Goal: Information Seeking & Learning: Learn about a topic

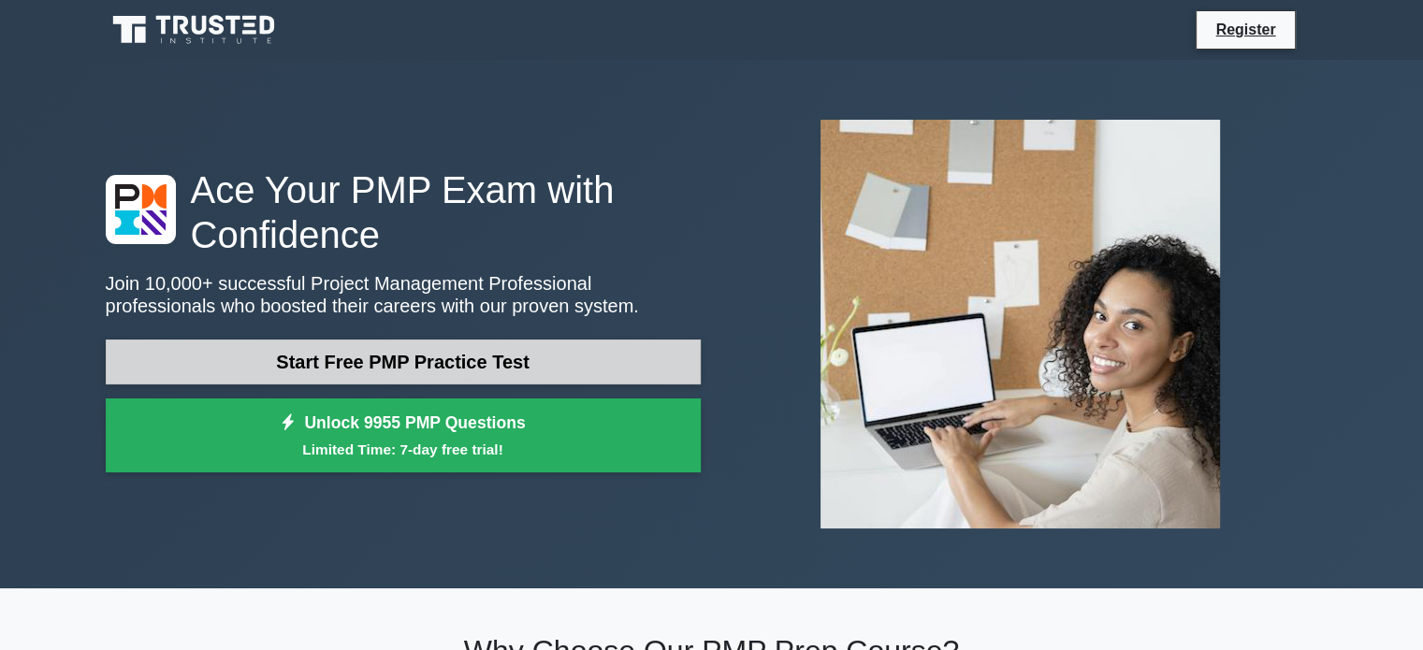
click at [600, 354] on link "Start Free PMP Practice Test" at bounding box center [403, 362] width 595 height 45
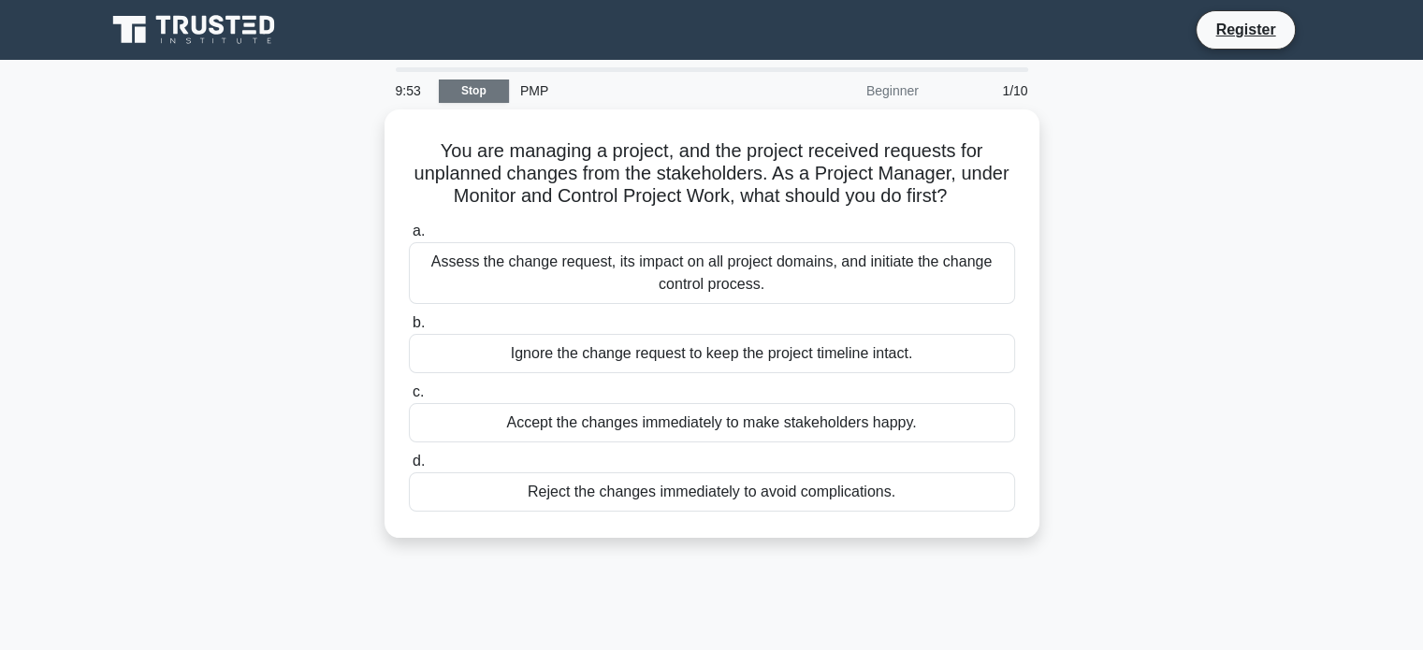
click at [482, 93] on link "Stop" at bounding box center [474, 91] width 70 height 23
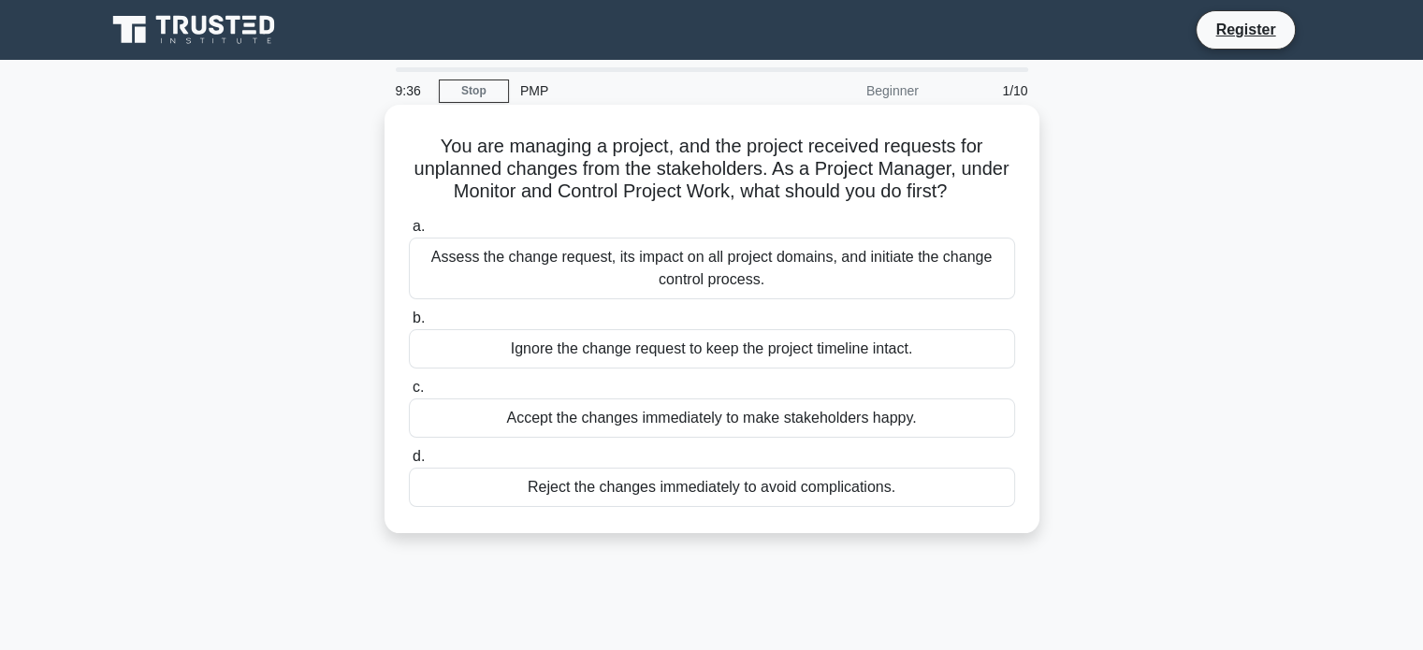
click at [779, 261] on div "Assess the change request, its impact on all project domains, and initiate the …" at bounding box center [712, 269] width 606 height 62
click at [409, 233] on input "a. Assess the change request, its impact on all project domains, and initiate t…" at bounding box center [409, 227] width 0 height 12
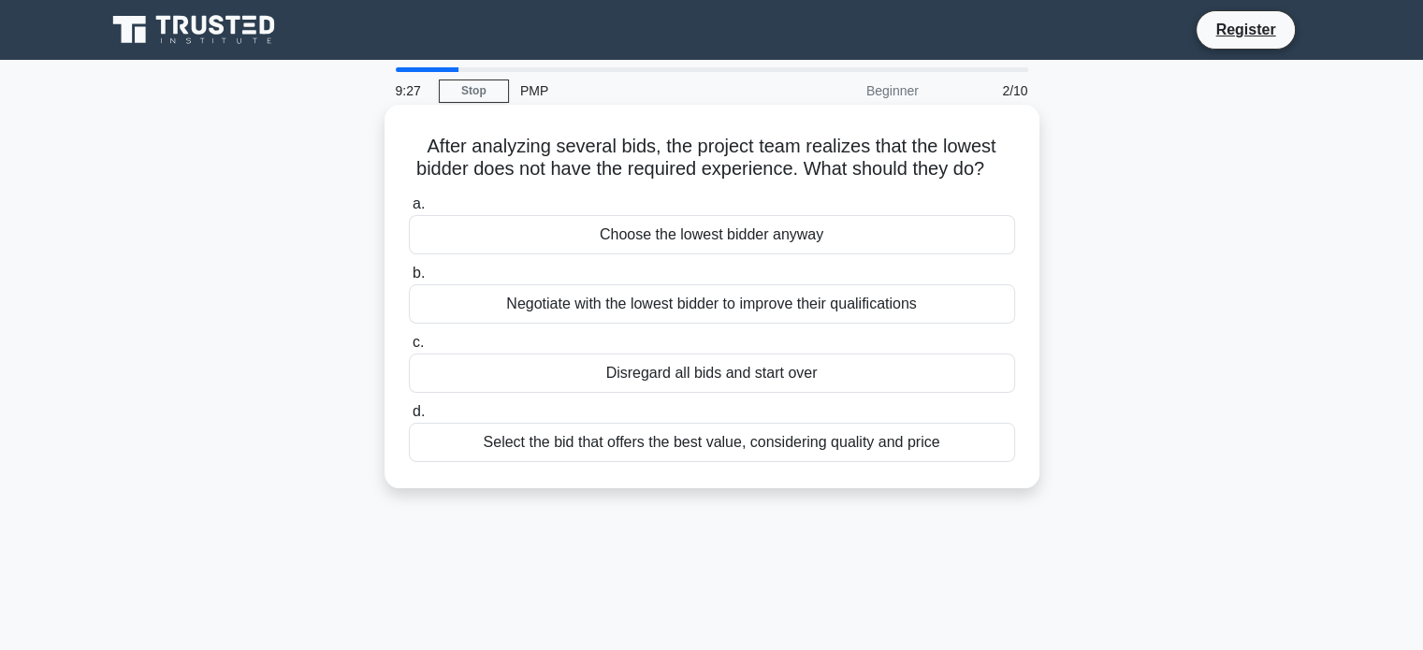
click at [778, 462] on div "Select the bid that offers the best value, considering quality and price" at bounding box center [712, 442] width 606 height 39
click at [409, 418] on input "d. Select the bid that offers the best value, considering quality and price" at bounding box center [409, 412] width 0 height 12
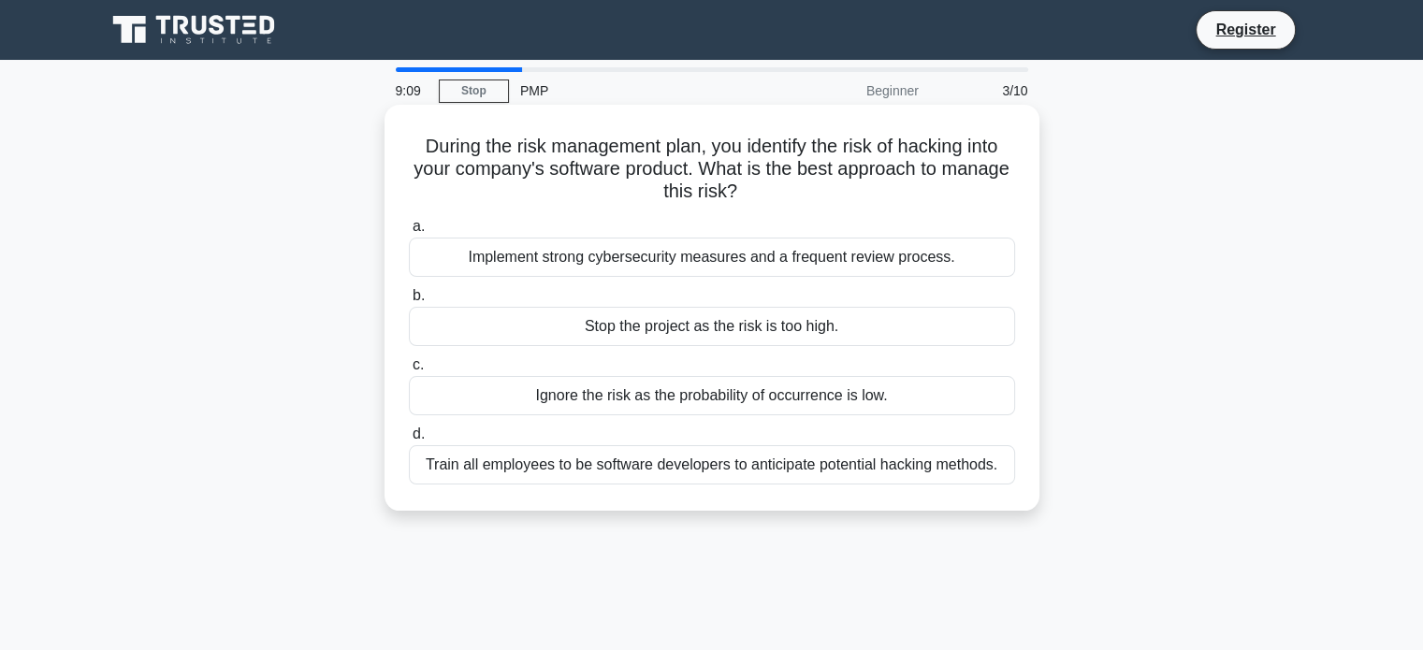
click at [787, 262] on div "Implement strong cybersecurity measures and a frequent review process." at bounding box center [712, 257] width 606 height 39
click at [409, 233] on input "a. Implement strong cybersecurity measures and a frequent review process." at bounding box center [409, 227] width 0 height 12
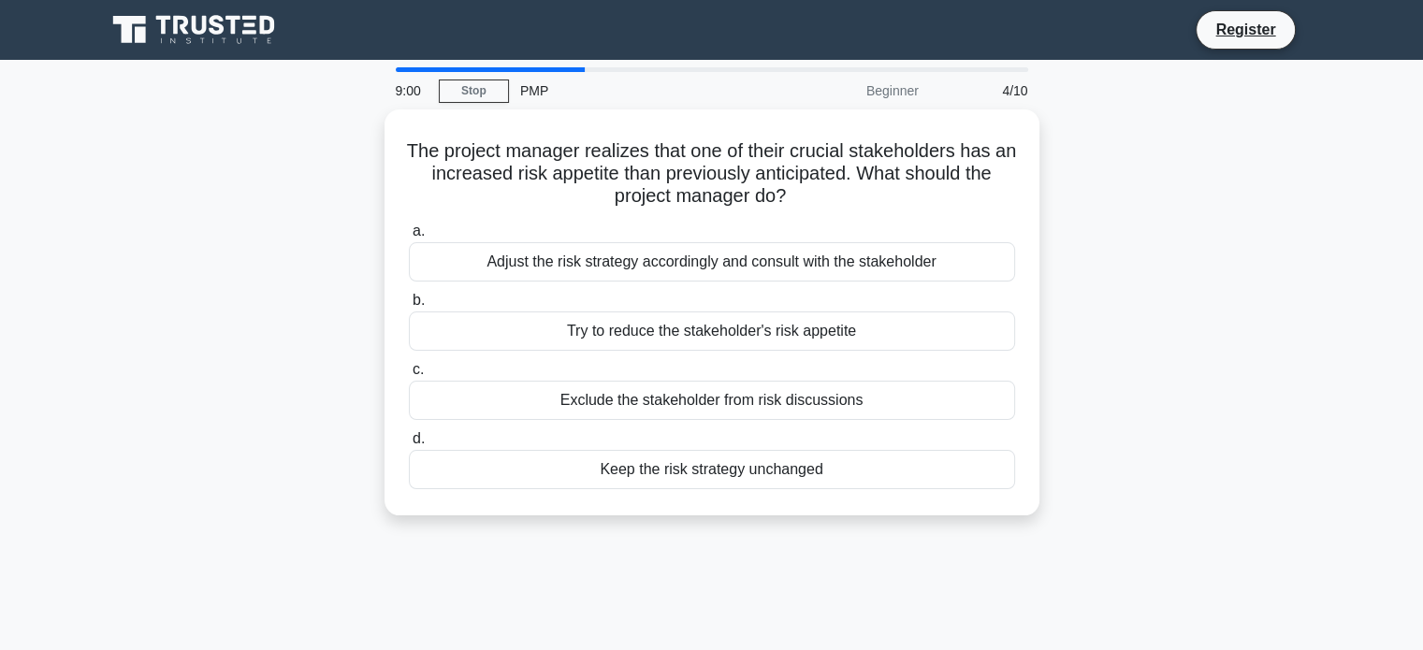
click at [787, 262] on div "Adjust the risk strategy accordingly and consult with the stakeholder" at bounding box center [712, 261] width 606 height 39
click at [409, 238] on input "a. Adjust the risk strategy accordingly and consult with the stakeholder" at bounding box center [409, 231] width 0 height 12
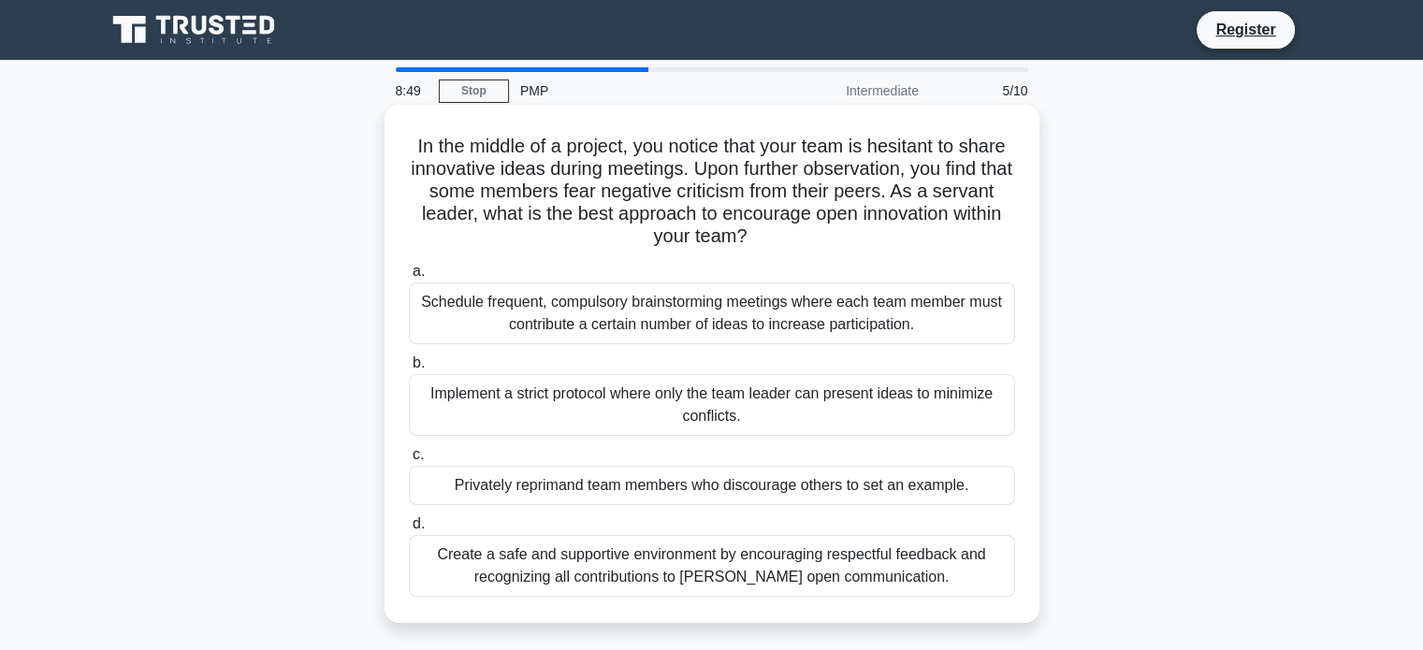
click at [827, 568] on div "Create a safe and supportive environment by encouraging respectful feedback and…" at bounding box center [712, 566] width 606 height 62
click at [409, 530] on input "d. Create a safe and supportive environment by encouraging respectful feedback …" at bounding box center [409, 524] width 0 height 12
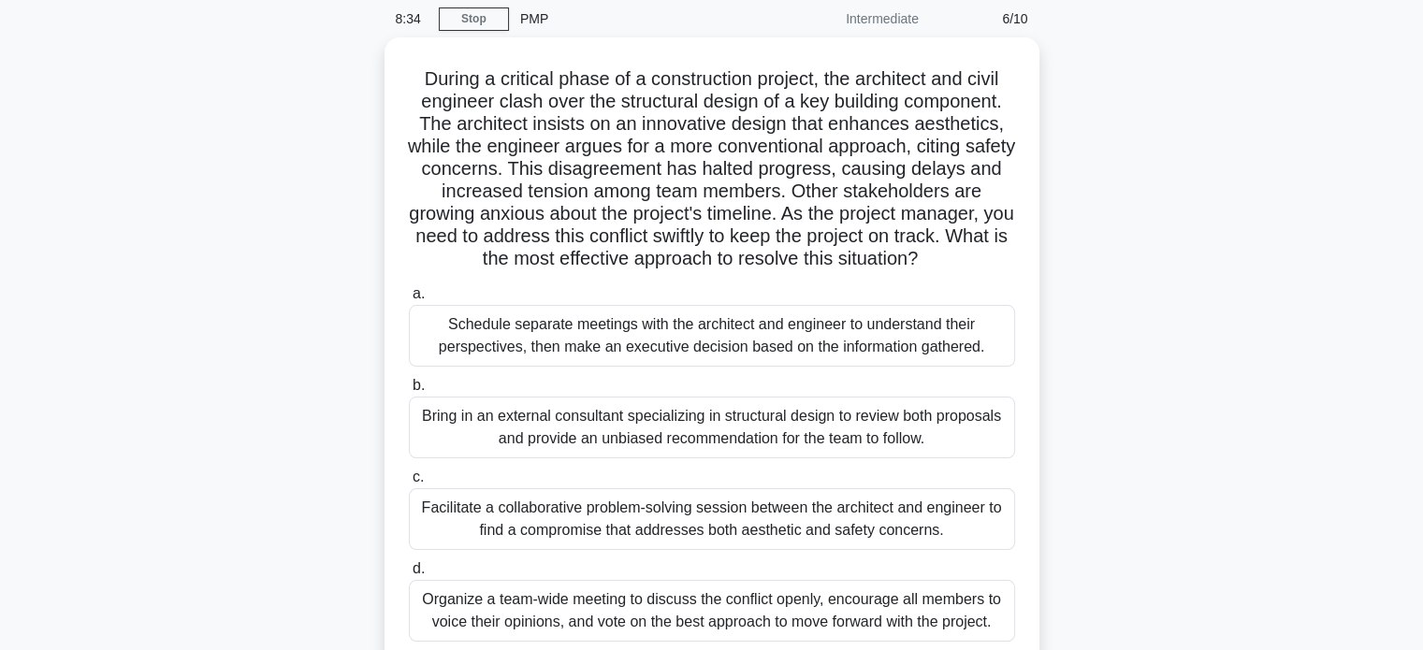
scroll to position [94, 0]
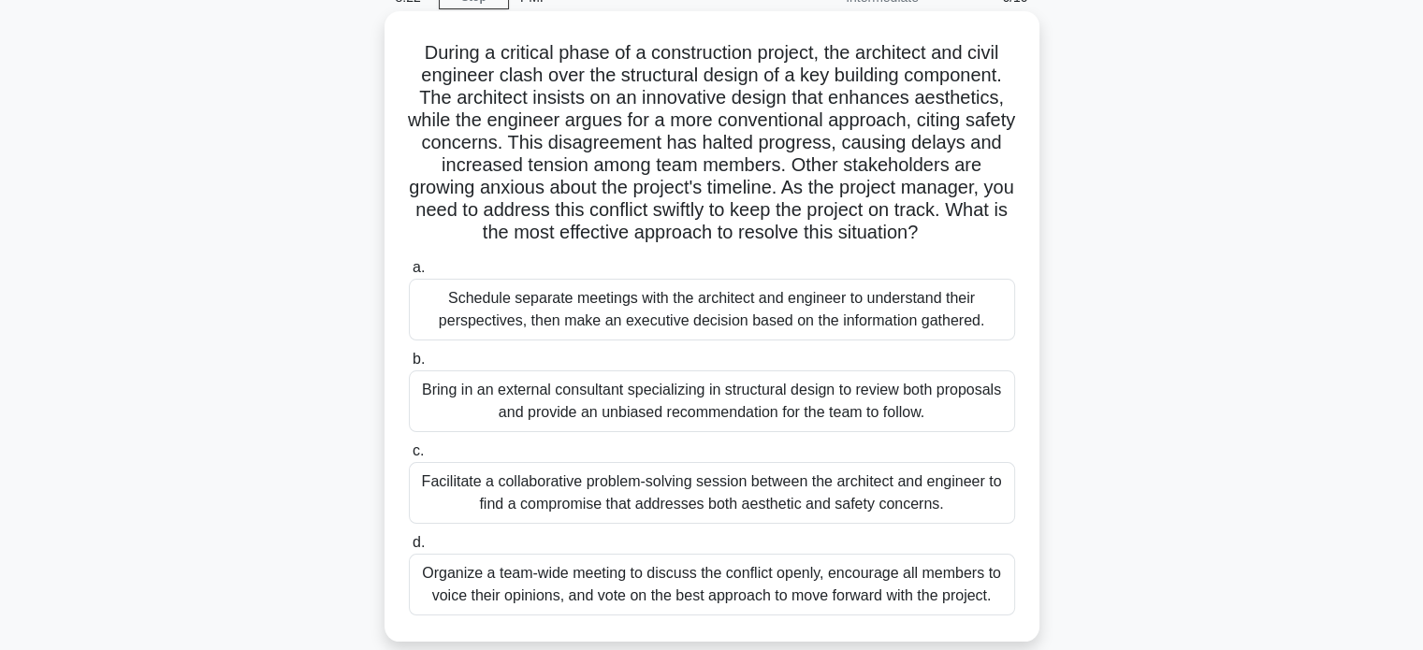
click at [946, 497] on div "Facilitate a collaborative problem-solving session between the architect and en…" at bounding box center [712, 493] width 606 height 62
click at [409, 457] on input "c. Facilitate a collaborative problem-solving session between the architect and…" at bounding box center [409, 451] width 0 height 12
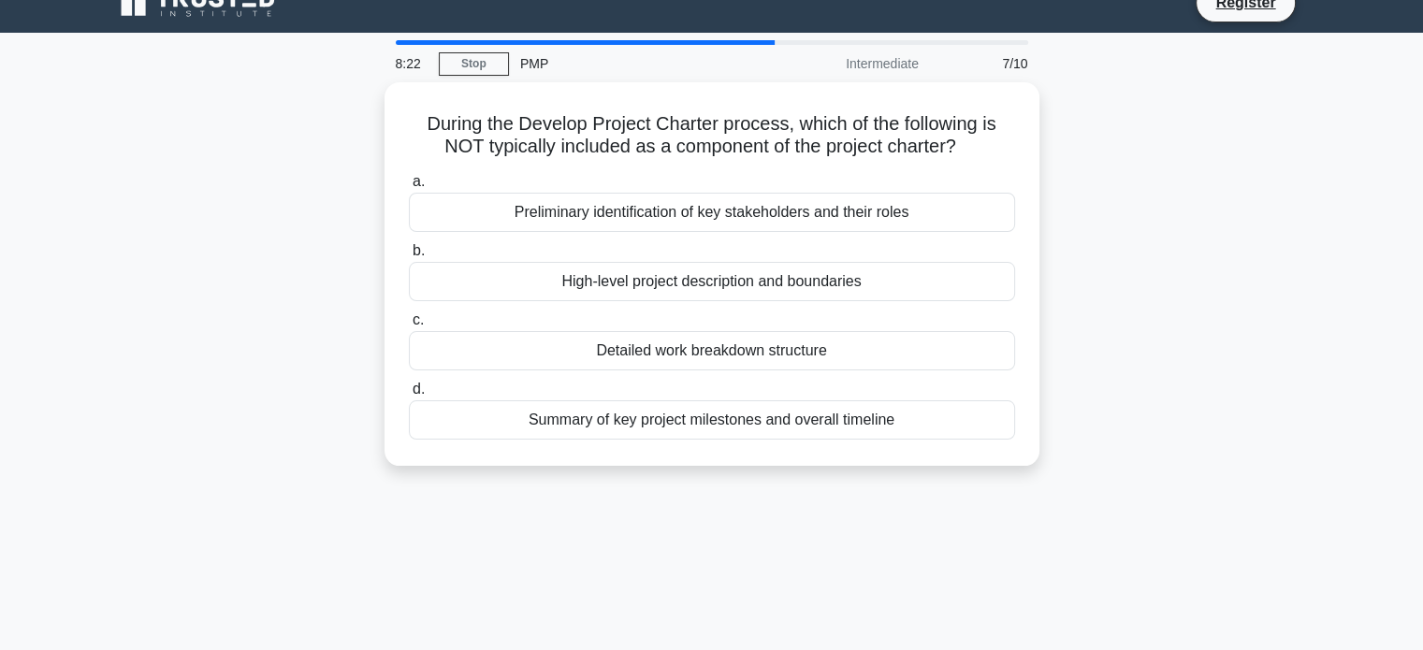
scroll to position [0, 0]
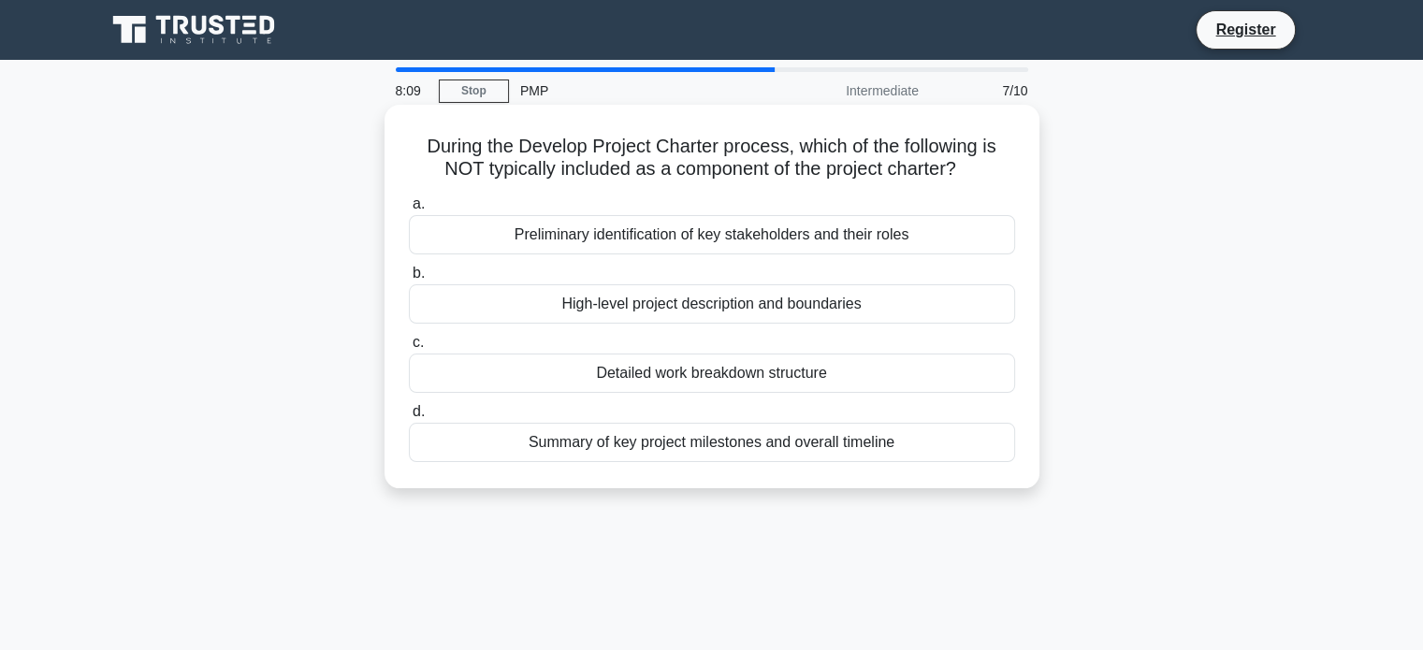
click at [905, 377] on div "Detailed work breakdown structure" at bounding box center [712, 373] width 606 height 39
click at [409, 349] on input "c. Detailed work breakdown structure" at bounding box center [409, 343] width 0 height 12
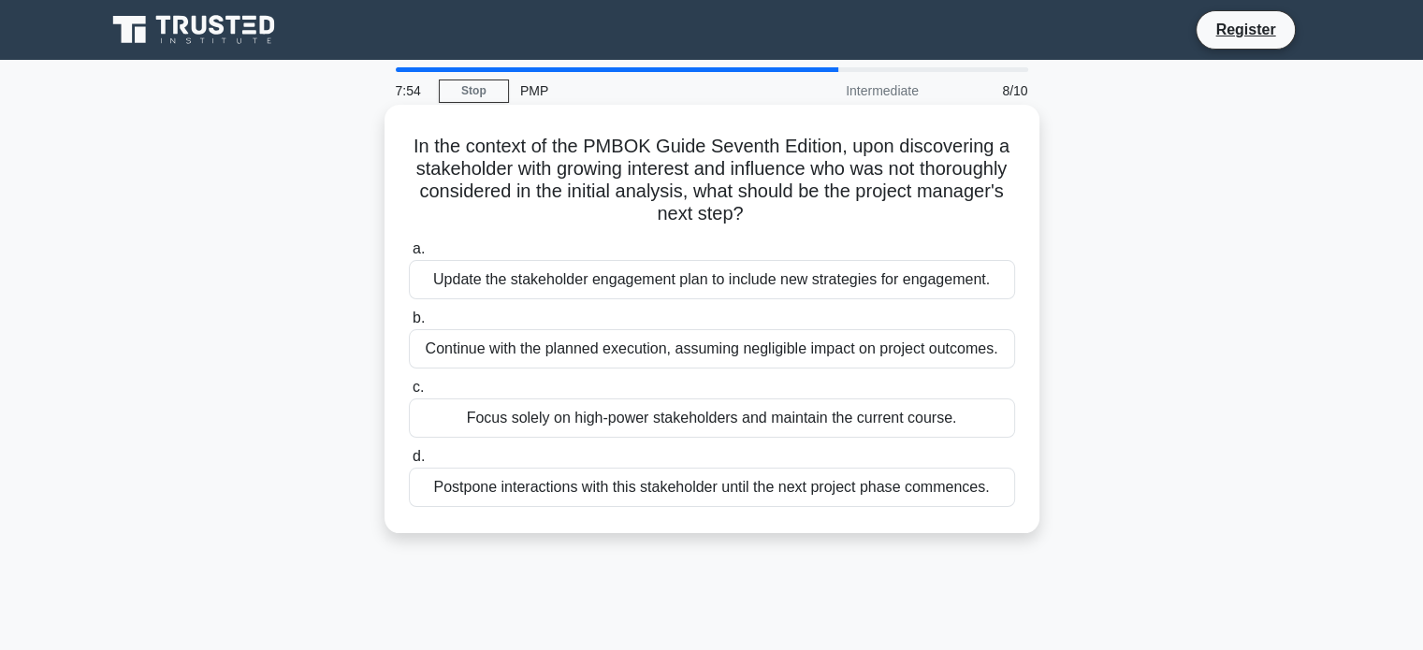
click at [991, 287] on div "Update the stakeholder engagement plan to include new strategies for engagement." at bounding box center [712, 279] width 606 height 39
click at [409, 255] on input "a. Update the stakeholder engagement plan to include new strategies for engagem…" at bounding box center [409, 249] width 0 height 12
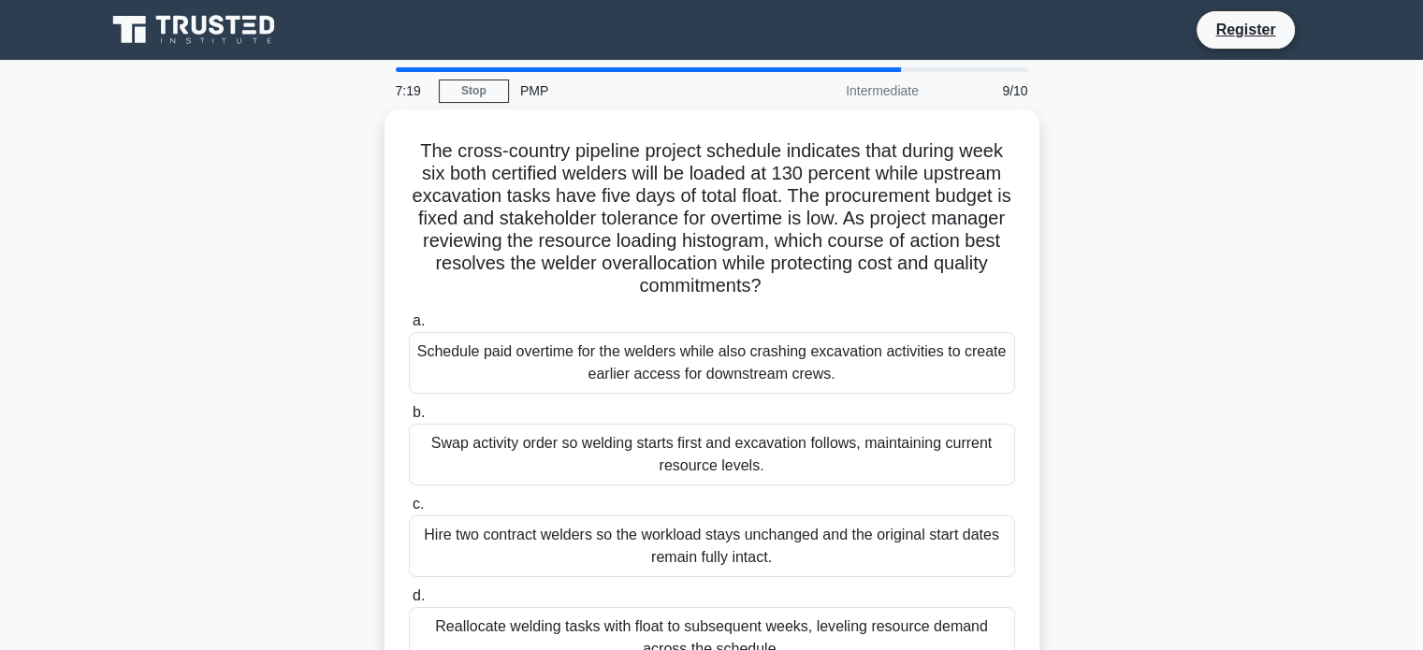
scroll to position [94, 0]
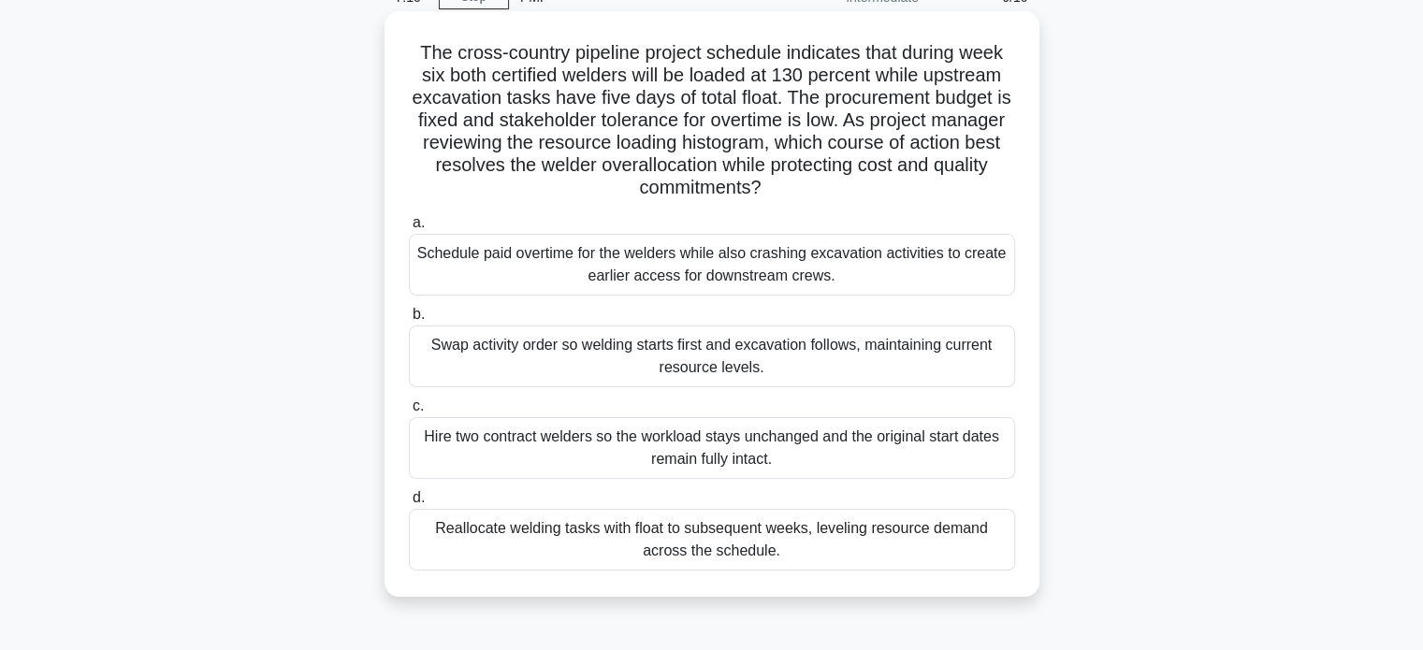
click at [591, 554] on div "Reallocate welding tasks with float to subsequent weeks, leveling resource dema…" at bounding box center [712, 540] width 606 height 62
click at [409, 504] on input "d. Reallocate welding tasks with float to subsequent weeks, leveling resource d…" at bounding box center [409, 498] width 0 height 12
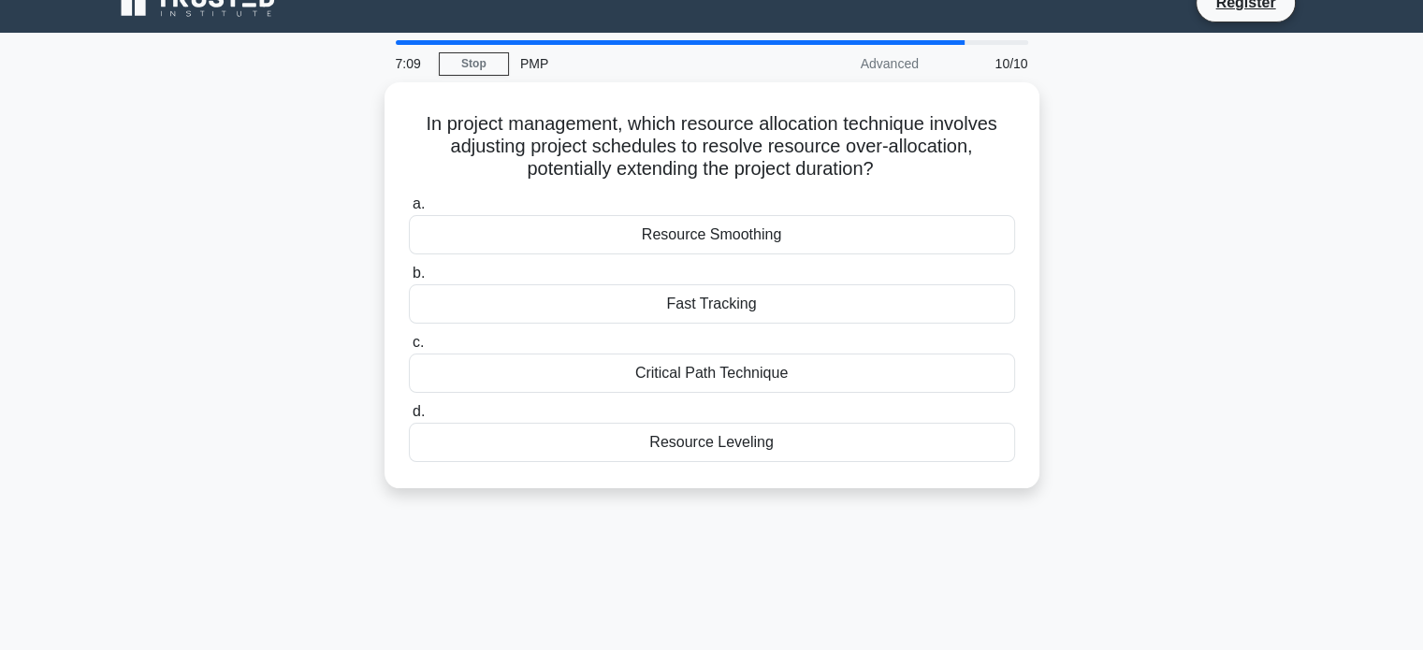
scroll to position [0, 0]
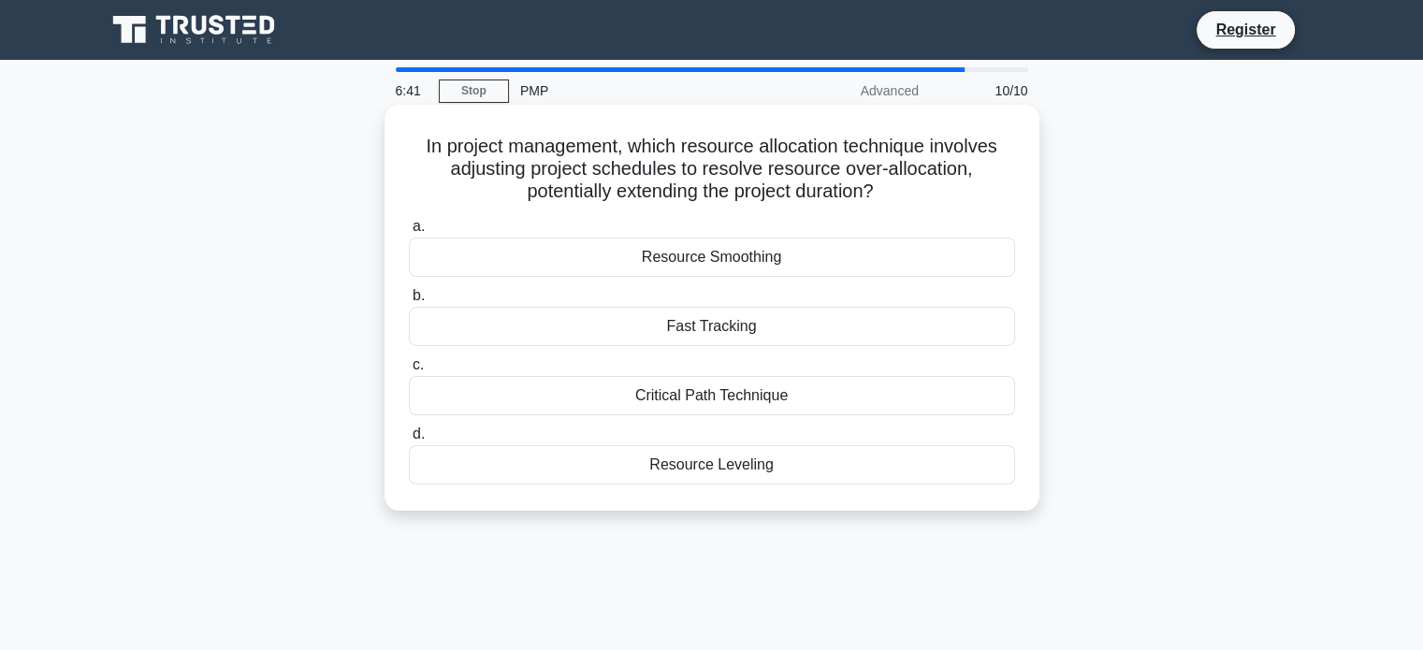
click at [756, 470] on div "Resource Leveling" at bounding box center [712, 464] width 606 height 39
click at [409, 441] on input "d. Resource Leveling" at bounding box center [409, 434] width 0 height 12
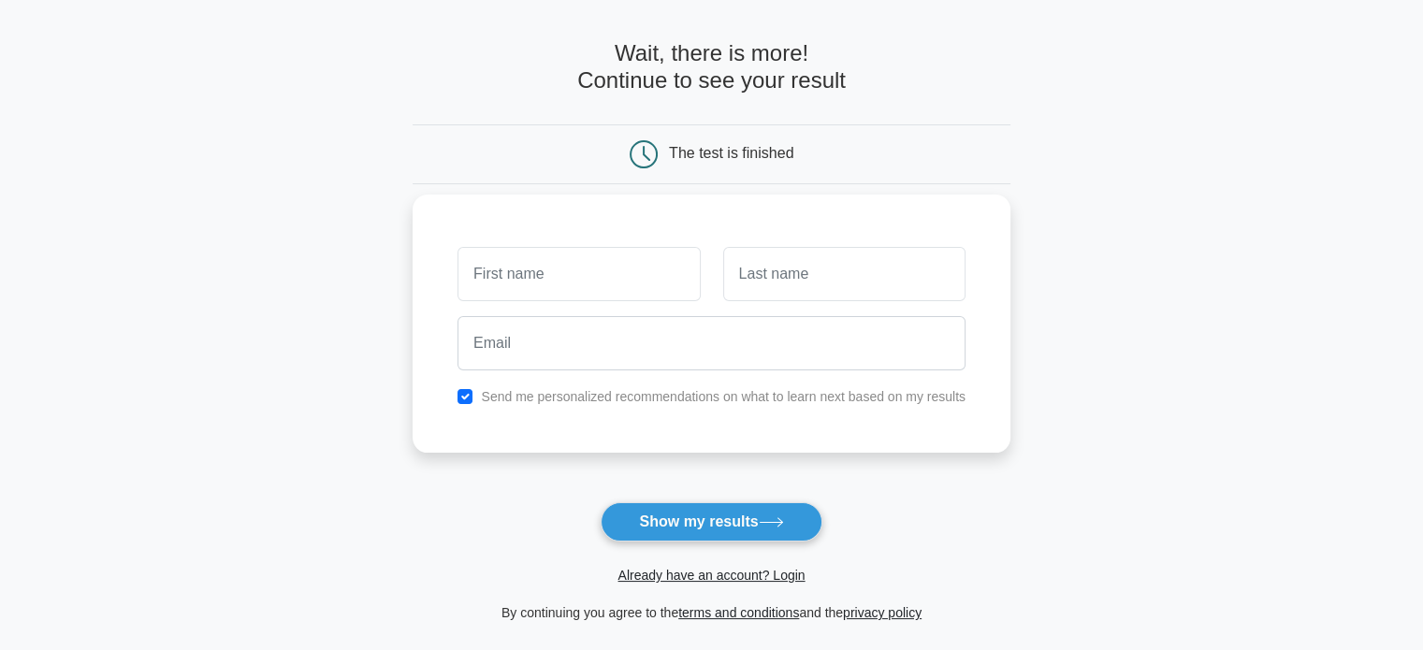
scroll to position [94, 0]
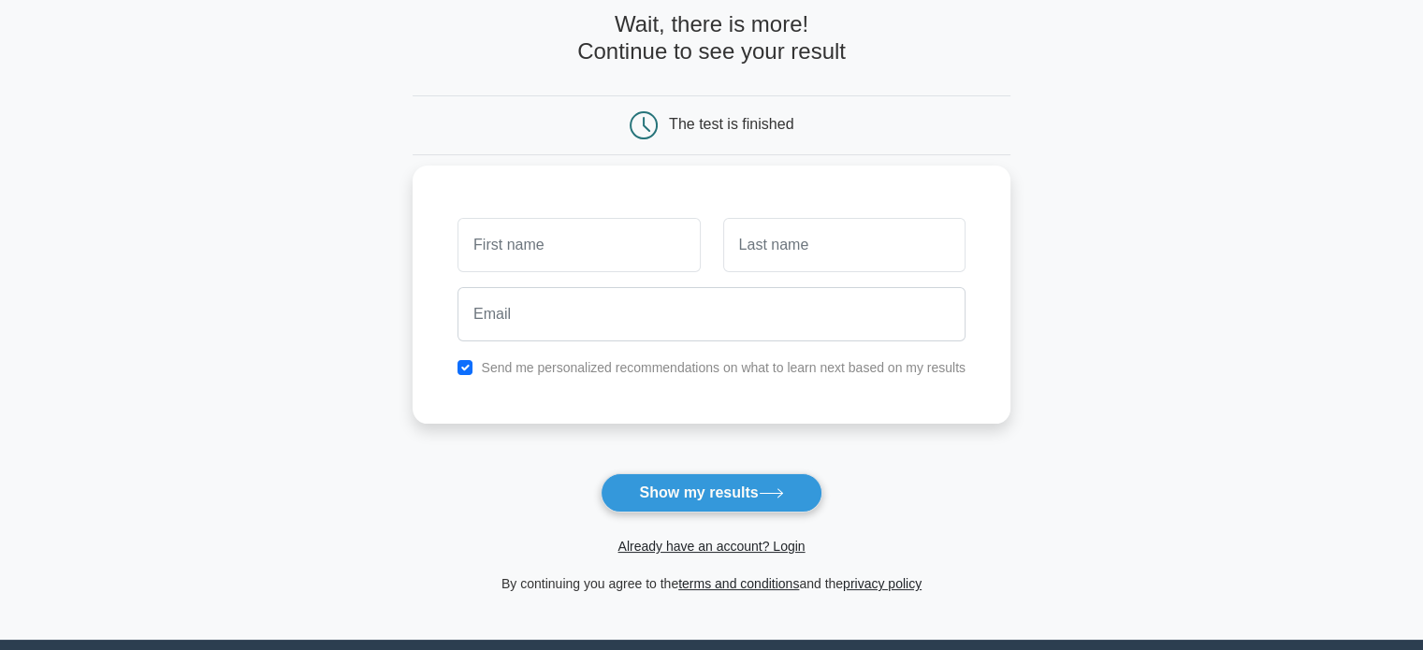
click at [778, 370] on label "Send me personalized recommendations on what to learn next based on my results" at bounding box center [723, 367] width 485 height 15
click at [466, 369] on input "checkbox" at bounding box center [464, 367] width 15 height 15
checkbox input "false"
click at [743, 482] on button "Show my results" at bounding box center [710, 492] width 221 height 39
type input "r"
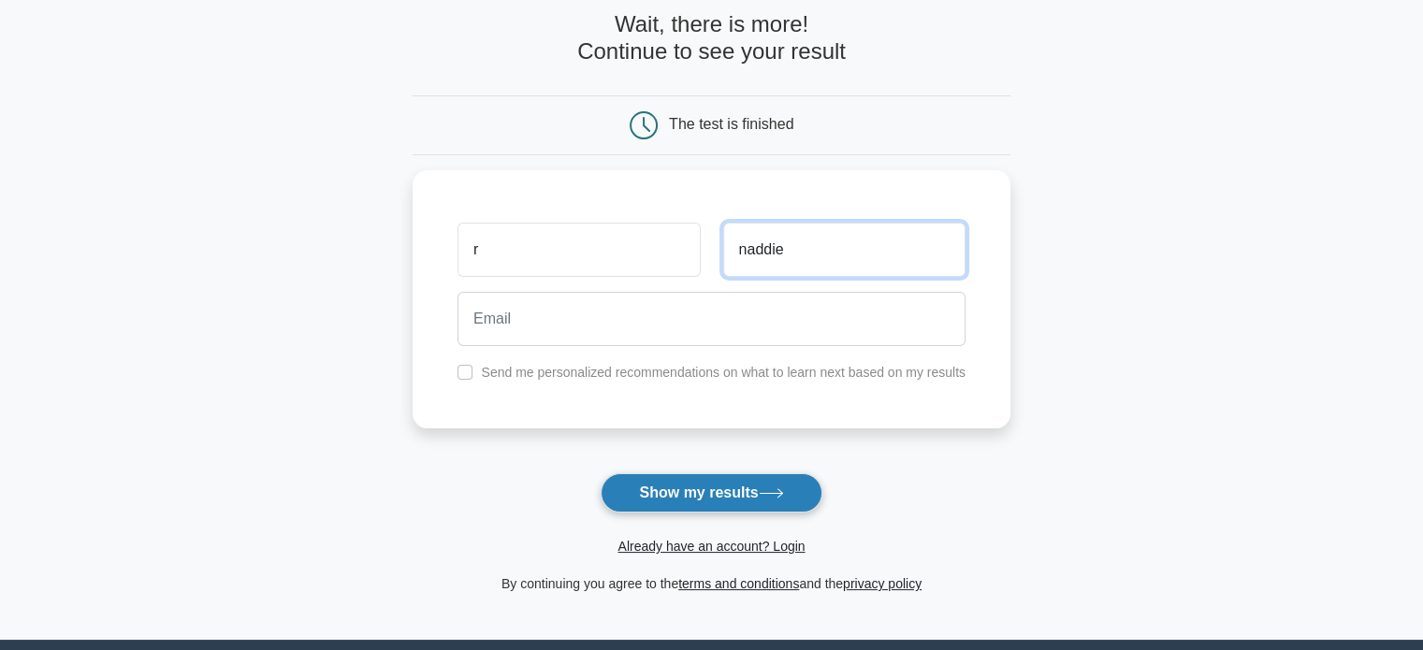
type input "naddie"
click at [737, 474] on button "Show my results" at bounding box center [710, 492] width 221 height 39
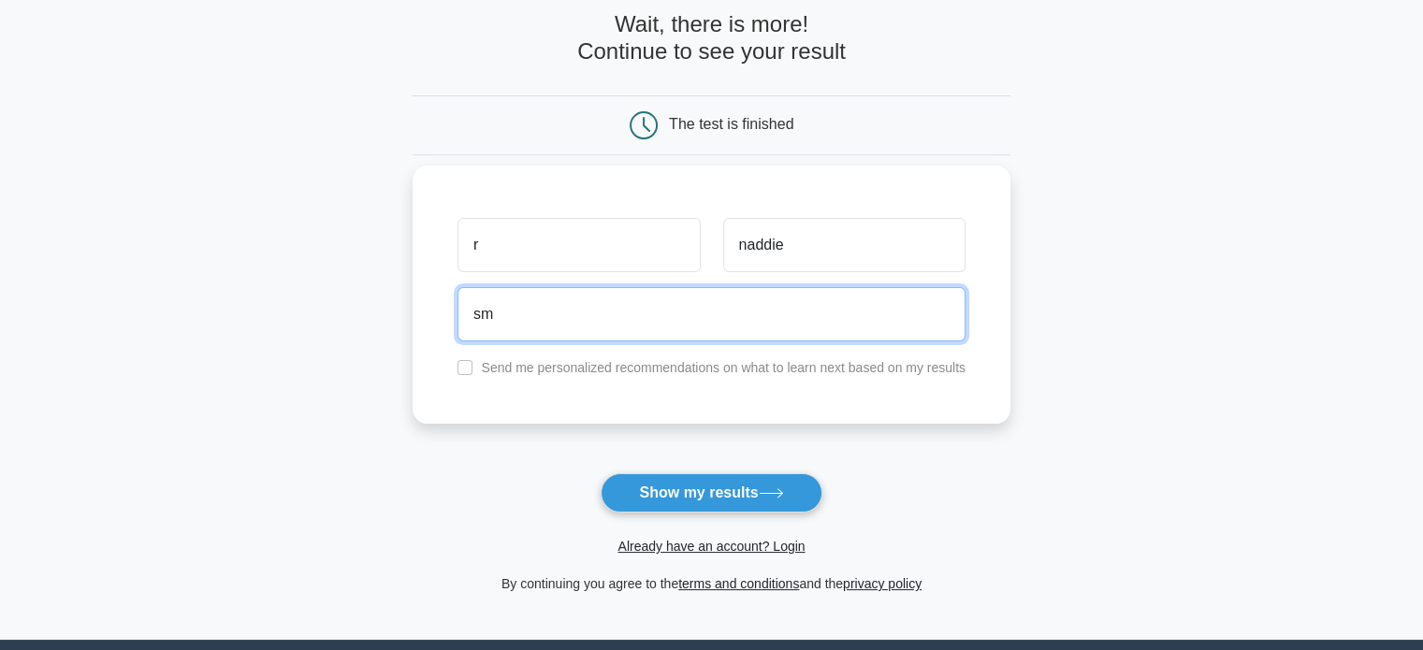
type input "s"
type input "msnaddie@gmail.com"
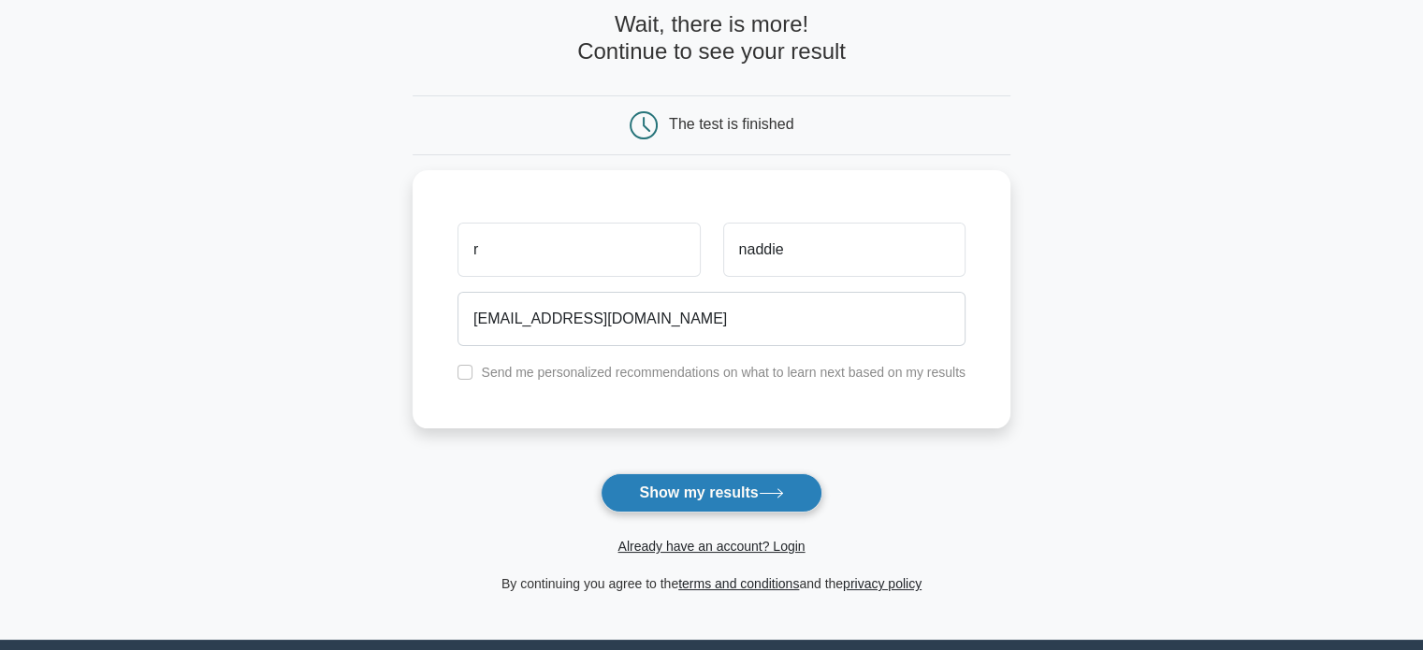
click at [762, 499] on button "Show my results" at bounding box center [710, 492] width 221 height 39
click at [646, 377] on div "Send me personalized recommendations on what to learn next based on my results" at bounding box center [711, 367] width 530 height 22
click at [470, 374] on div "Send me personalized recommendations on what to learn next based on my results" at bounding box center [711, 367] width 530 height 22
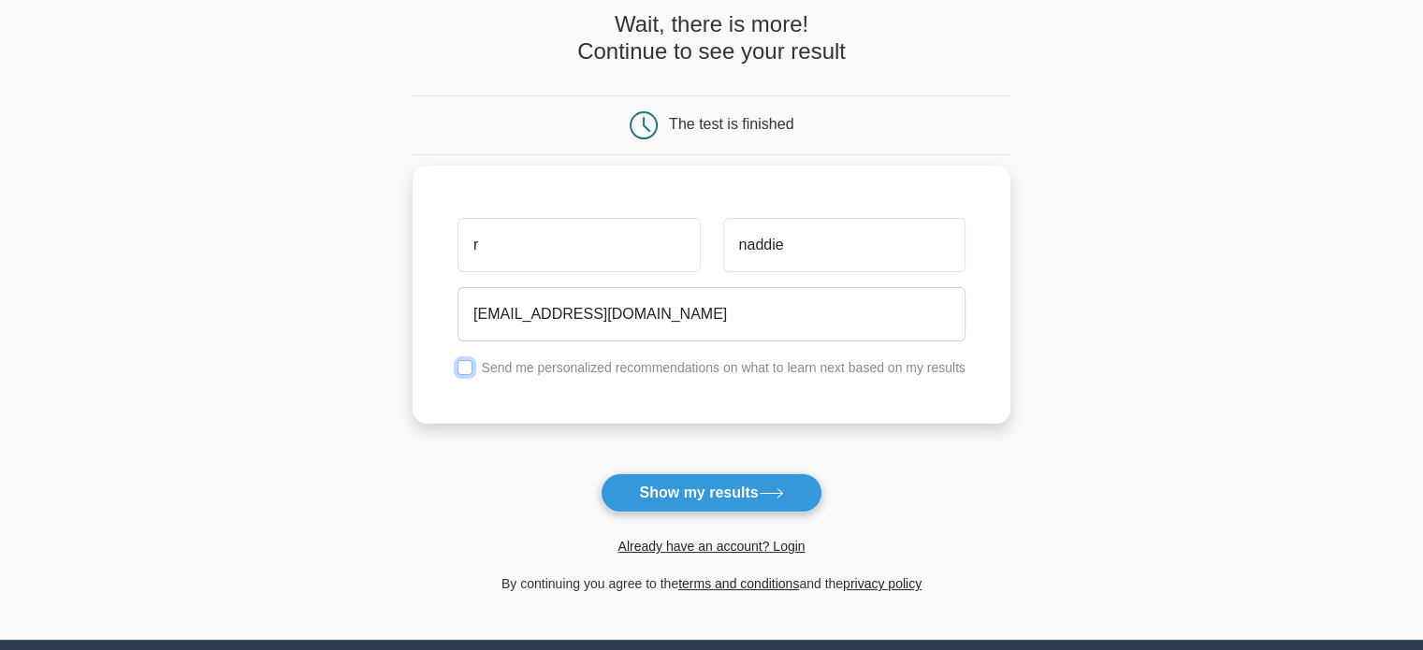
click at [467, 373] on input "checkbox" at bounding box center [464, 367] width 15 height 15
checkbox input "true"
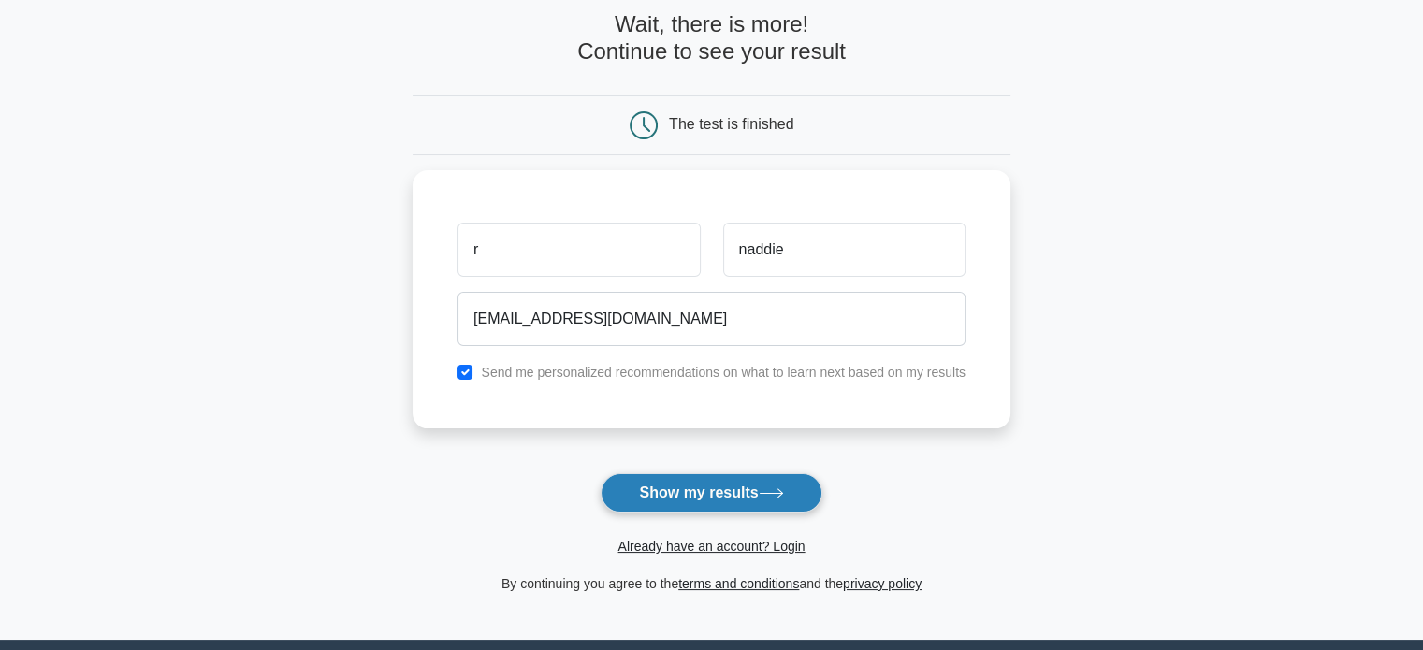
click at [736, 508] on button "Show my results" at bounding box center [710, 492] width 221 height 39
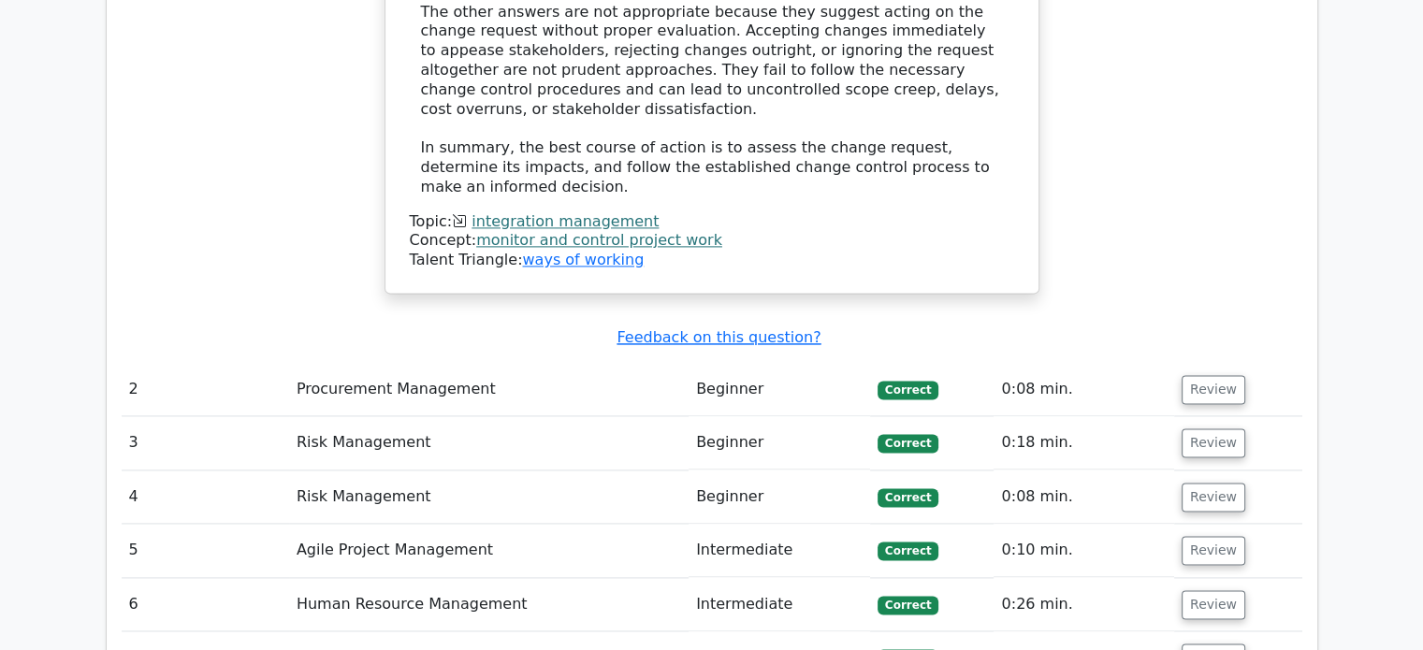
scroll to position [2525, 0]
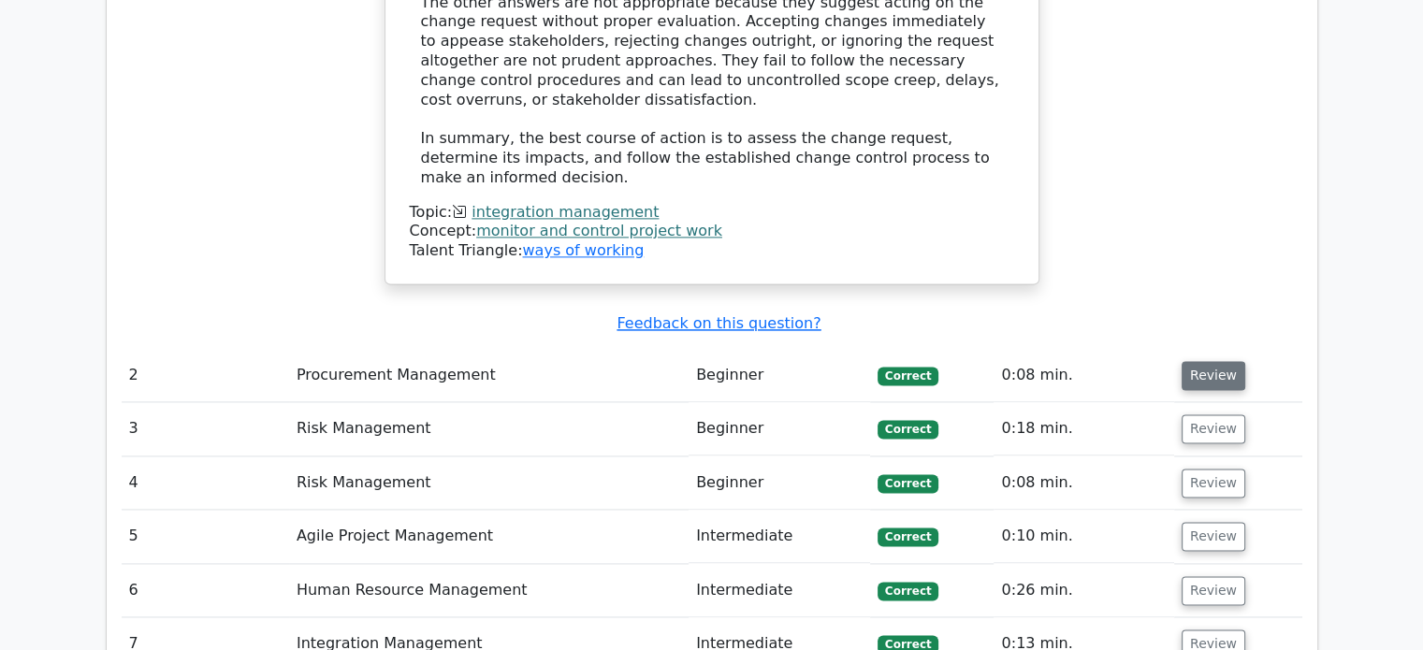
click at [1190, 361] on button "Review" at bounding box center [1213, 375] width 64 height 29
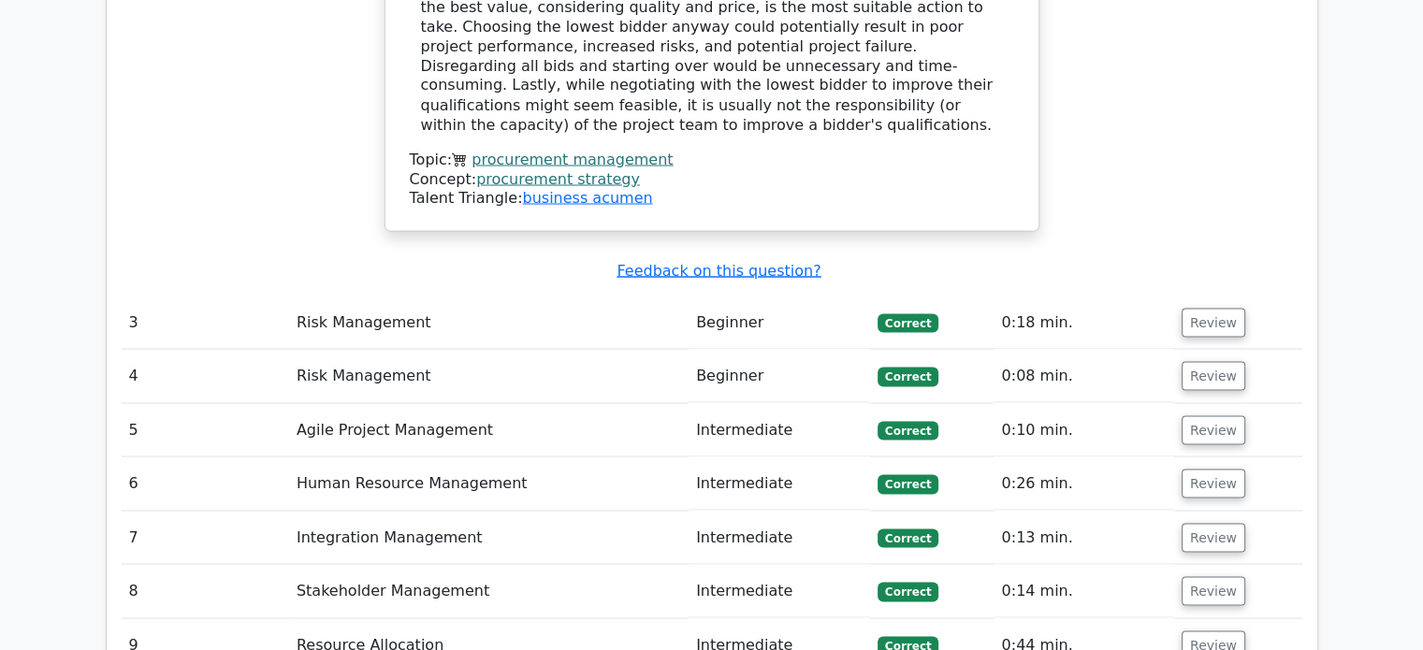
scroll to position [3461, 0]
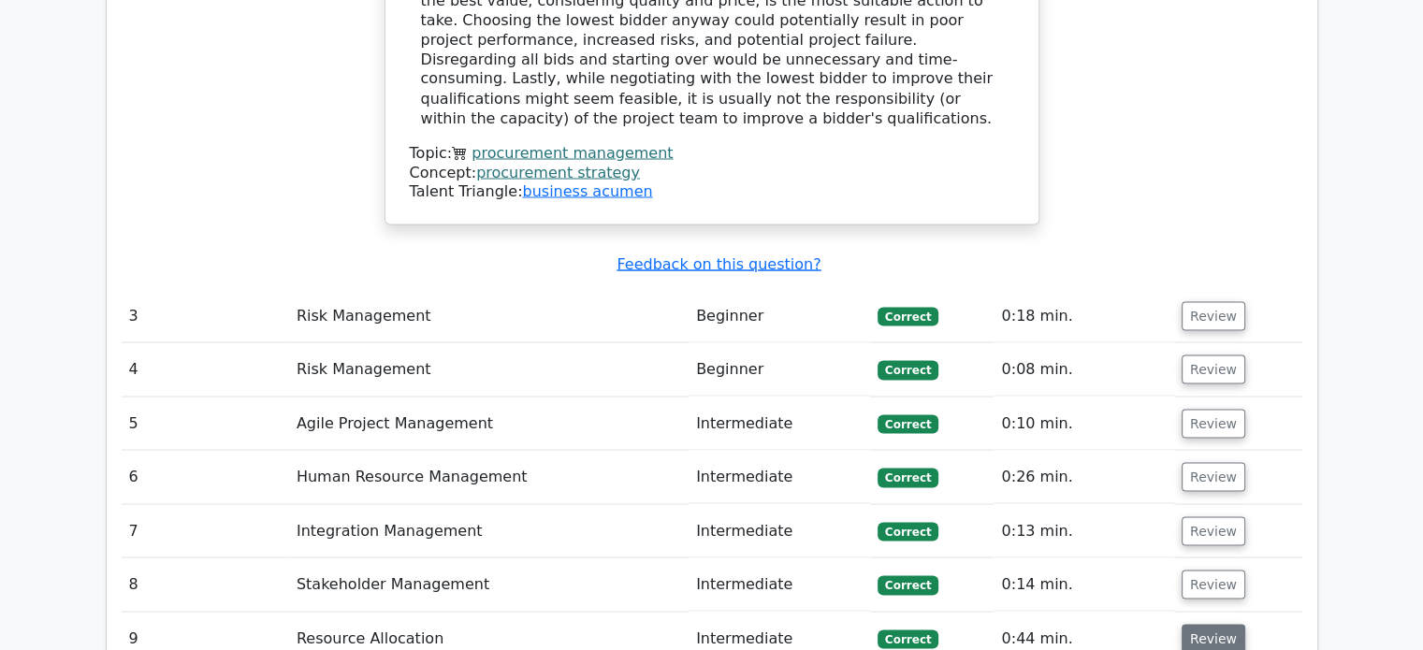
click at [1231, 624] on button "Review" at bounding box center [1213, 638] width 64 height 29
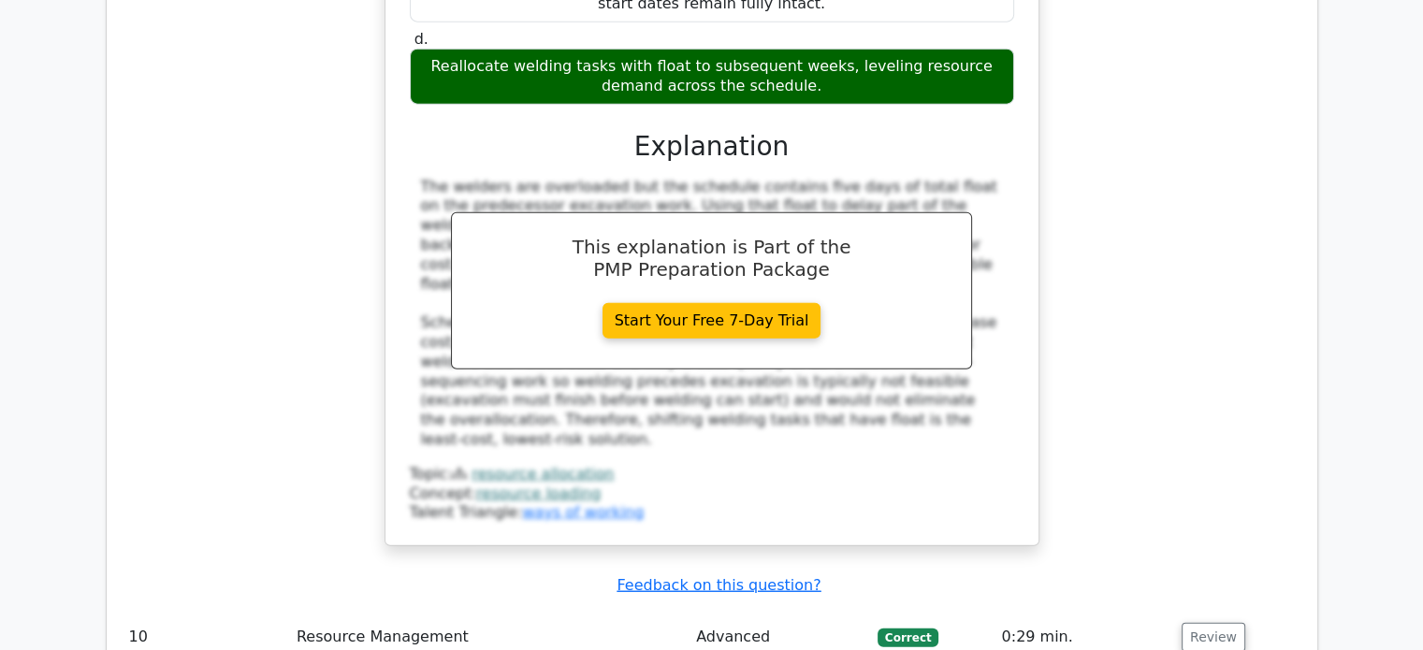
scroll to position [4677, 0]
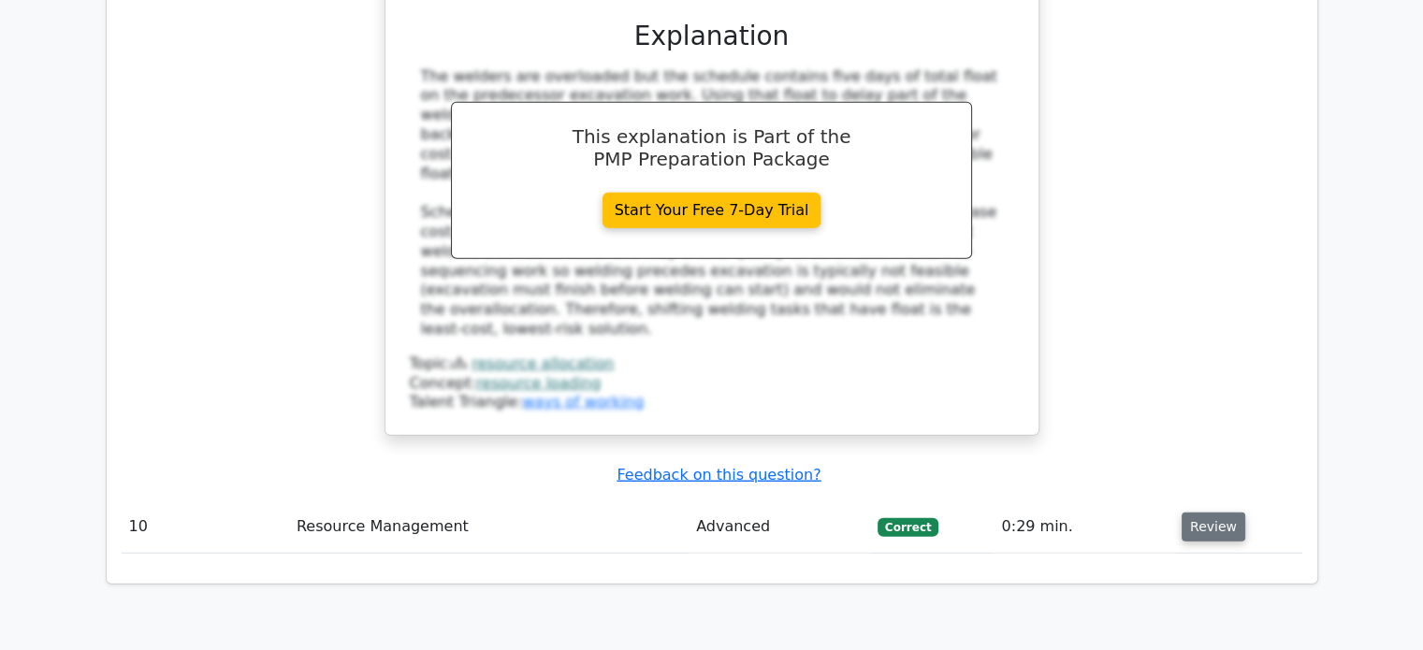
click at [1191, 513] on button "Review" at bounding box center [1213, 527] width 64 height 29
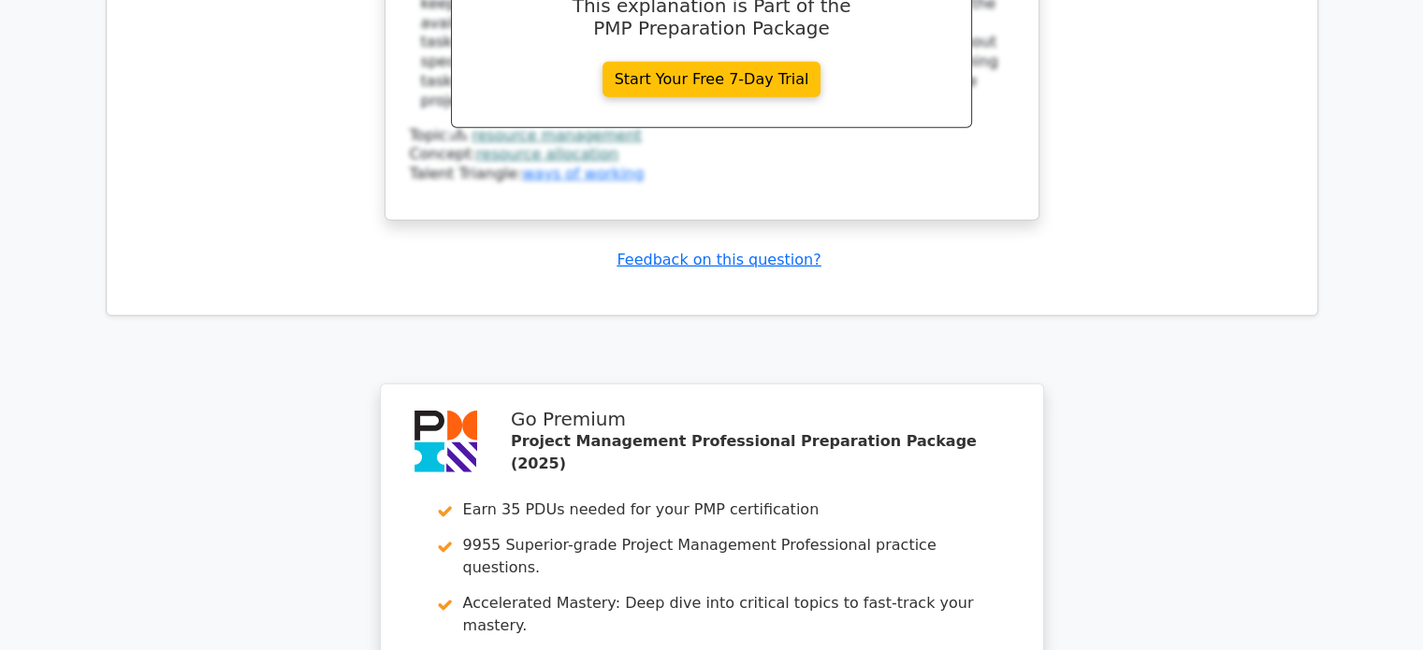
scroll to position [6055, 0]
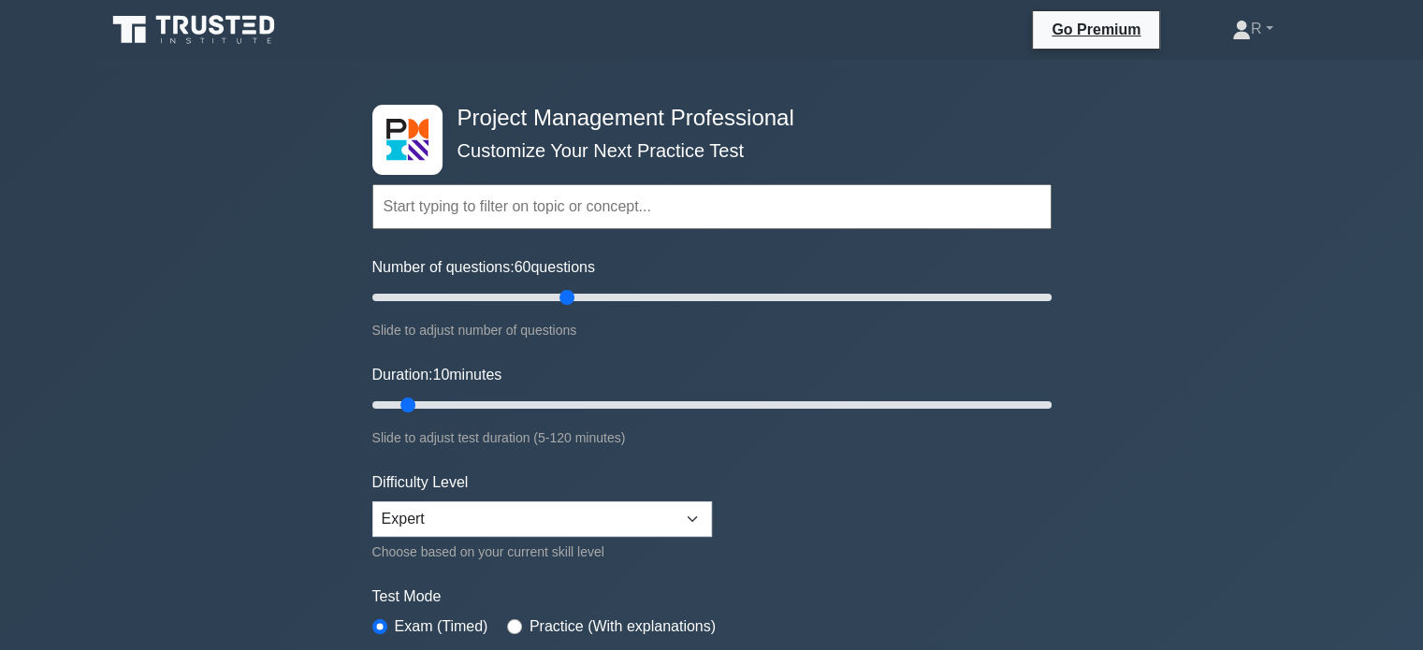
drag, startPoint x: 395, startPoint y: 298, endPoint x: 571, endPoint y: 297, distance: 175.9
type input "60"
click at [571, 297] on input "Number of questions: 60 questions" at bounding box center [711, 297] width 679 height 22
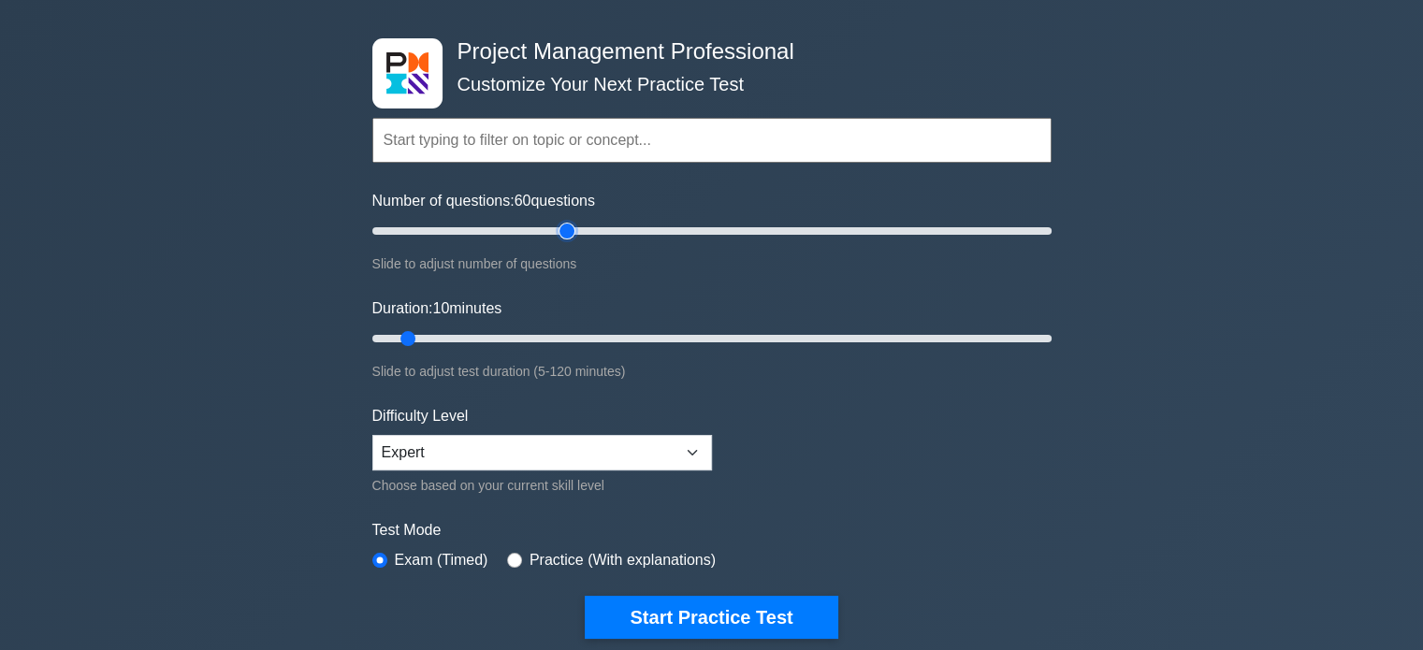
scroll to position [94, 0]
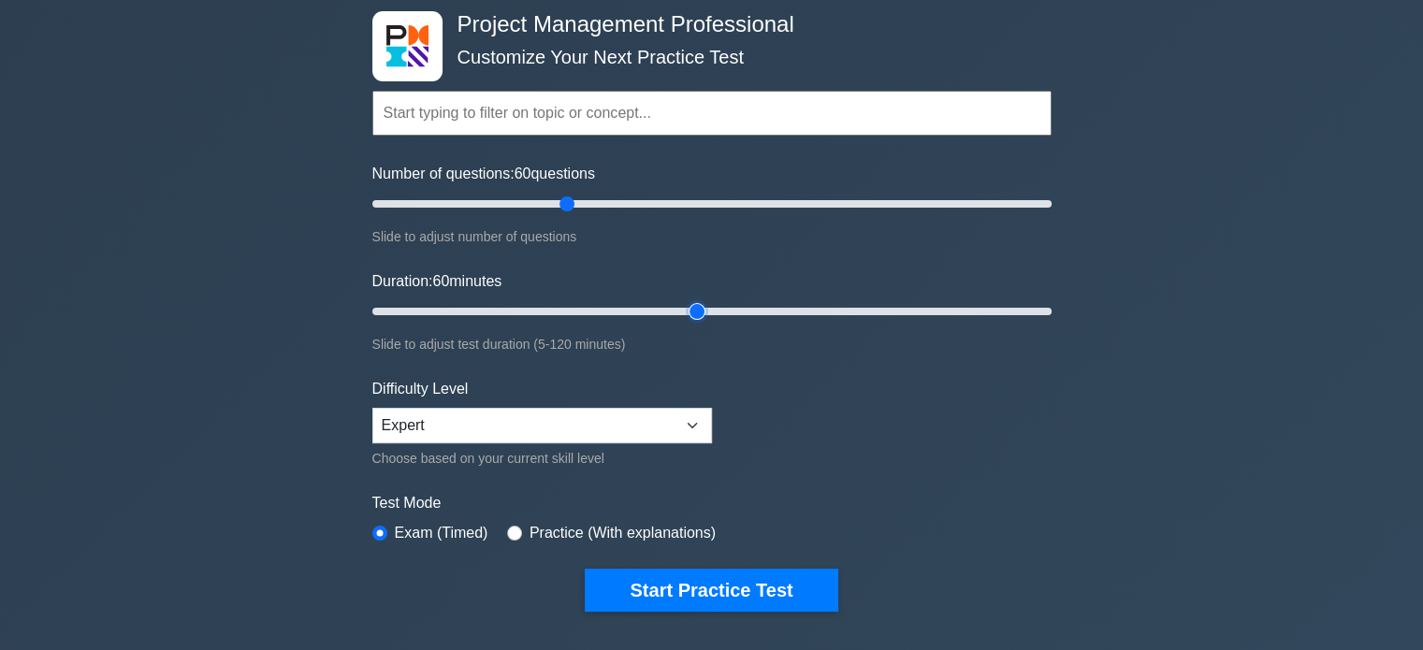
drag, startPoint x: 408, startPoint y: 309, endPoint x: 687, endPoint y: 314, distance: 278.8
type input "60"
click at [687, 314] on input "Duration: 60 minutes" at bounding box center [711, 311] width 679 height 22
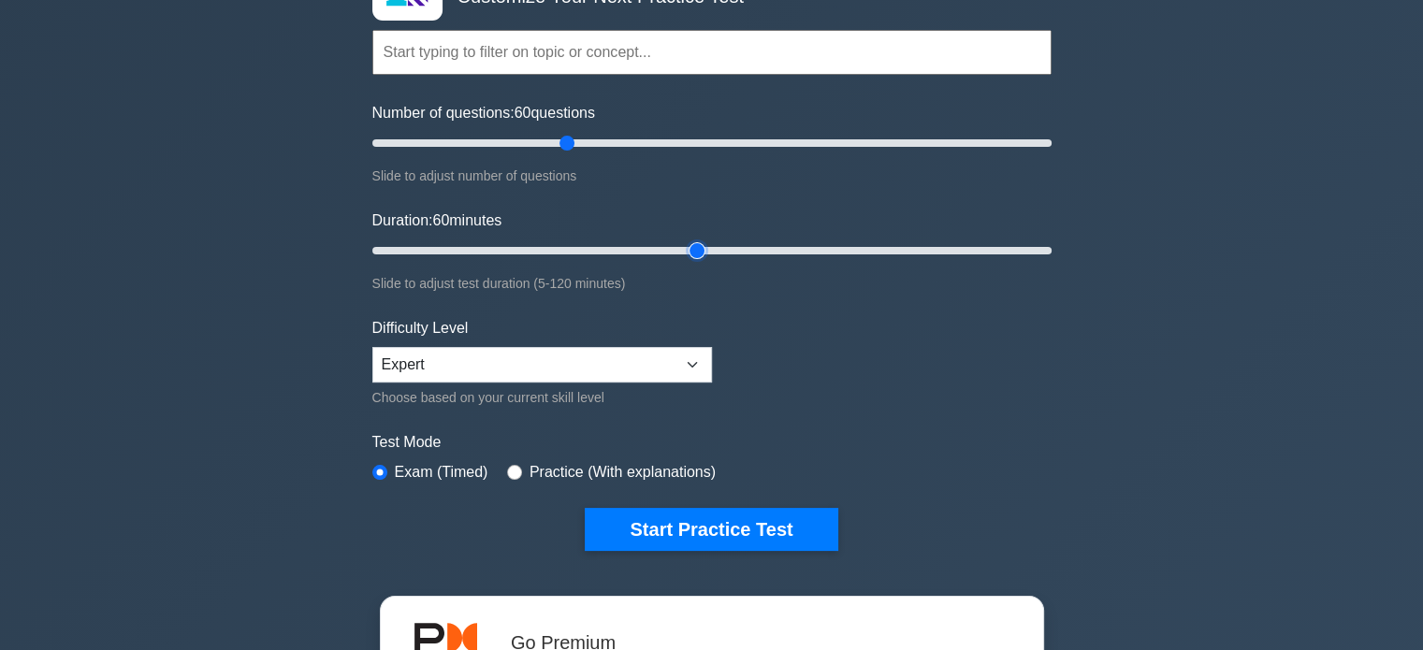
scroll to position [187, 0]
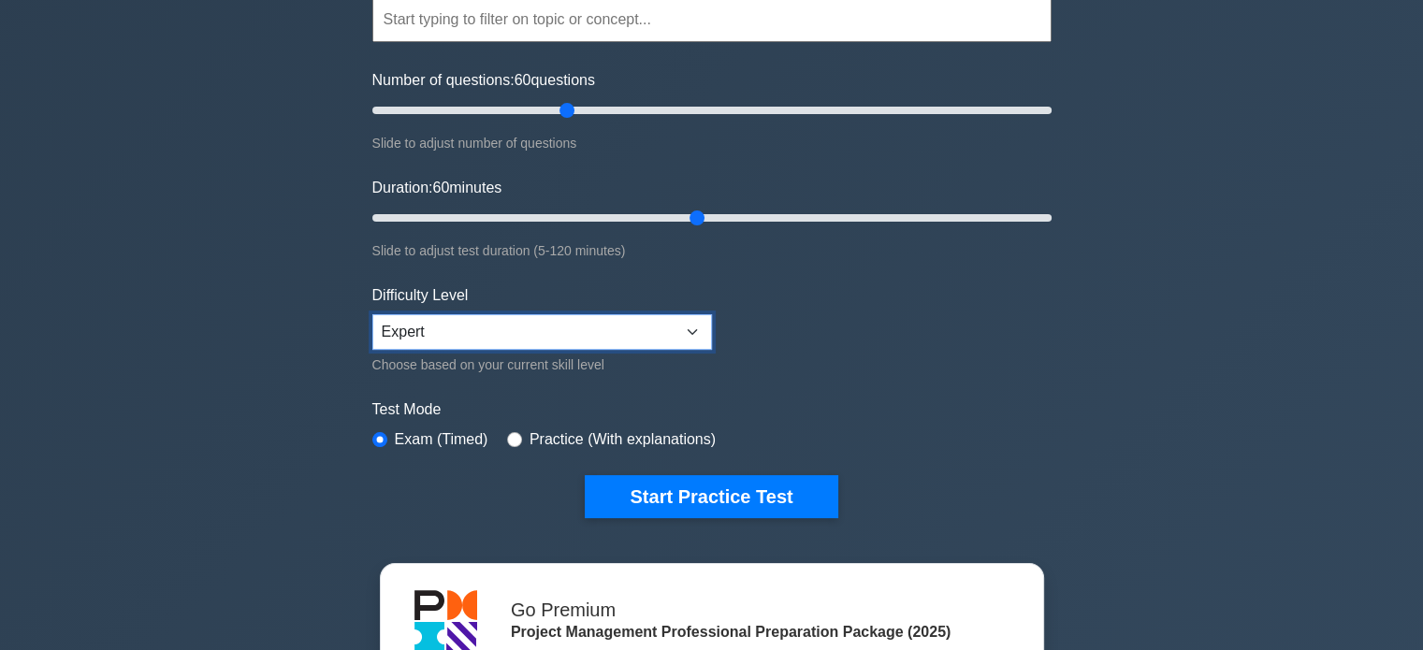
click at [584, 325] on select "Beginner Intermediate Expert" at bounding box center [542, 332] width 340 height 36
click at [250, 332] on div "Project Management Professional Customize Your Next Practice Test Topics Scope …" at bounding box center [711, 461] width 1423 height 1177
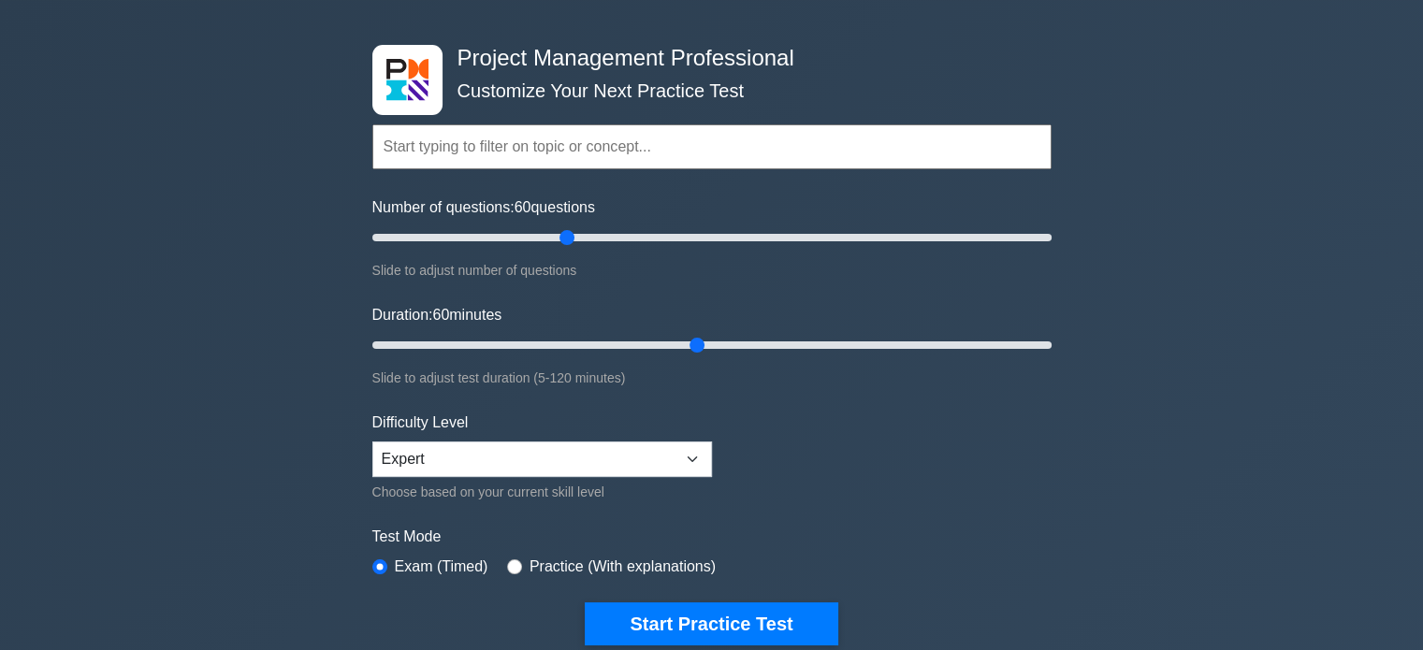
scroll to position [94, 0]
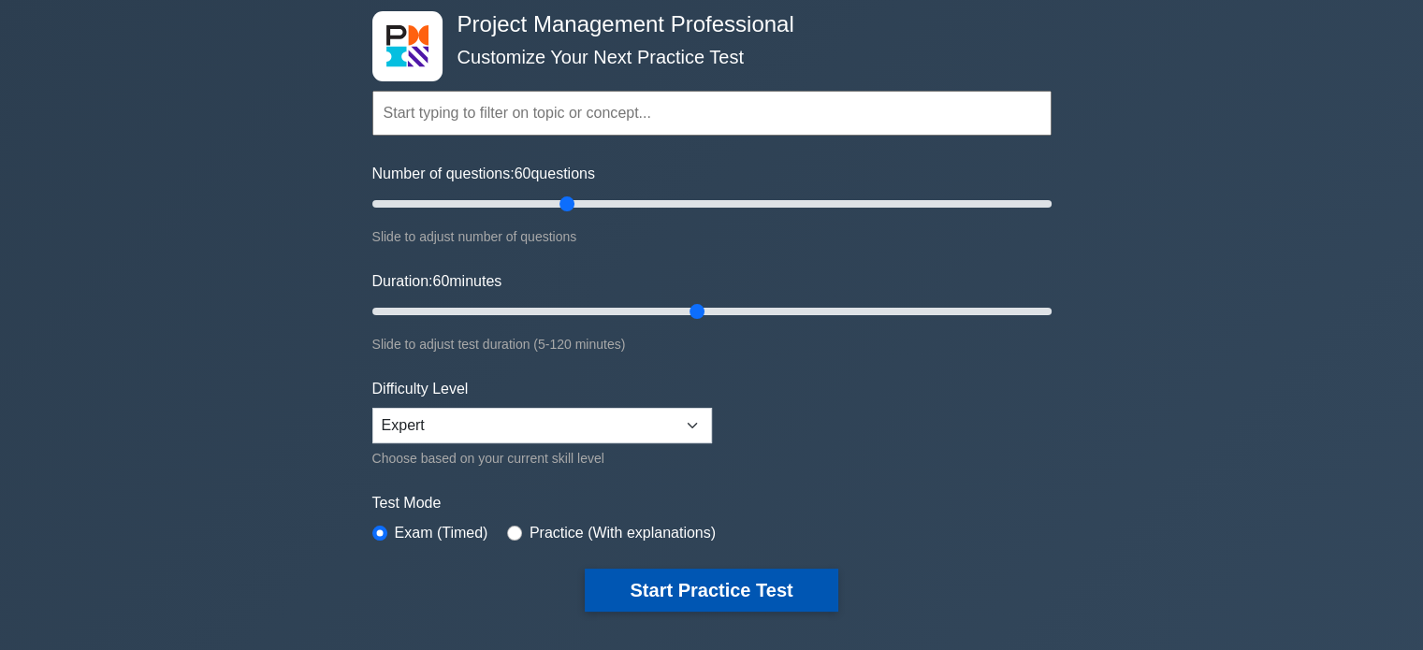
click at [751, 586] on button "Start Practice Test" at bounding box center [711, 590] width 253 height 43
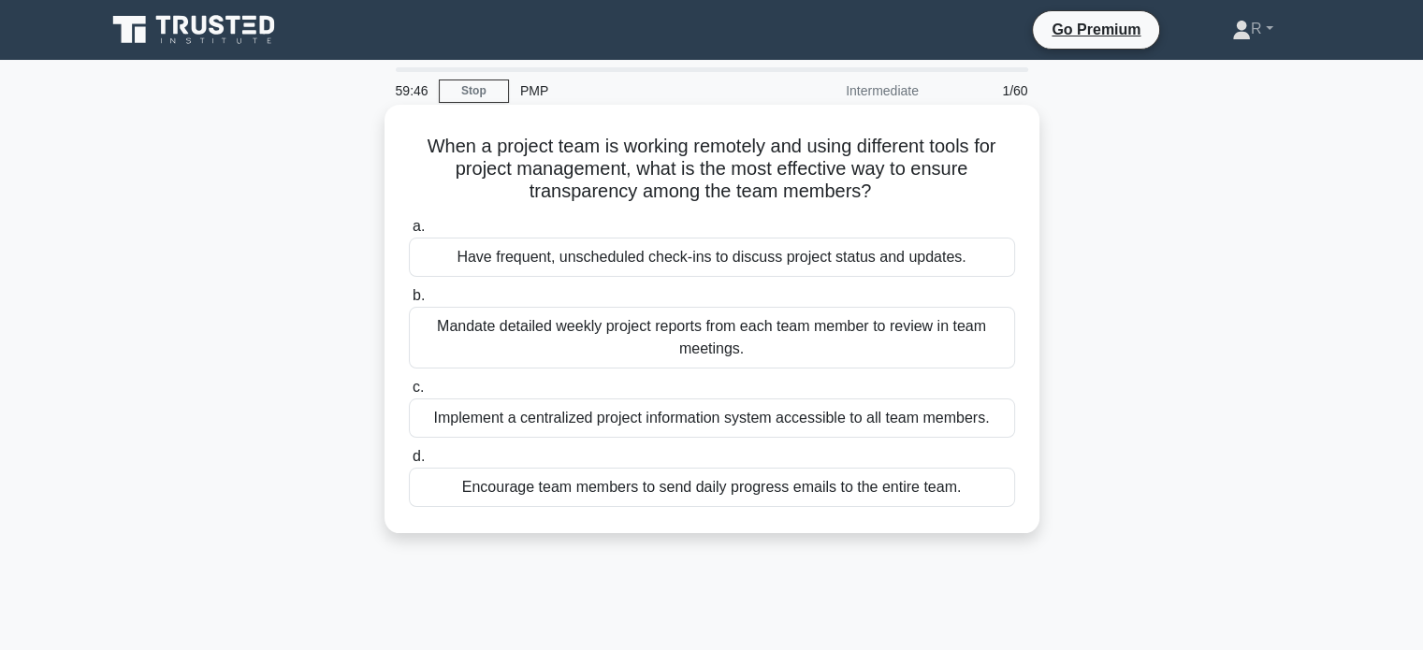
click at [703, 413] on div "Implement a centralized project information system accessible to all team membe…" at bounding box center [712, 417] width 606 height 39
click at [409, 394] on input "c. Implement a centralized project information system accessible to all team me…" at bounding box center [409, 388] width 0 height 12
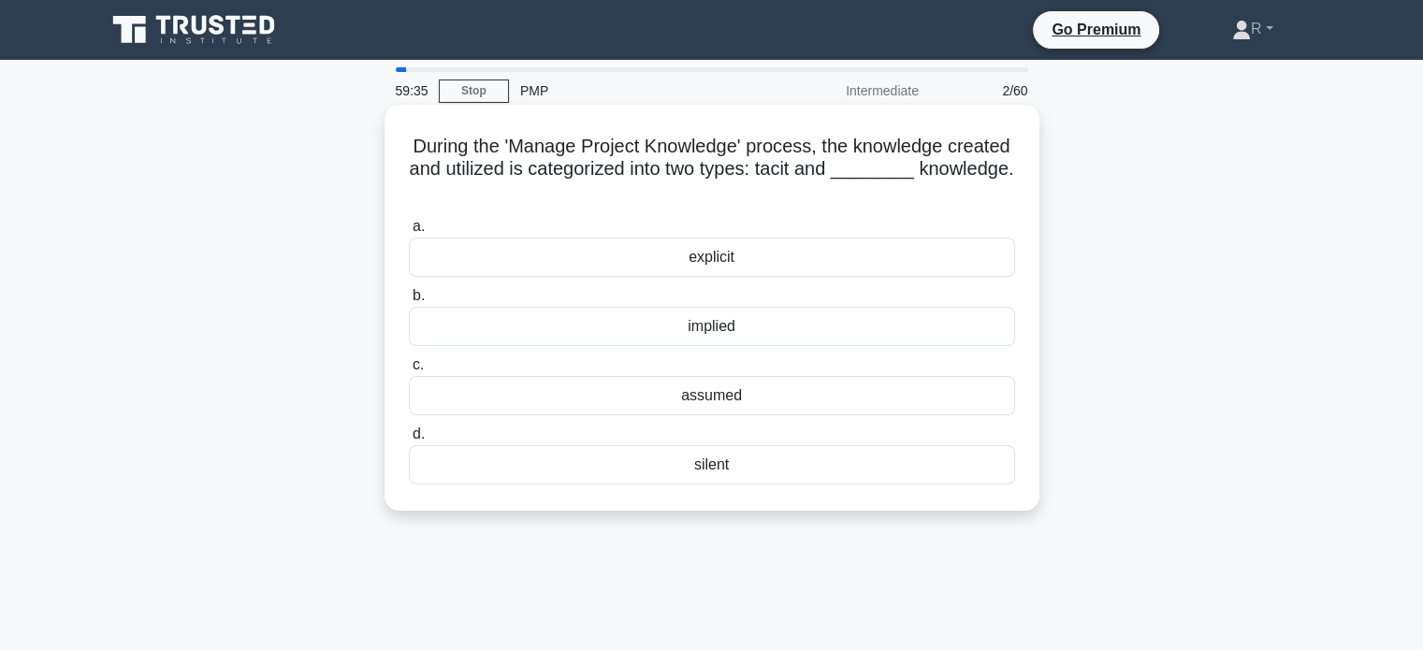
click at [711, 261] on div "explicit" at bounding box center [712, 257] width 606 height 39
click at [409, 233] on input "a. explicit" at bounding box center [409, 227] width 0 height 12
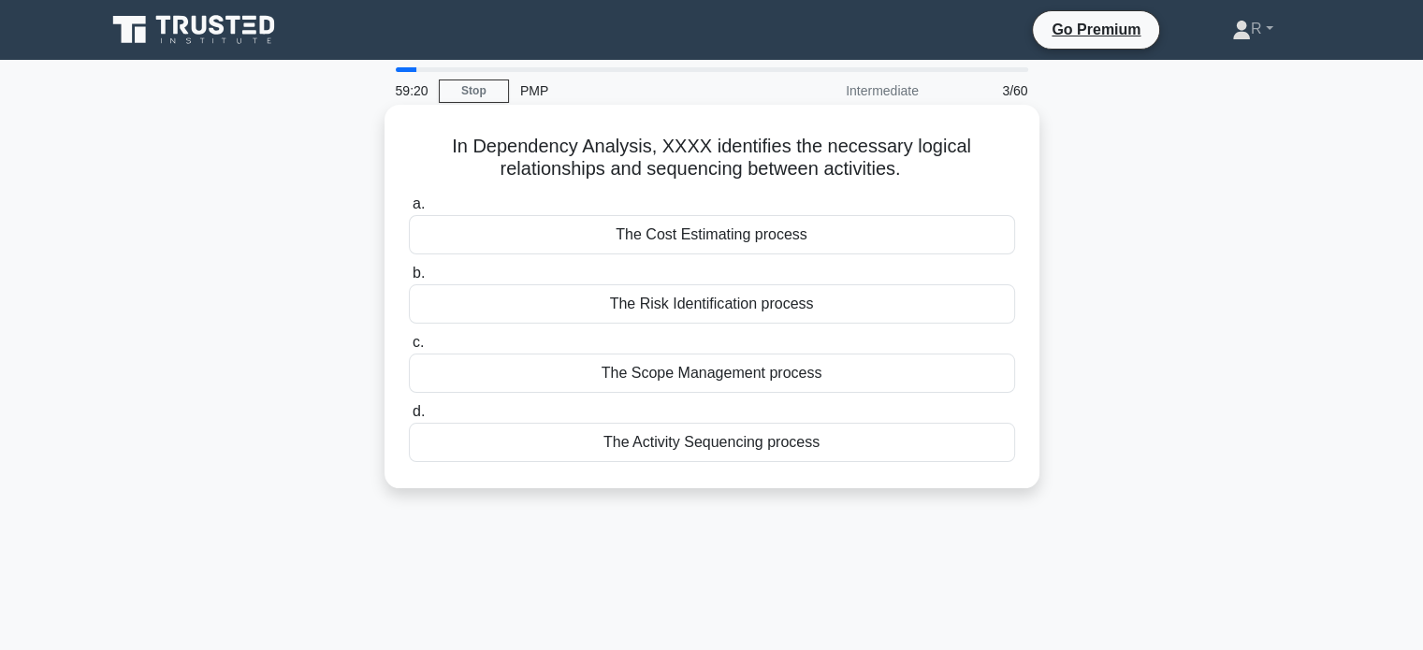
click at [747, 455] on div "The Activity Sequencing process" at bounding box center [712, 442] width 606 height 39
click at [409, 418] on input "d. The Activity Sequencing process" at bounding box center [409, 412] width 0 height 12
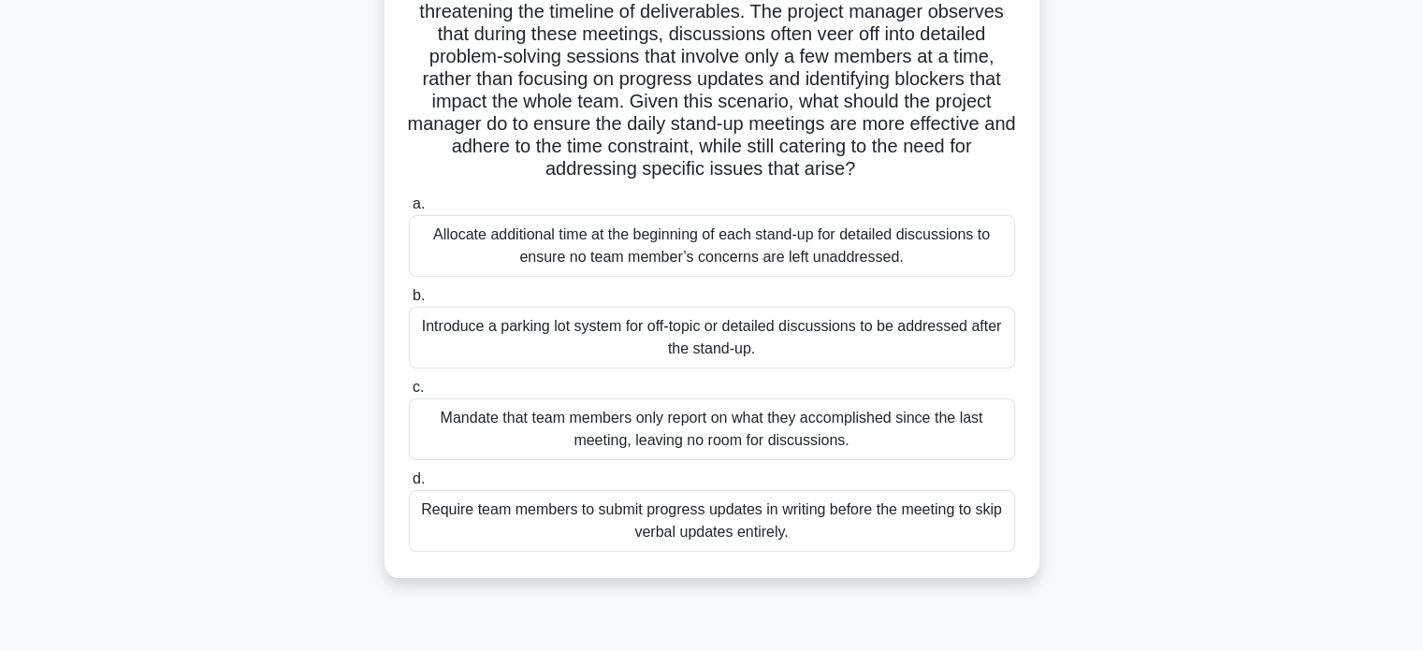
scroll to position [281, 0]
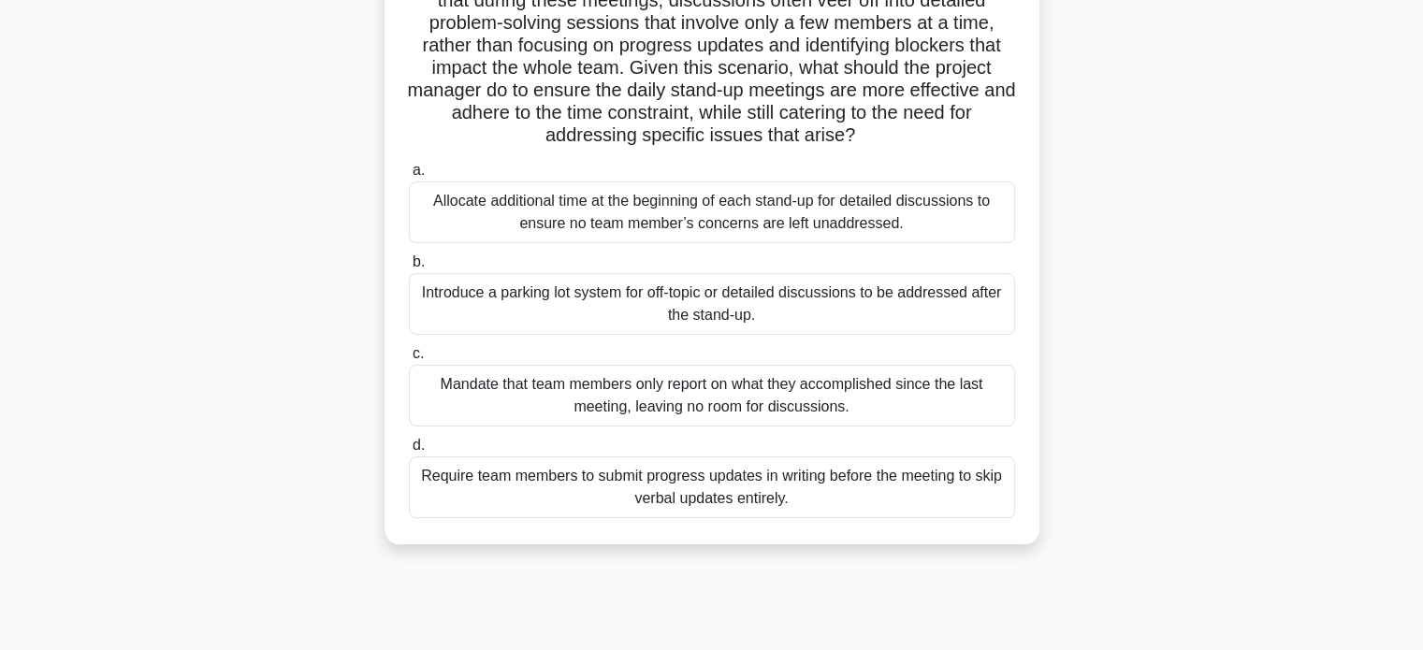
click at [945, 316] on div "Introduce a parking lot system for off-topic or detailed discussions to be addr…" at bounding box center [712, 304] width 606 height 62
click at [409, 268] on input "b. Introduce a parking lot system for off-topic or detailed discussions to be a…" at bounding box center [409, 262] width 0 height 12
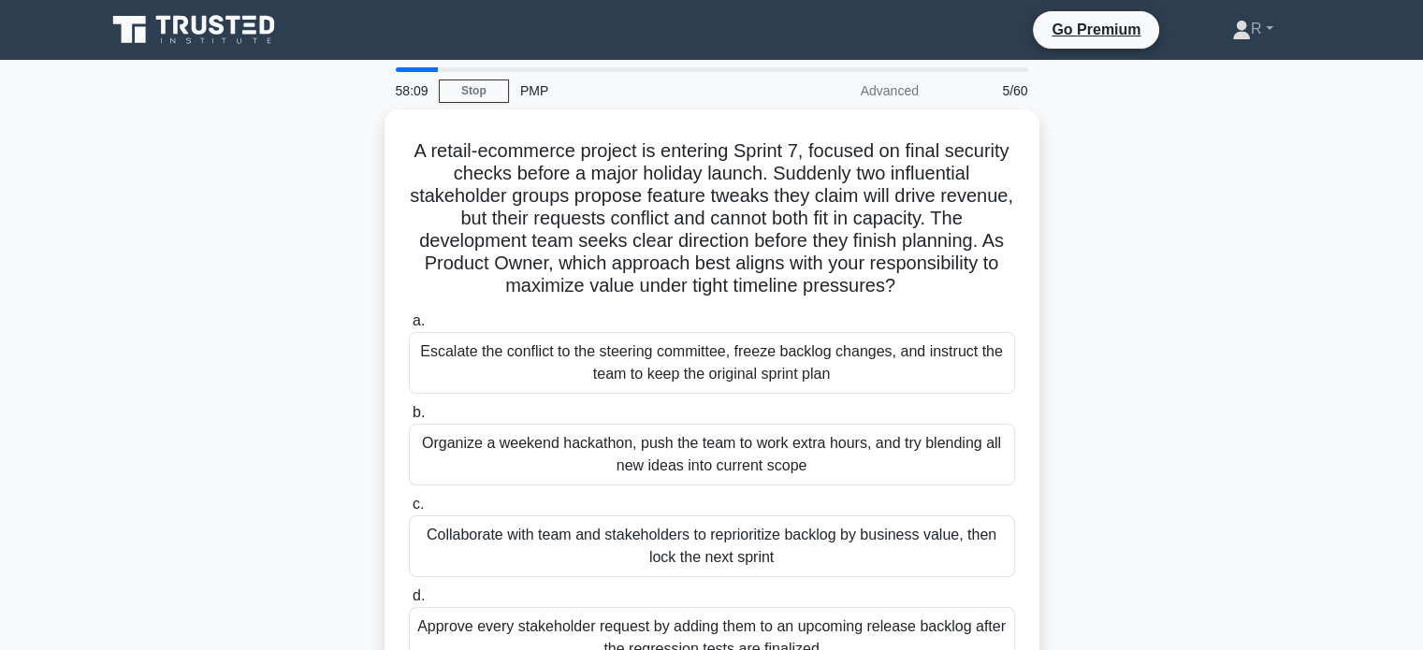
scroll to position [94, 0]
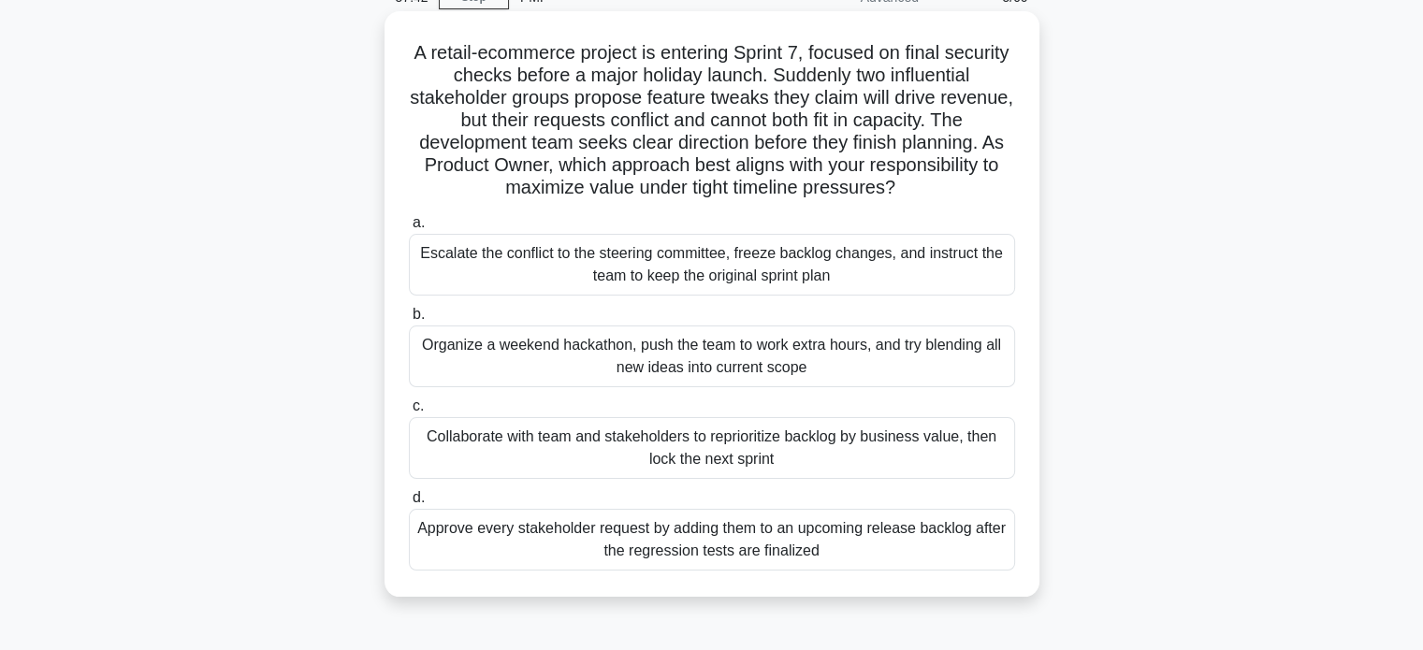
click at [805, 448] on div "Collaborate with team and stakeholders to reprioritize backlog by business valu…" at bounding box center [712, 448] width 606 height 62
click at [409, 412] on input "c. Collaborate with team and stakeholders to reprioritize backlog by business v…" at bounding box center [409, 406] width 0 height 12
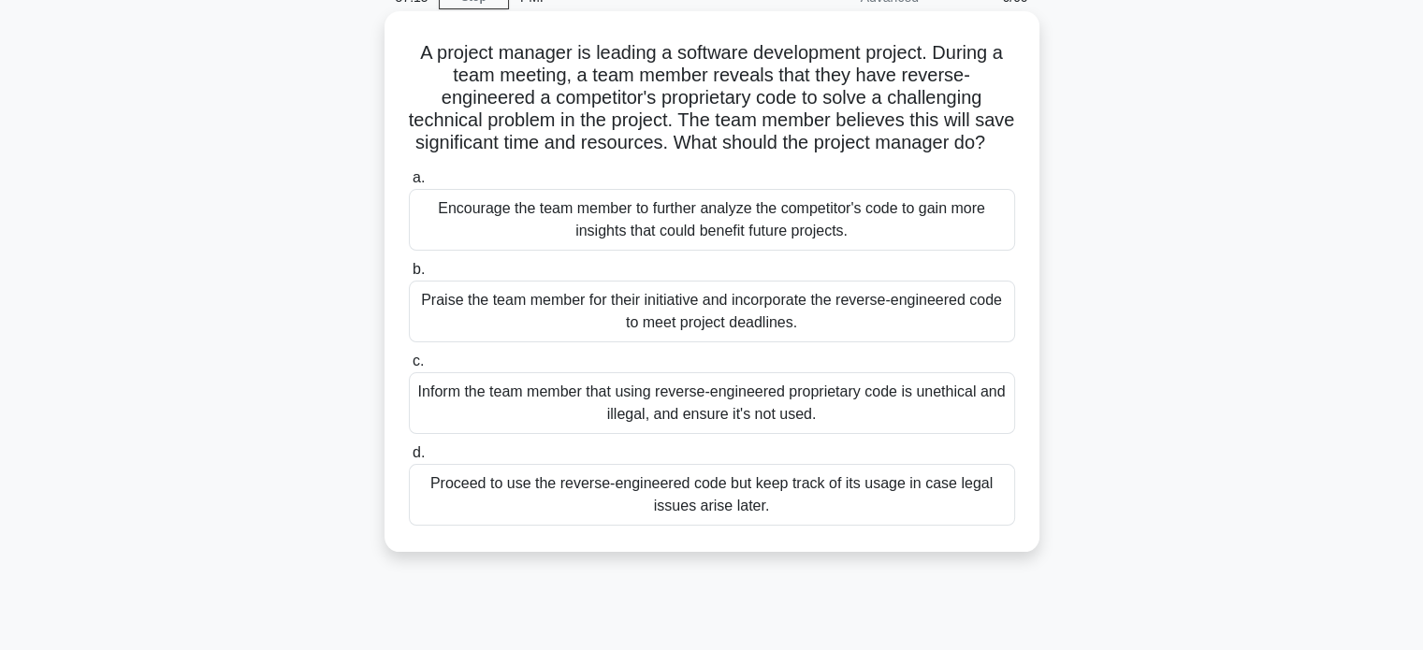
click at [961, 434] on div "Inform the team member that using reverse-engineered proprietary code is unethi…" at bounding box center [712, 403] width 606 height 62
click at [409, 368] on input "c. Inform the team member that using reverse-engineered proprietary code is une…" at bounding box center [409, 361] width 0 height 12
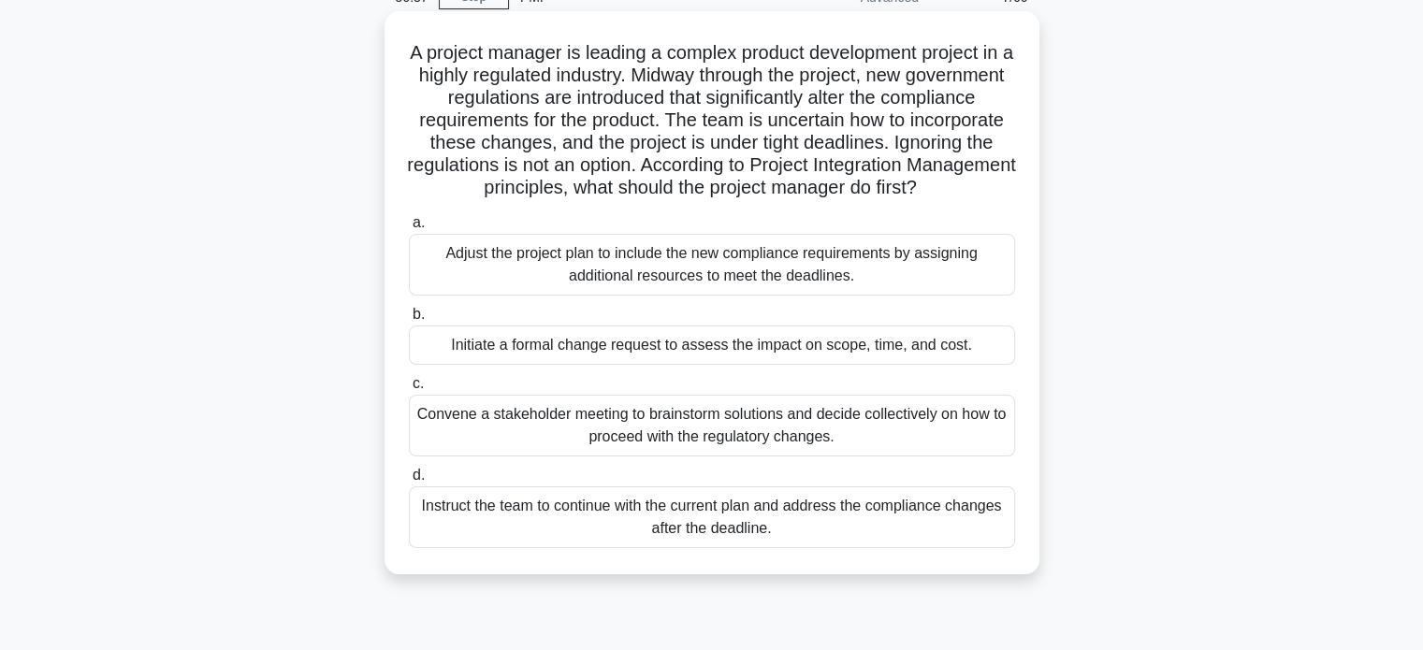
click at [846, 365] on div "Initiate a formal change request to assess the impact on scope, time, and cost." at bounding box center [712, 344] width 606 height 39
click at [409, 321] on input "b. Initiate a formal change request to assess the impact on scope, time, and co…" at bounding box center [409, 315] width 0 height 12
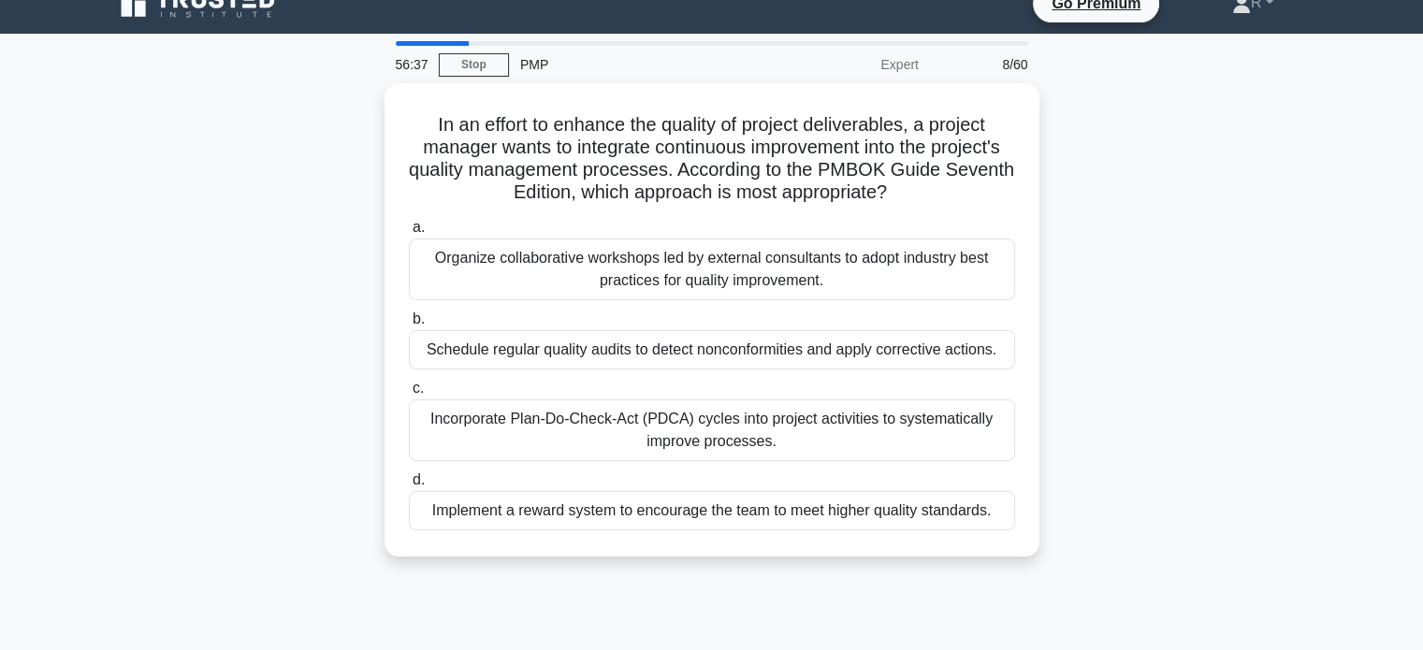
scroll to position [0, 0]
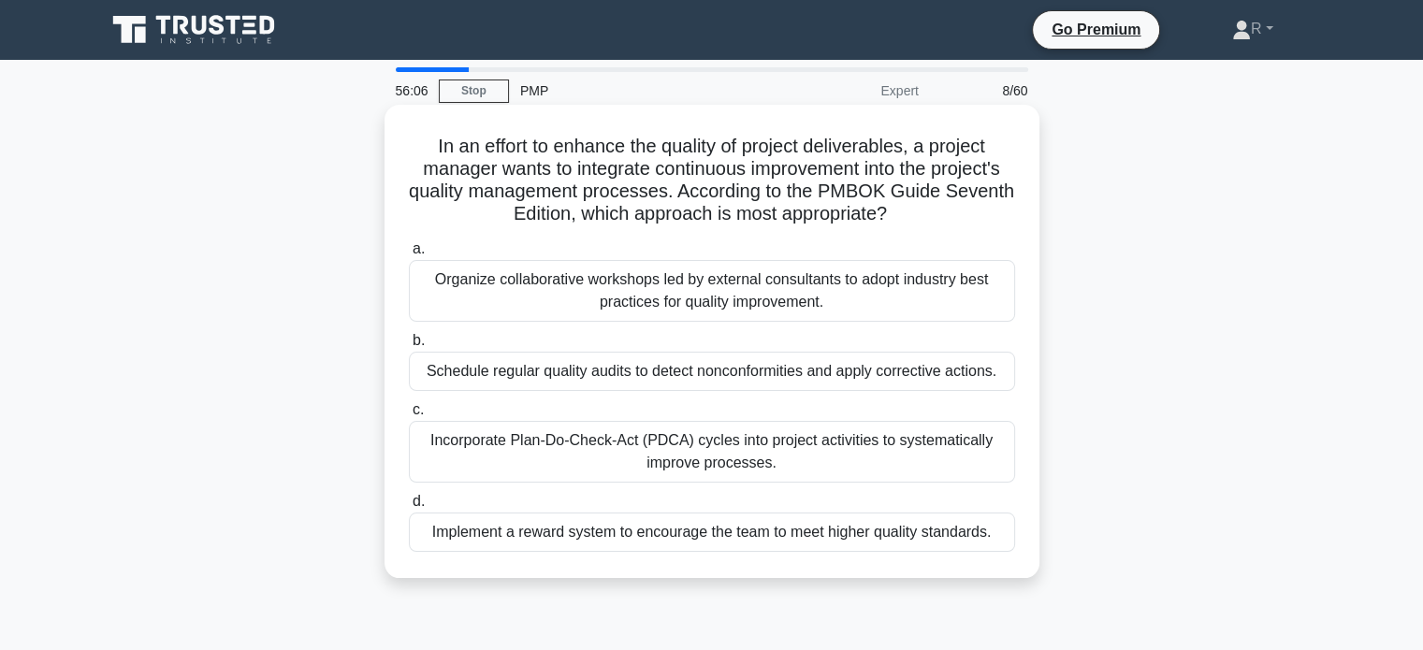
click at [975, 456] on div "Incorporate Plan-Do-Check-Act (PDCA) cycles into project activities to systemat…" at bounding box center [712, 452] width 606 height 62
click at [409, 416] on input "c. Incorporate Plan-Do-Check-Act (PDCA) cycles into project activities to syste…" at bounding box center [409, 410] width 0 height 12
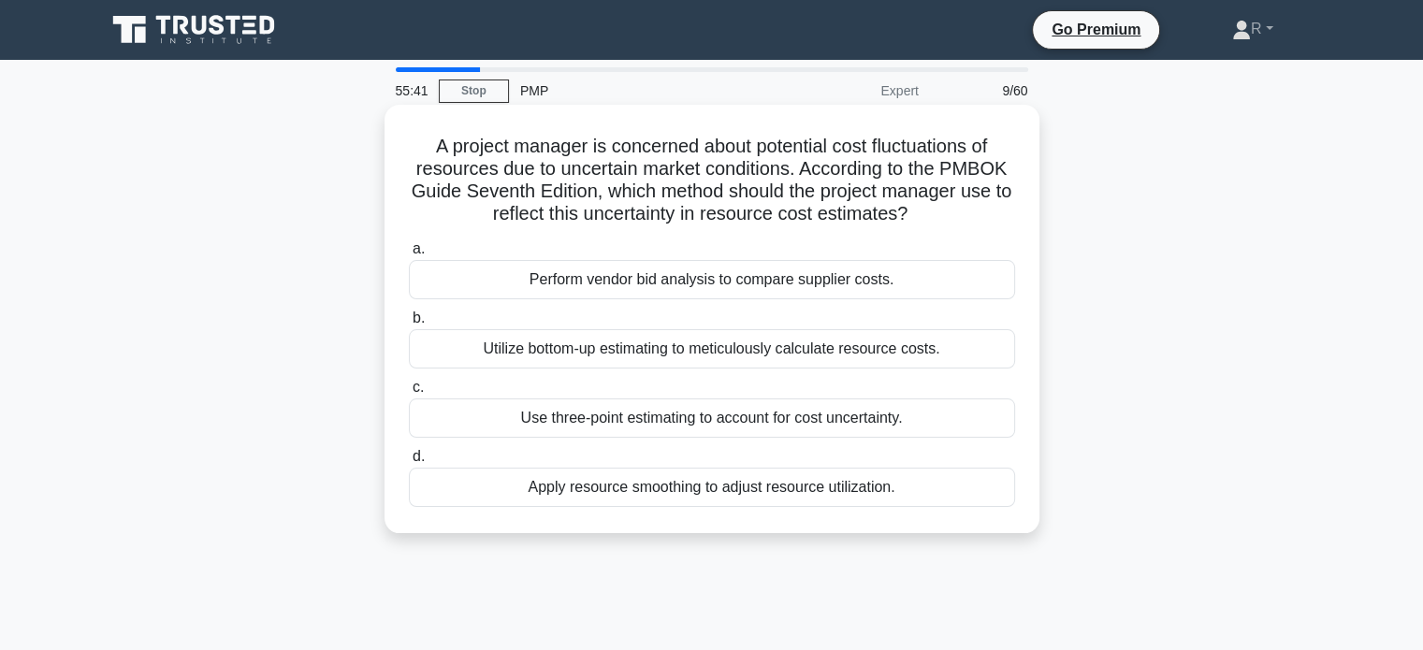
click at [783, 422] on div "Use three-point estimating to account for cost uncertainty." at bounding box center [712, 417] width 606 height 39
click at [409, 394] on input "c. Use three-point estimating to account for cost uncertainty." at bounding box center [409, 388] width 0 height 12
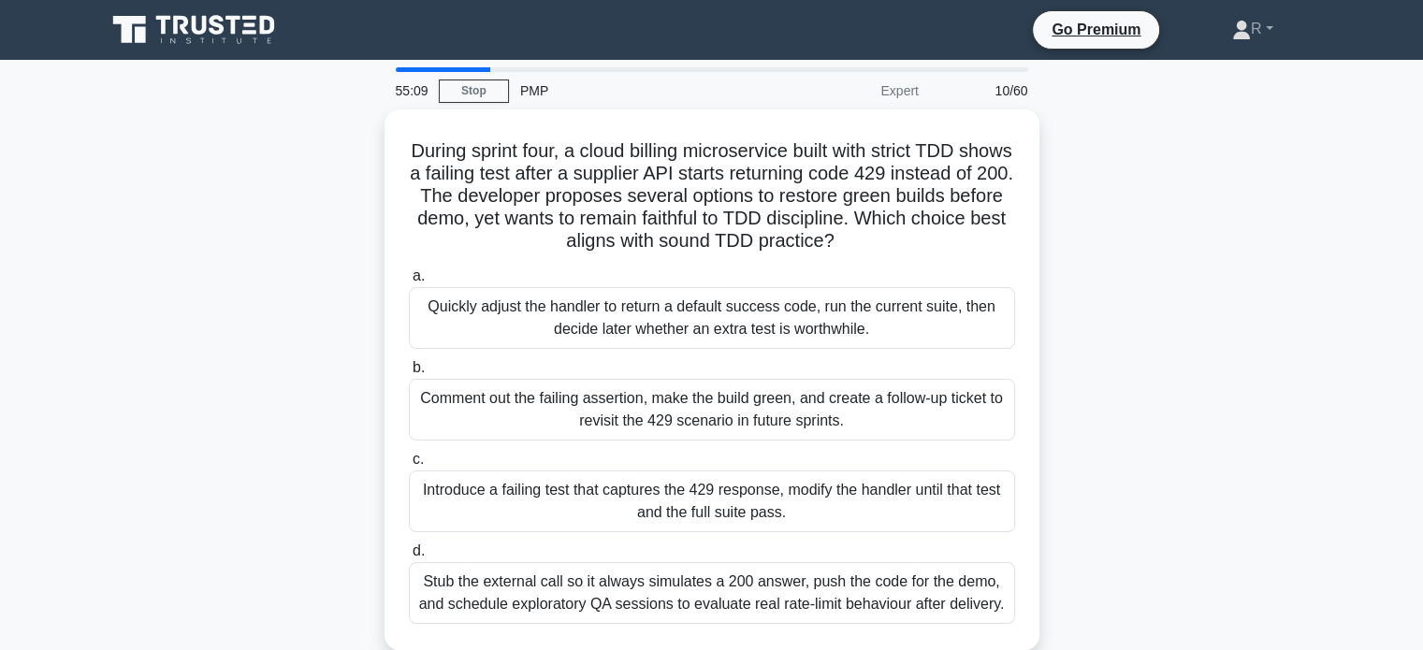
scroll to position [94, 0]
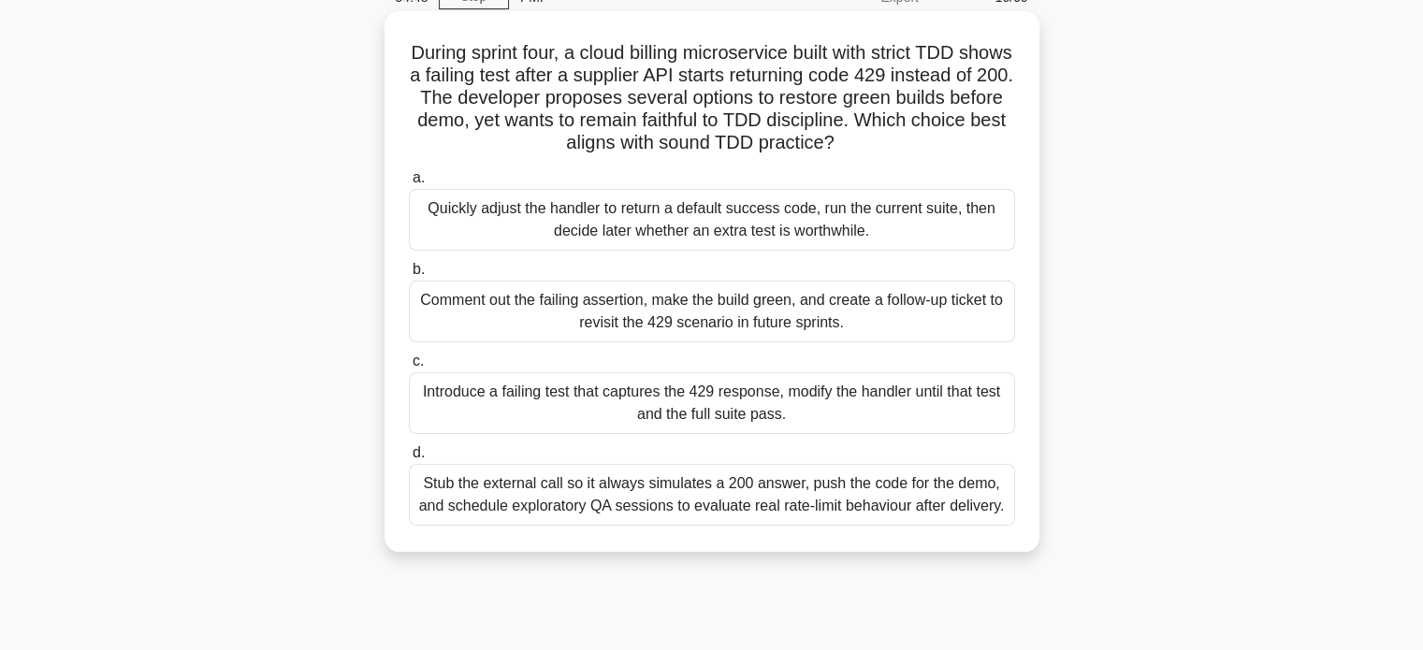
click at [917, 396] on div "Introduce a failing test that captures the 429 response, modify the handler unt…" at bounding box center [712, 403] width 606 height 62
click at [409, 368] on input "c. Introduce a failing test that captures the 429 response, modify the handler …" at bounding box center [409, 361] width 0 height 12
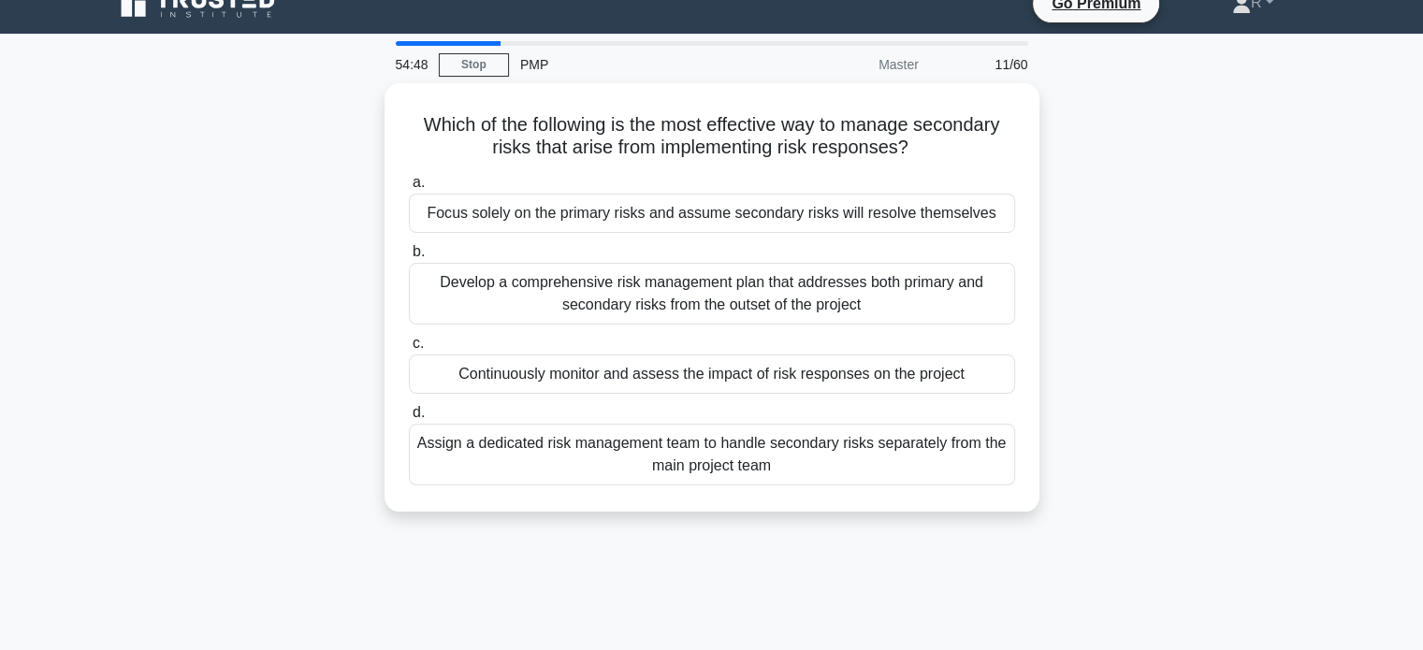
scroll to position [0, 0]
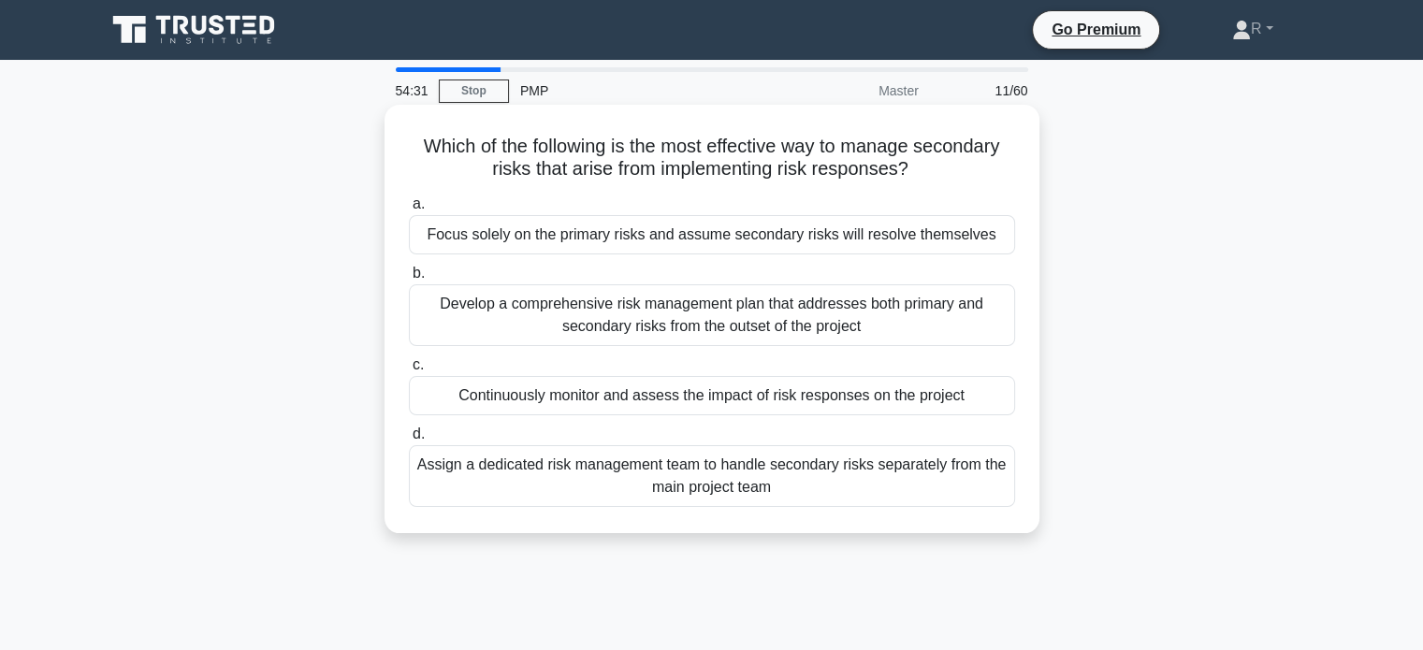
click at [947, 315] on div "Develop a comprehensive risk management plan that addresses both primary and se…" at bounding box center [712, 315] width 606 height 62
click at [409, 280] on input "b. Develop a comprehensive risk management plan that addresses both primary and…" at bounding box center [409, 274] width 0 height 12
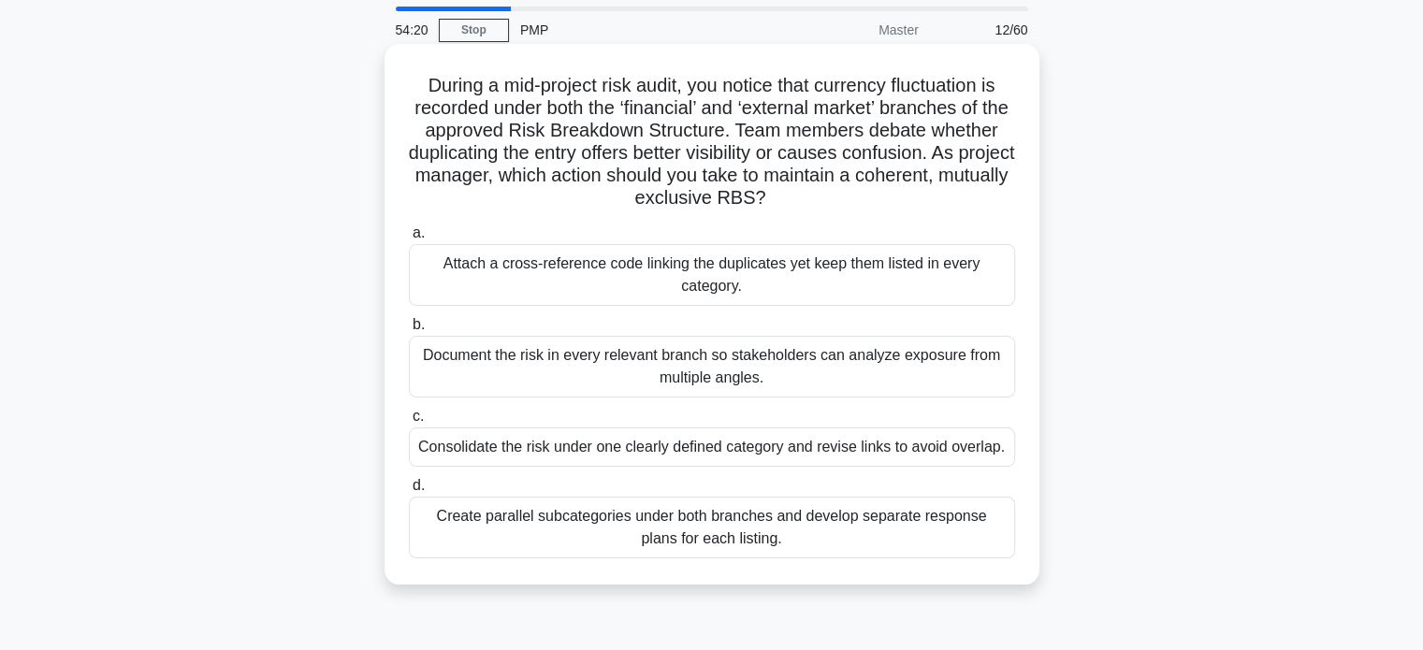
scroll to position [94, 0]
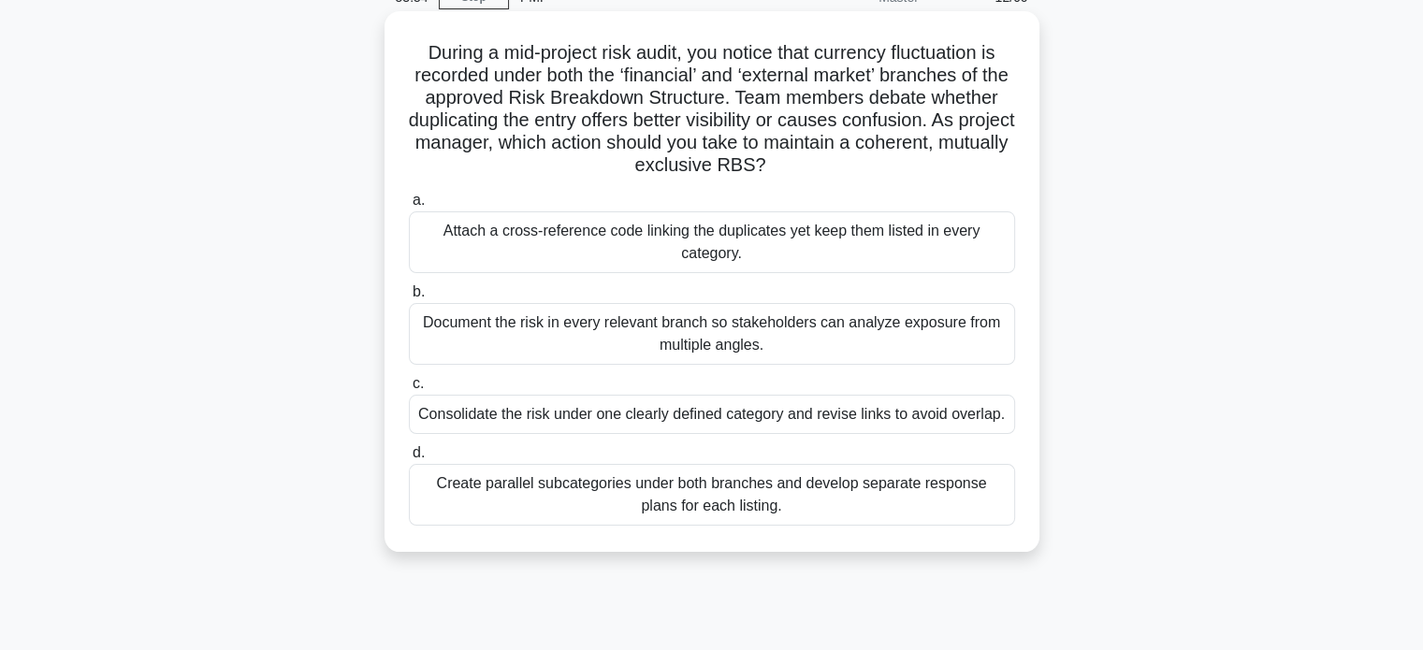
click at [902, 506] on div "Create parallel subcategories under both branches and develop separate response…" at bounding box center [712, 495] width 606 height 62
click at [409, 459] on input "d. Create parallel subcategories under both branches and develop separate respo…" at bounding box center [409, 453] width 0 height 12
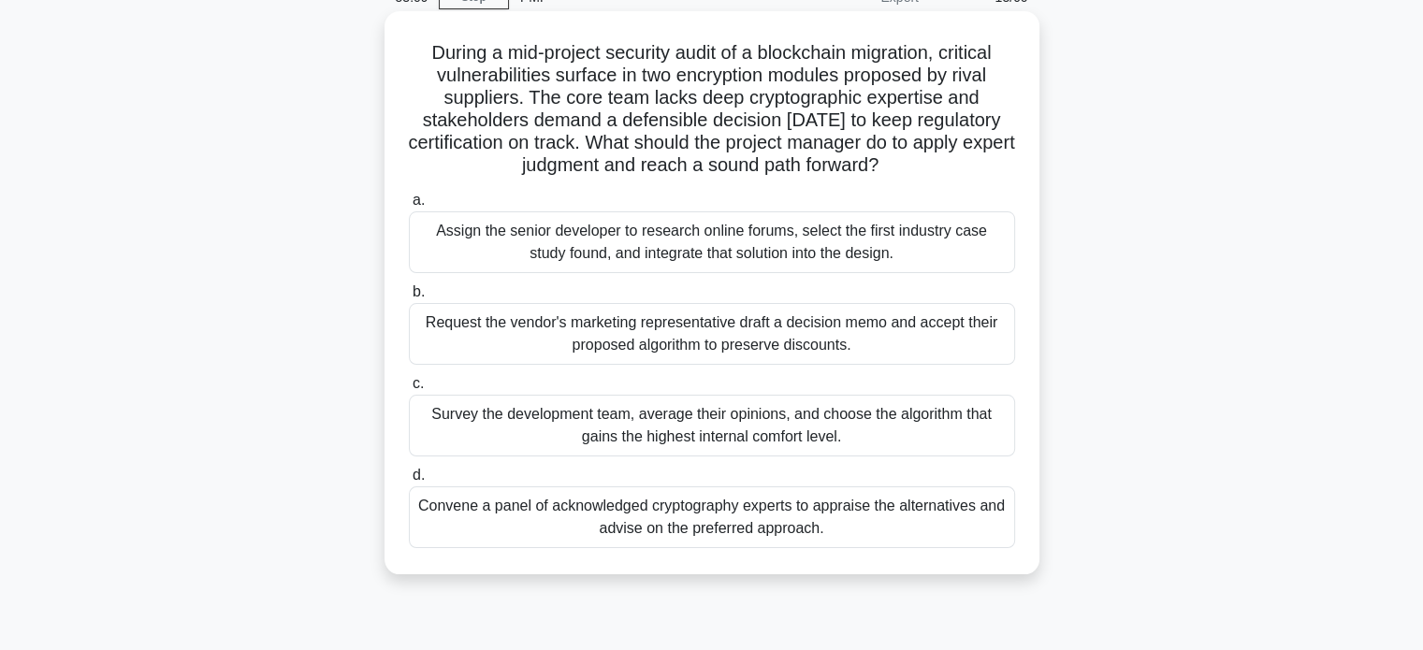
click at [697, 500] on div "Convene a panel of acknowledged cryptography experts to appraise the alternativ…" at bounding box center [712, 517] width 606 height 62
click at [409, 482] on input "d. Convene a panel of acknowledged cryptography experts to appraise the alterna…" at bounding box center [409, 476] width 0 height 12
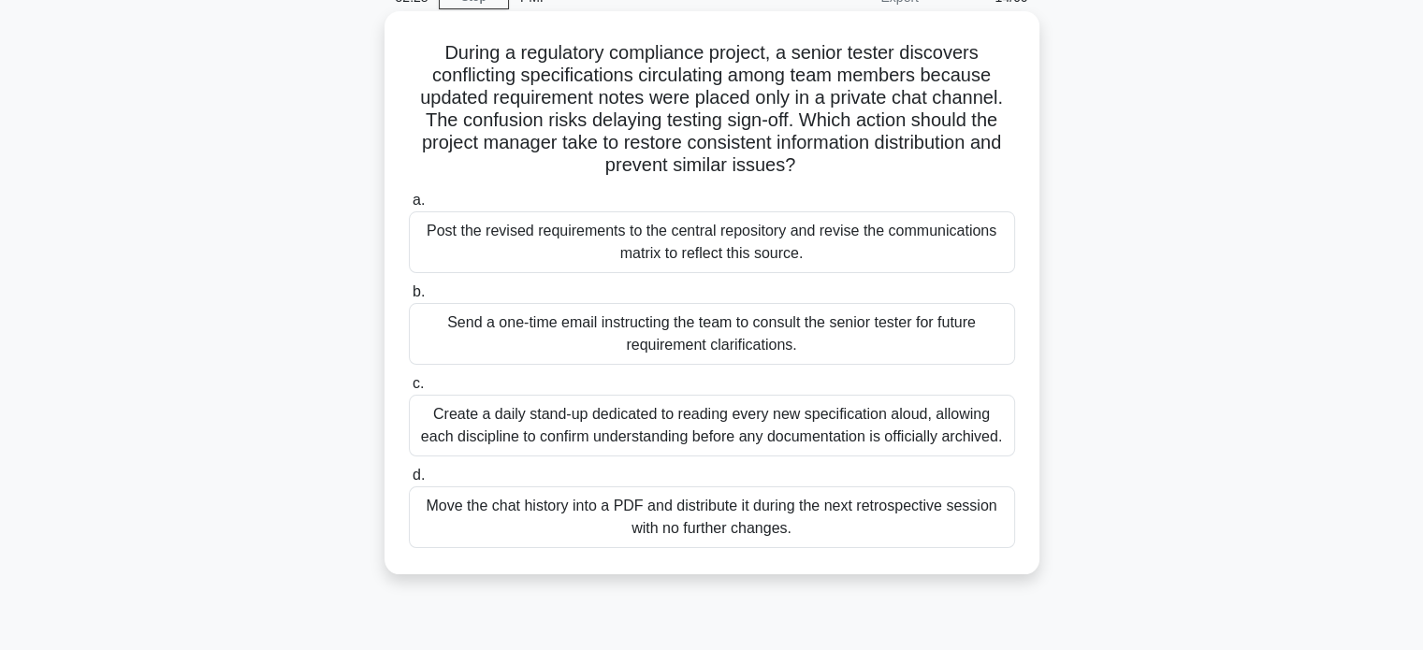
click at [920, 248] on div "Post the revised requirements to the central repository and revise the communic…" at bounding box center [712, 242] width 606 height 62
click at [409, 207] on input "a. Post the revised requirements to the central repository and revise the commu…" at bounding box center [409, 201] width 0 height 12
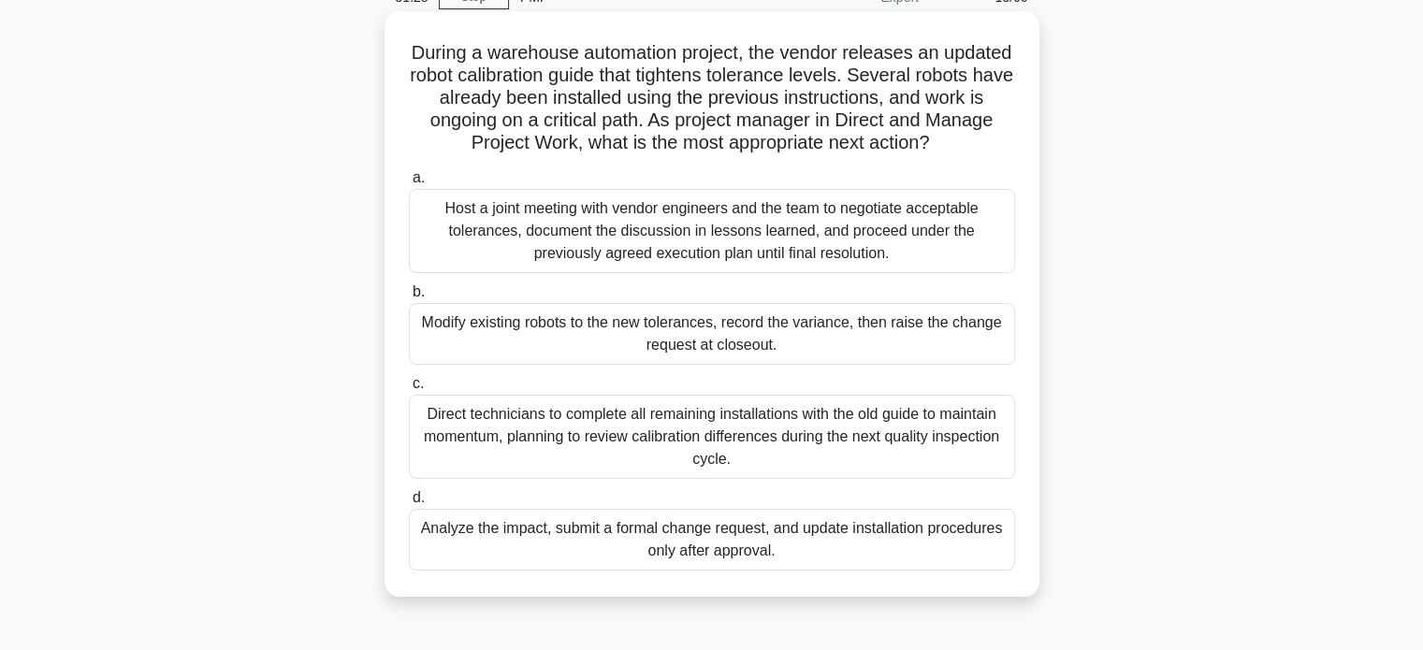
click at [879, 553] on div "Analyze the impact, submit a formal change request, and update installation pro…" at bounding box center [712, 540] width 606 height 62
click at [409, 504] on input "d. Analyze the impact, submit a formal change request, and update installation …" at bounding box center [409, 498] width 0 height 12
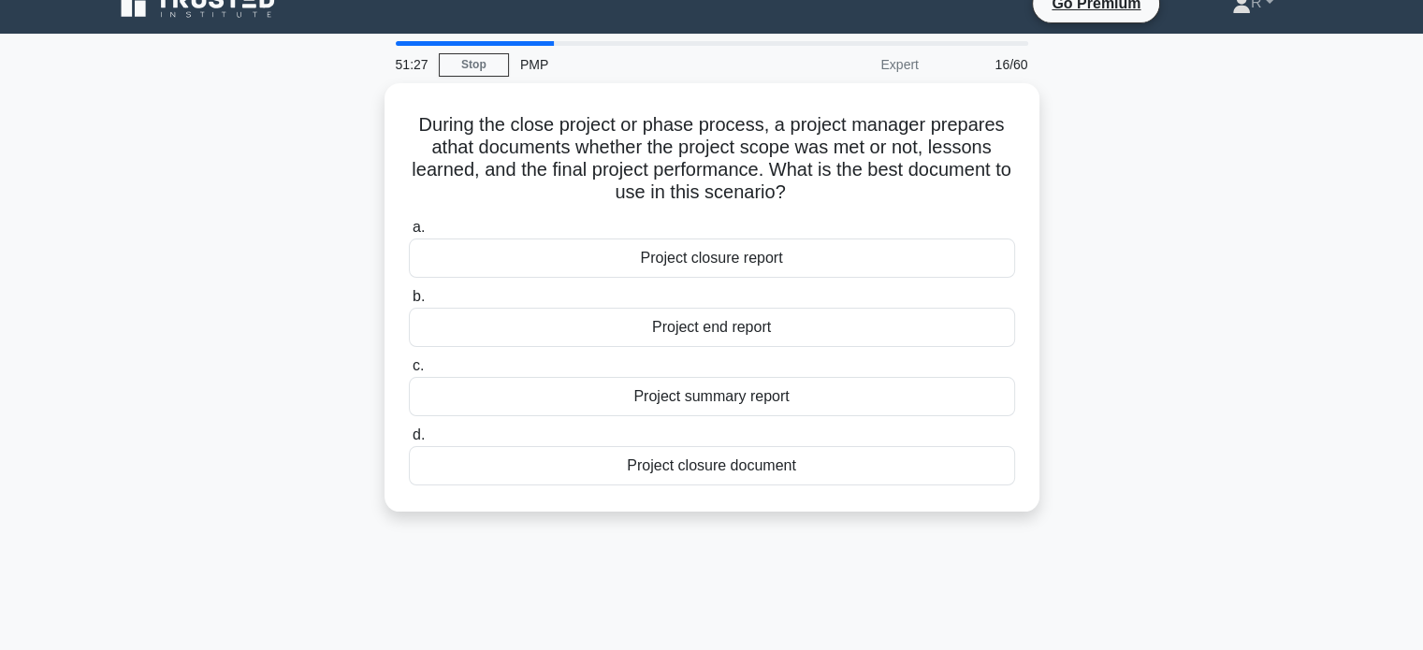
scroll to position [0, 0]
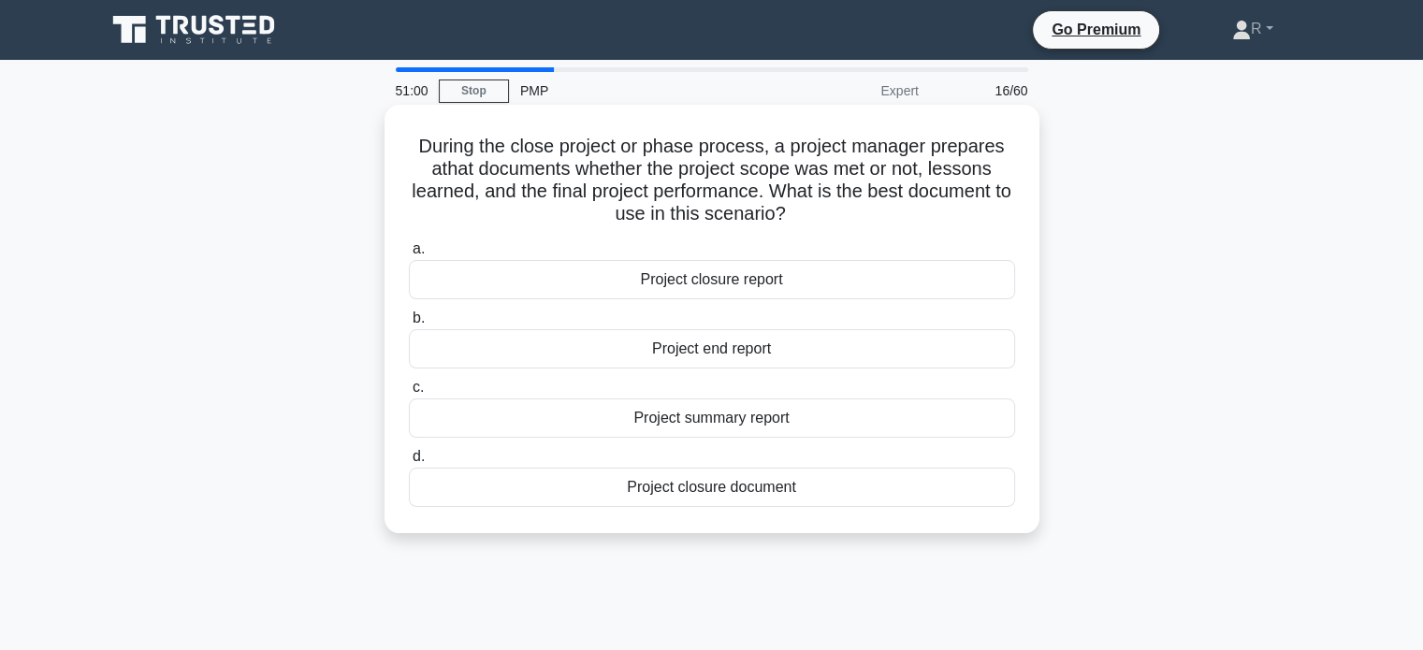
click at [747, 500] on div "Project closure document" at bounding box center [712, 487] width 606 height 39
click at [409, 463] on input "d. Project closure document" at bounding box center [409, 457] width 0 height 12
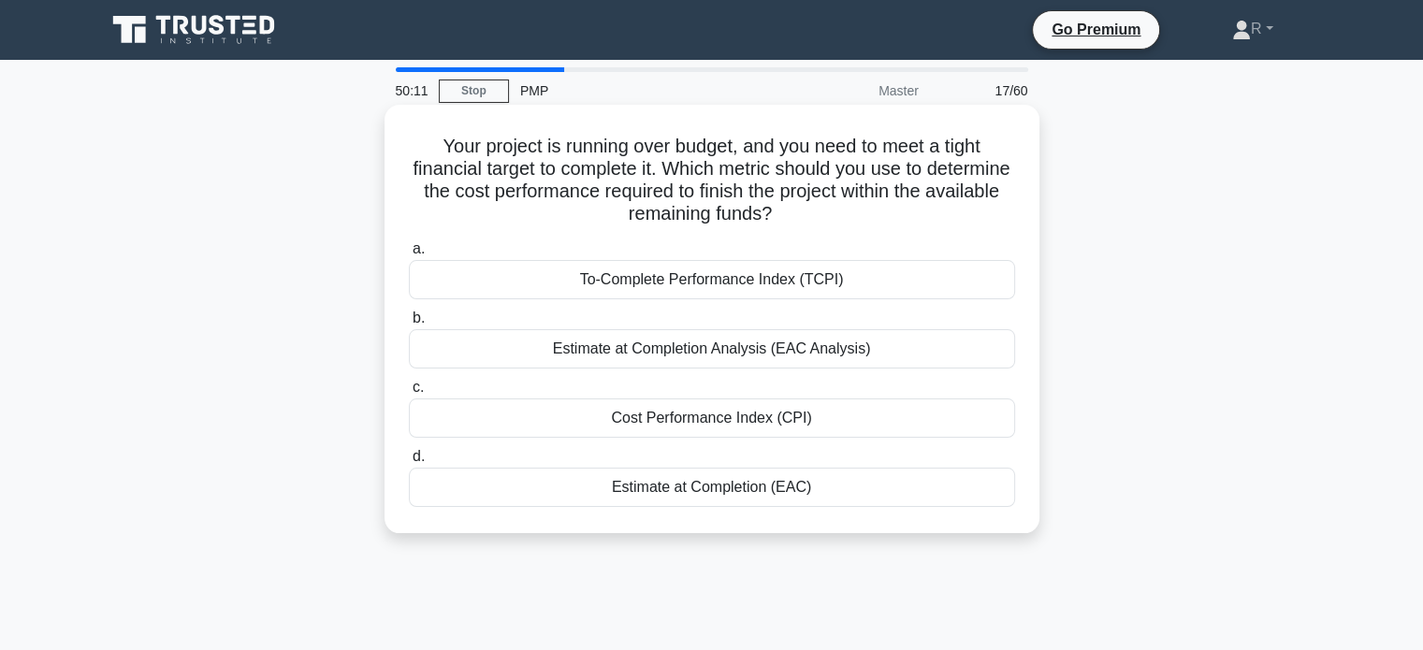
click at [871, 280] on div "To-Complete Performance Index (TCPI)" at bounding box center [712, 279] width 606 height 39
click at [409, 255] on input "a. To-Complete Performance Index (TCPI)" at bounding box center [409, 249] width 0 height 12
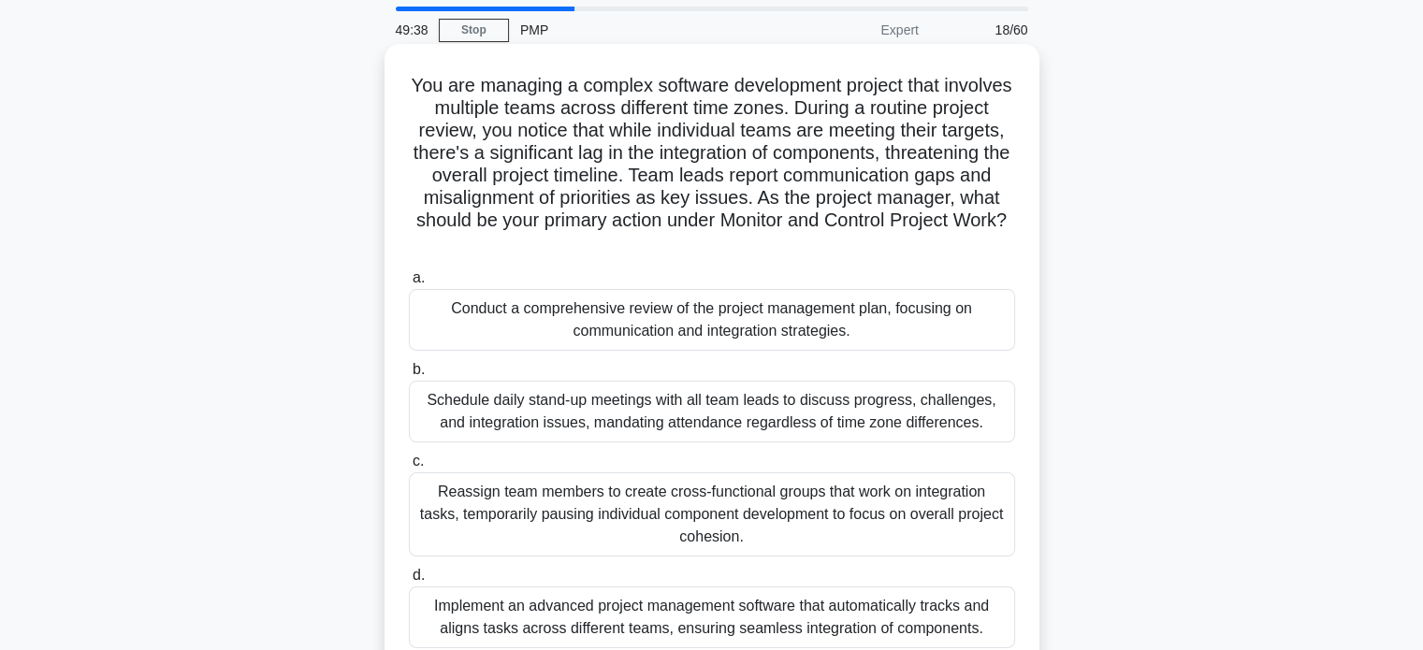
scroll to position [94, 0]
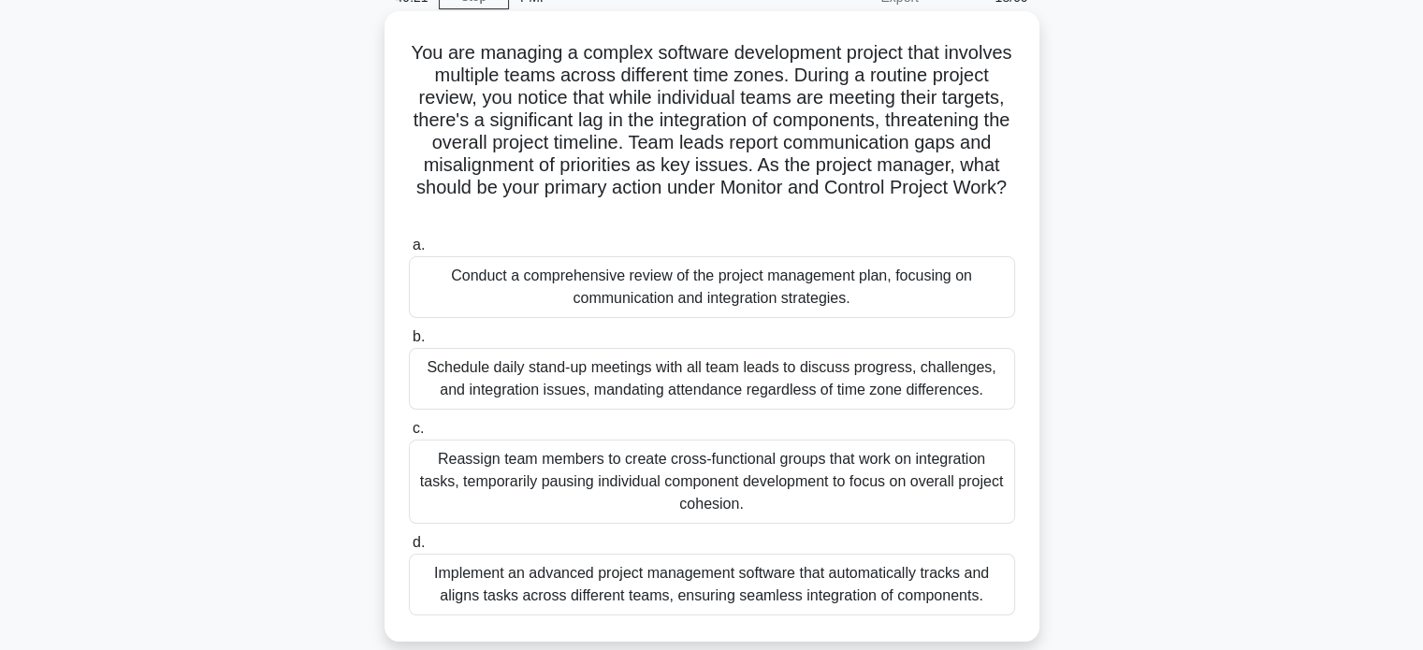
click at [952, 280] on div "Conduct a comprehensive review of the project management plan, focusing on comm…" at bounding box center [712, 287] width 606 height 62
click at [409, 252] on input "a. Conduct a comprehensive review of the project management plan, focusing on c…" at bounding box center [409, 245] width 0 height 12
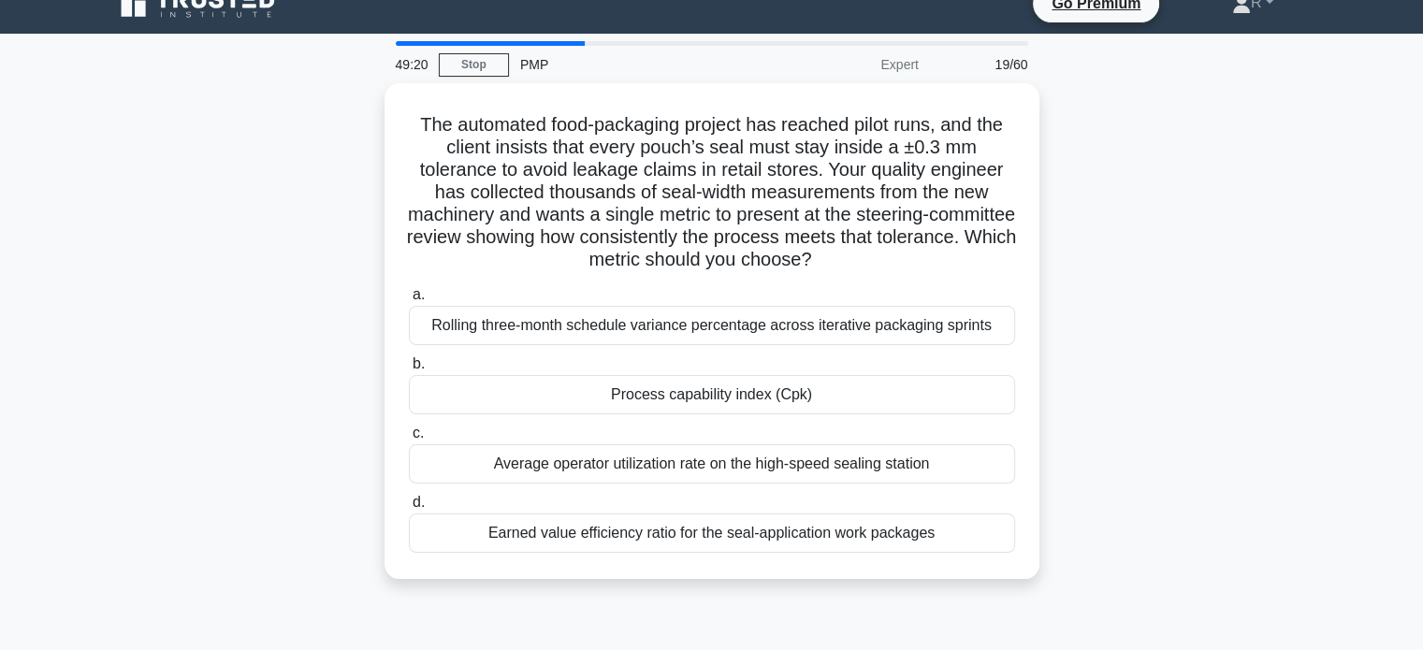
scroll to position [0, 0]
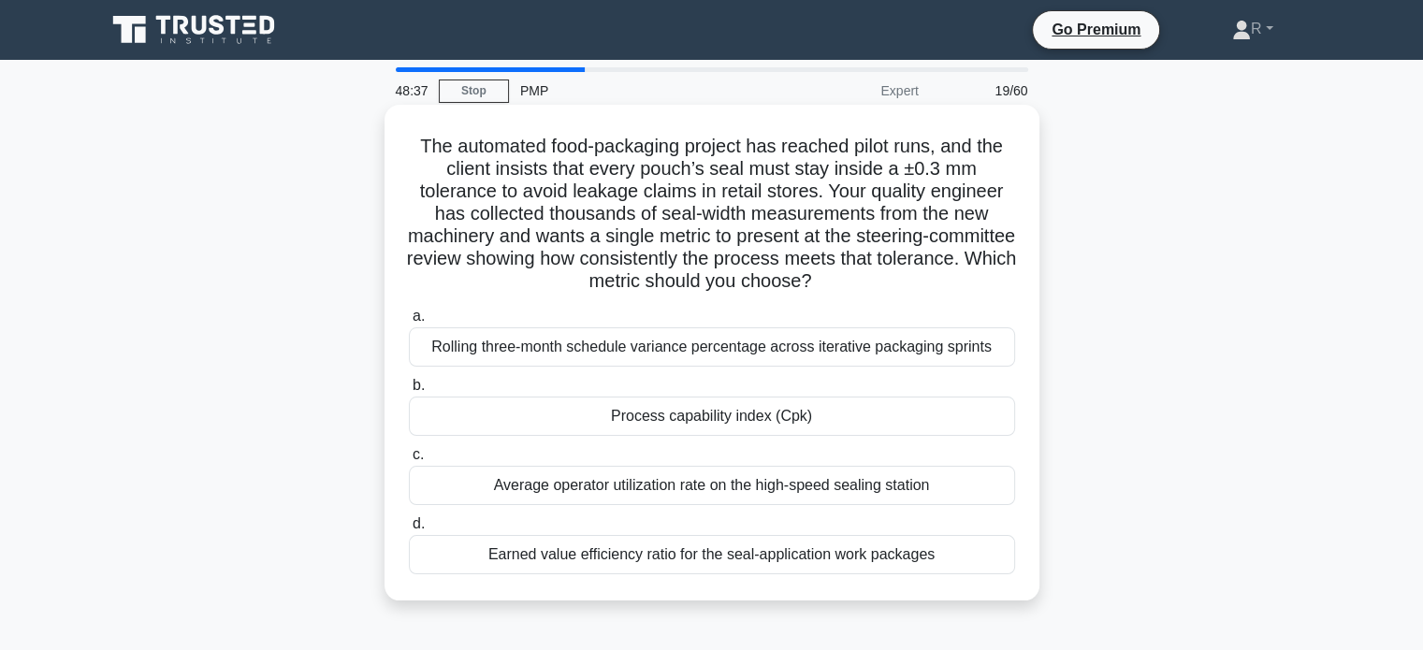
click at [957, 550] on div "Earned value efficiency ratio for the seal-application work packages" at bounding box center [712, 554] width 606 height 39
click at [409, 530] on input "d. Earned value efficiency ratio for the seal-application work packages" at bounding box center [409, 524] width 0 height 12
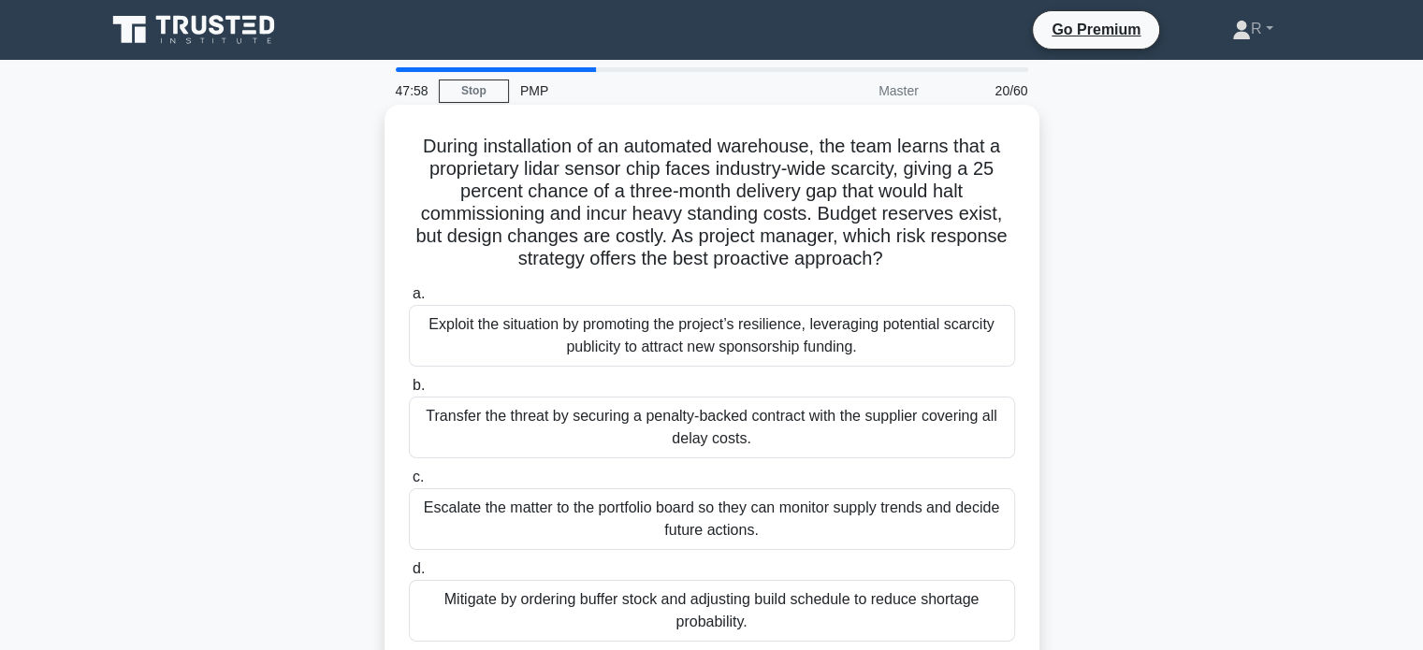
click at [873, 616] on div "Mitigate by ordering buffer stock and adjusting build schedule to reduce shorta…" at bounding box center [712, 611] width 606 height 62
click at [409, 575] on input "d. Mitigate by ordering buffer stock and adjusting build schedule to reduce sho…" at bounding box center [409, 569] width 0 height 12
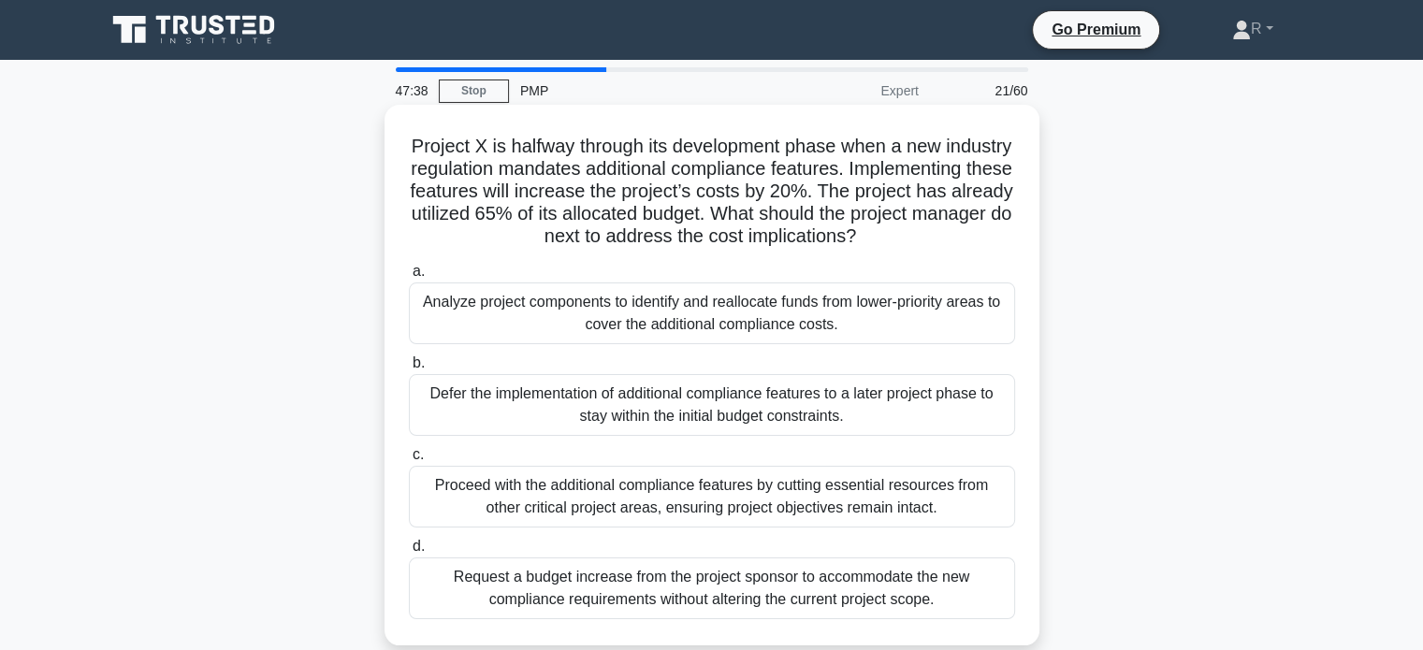
scroll to position [94, 0]
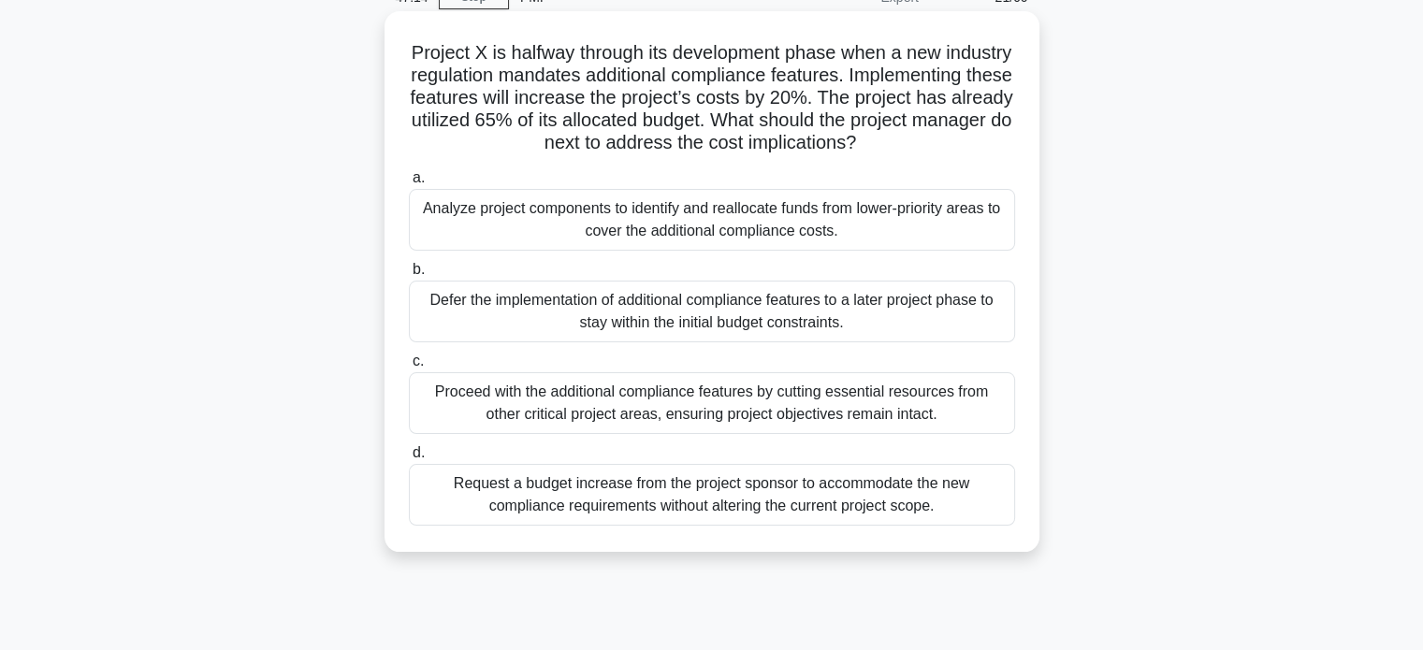
click at [807, 229] on div "Analyze project components to identify and reallocate funds from lower-priority…" at bounding box center [712, 220] width 606 height 62
click at [409, 184] on input "a. Analyze project components to identify and reallocate funds from lower-prior…" at bounding box center [409, 178] width 0 height 12
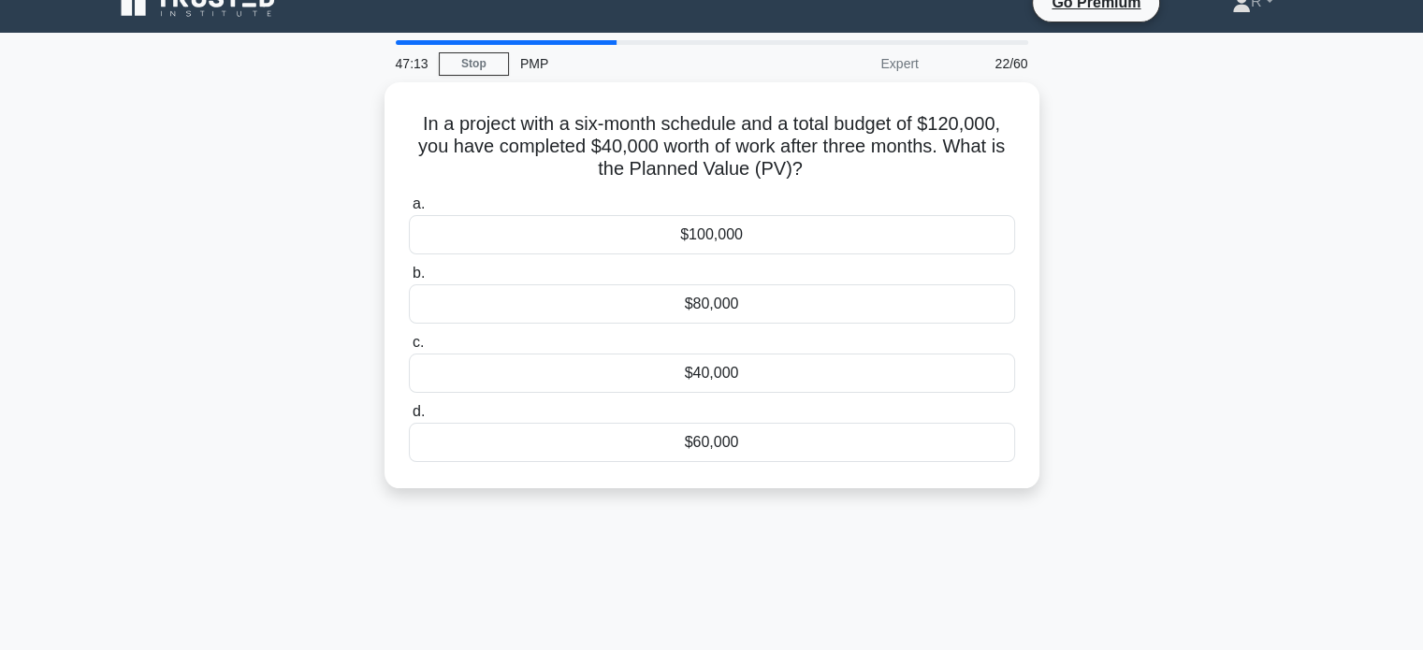
scroll to position [0, 0]
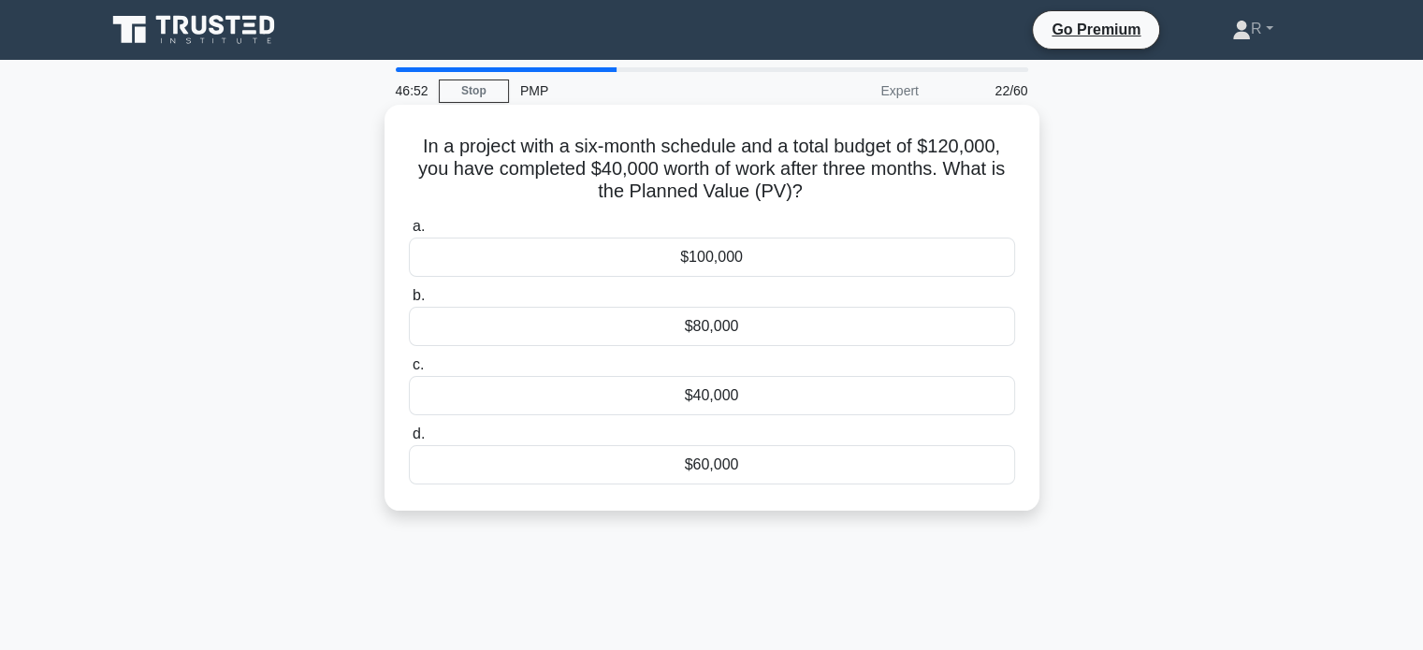
click at [708, 474] on div "$60,000" at bounding box center [712, 464] width 606 height 39
click at [409, 441] on input "d. $60,000" at bounding box center [409, 434] width 0 height 12
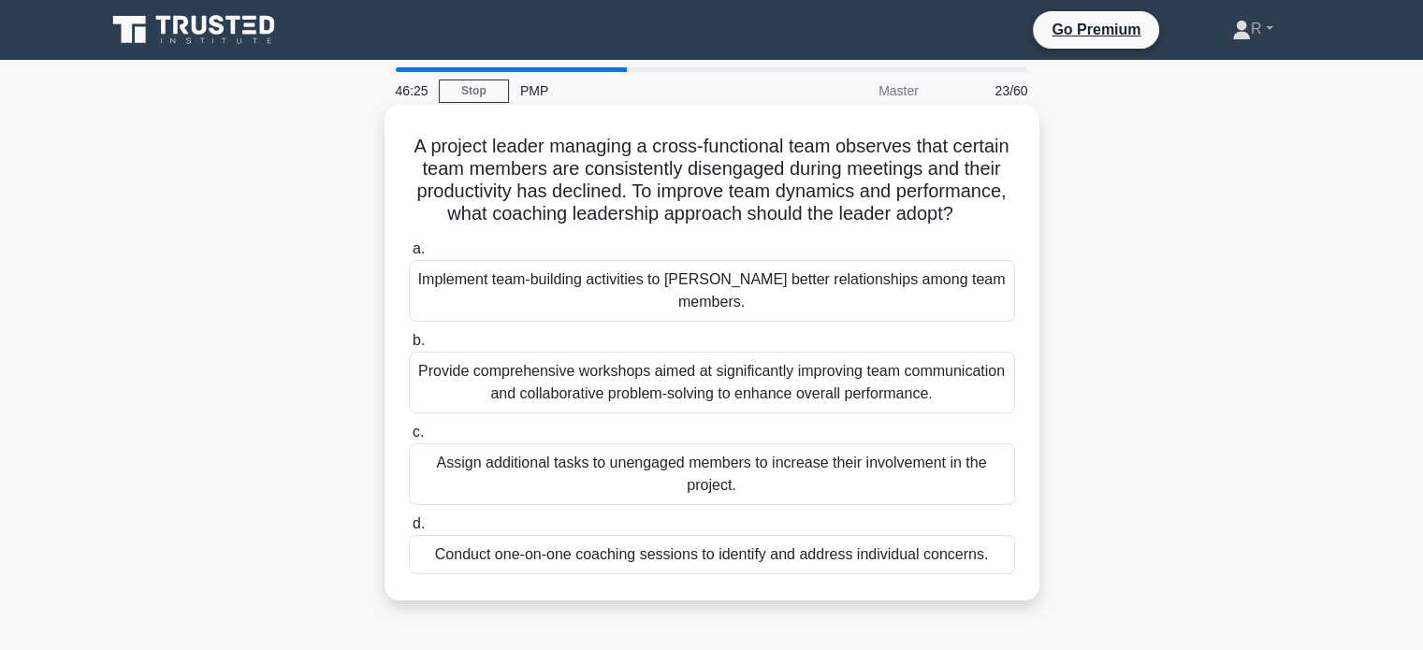
click at [804, 556] on div "Conduct one-on-one coaching sessions to identify and address individual concern…" at bounding box center [712, 554] width 606 height 39
click at [409, 530] on input "d. Conduct one-on-one coaching sessions to identify and address individual conc…" at bounding box center [409, 524] width 0 height 12
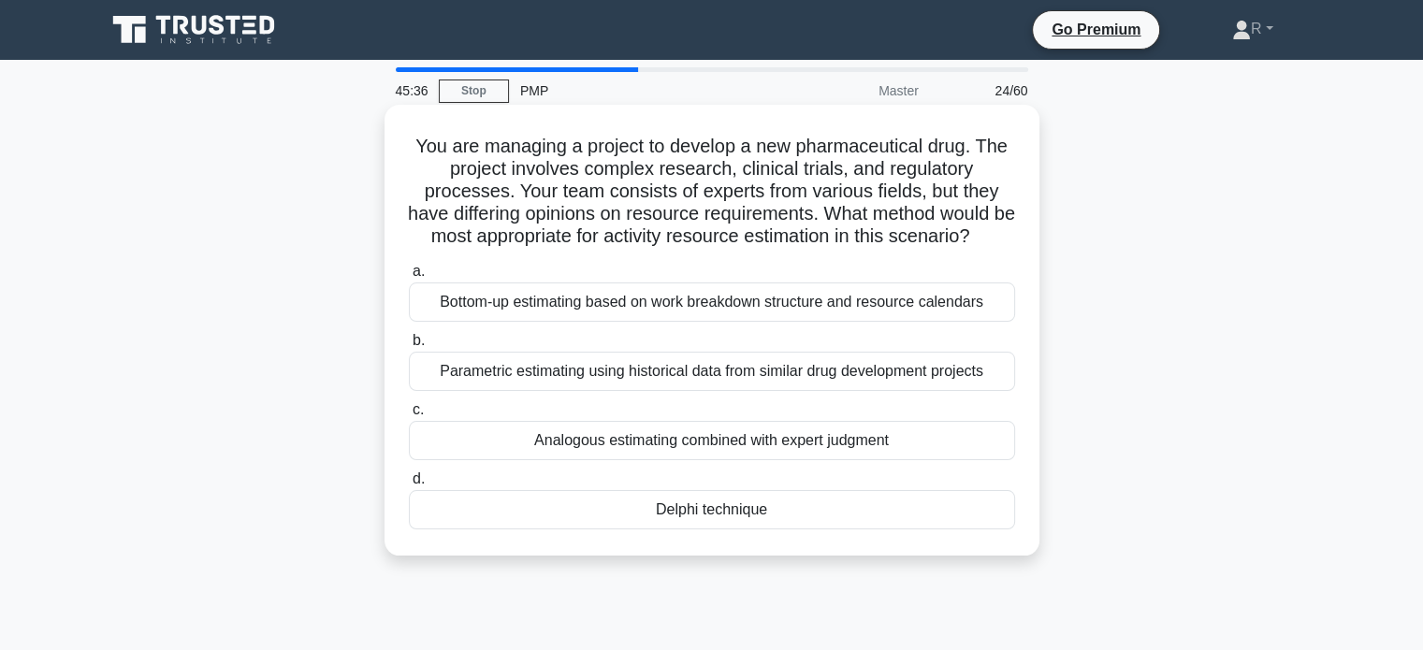
click at [781, 460] on div "Analogous estimating combined with expert judgment" at bounding box center [712, 440] width 606 height 39
click at [409, 416] on input "c. Analogous estimating combined with expert judgment" at bounding box center [409, 410] width 0 height 12
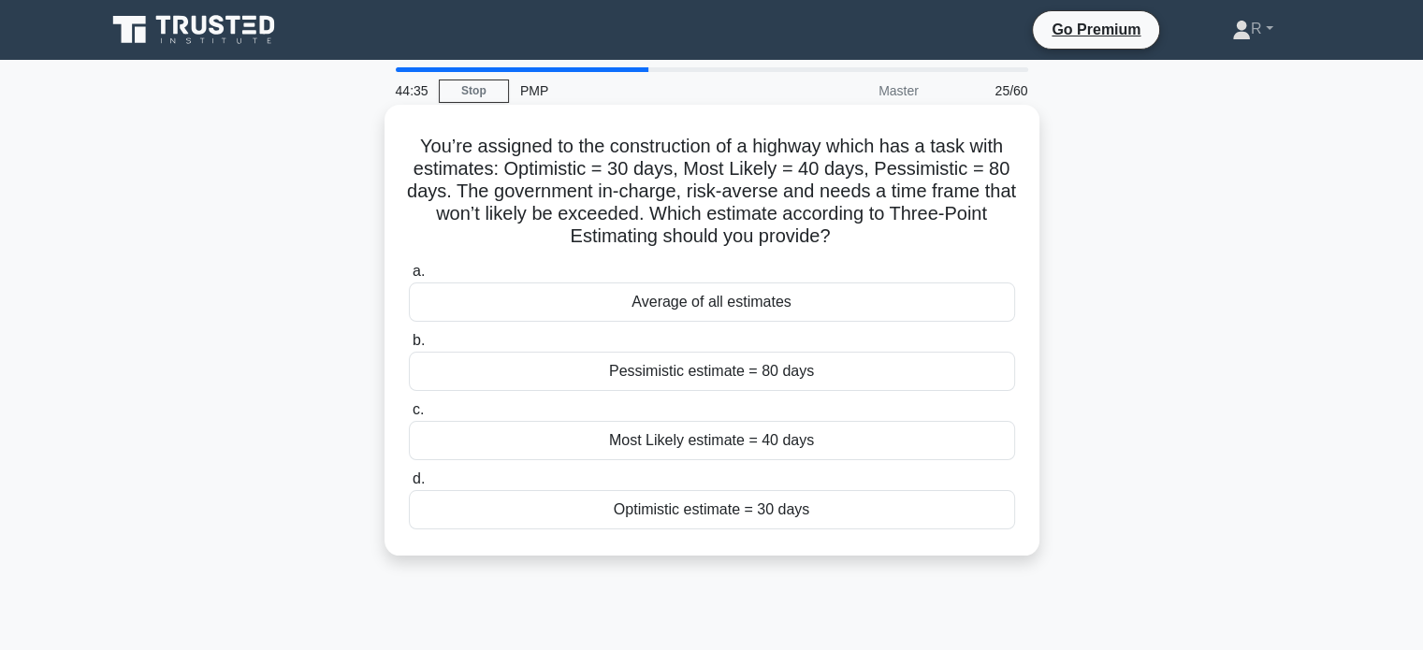
click at [700, 369] on div "Pessimistic estimate = 80 days" at bounding box center [712, 371] width 606 height 39
click at [409, 347] on input "b. Pessimistic estimate = 80 days" at bounding box center [409, 341] width 0 height 12
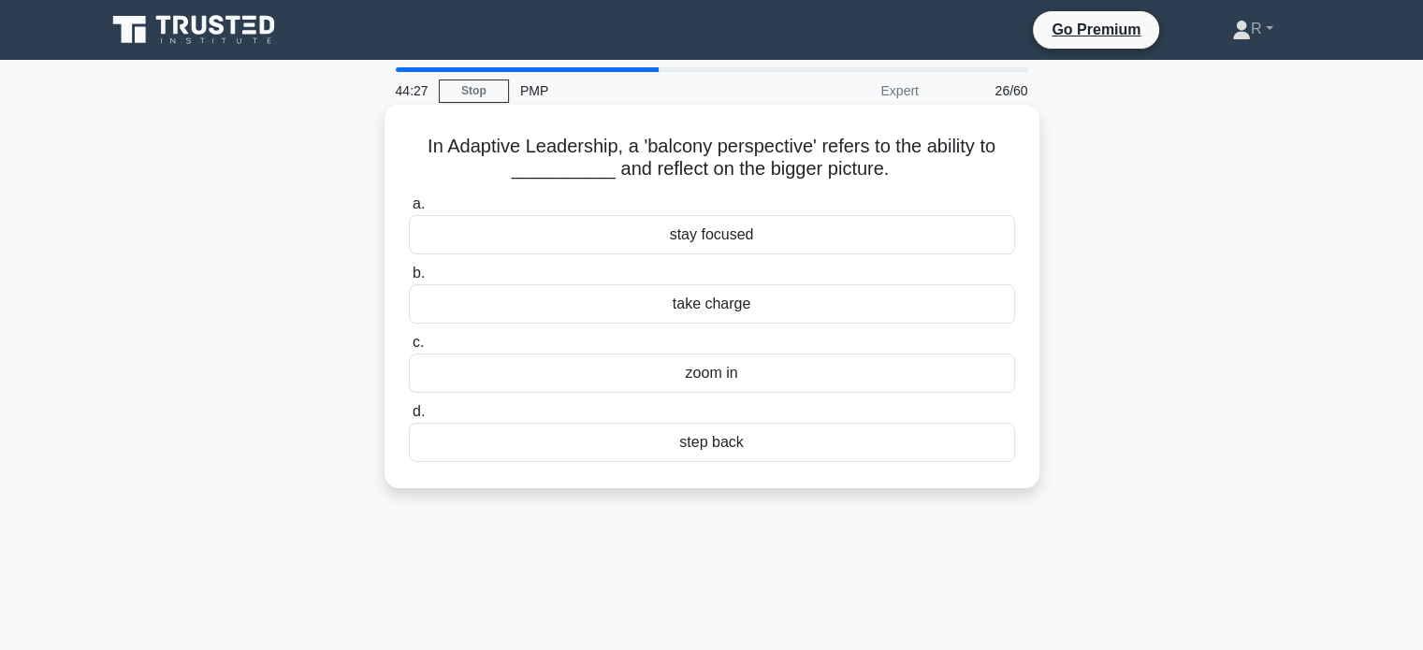
click at [711, 446] on div "step back" at bounding box center [712, 442] width 606 height 39
click at [409, 418] on input "d. step back" at bounding box center [409, 412] width 0 height 12
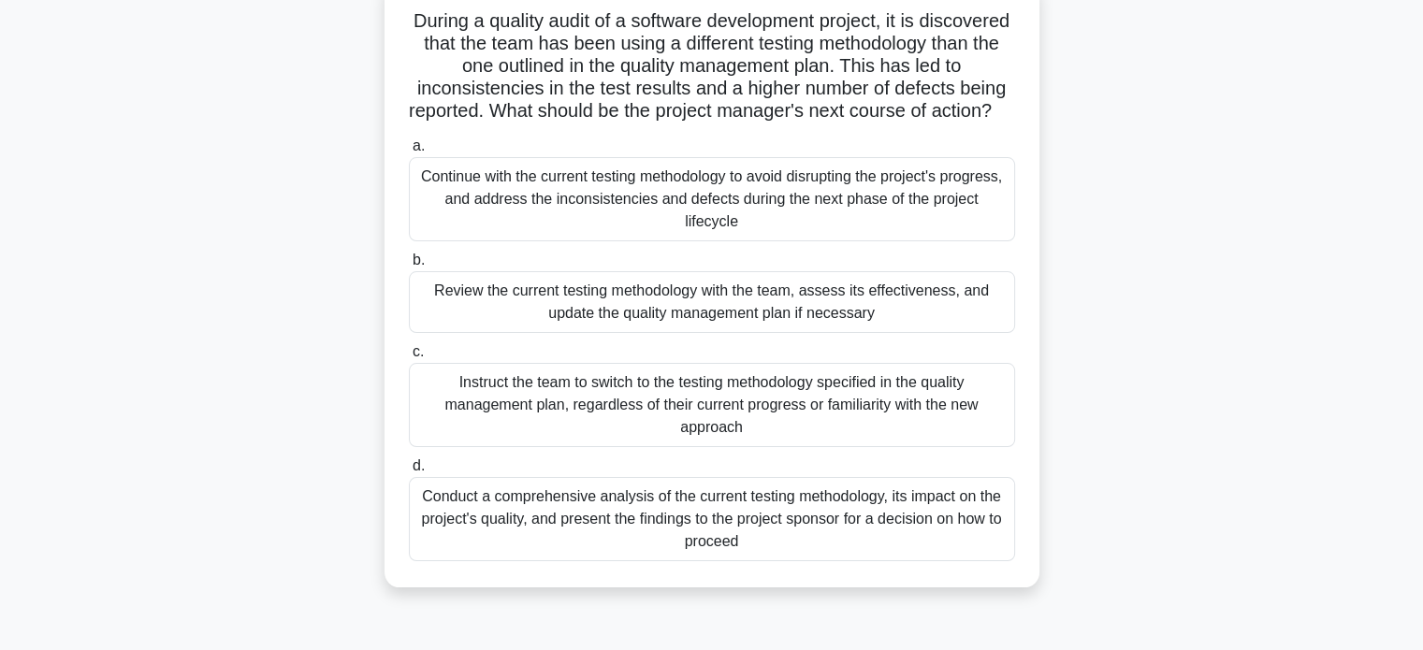
scroll to position [94, 0]
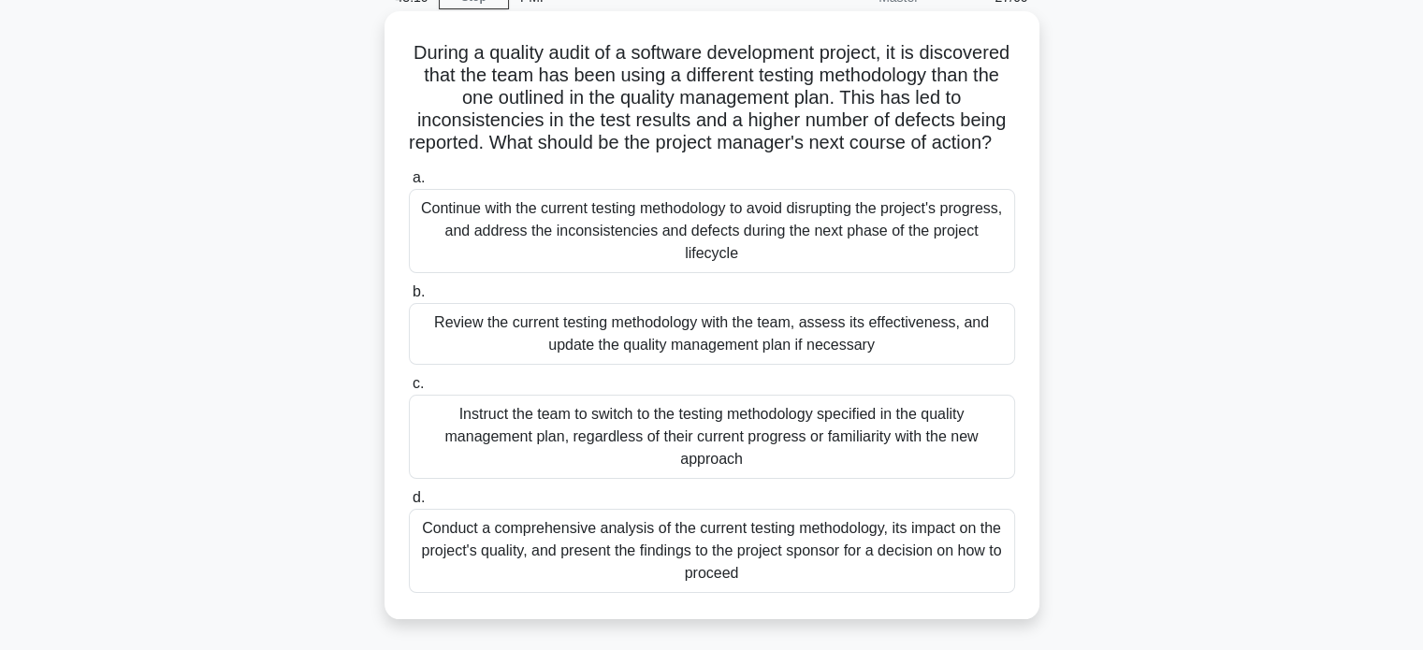
click at [902, 365] on div "Review the current testing methodology with the team, assess its effectiveness,…" at bounding box center [712, 334] width 606 height 62
click at [409, 298] on input "b. Review the current testing methodology with the team, assess its effectivene…" at bounding box center [409, 292] width 0 height 12
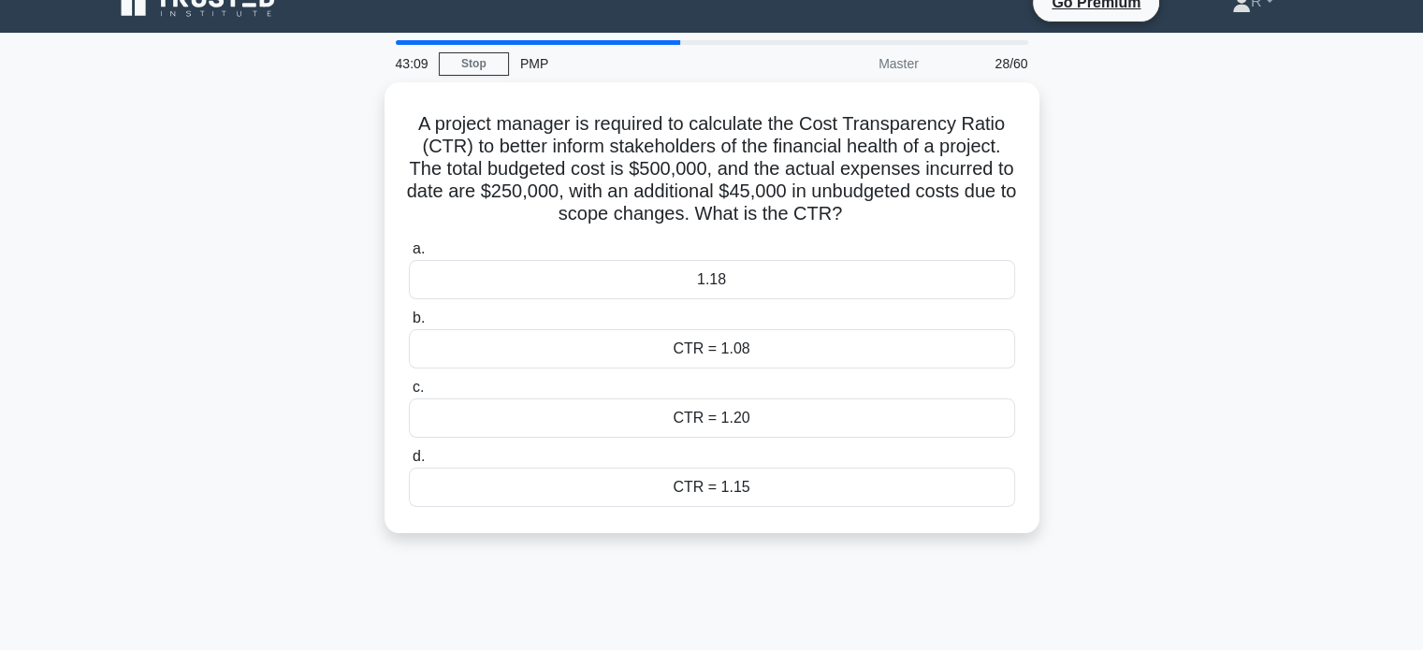
scroll to position [0, 0]
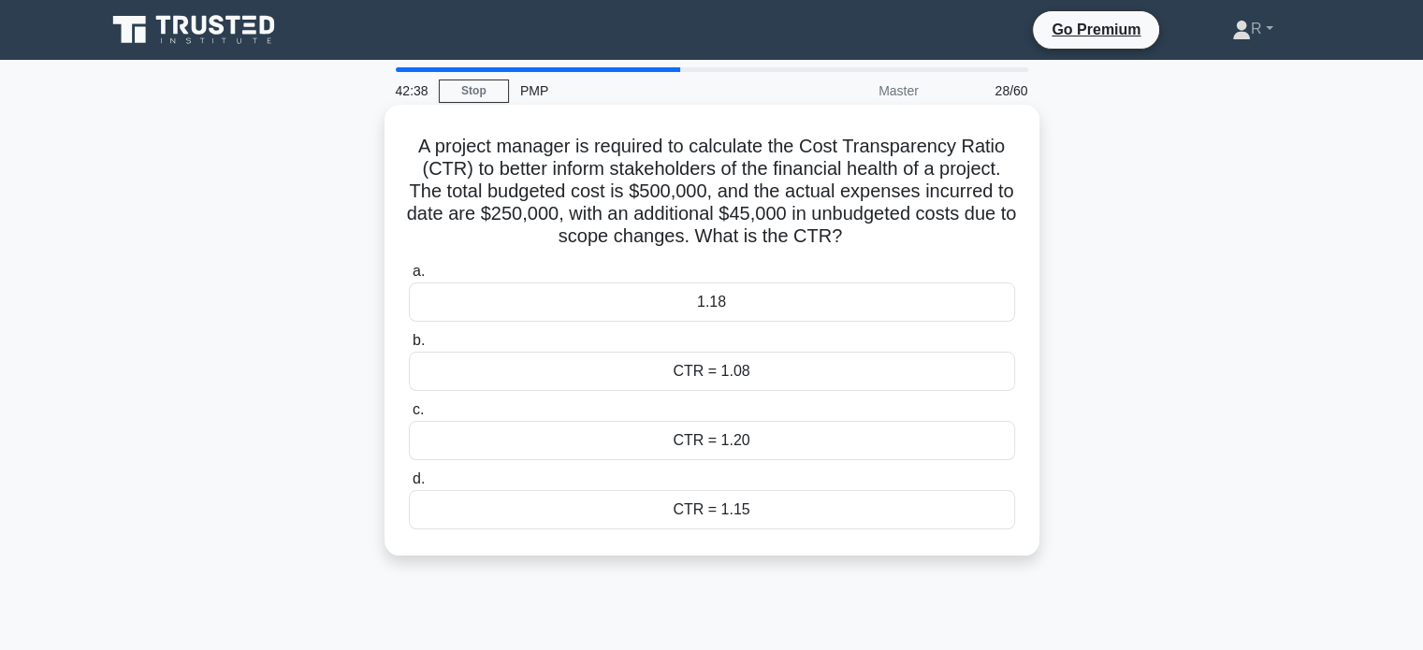
click at [870, 306] on div "1.18" at bounding box center [712, 301] width 606 height 39
click at [409, 278] on input "a. 1.18" at bounding box center [409, 272] width 0 height 12
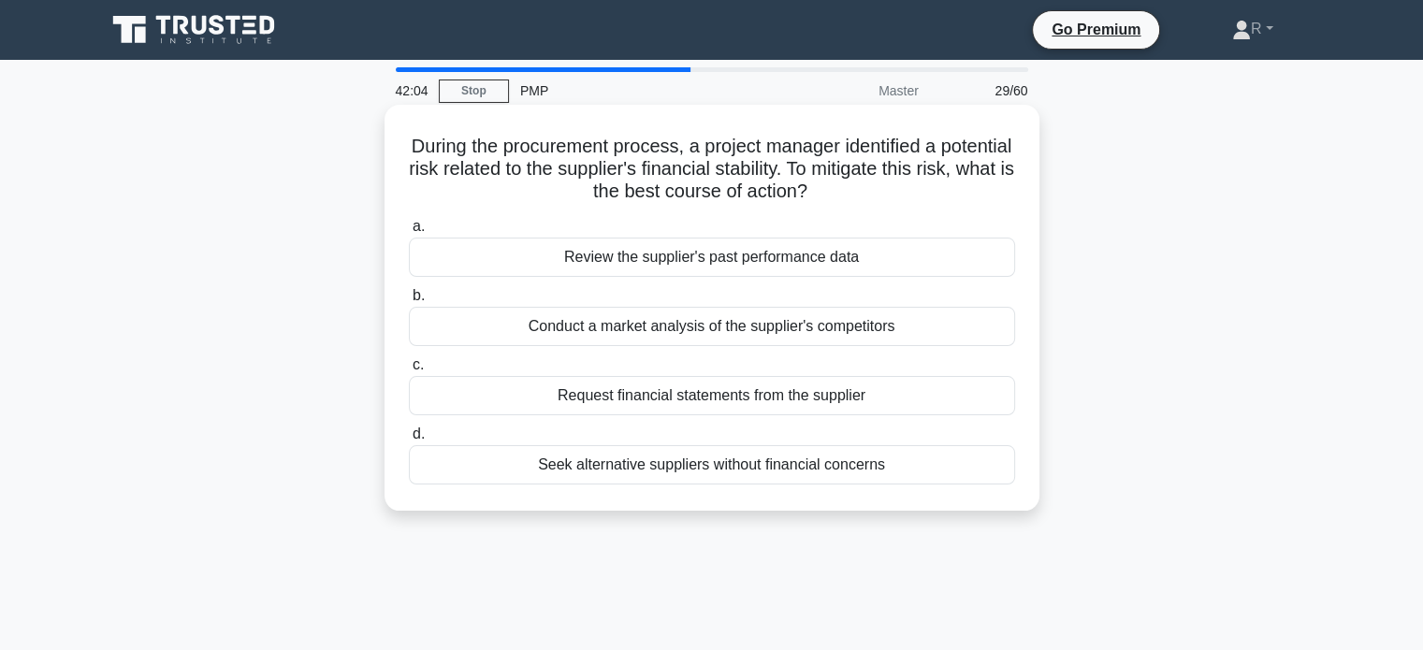
click at [645, 464] on div "Seek alternative suppliers without financial concerns" at bounding box center [712, 464] width 606 height 39
click at [409, 441] on input "d. Seek alternative suppliers without financial concerns" at bounding box center [409, 434] width 0 height 12
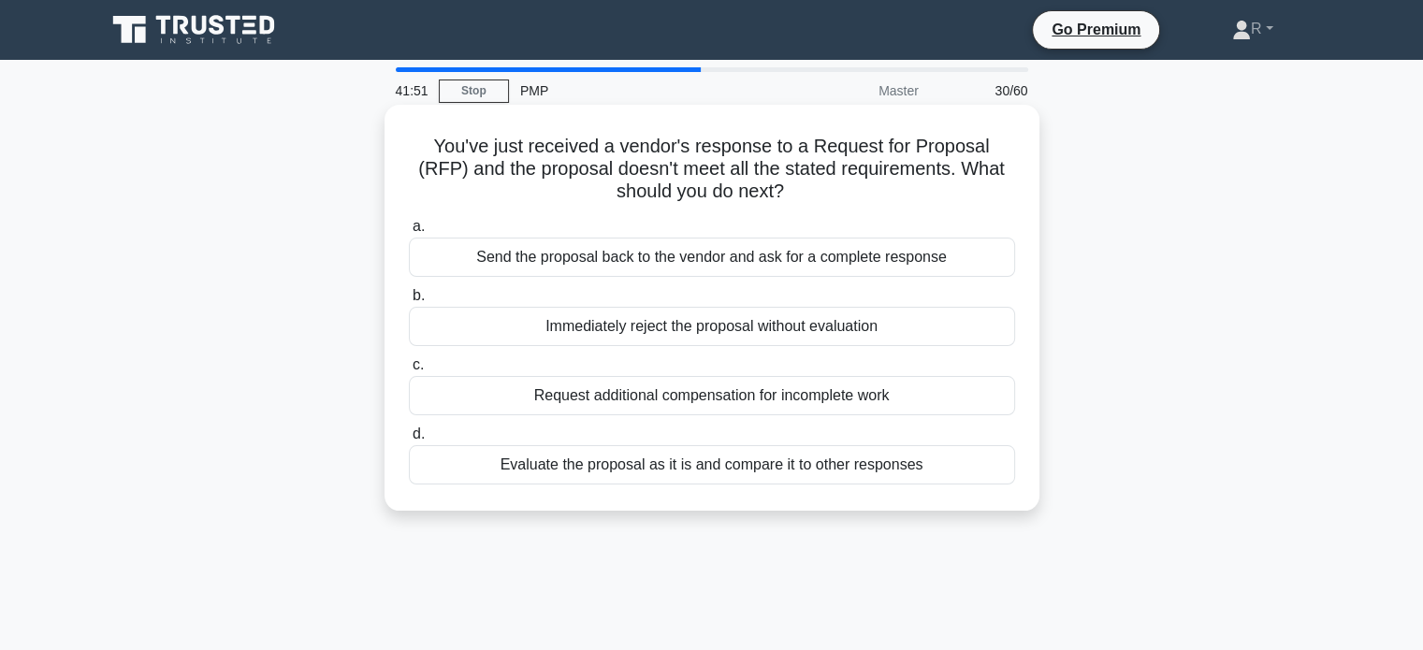
click at [905, 472] on div "Evaluate the proposal as it is and compare it to other responses" at bounding box center [712, 464] width 606 height 39
click at [409, 441] on input "d. Evaluate the proposal as it is and compare it to other responses" at bounding box center [409, 434] width 0 height 12
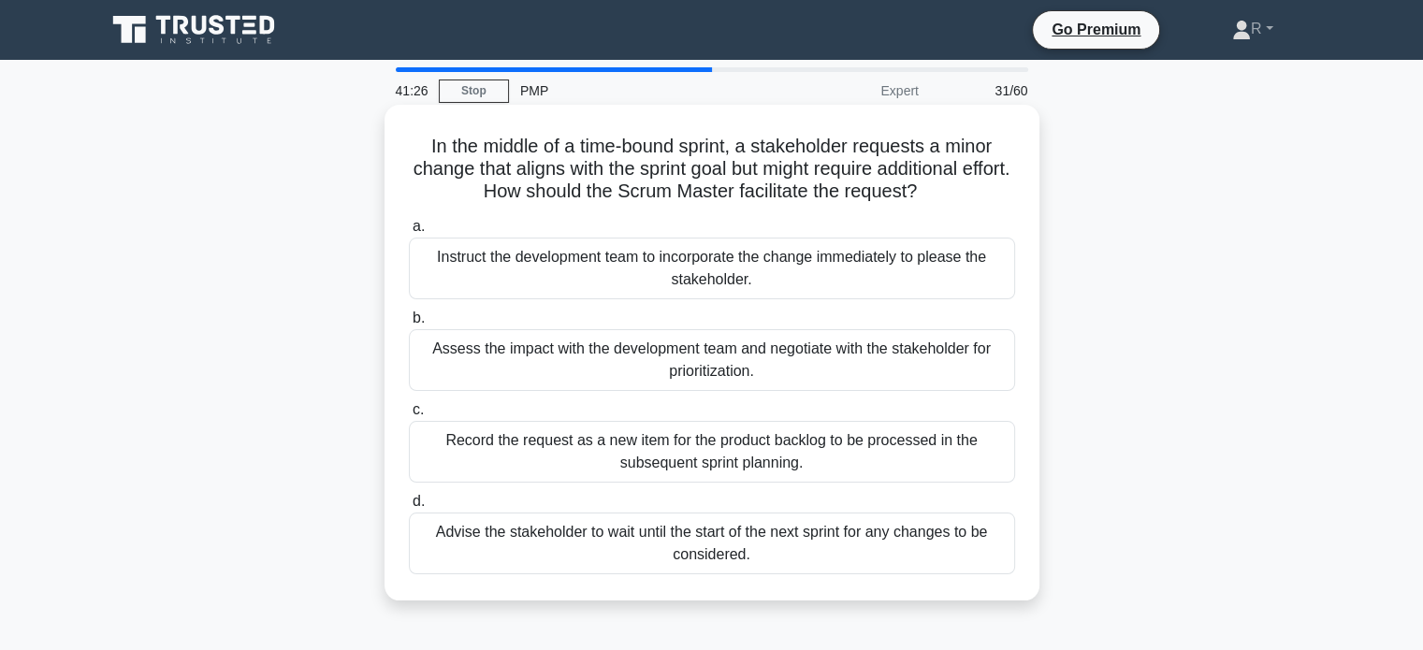
click at [854, 364] on div "Assess the impact with the development team and negotiate with the stakeholder …" at bounding box center [712, 360] width 606 height 62
click at [409, 325] on input "b. Assess the impact with the development team and negotiate with the stakehold…" at bounding box center [409, 318] width 0 height 12
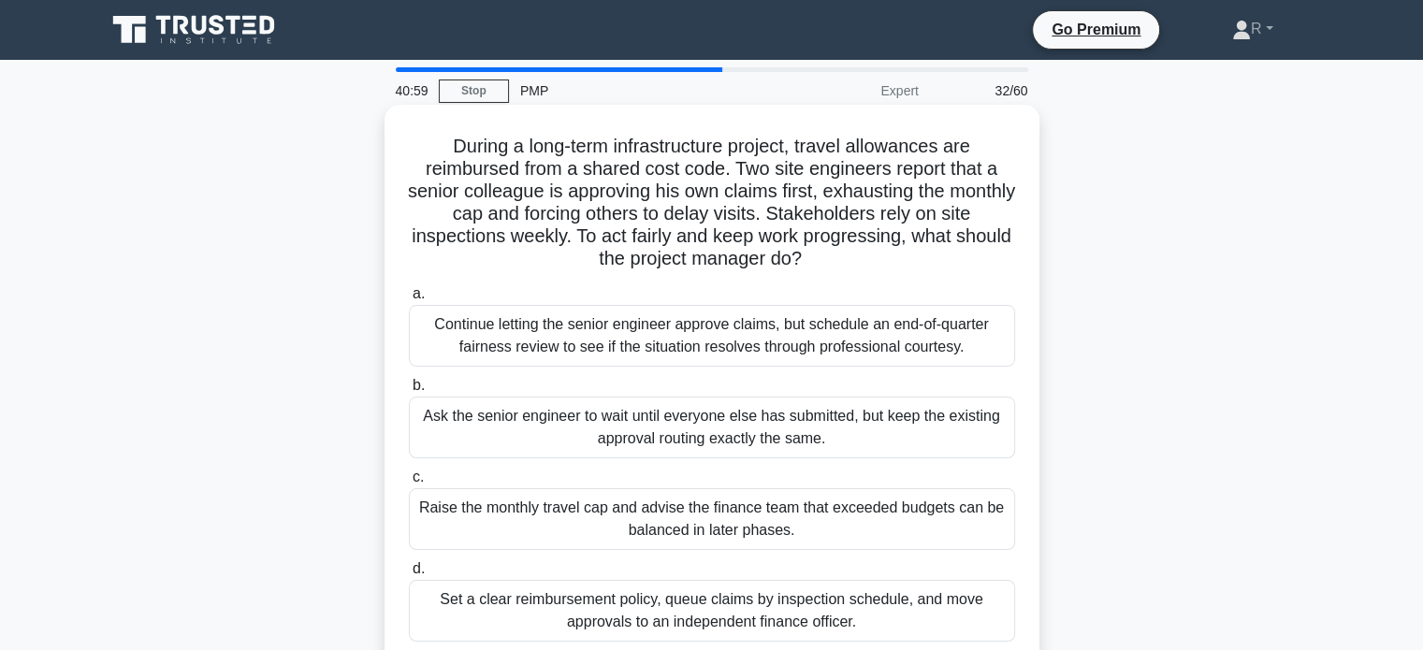
click at [804, 609] on div "Set a clear reimbursement policy, queue claims by inspection schedule, and move…" at bounding box center [712, 611] width 606 height 62
click at [409, 575] on input "d. Set a clear reimbursement policy, queue claims by inspection schedule, and m…" at bounding box center [409, 569] width 0 height 12
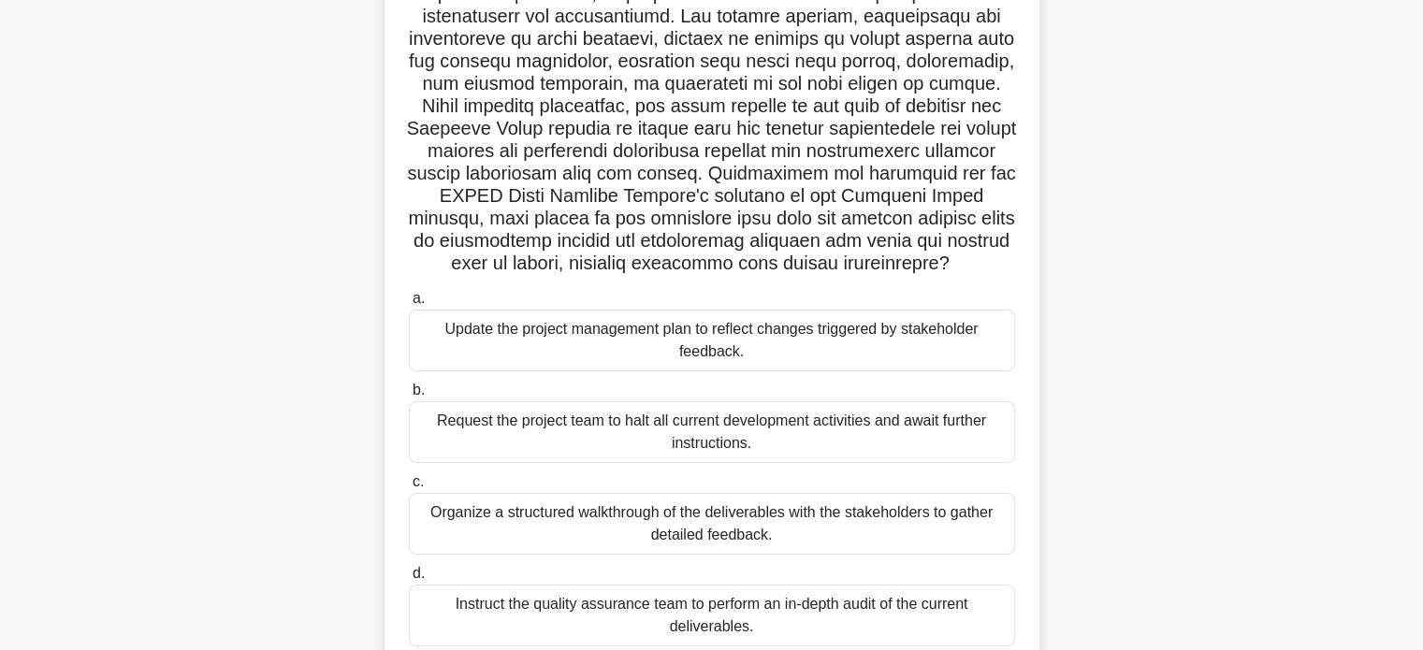
scroll to position [187, 0]
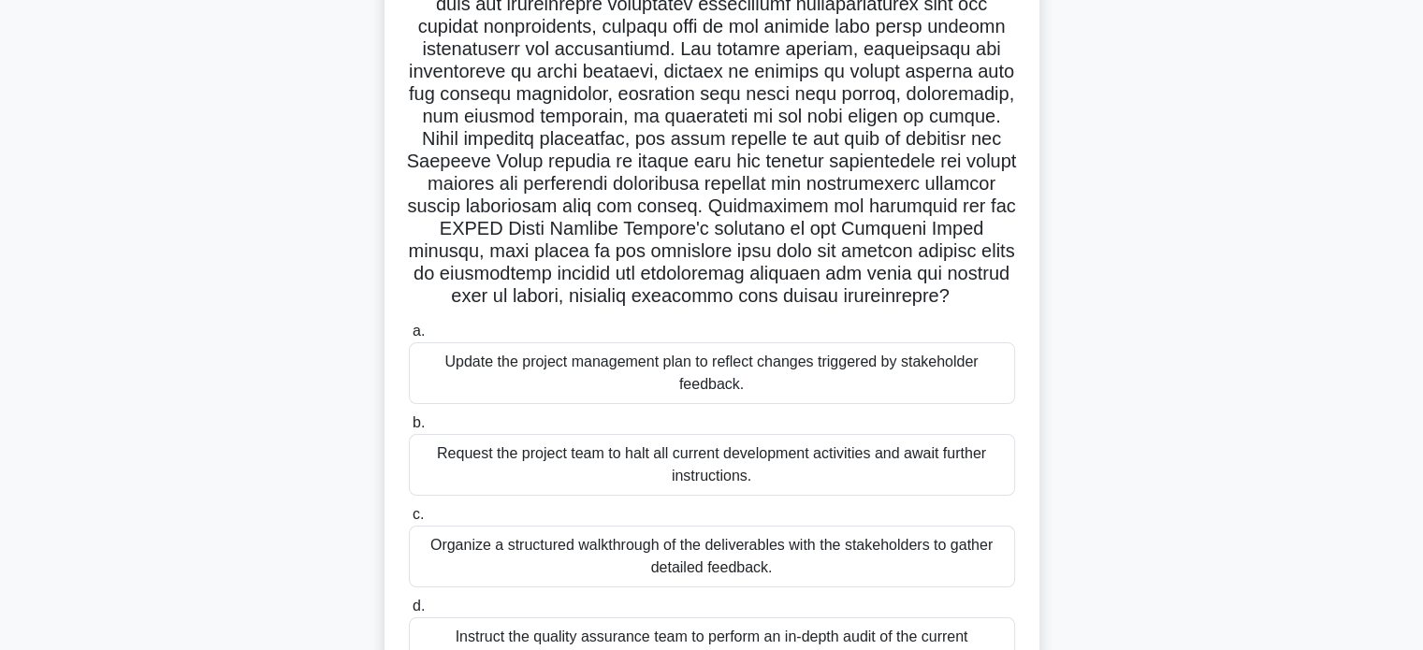
click at [873, 373] on div "Update the project management plan to reflect changes triggered by stakeholder …" at bounding box center [712, 373] width 606 height 62
click at [409, 338] on input "a. Update the project management plan to reflect changes triggered by stakehold…" at bounding box center [409, 331] width 0 height 12
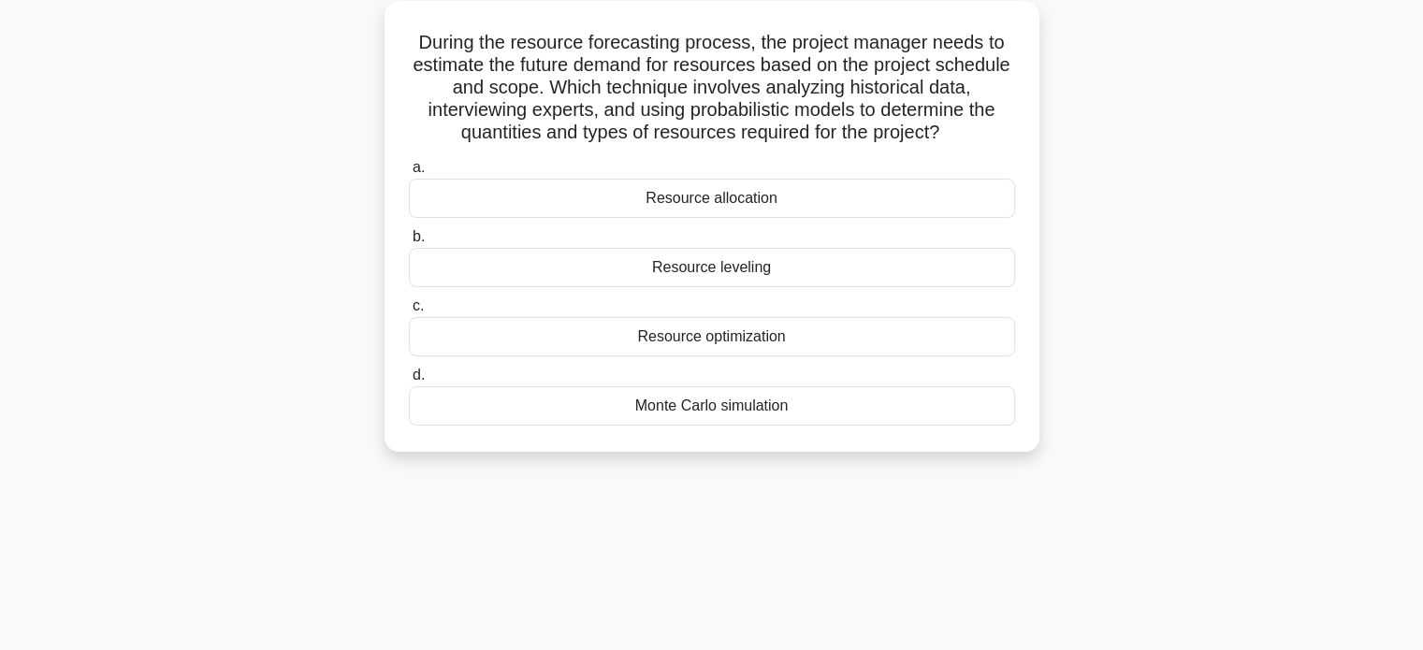
scroll to position [0, 0]
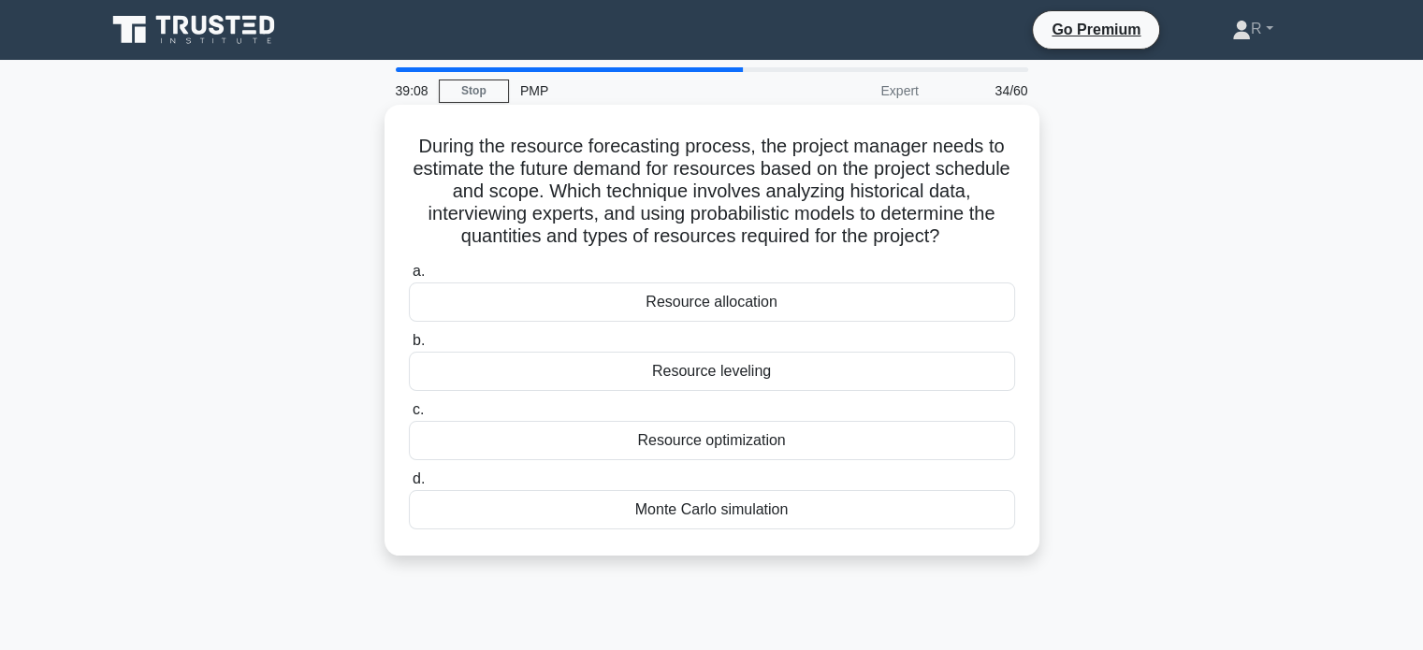
click at [789, 447] on div "Resource optimization" at bounding box center [712, 440] width 606 height 39
click at [409, 416] on input "c. Resource optimization" at bounding box center [409, 410] width 0 height 12
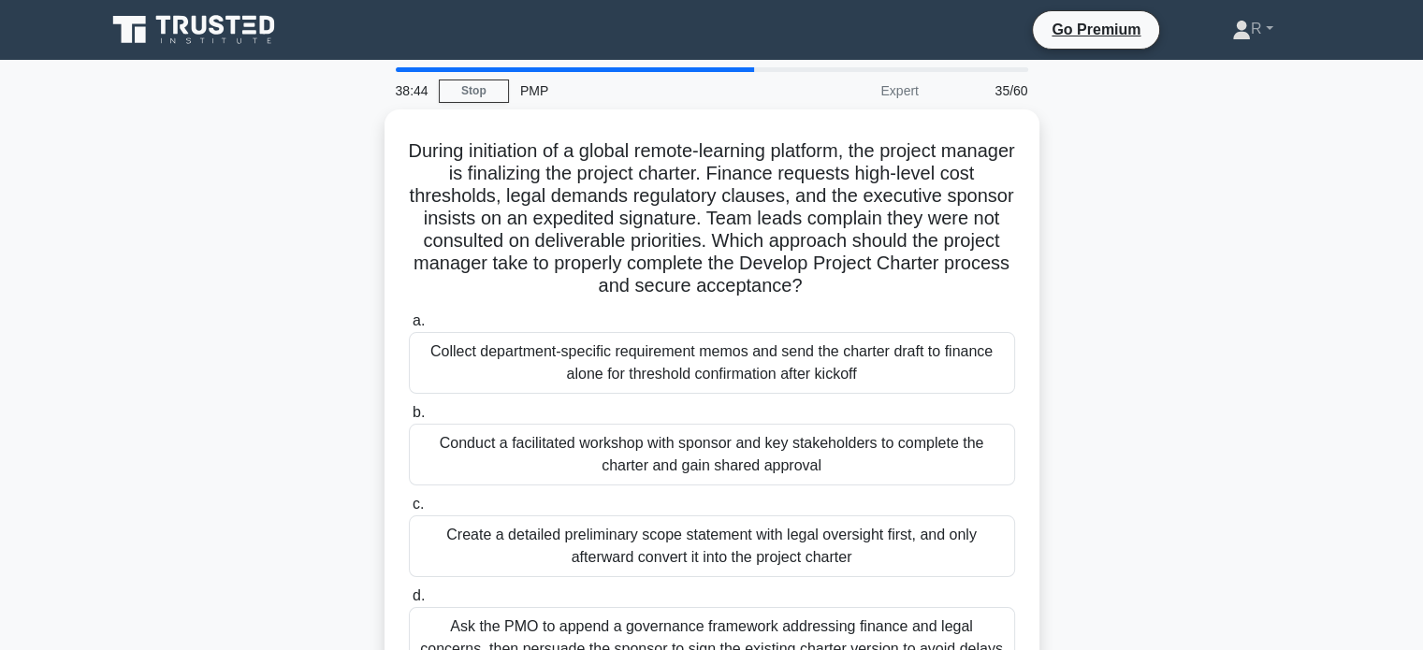
click at [1206, 230] on div "During initiation of a global remote-learning platform, the project manager is …" at bounding box center [711, 413] width 1235 height 608
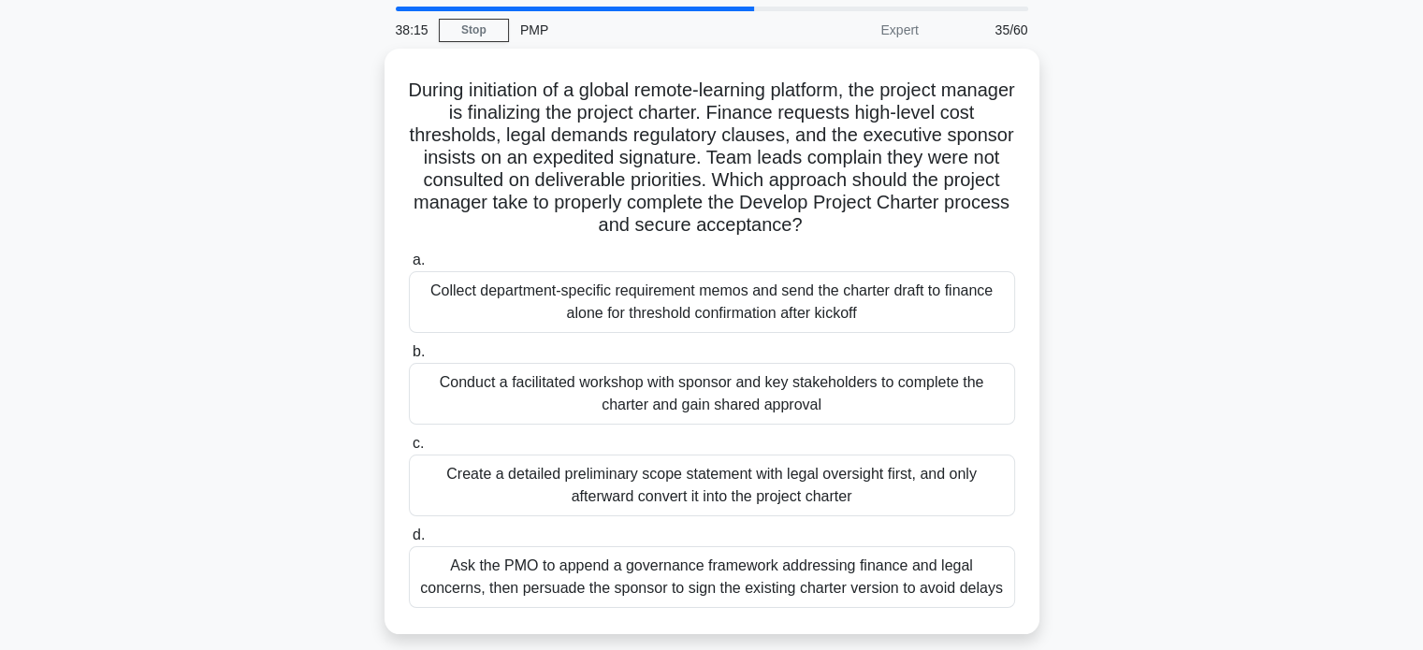
scroll to position [94, 0]
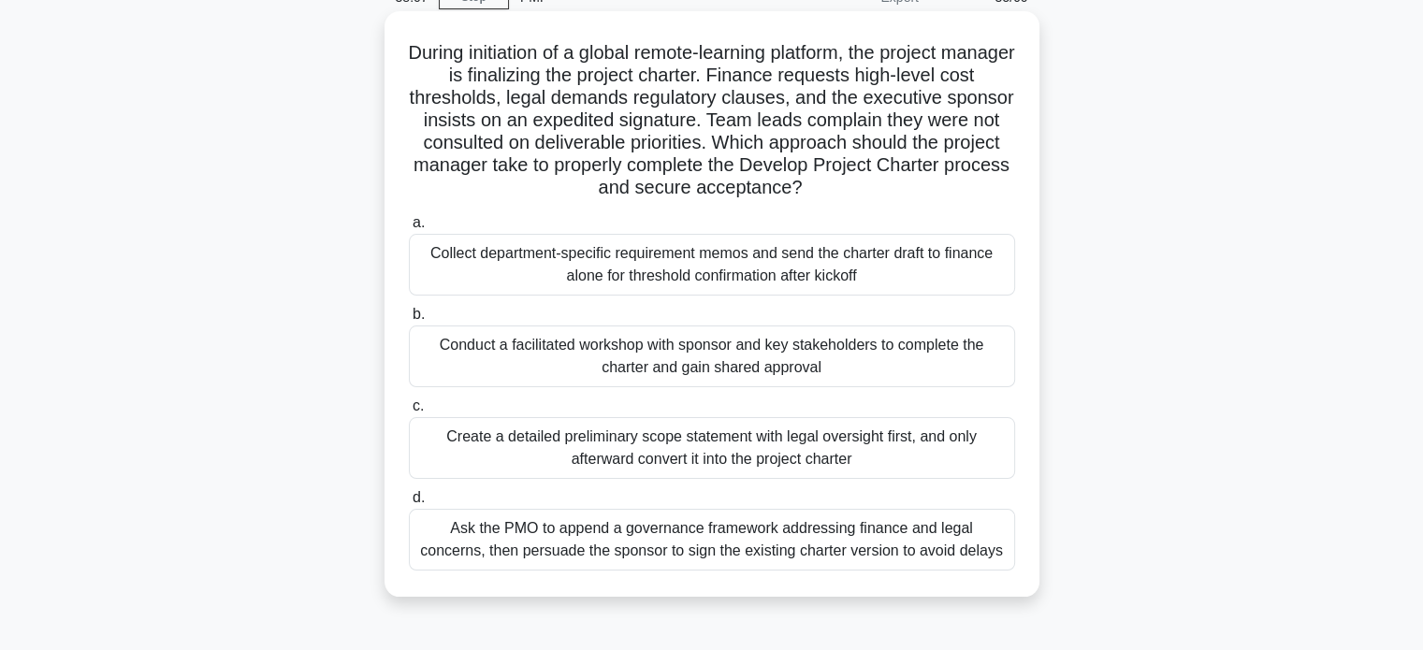
click at [758, 351] on div "Conduct a facilitated workshop with sponsor and key stakeholders to complete th…" at bounding box center [712, 356] width 606 height 62
click at [409, 321] on input "b. Conduct a facilitated workshop with sponsor and key stakeholders to complete…" at bounding box center [409, 315] width 0 height 12
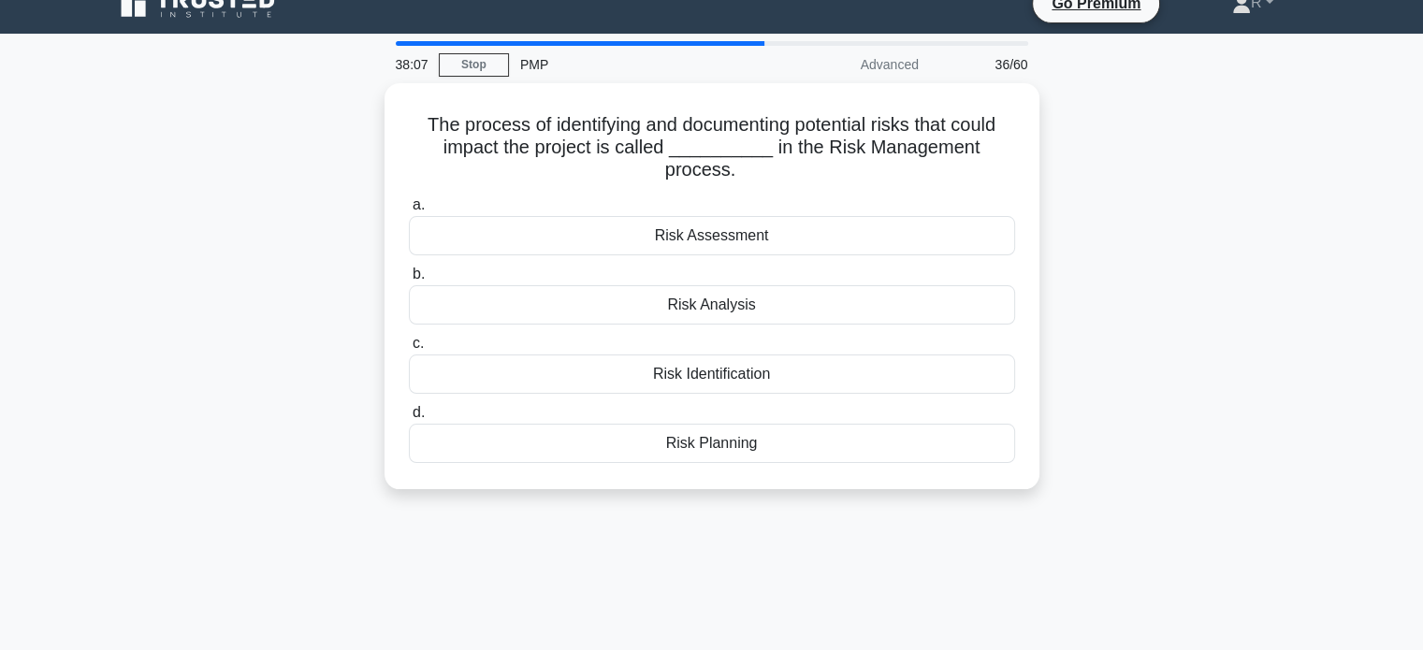
scroll to position [0, 0]
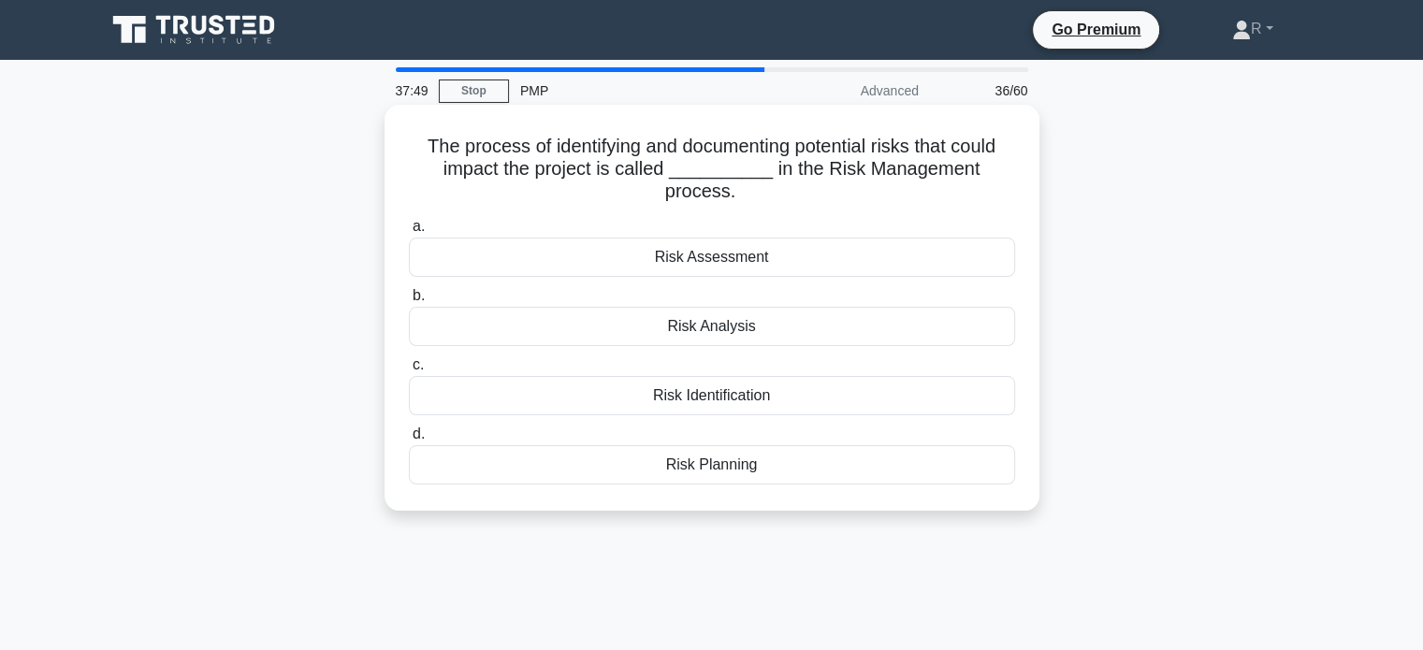
click at [771, 256] on div "Risk Assessment" at bounding box center [712, 257] width 606 height 39
click at [409, 233] on input "a. Risk Assessment" at bounding box center [409, 227] width 0 height 12
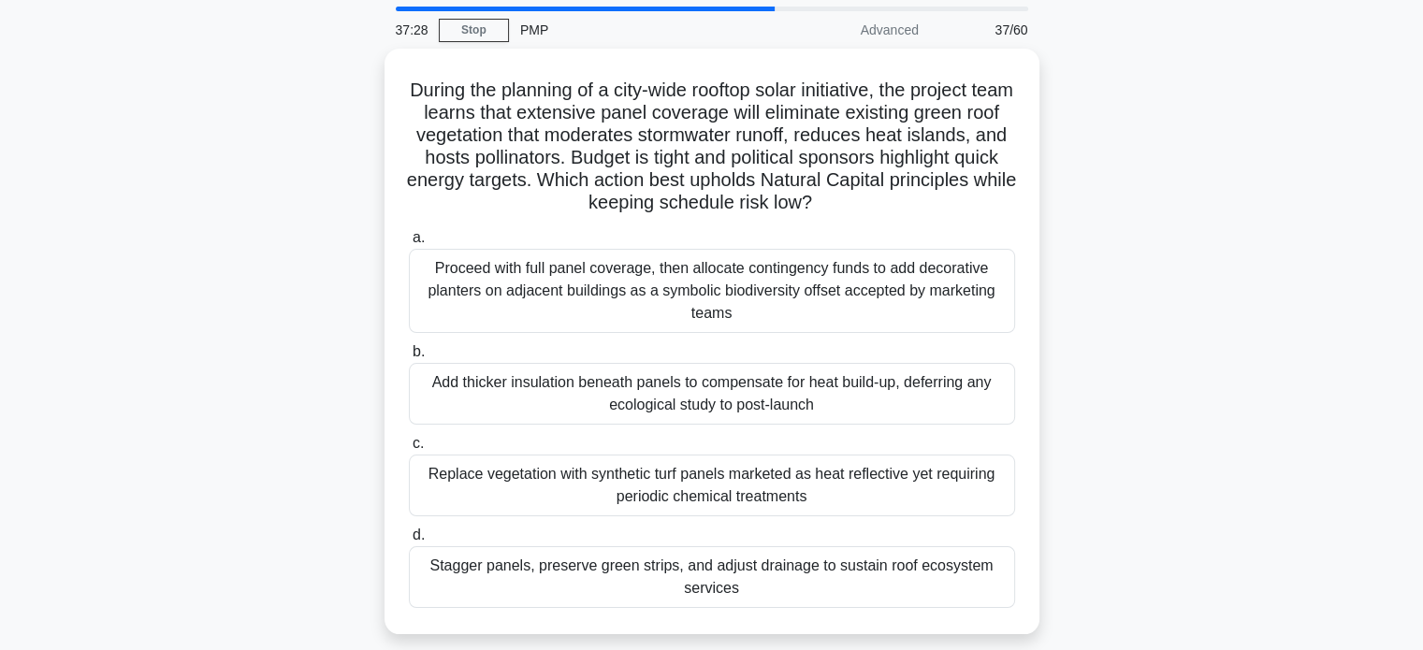
scroll to position [94, 0]
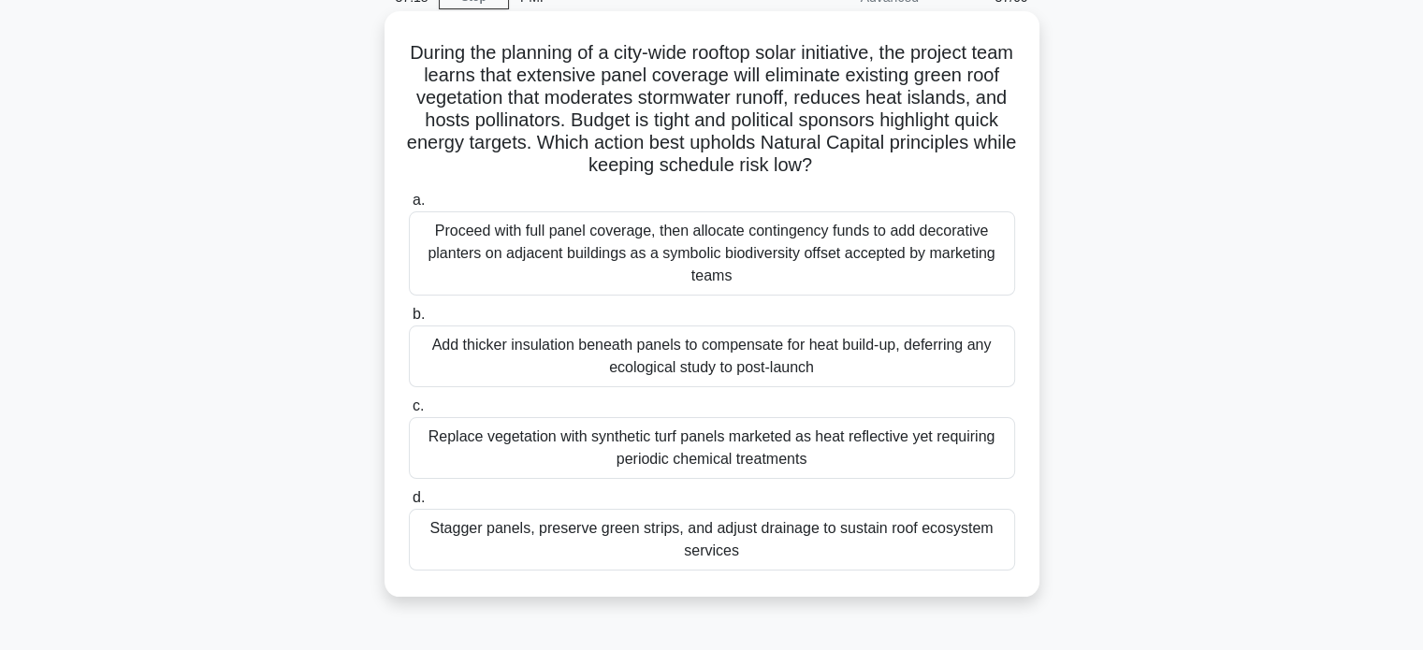
click at [919, 552] on div "Stagger panels, preserve green strips, and adjust drainage to sustain roof ecos…" at bounding box center [712, 540] width 606 height 62
click at [409, 504] on input "d. Stagger panels, preserve green strips, and adjust drainage to sustain roof e…" at bounding box center [409, 498] width 0 height 12
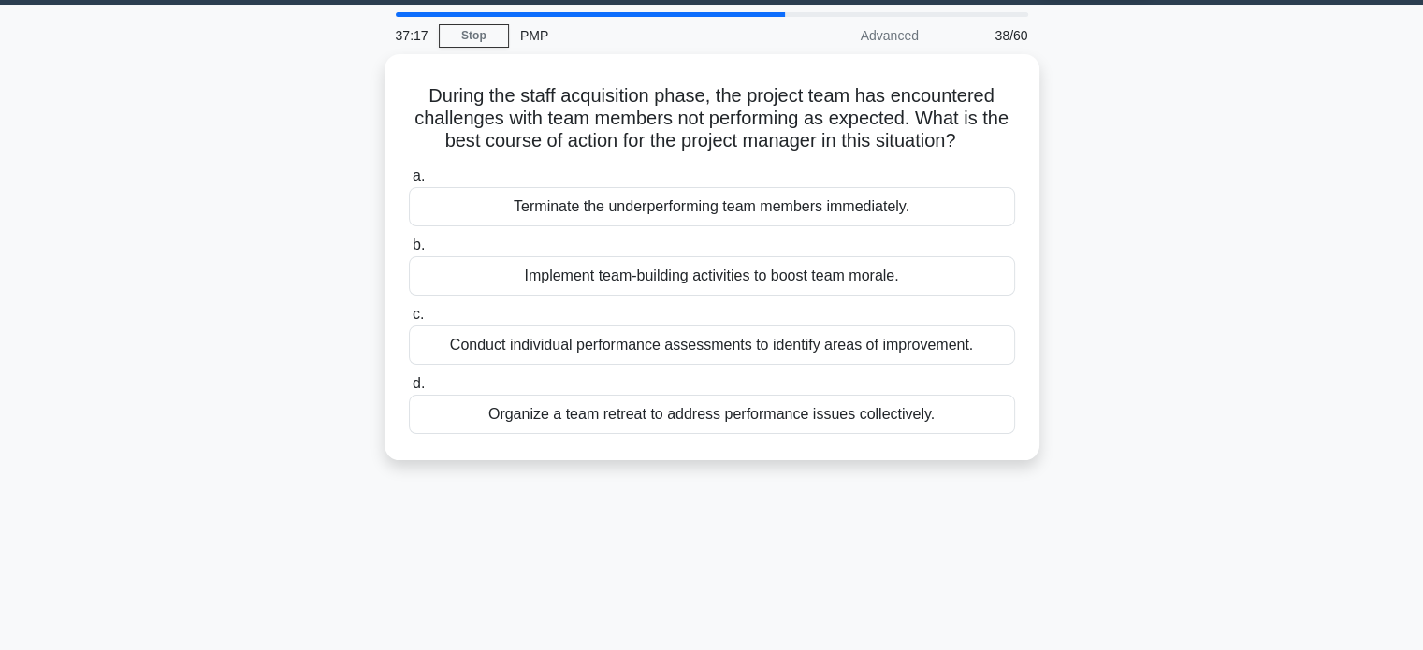
scroll to position [0, 0]
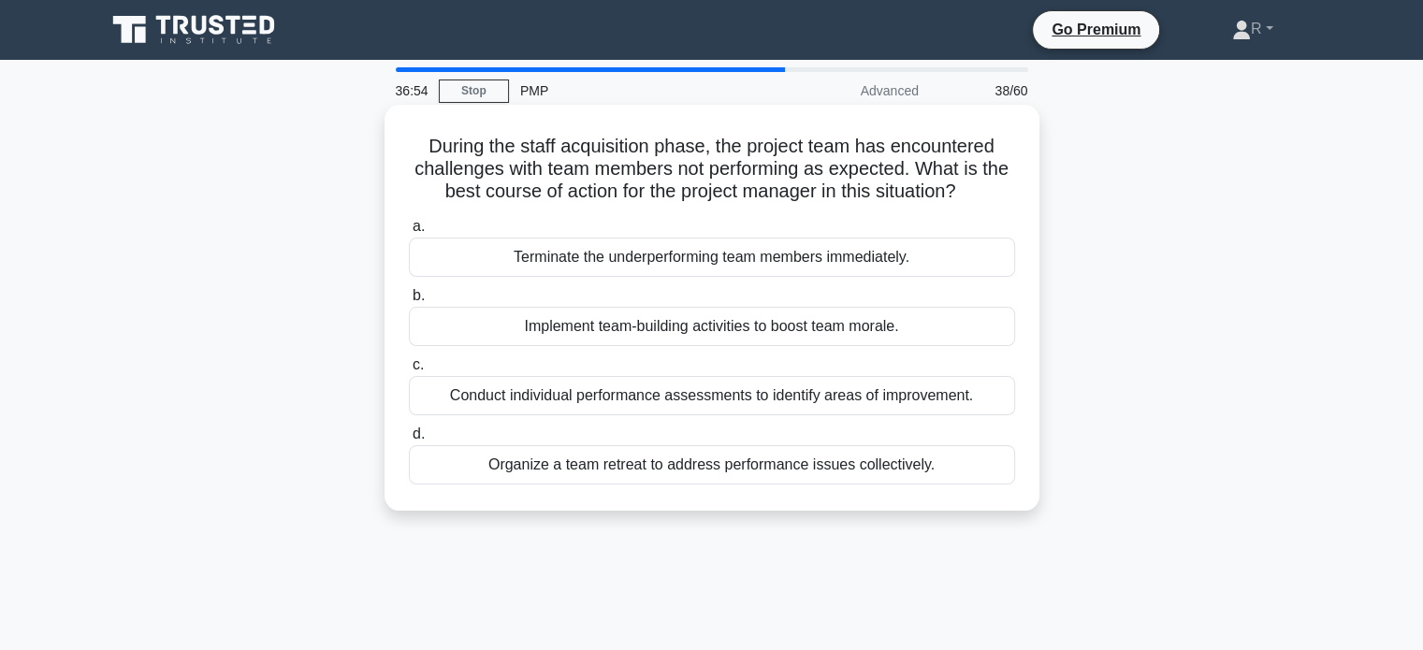
click at [816, 399] on div "Conduct individual performance assessments to identify areas of improvement." at bounding box center [712, 395] width 606 height 39
click at [409, 371] on input "c. Conduct individual performance assessments to identify areas of improvement." at bounding box center [409, 365] width 0 height 12
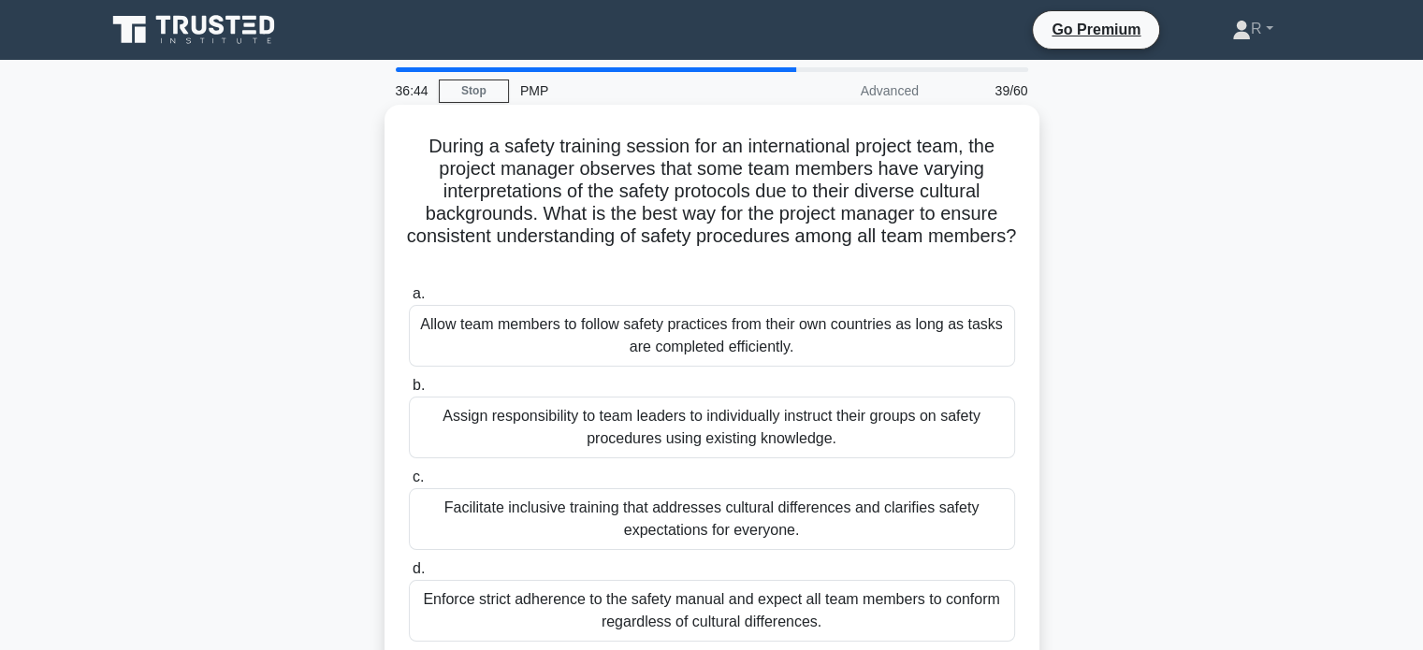
scroll to position [94, 0]
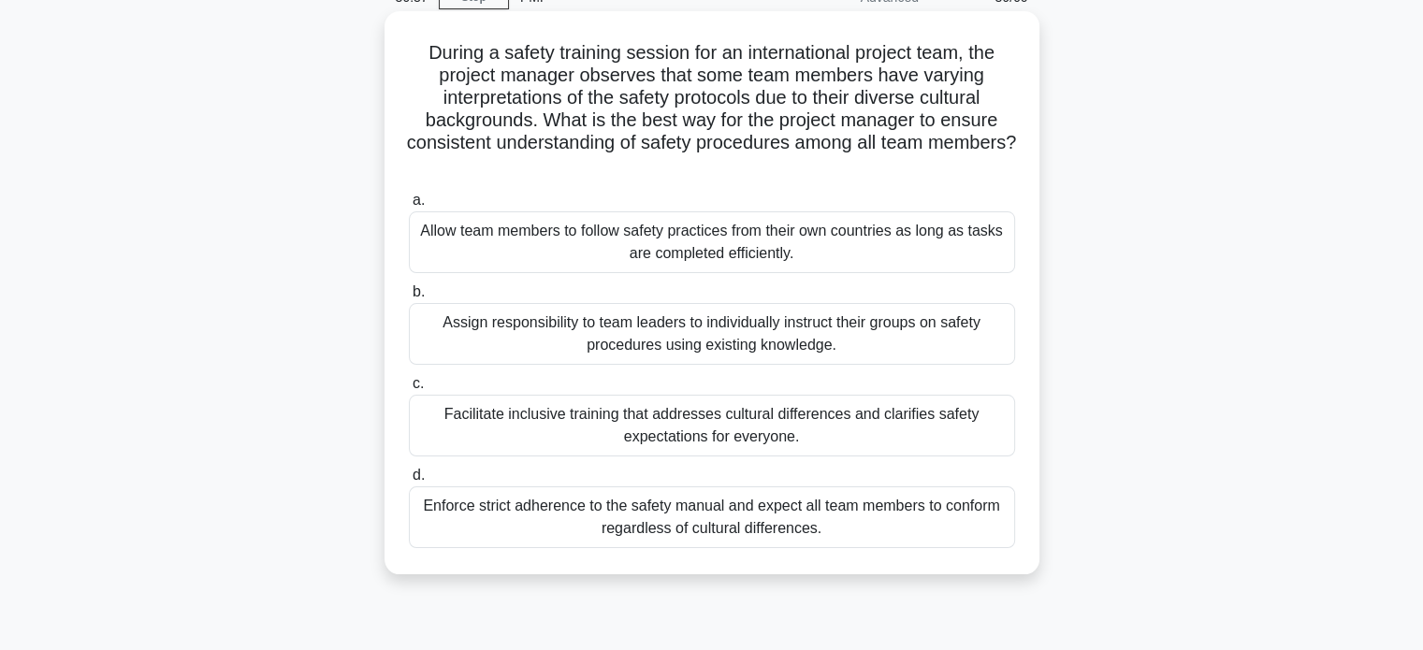
click at [847, 427] on div "Facilitate inclusive training that addresses cultural differences and clarifies…" at bounding box center [712, 426] width 606 height 62
click at [409, 390] on input "c. Facilitate inclusive training that addresses cultural differences and clarif…" at bounding box center [409, 384] width 0 height 12
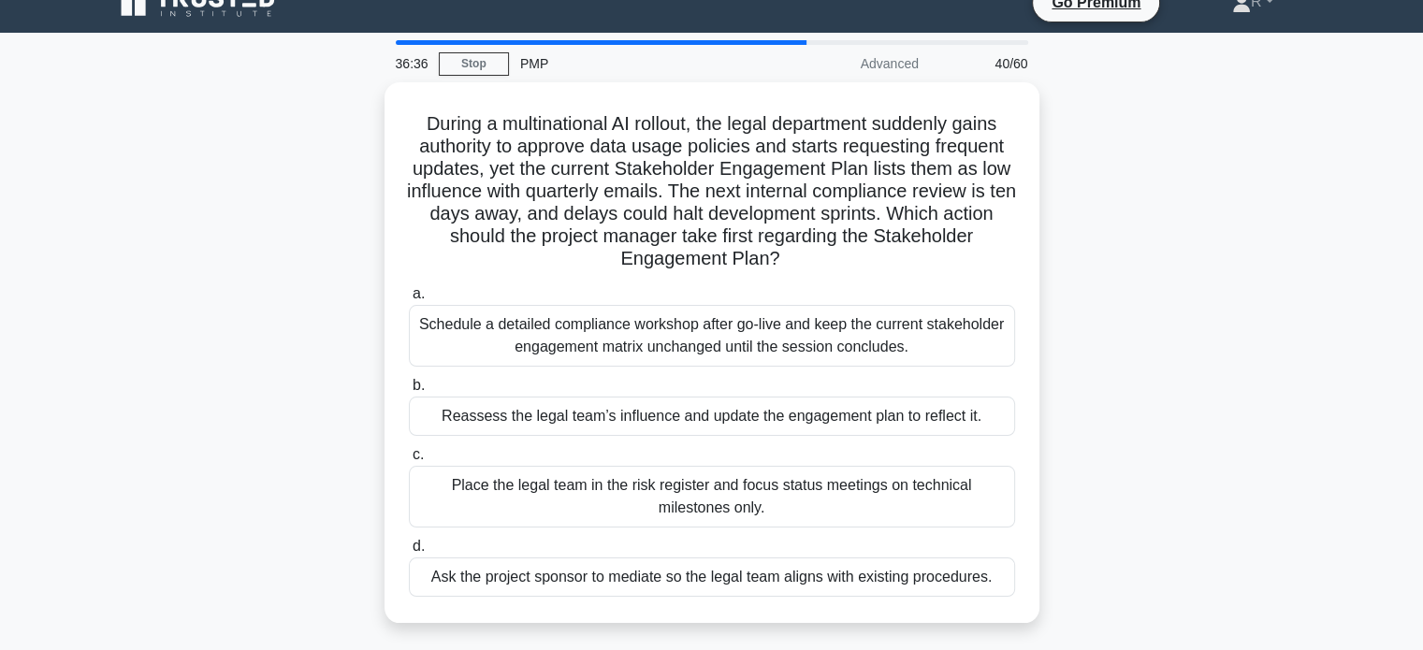
scroll to position [0, 0]
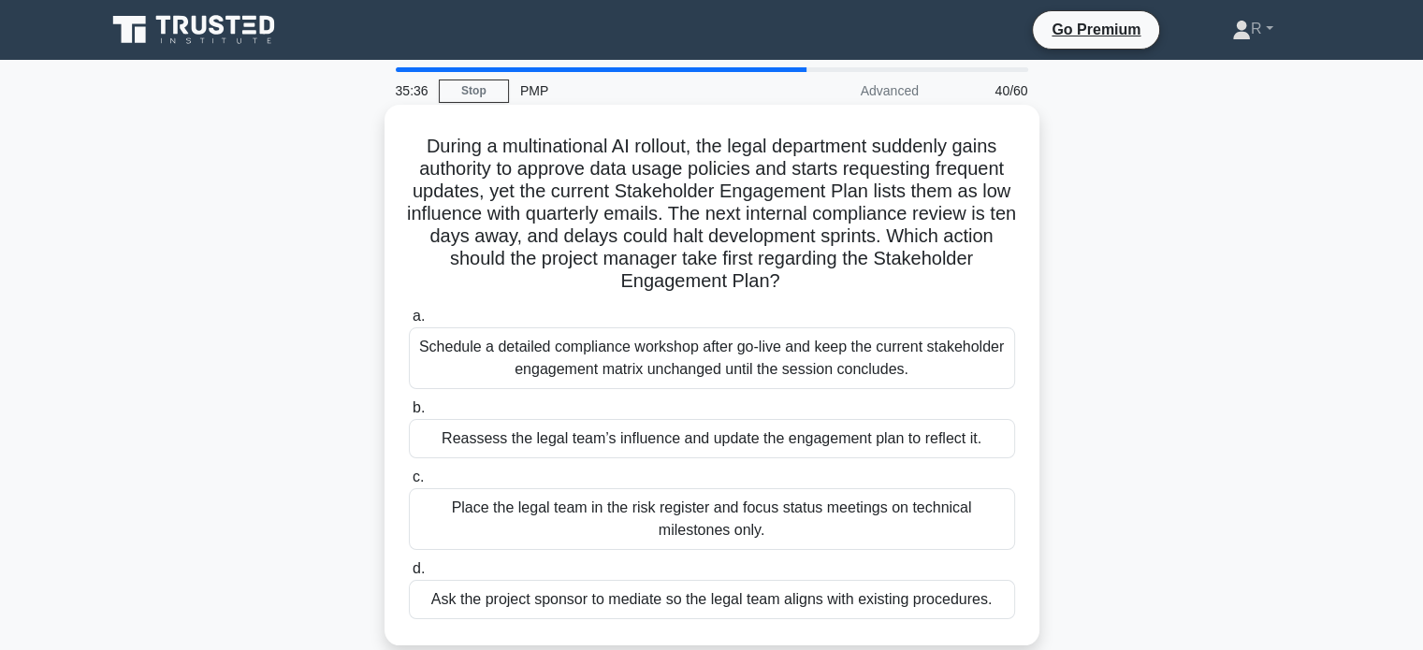
click at [840, 433] on div "Reassess the legal team’s influence and update the engagement plan to reflect i…" at bounding box center [712, 438] width 606 height 39
click at [409, 414] on input "b. Reassess the legal team’s influence and update the engagement plan to reflec…" at bounding box center [409, 408] width 0 height 12
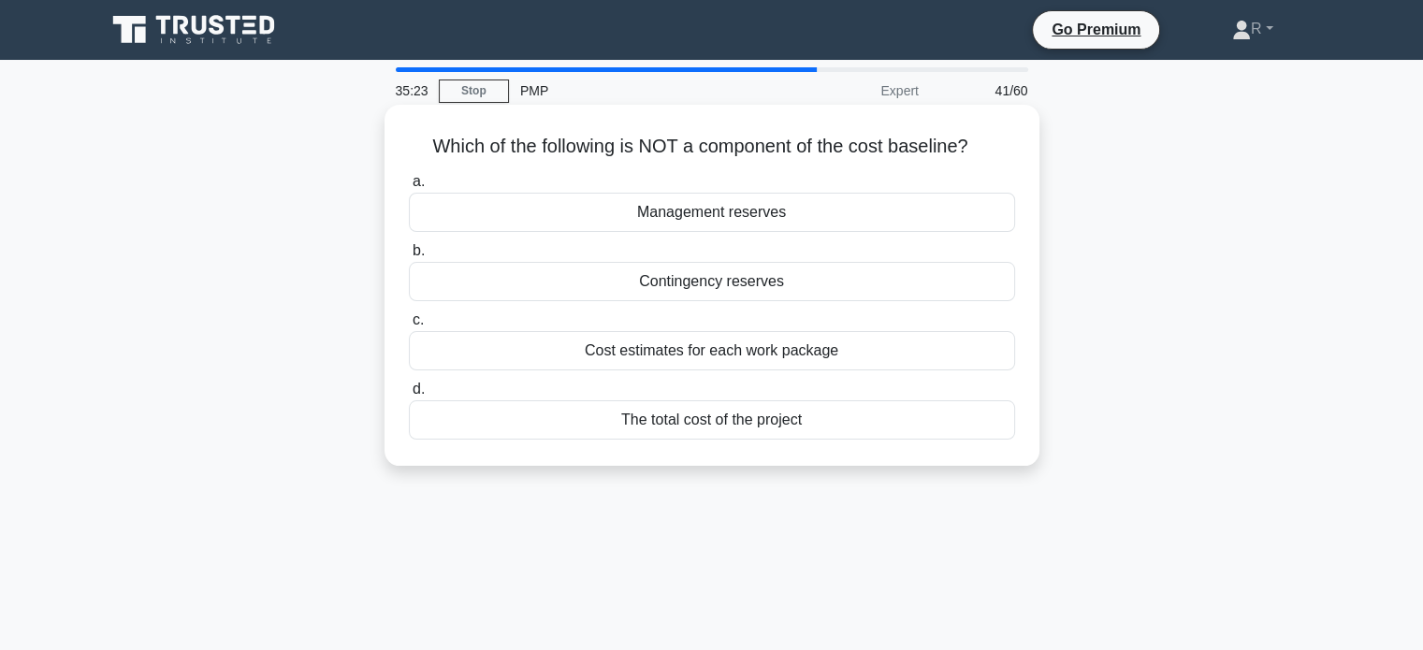
click at [791, 429] on div "The total cost of the project" at bounding box center [712, 419] width 606 height 39
click at [409, 396] on input "d. The total cost of the project" at bounding box center [409, 389] width 0 height 12
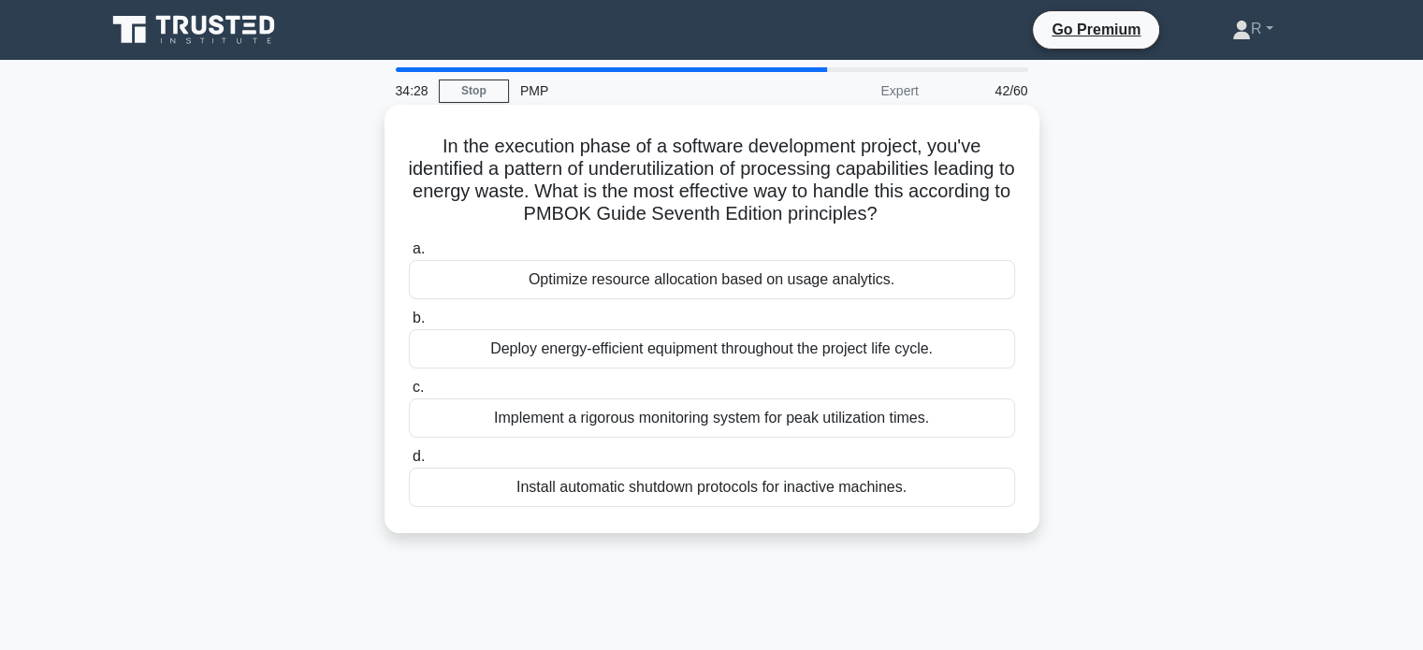
click at [772, 286] on div "Optimize resource allocation based on usage analytics." at bounding box center [712, 279] width 606 height 39
click at [409, 255] on input "a. Optimize resource allocation based on usage analytics." at bounding box center [409, 249] width 0 height 12
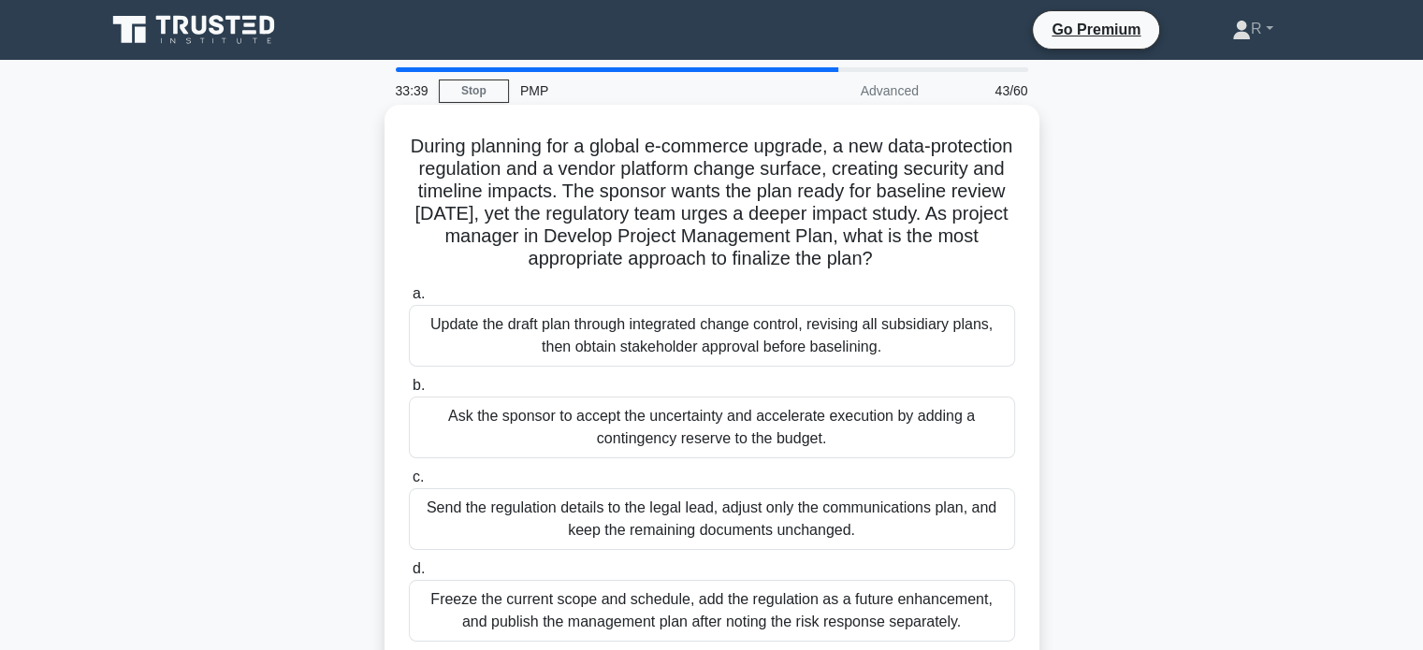
click at [981, 350] on div "Update the draft plan through integrated change control, revising all subsidiar…" at bounding box center [712, 336] width 606 height 62
click at [409, 300] on input "a. Update the draft plan through integrated change control, revising all subsid…" at bounding box center [409, 294] width 0 height 12
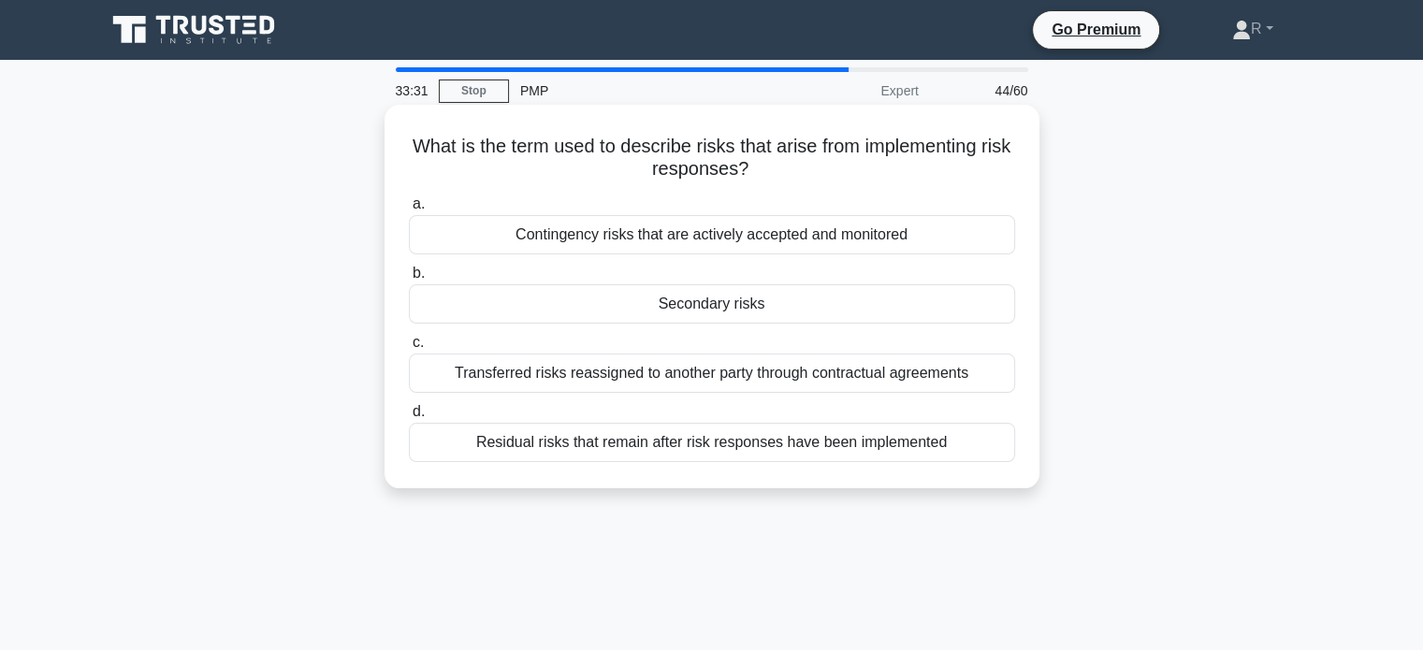
click at [872, 313] on div "Secondary risks" at bounding box center [712, 303] width 606 height 39
click at [409, 280] on input "b. Secondary risks" at bounding box center [409, 274] width 0 height 12
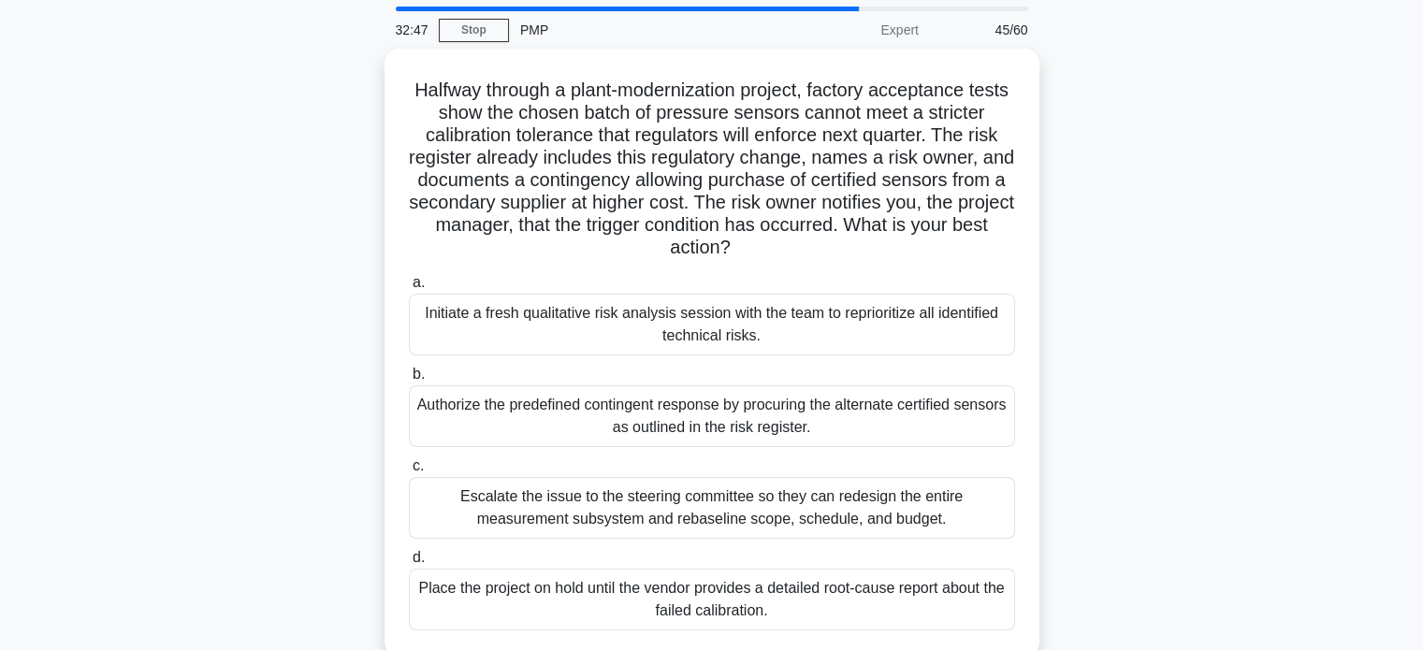
scroll to position [94, 0]
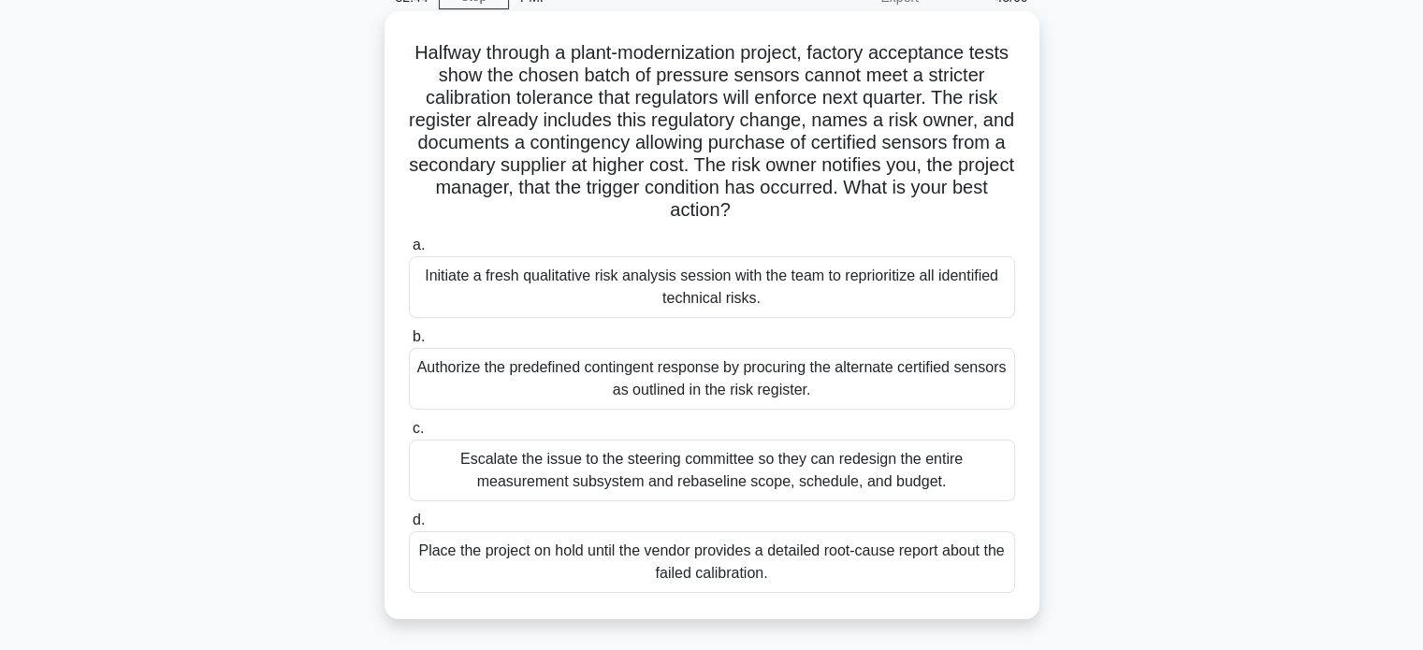
click at [928, 364] on div "Authorize the predefined contingent response by procuring the alternate certifi…" at bounding box center [712, 379] width 606 height 62
click at [409, 343] on input "b. Authorize the predefined contingent response by procuring the alternate cert…" at bounding box center [409, 337] width 0 height 12
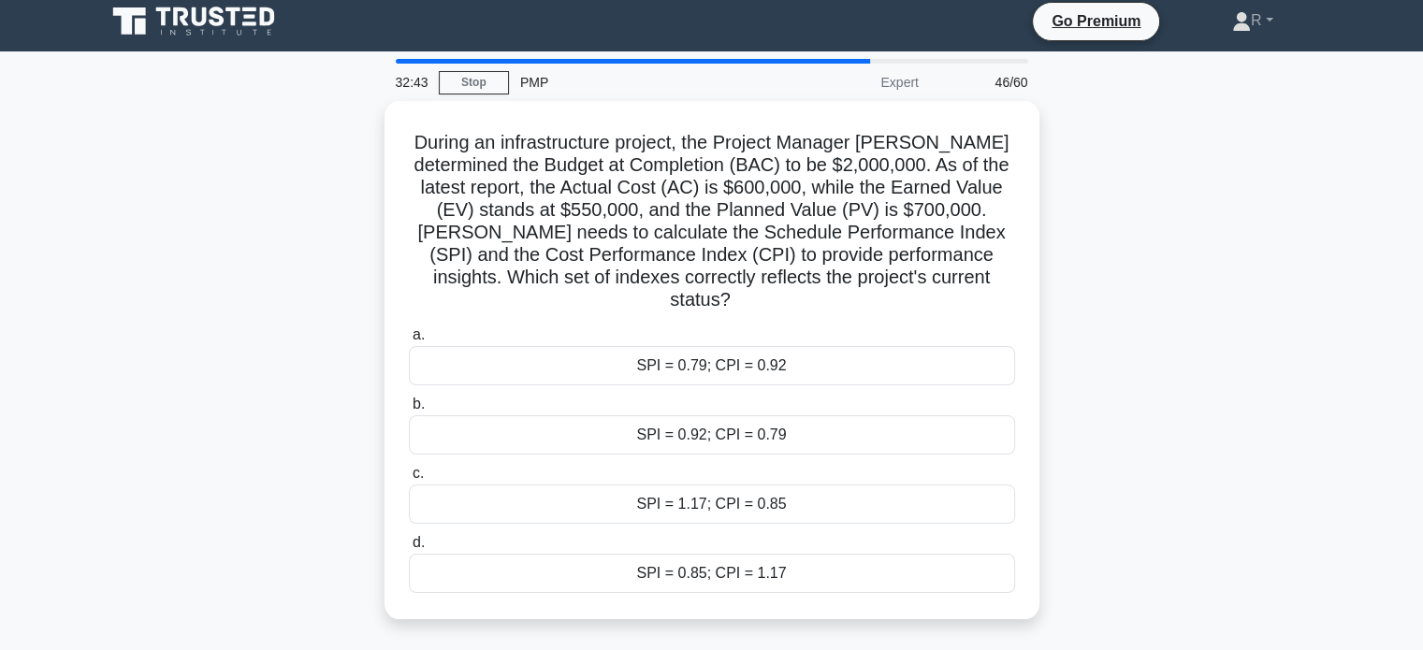
scroll to position [0, 0]
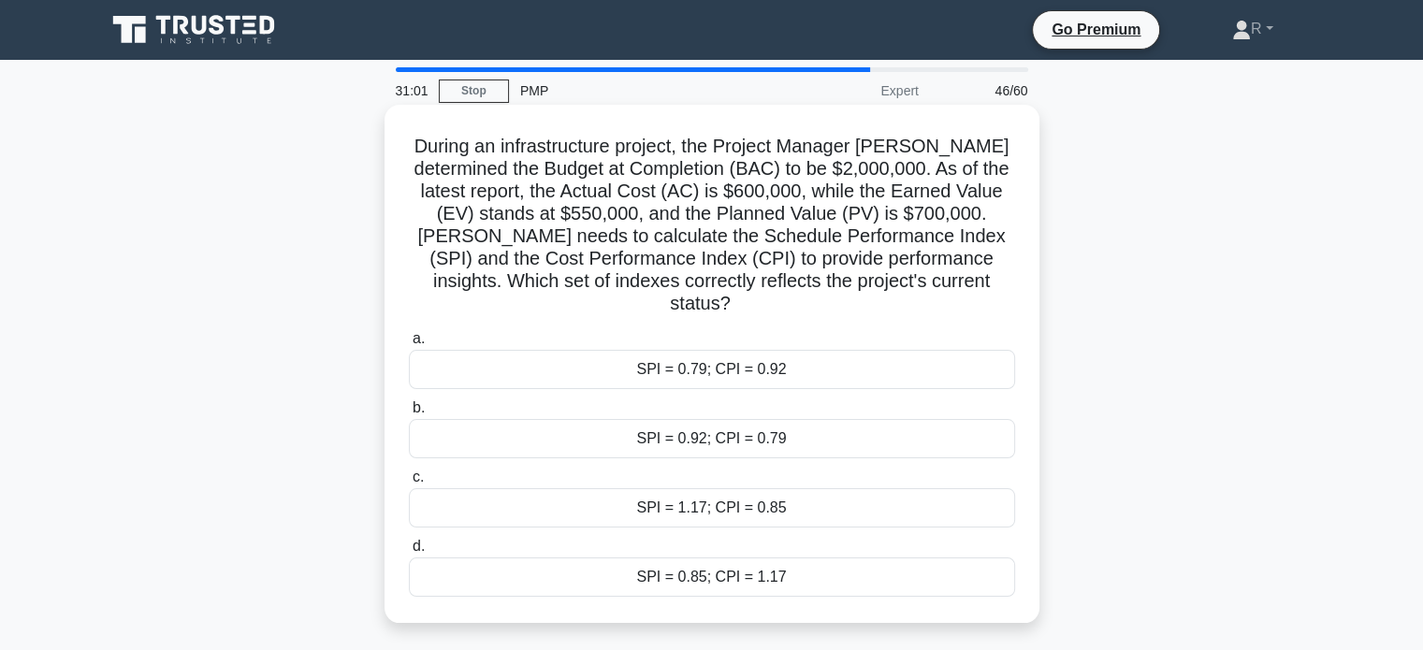
click at [830, 425] on div "SPI = 0.92; CPI = 0.79" at bounding box center [712, 438] width 606 height 39
click at [409, 414] on input "b. SPI = 0.92; CPI = 0.79" at bounding box center [409, 408] width 0 height 12
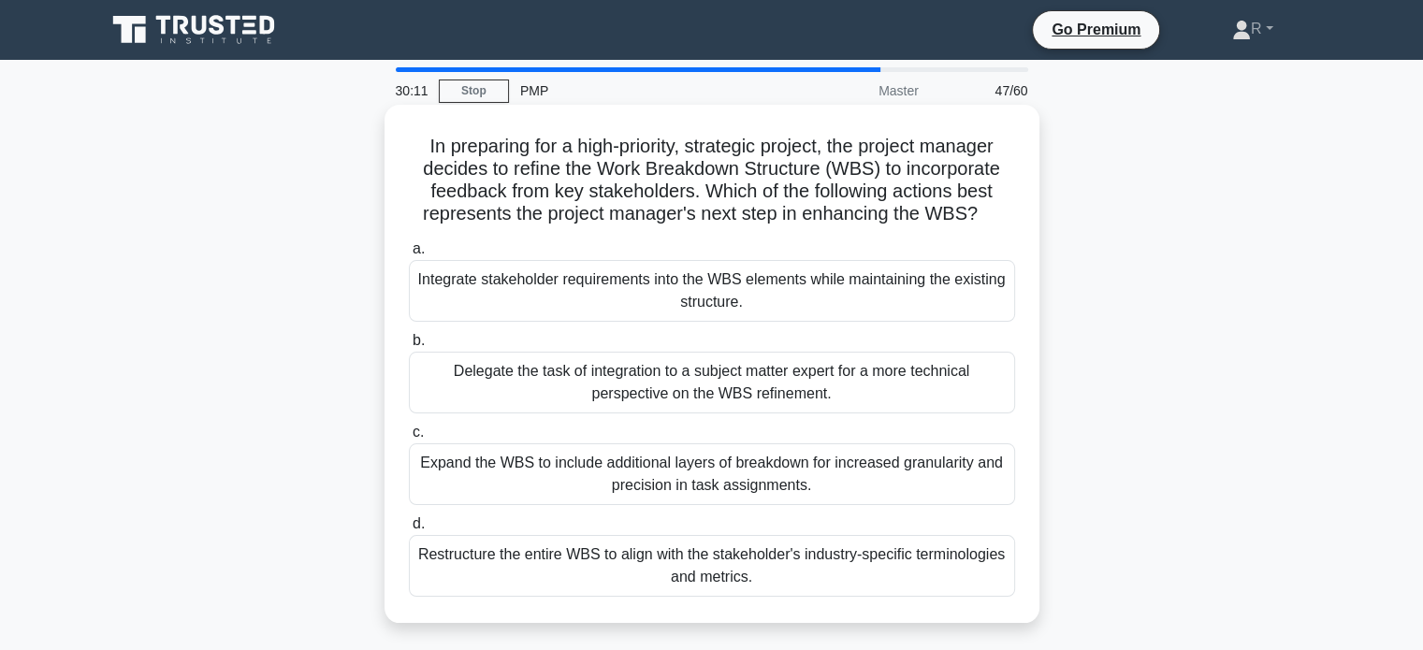
click at [856, 297] on div "Integrate stakeholder requirements into the WBS elements while maintaining the …" at bounding box center [712, 291] width 606 height 62
click at [409, 255] on input "a. Integrate stakeholder requirements into the WBS elements while maintaining t…" at bounding box center [409, 249] width 0 height 12
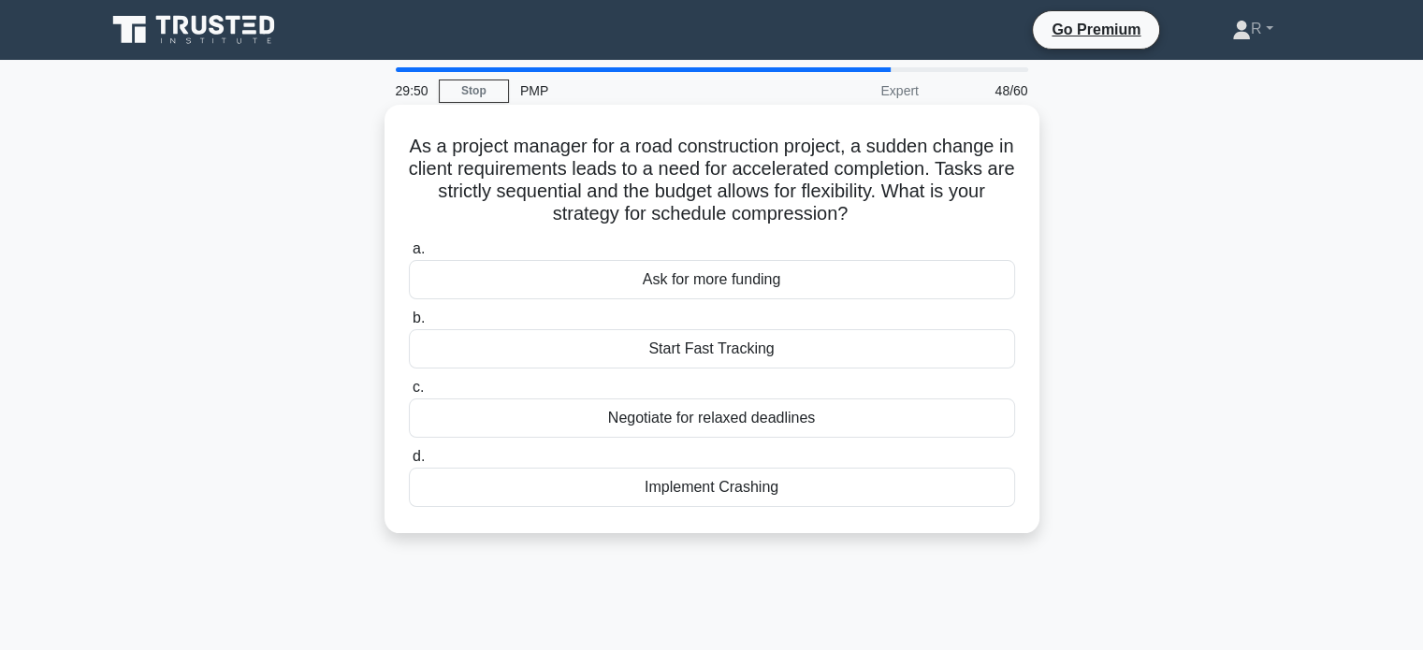
click at [785, 350] on div "Start Fast Tracking" at bounding box center [712, 348] width 606 height 39
click at [409, 325] on input "b. Start Fast Tracking" at bounding box center [409, 318] width 0 height 12
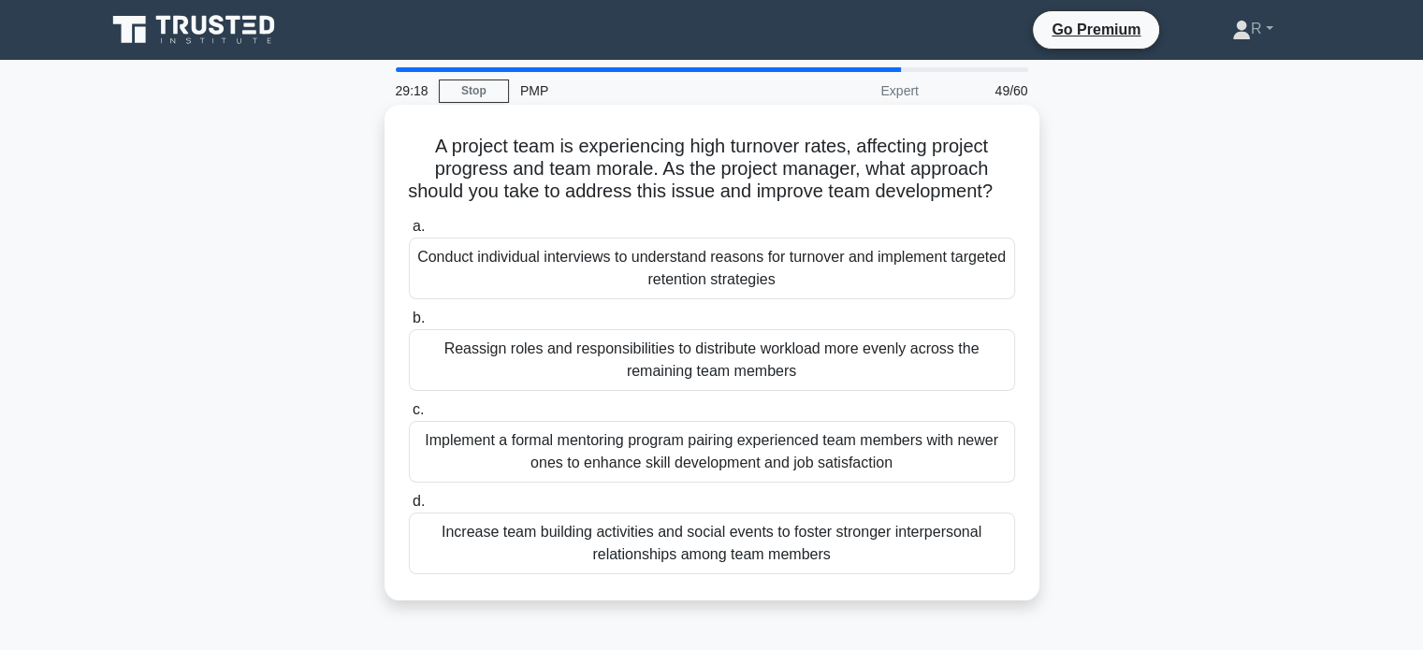
click at [833, 296] on div "Conduct individual interviews to understand reasons for turnover and implement …" at bounding box center [712, 269] width 606 height 62
click at [409, 233] on input "a. Conduct individual interviews to understand reasons for turnover and impleme…" at bounding box center [409, 227] width 0 height 12
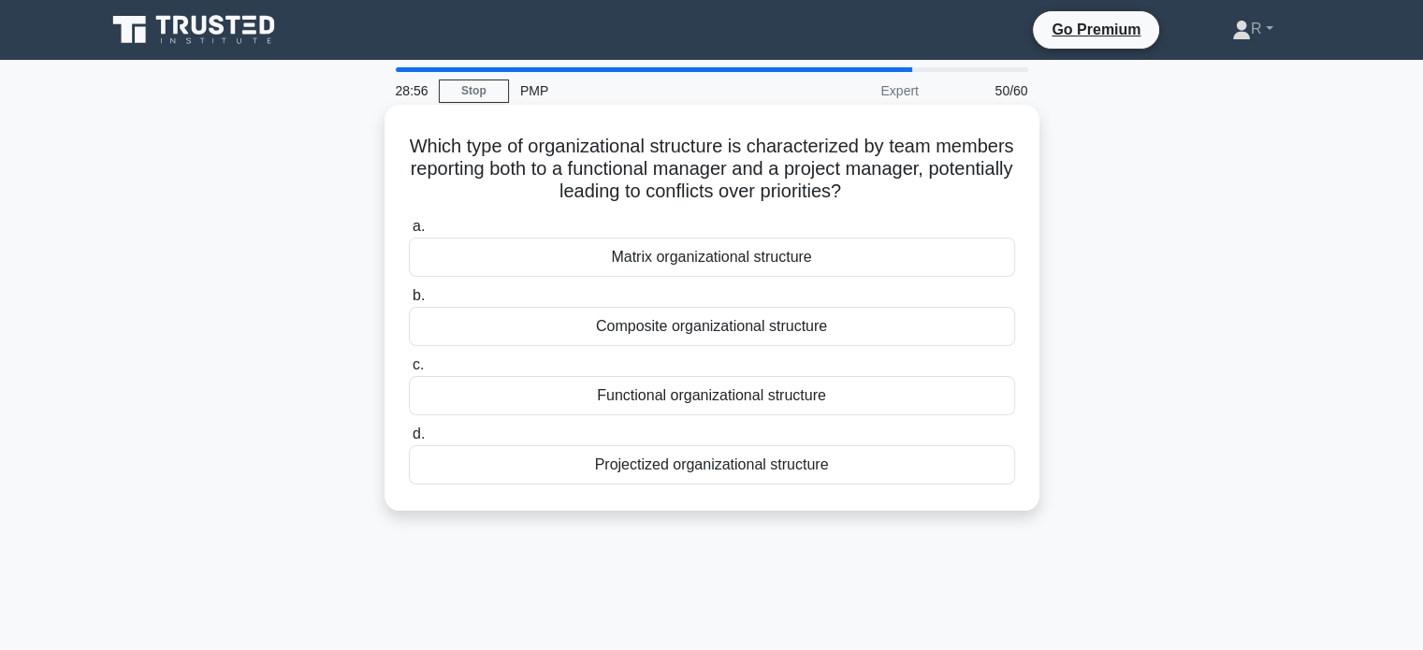
click at [751, 261] on div "Matrix organizational structure" at bounding box center [712, 257] width 606 height 39
click at [409, 233] on input "a. Matrix organizational structure" at bounding box center [409, 227] width 0 height 12
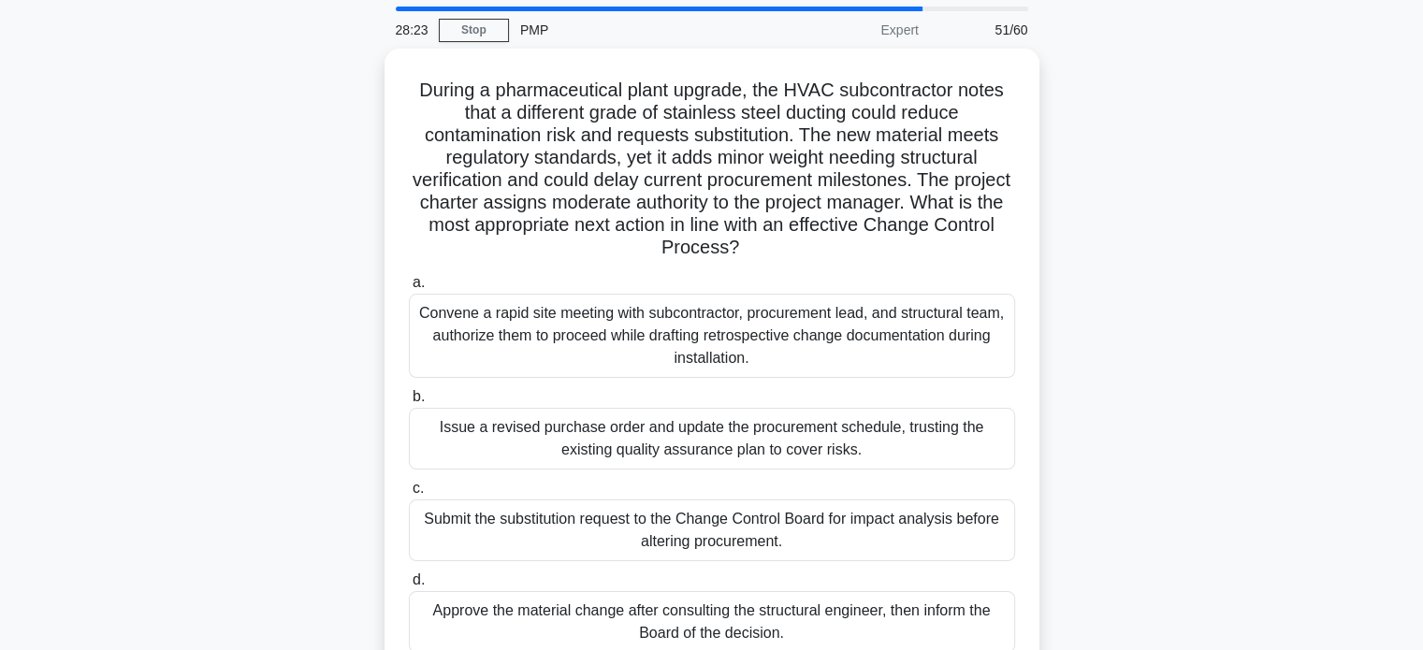
scroll to position [94, 0]
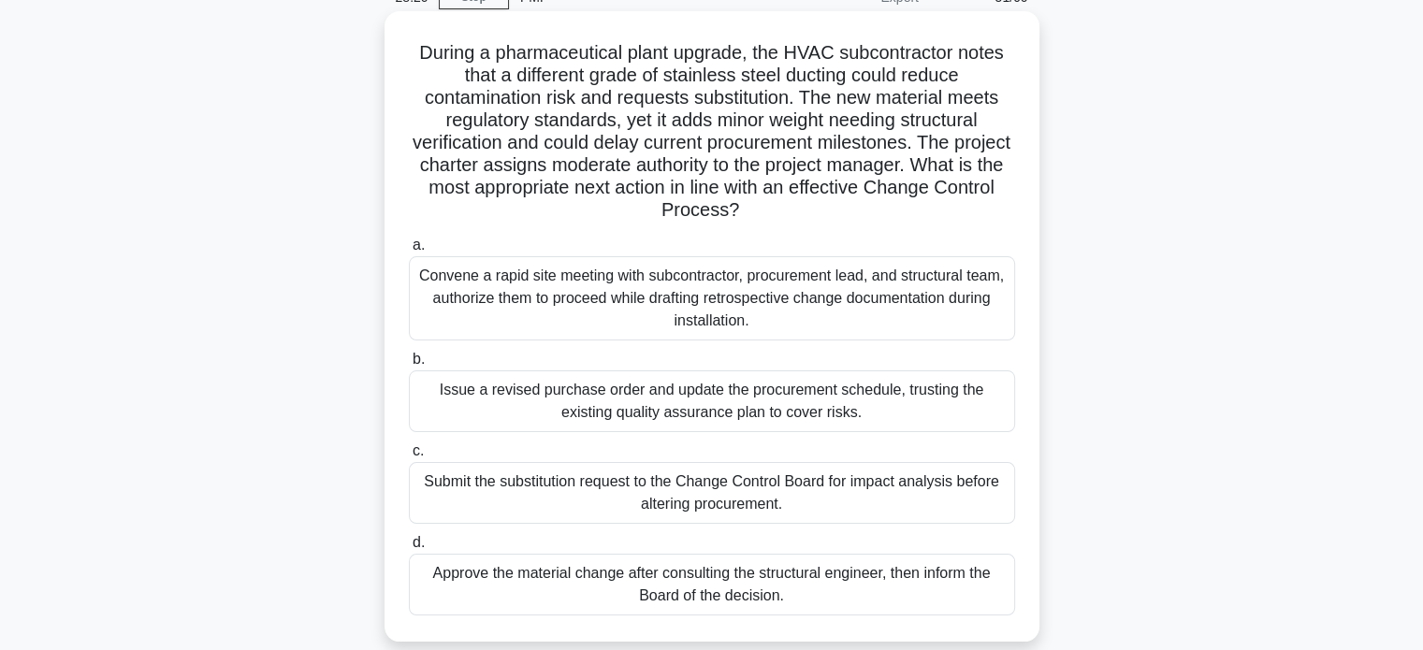
click at [770, 504] on div "Submit the substitution request to the Change Control Board for impact analysis…" at bounding box center [712, 493] width 606 height 62
click at [409, 457] on input "c. Submit the substitution request to the Change Control Board for impact analy…" at bounding box center [409, 451] width 0 height 12
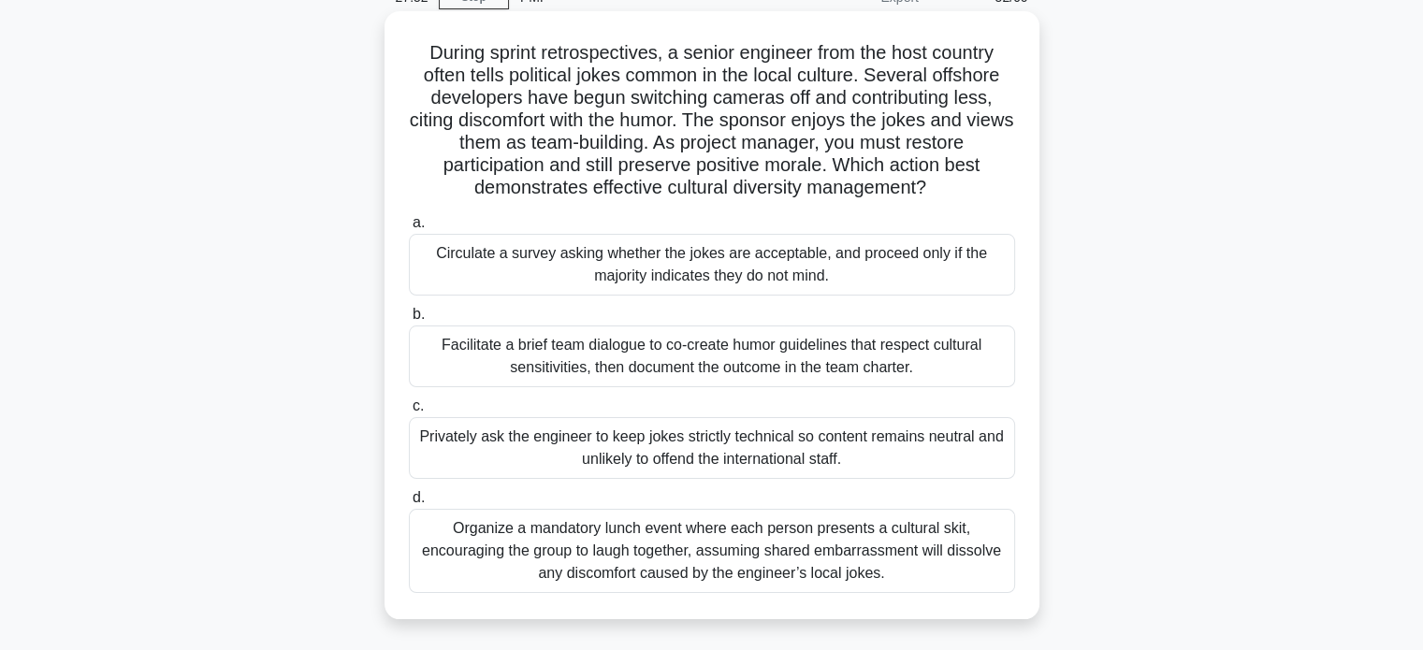
click at [829, 358] on div "Facilitate a brief team dialogue to co-create humor guidelines that respect cul…" at bounding box center [712, 356] width 606 height 62
click at [409, 321] on input "b. Facilitate a brief team dialogue to co-create humor guidelines that respect …" at bounding box center [409, 315] width 0 height 12
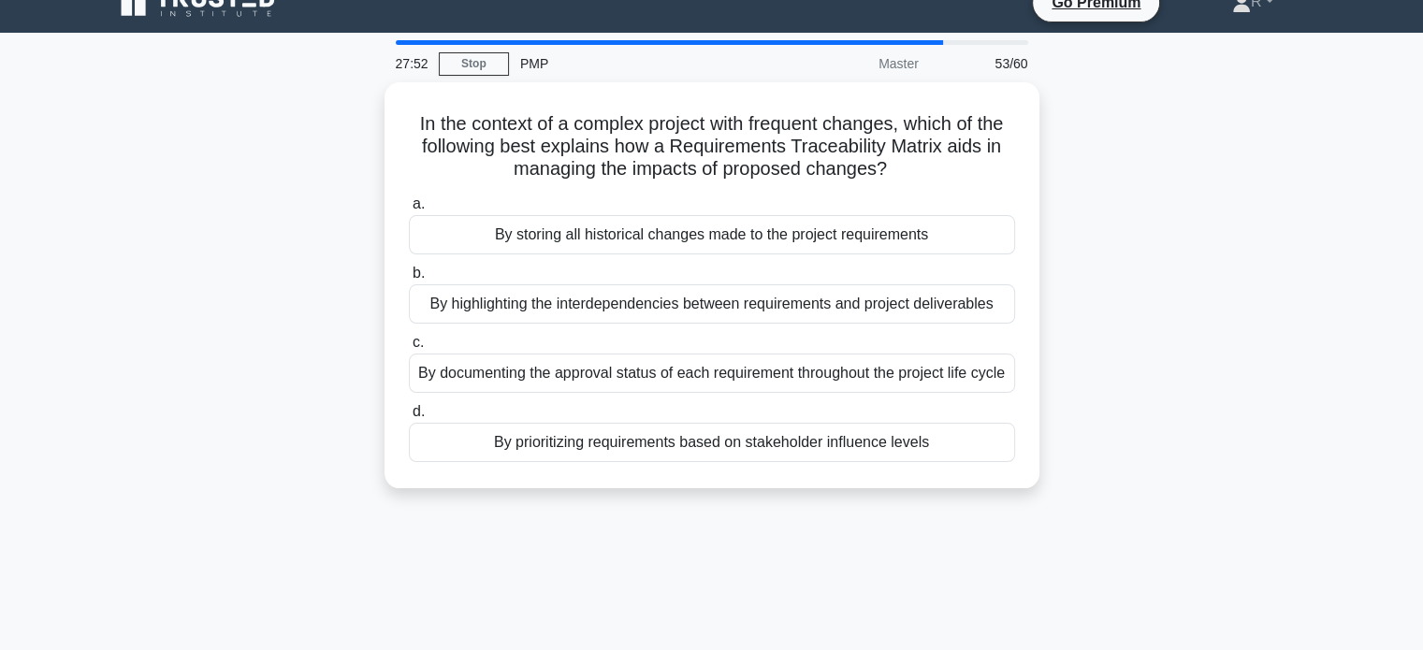
scroll to position [0, 0]
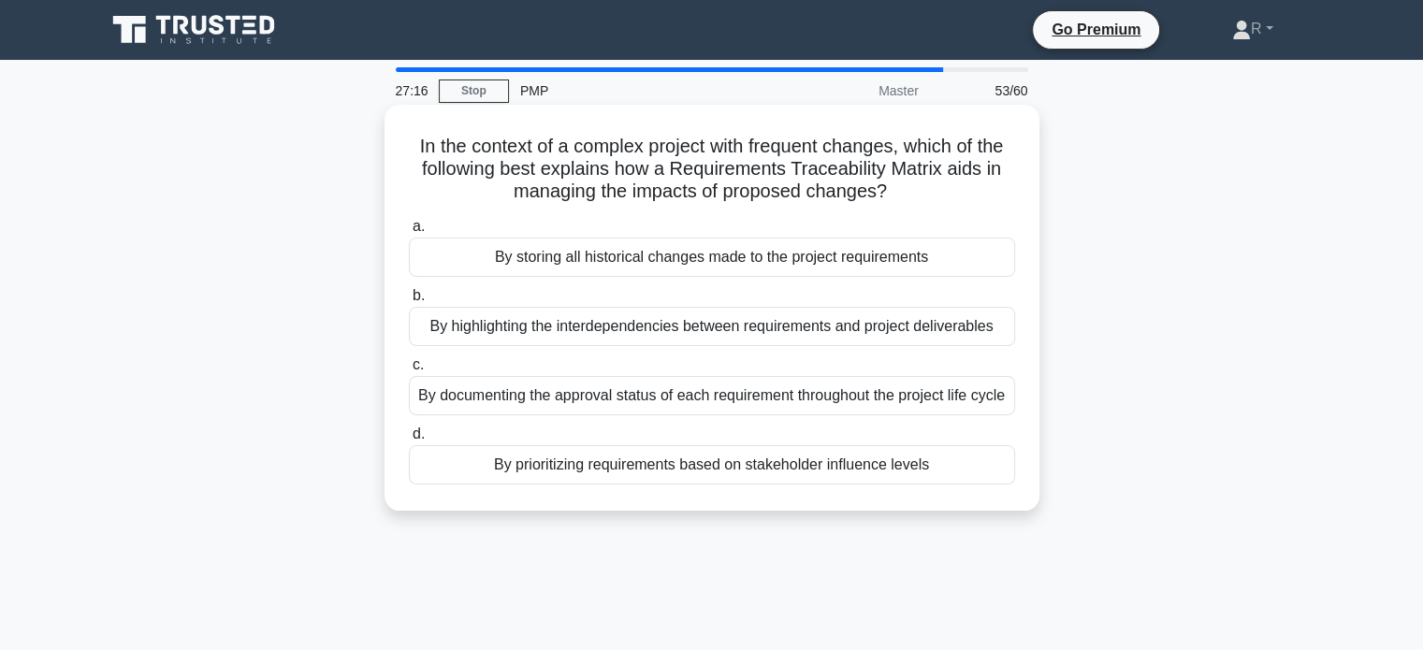
click at [598, 265] on div "By storing all historical changes made to the project requirements" at bounding box center [712, 257] width 606 height 39
click at [409, 233] on input "a. By storing all historical changes made to the project requirements" at bounding box center [409, 227] width 0 height 12
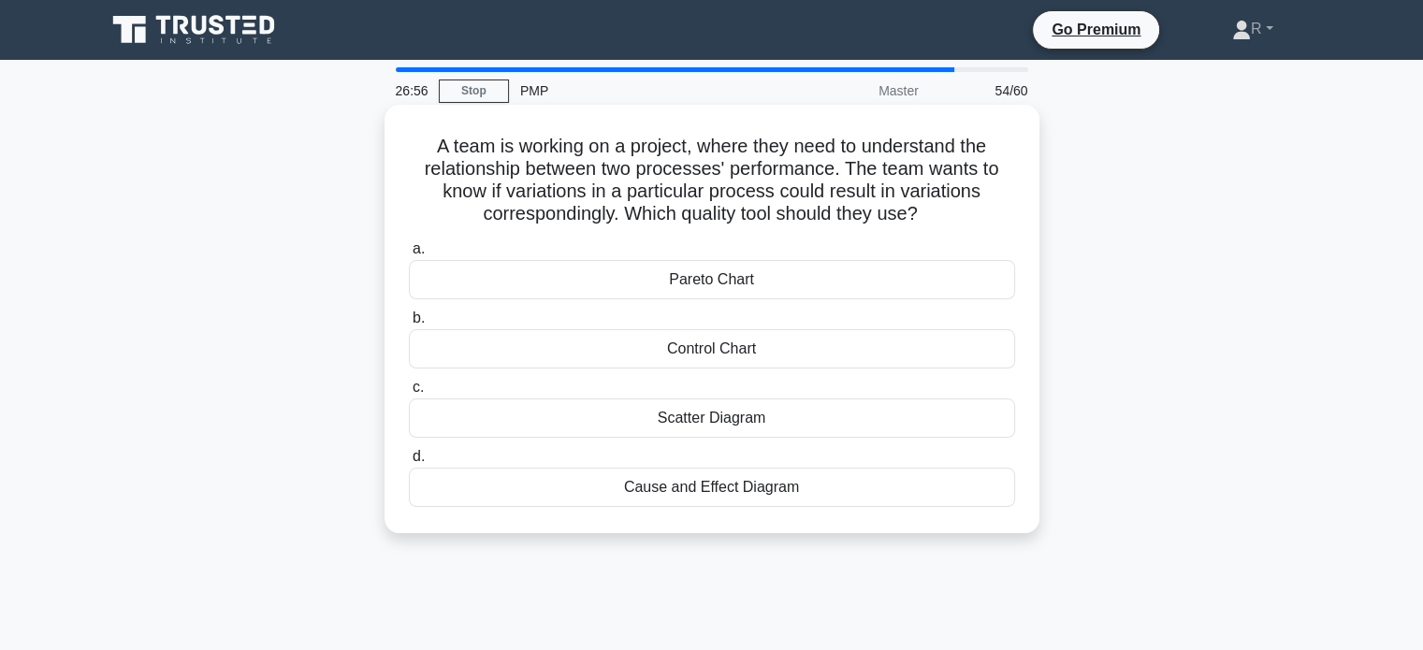
click at [711, 489] on div "Cause and Effect Diagram" at bounding box center [712, 487] width 606 height 39
click at [409, 463] on input "d. Cause and Effect Diagram" at bounding box center [409, 457] width 0 height 12
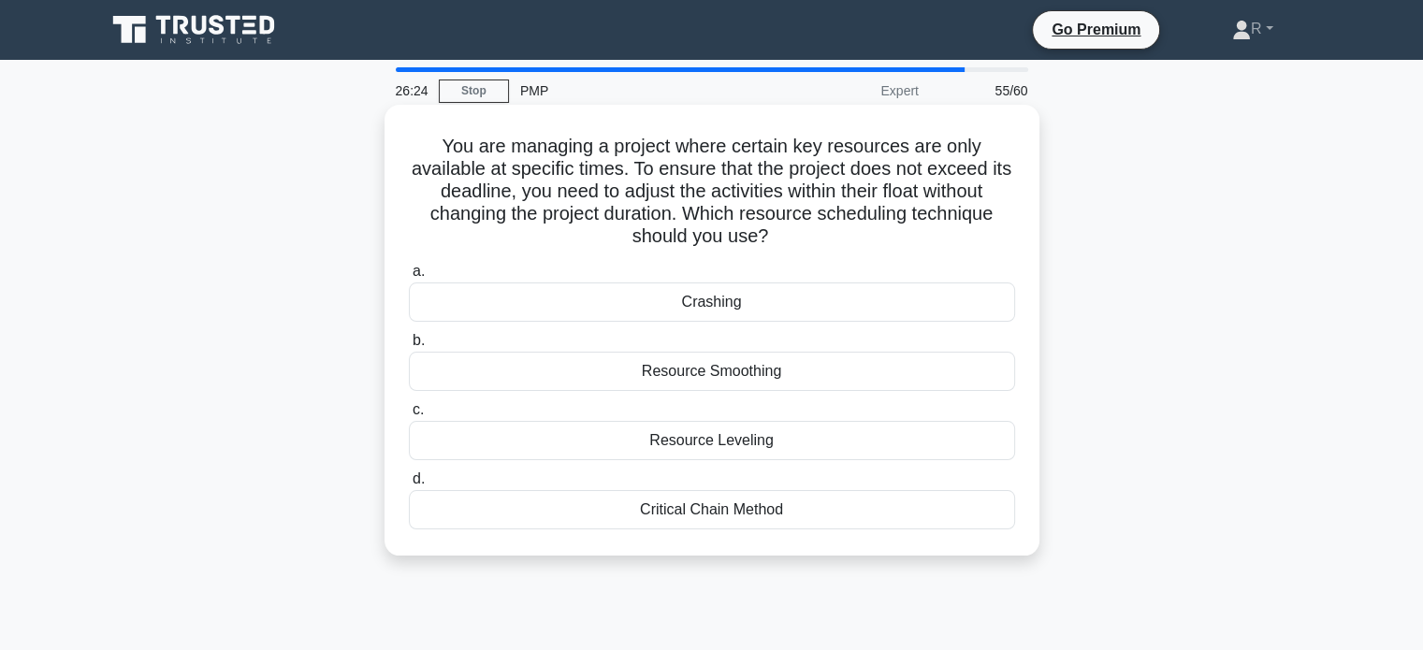
click at [697, 437] on div "Resource Leveling" at bounding box center [712, 440] width 606 height 39
click at [409, 416] on input "c. Resource Leveling" at bounding box center [409, 410] width 0 height 12
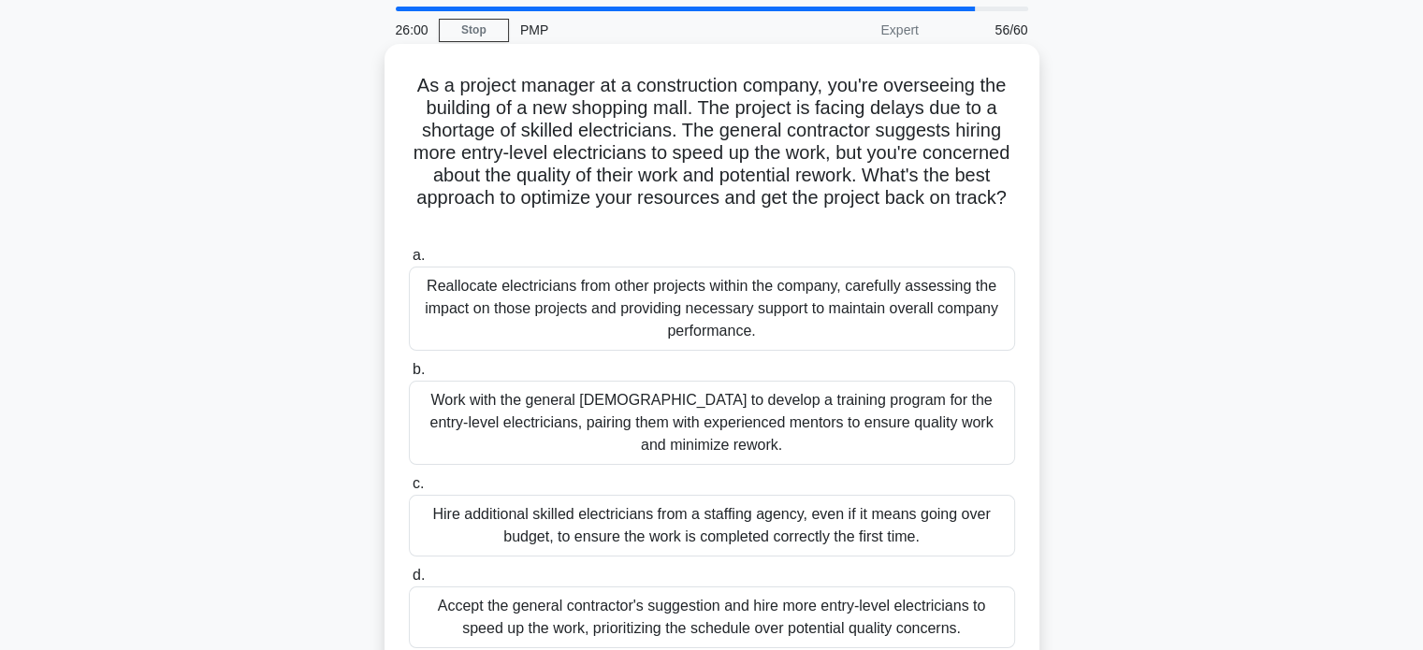
scroll to position [94, 0]
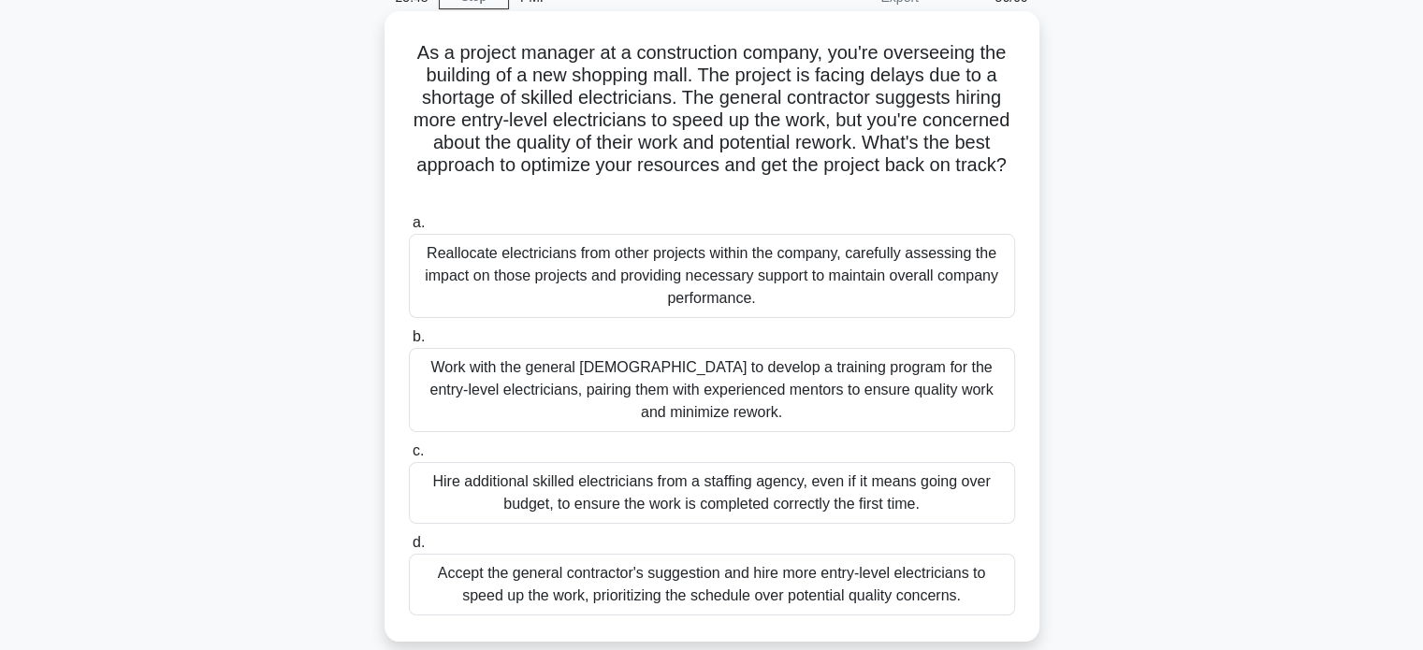
click at [770, 392] on div "Work with the general contractor to develop a training program for the entry-le…" at bounding box center [712, 390] width 606 height 84
click at [409, 343] on input "b. Work with the general contractor to develop a training program for the entry…" at bounding box center [409, 337] width 0 height 12
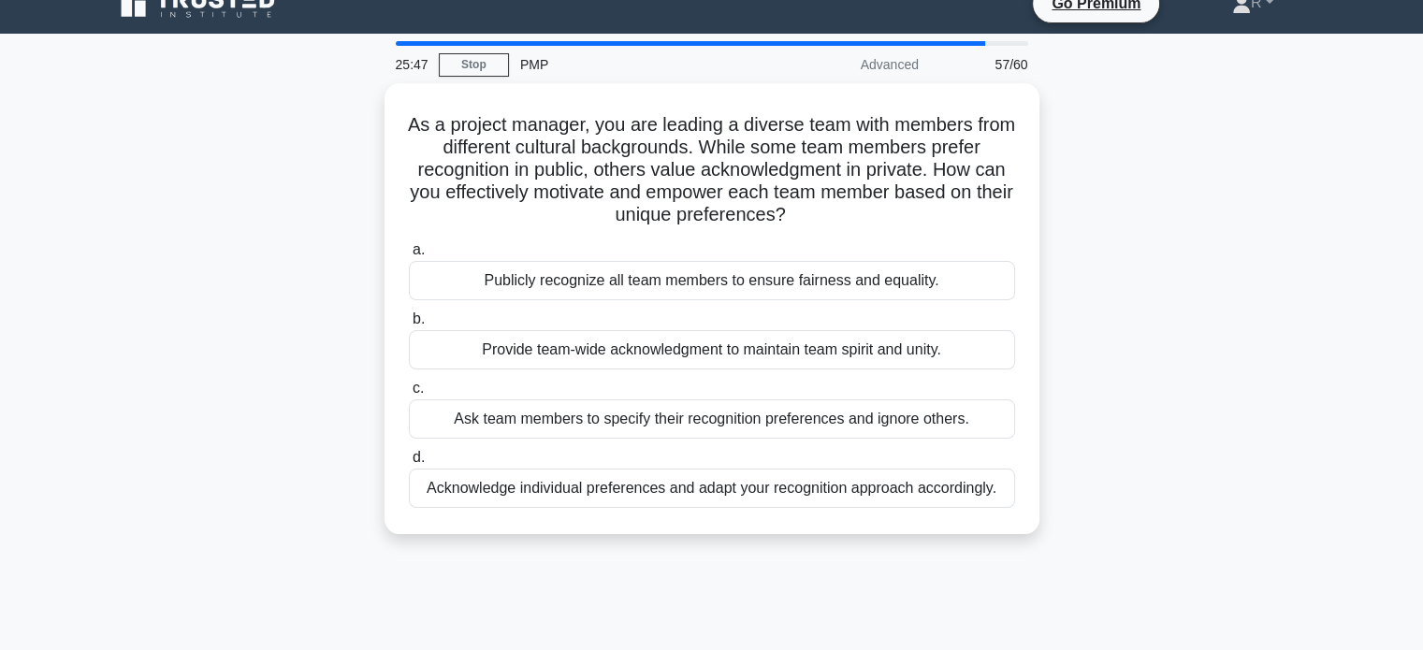
scroll to position [0, 0]
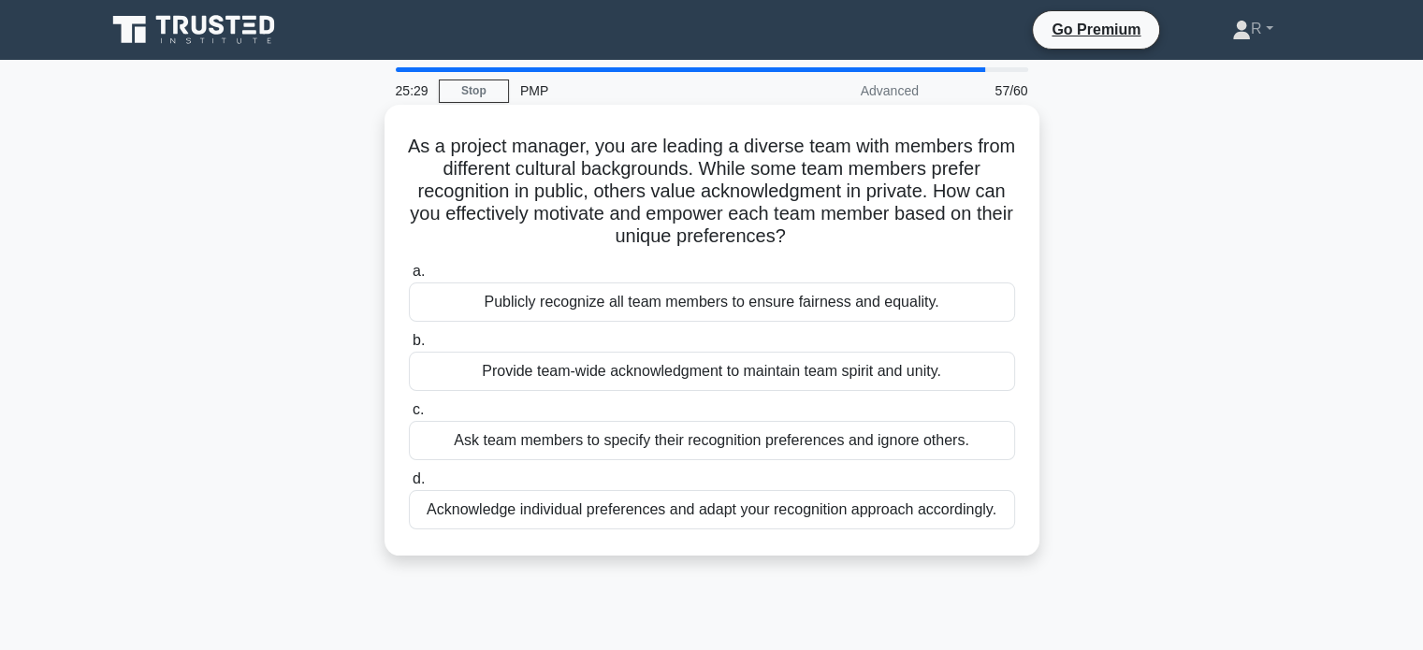
click at [767, 521] on div "Acknowledge individual preferences and adapt your recognition approach accordin…" at bounding box center [712, 509] width 606 height 39
click at [409, 485] on input "d. Acknowledge individual preferences and adapt your recognition approach accor…" at bounding box center [409, 479] width 0 height 12
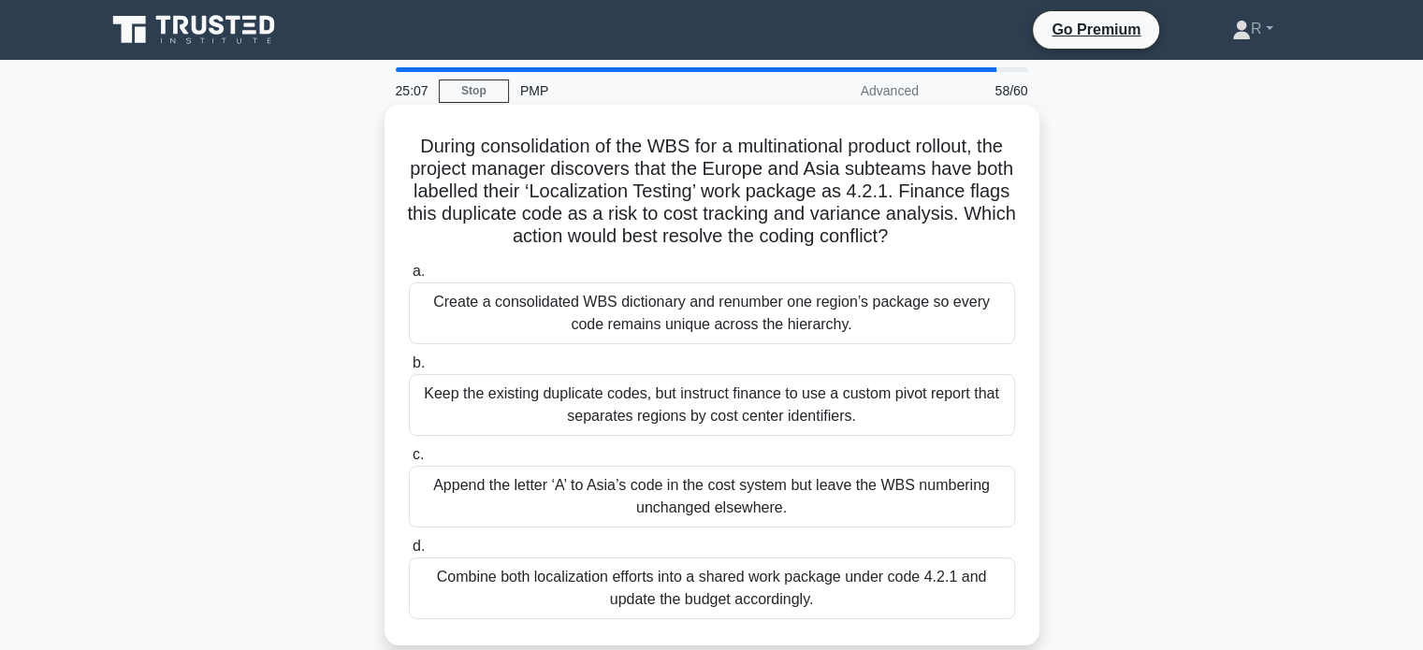
click at [856, 315] on div "Create a consolidated WBS dictionary and renumber one region’s package so every…" at bounding box center [712, 313] width 606 height 62
click at [409, 278] on input "a. Create a consolidated WBS dictionary and renumber one region’s package so ev…" at bounding box center [409, 272] width 0 height 12
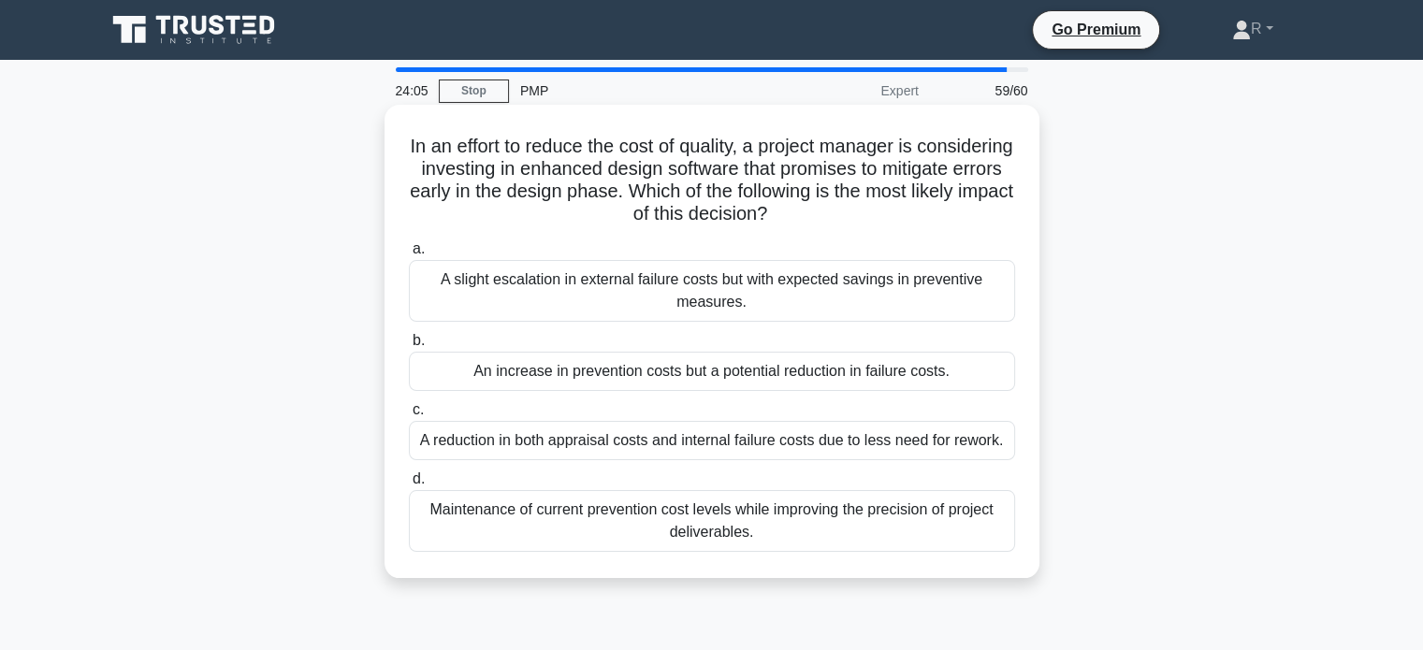
click at [749, 373] on div "An increase in prevention costs but a potential reduction in failure costs." at bounding box center [712, 371] width 606 height 39
click at [409, 347] on input "b. An increase in prevention costs but a potential reduction in failure costs." at bounding box center [409, 341] width 0 height 12
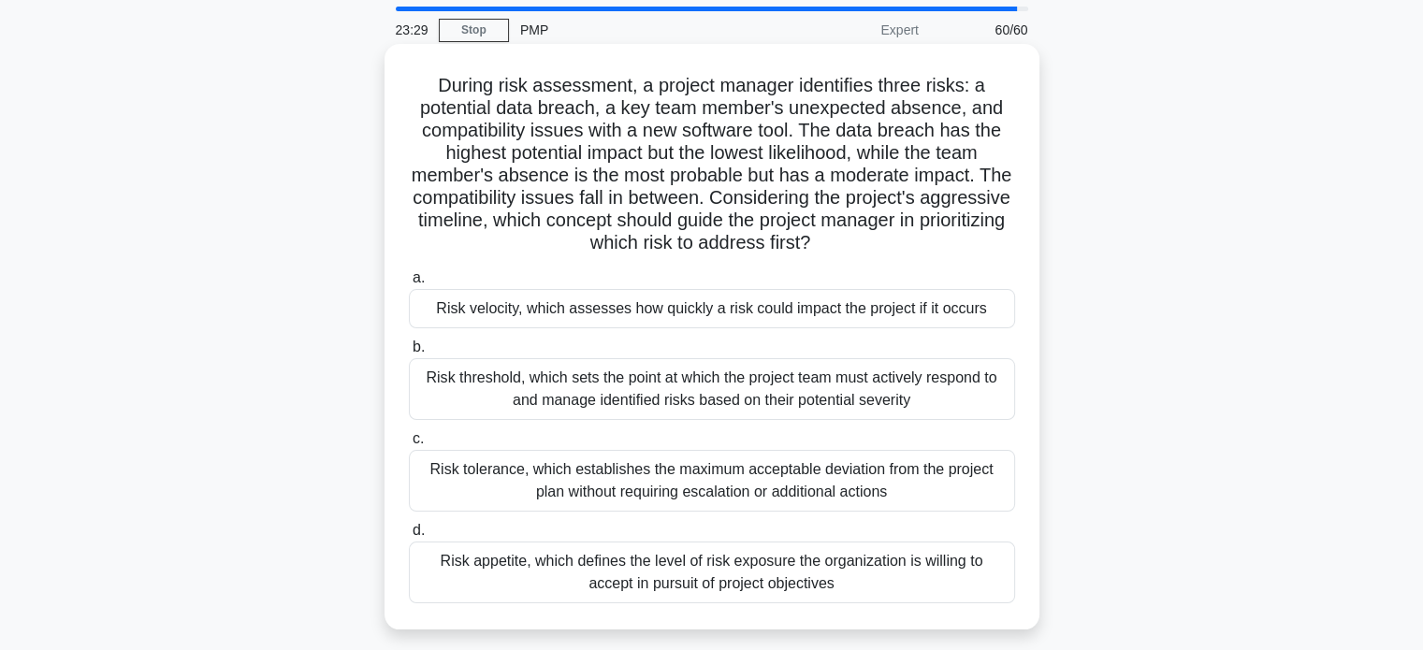
scroll to position [94, 0]
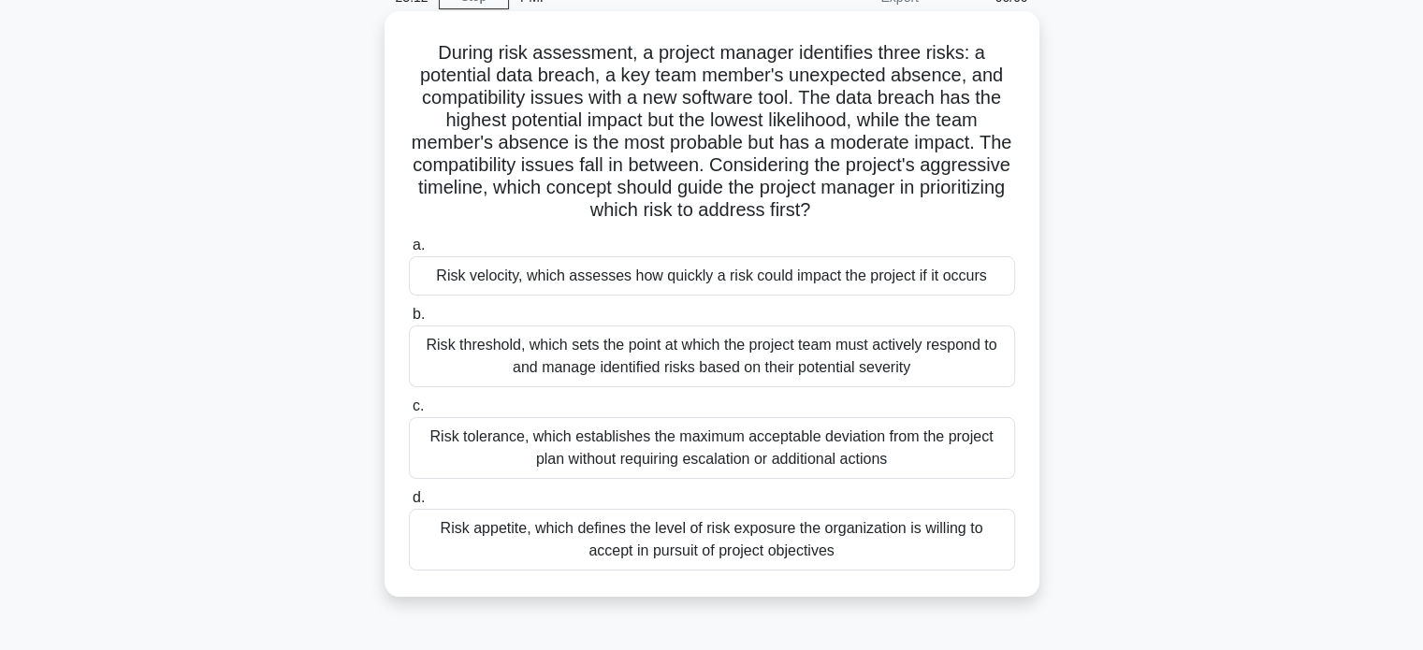
click at [962, 369] on div "Risk threshold, which sets the point at which the project team must actively re…" at bounding box center [712, 356] width 606 height 62
click at [409, 321] on input "b. Risk threshold, which sets the point at which the project team must actively…" at bounding box center [409, 315] width 0 height 12
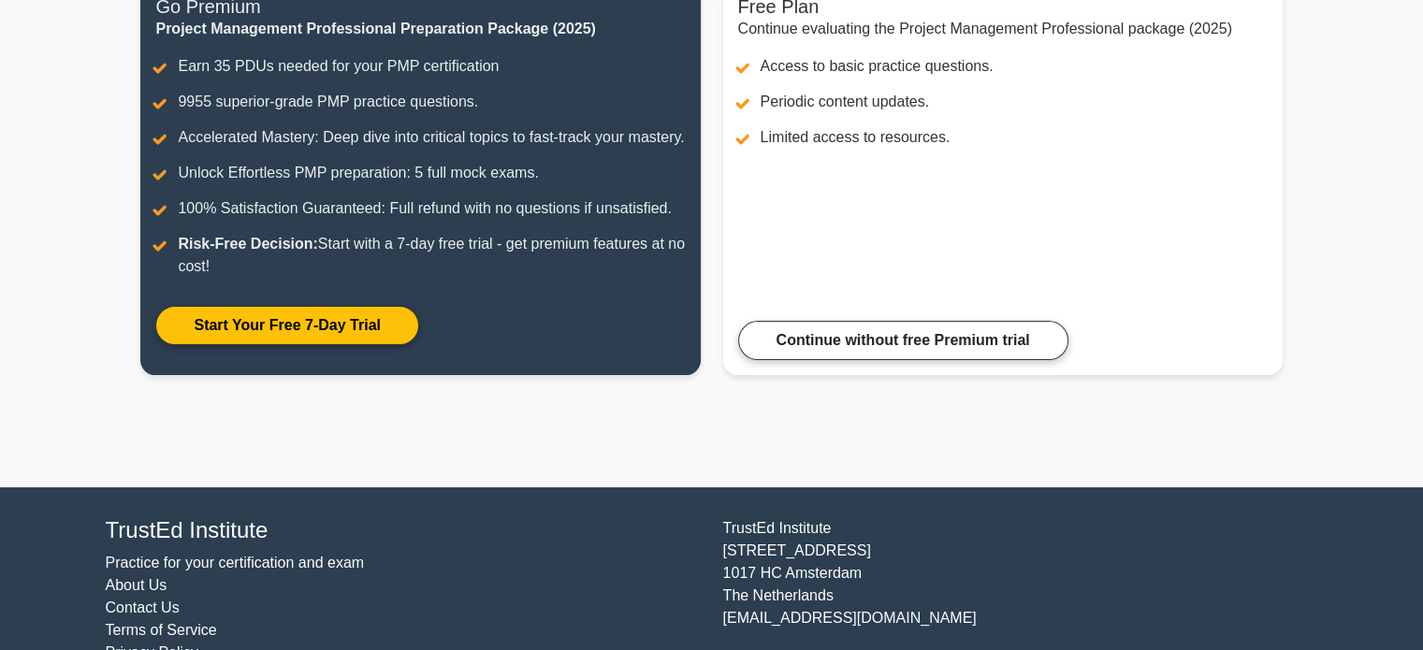
scroll to position [341, 0]
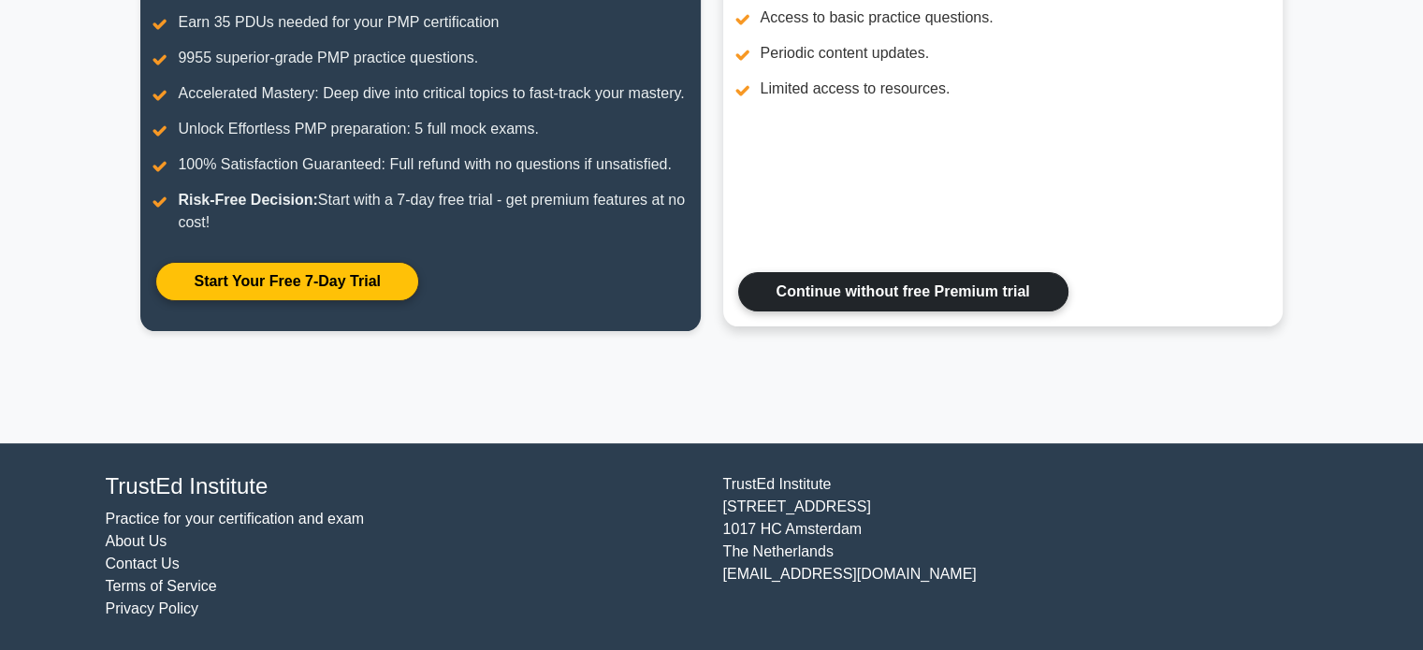
click at [986, 297] on link "Continue without free Premium trial" at bounding box center [903, 291] width 330 height 39
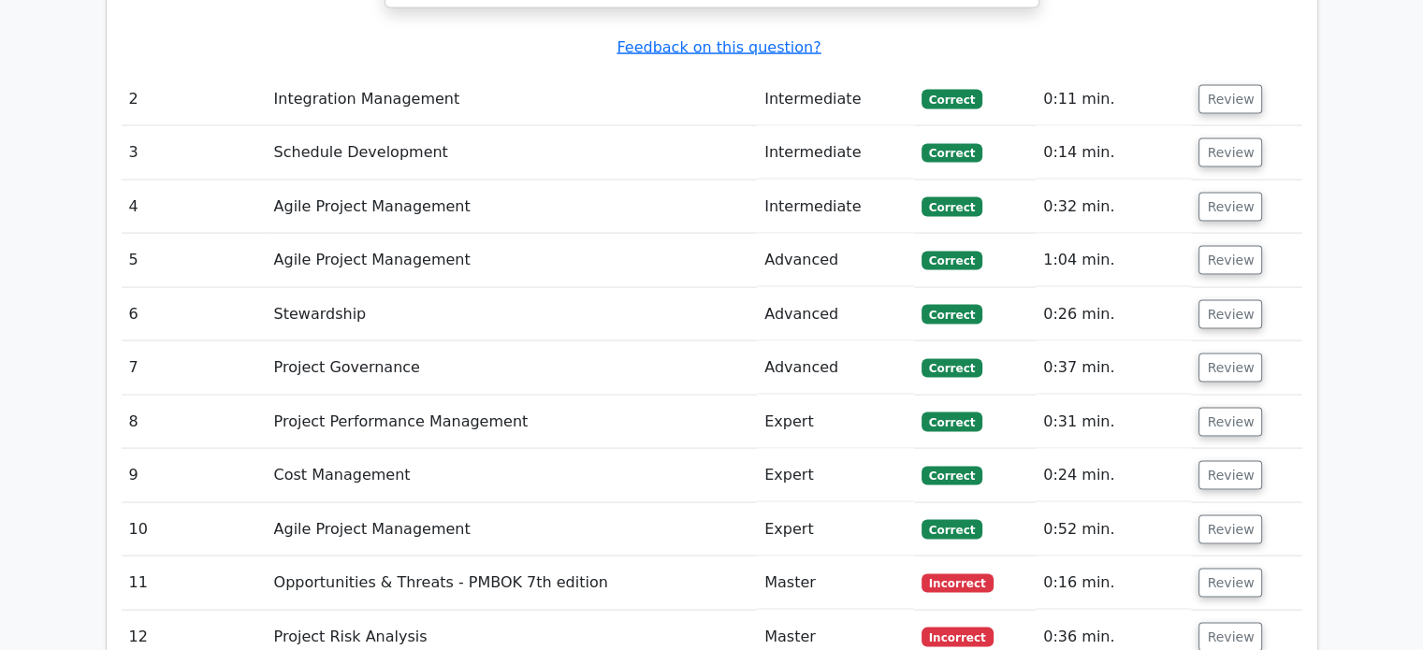
scroll to position [3835, 0]
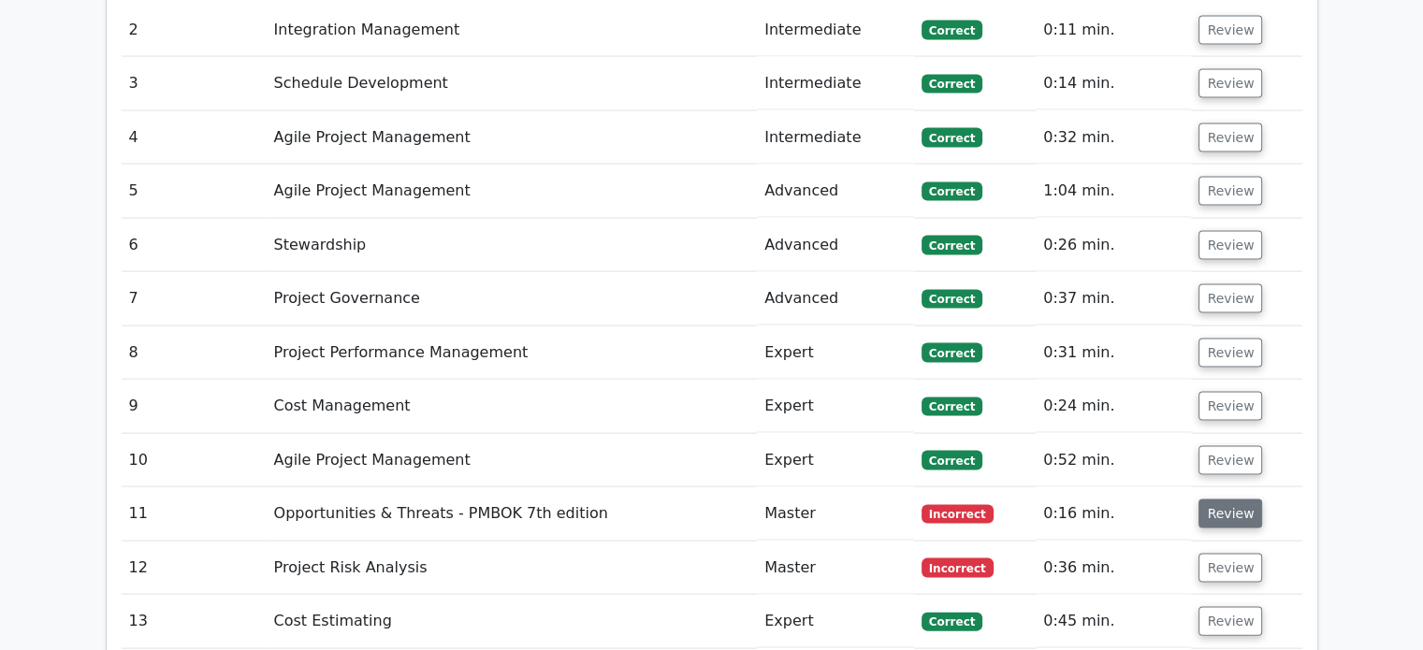
click at [1218, 499] on button "Review" at bounding box center [1230, 513] width 64 height 29
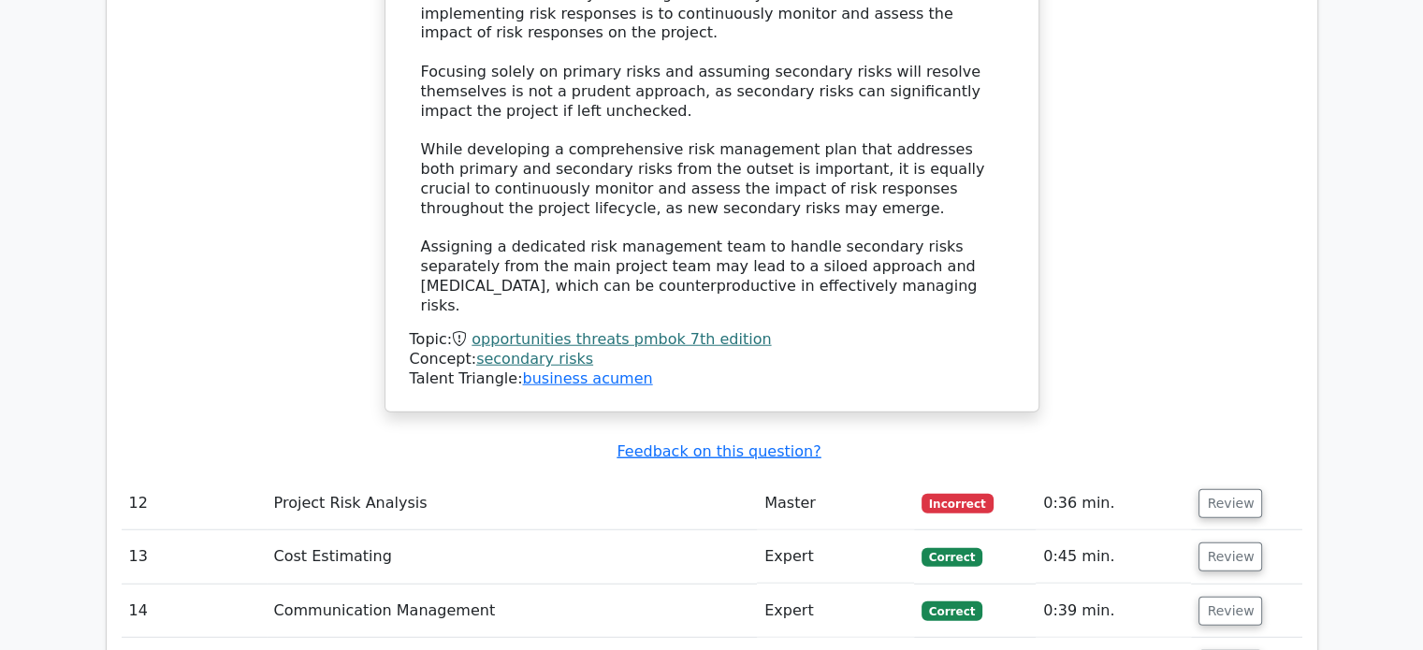
scroll to position [4864, 0]
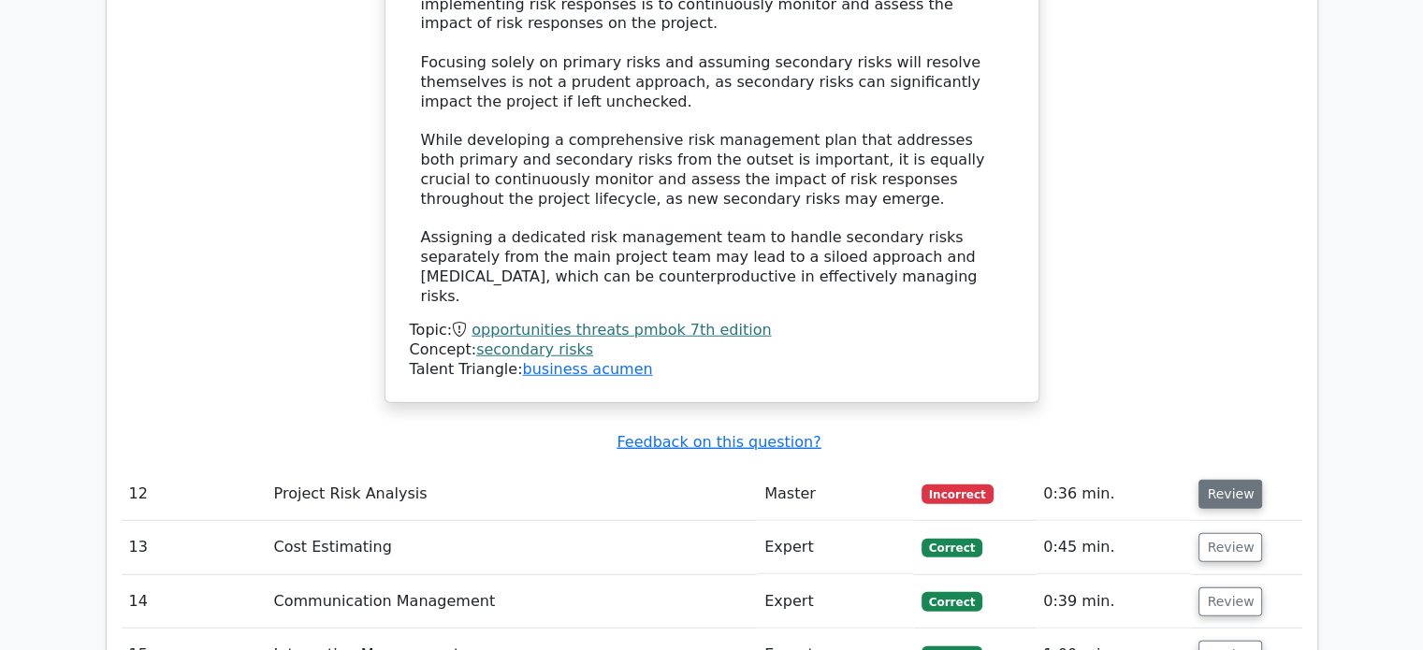
click at [1244, 480] on button "Review" at bounding box center [1230, 494] width 64 height 29
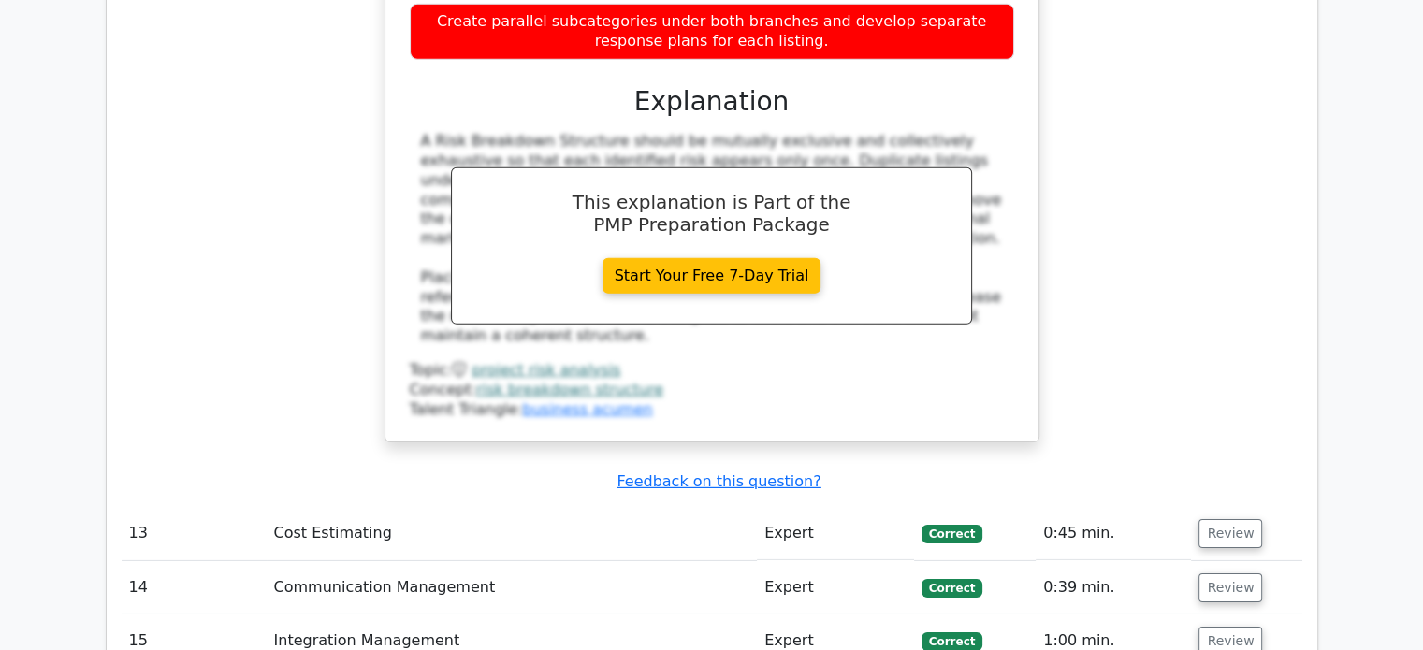
scroll to position [5893, 0]
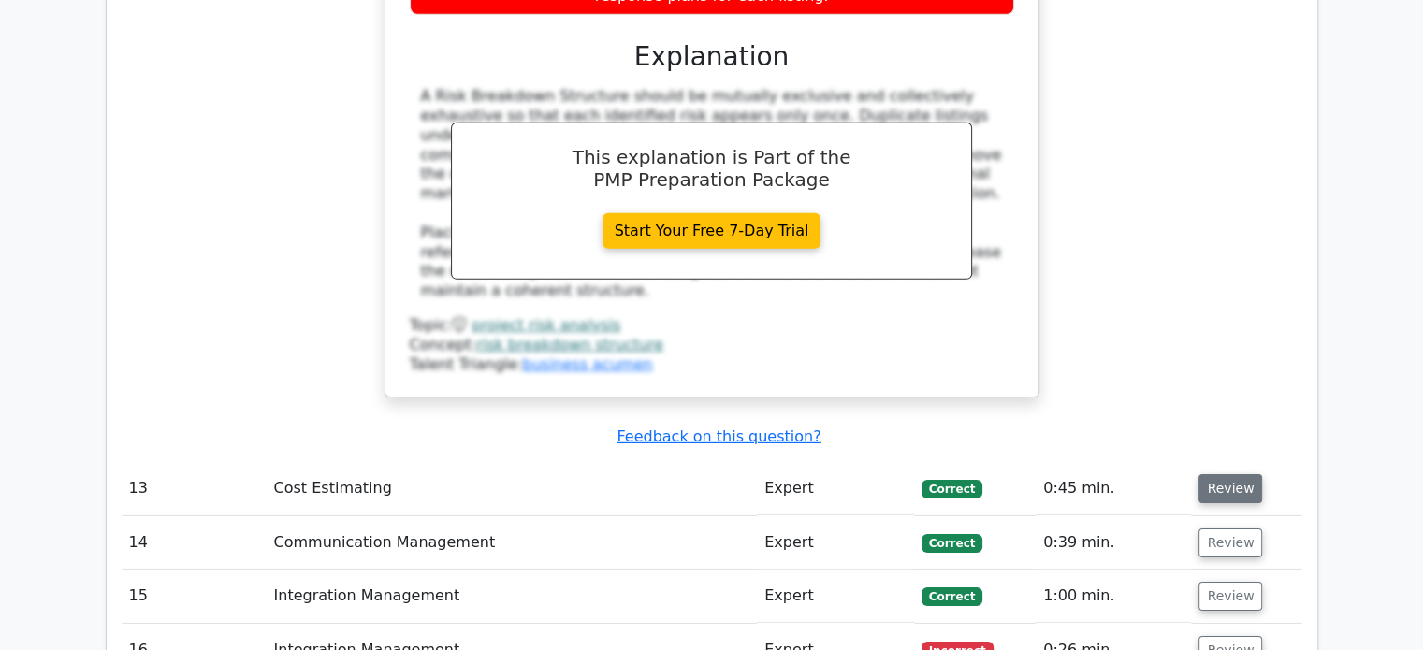
click at [1214, 474] on button "Review" at bounding box center [1230, 488] width 64 height 29
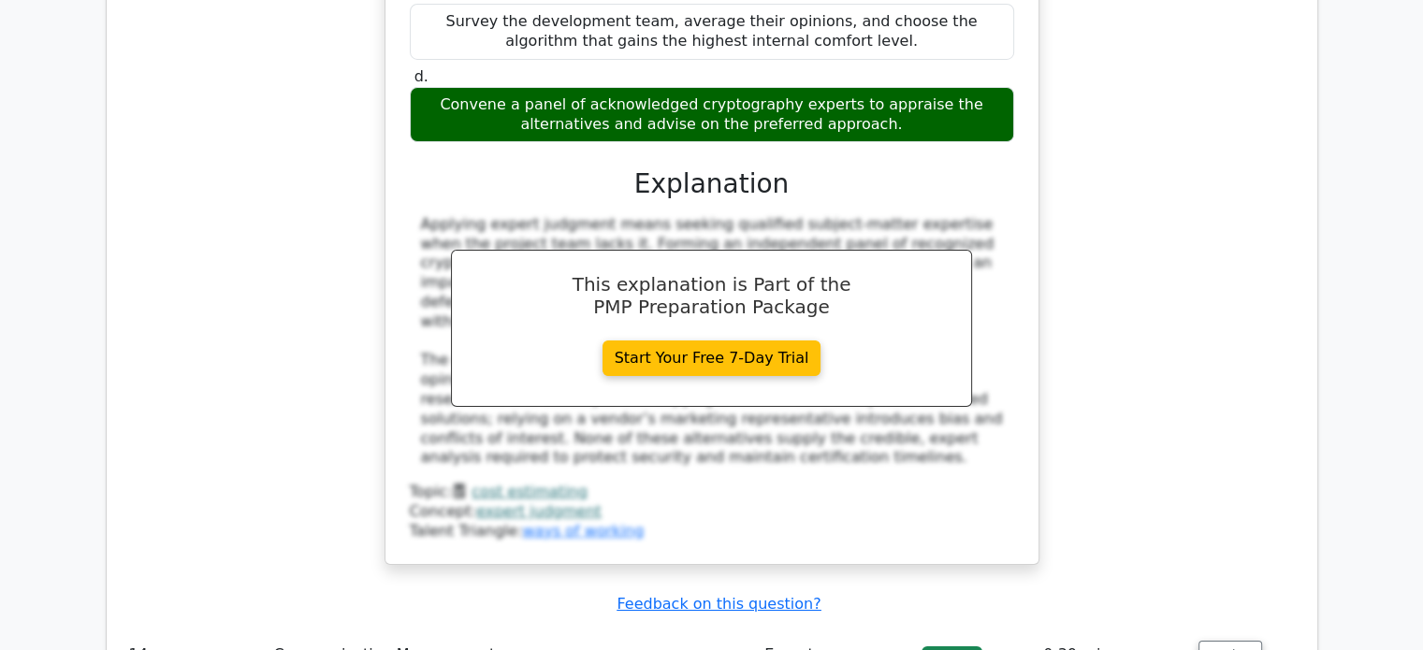
scroll to position [6828, 0]
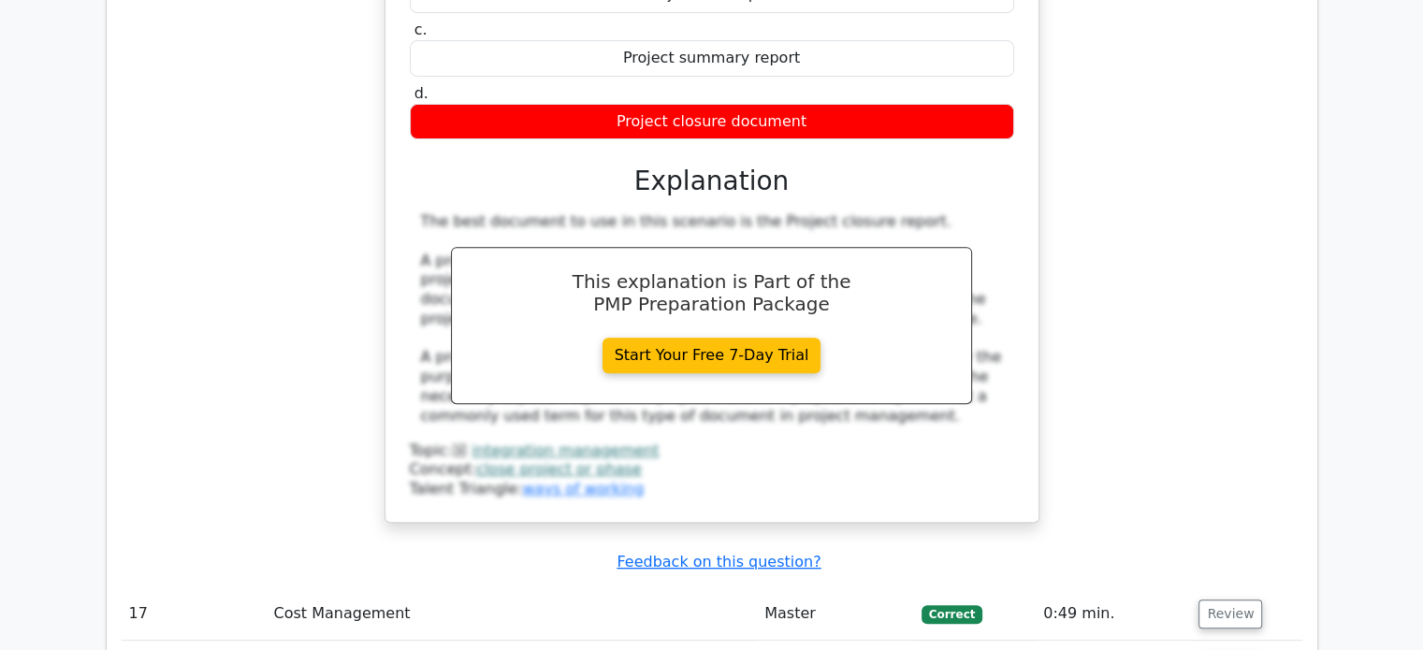
scroll to position [7857, 0]
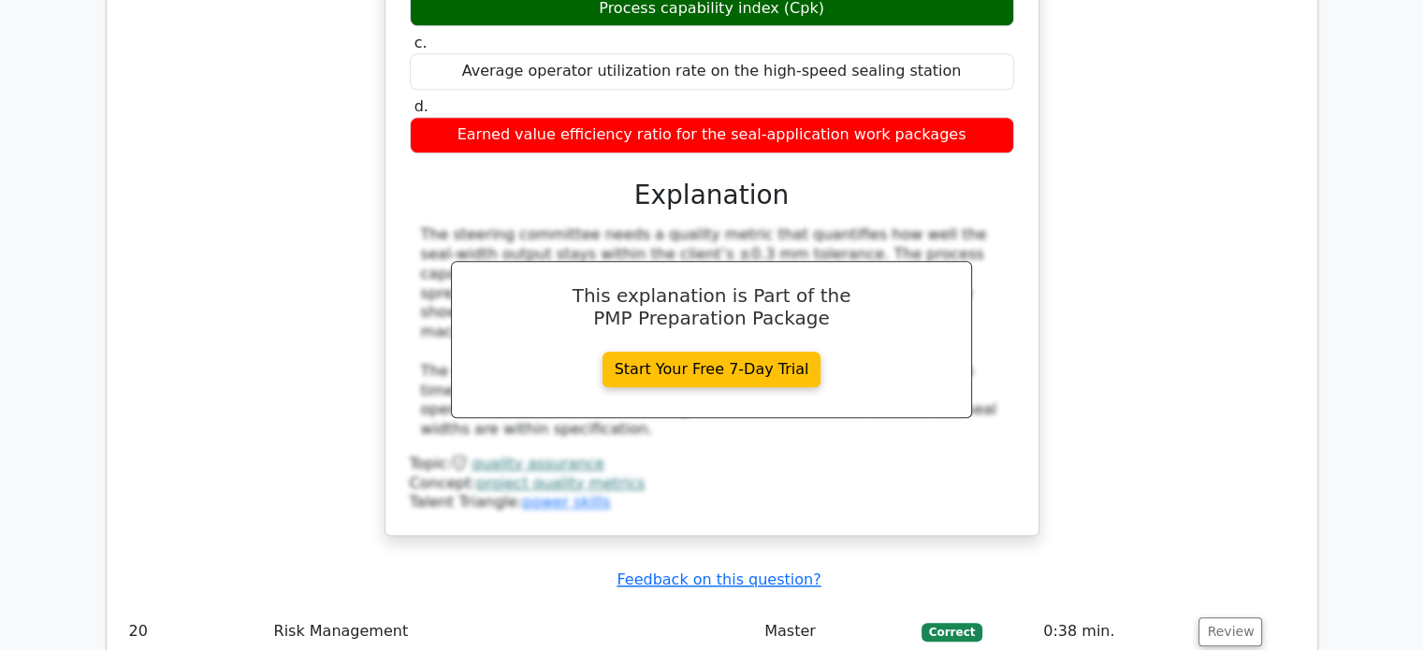
scroll to position [9073, 0]
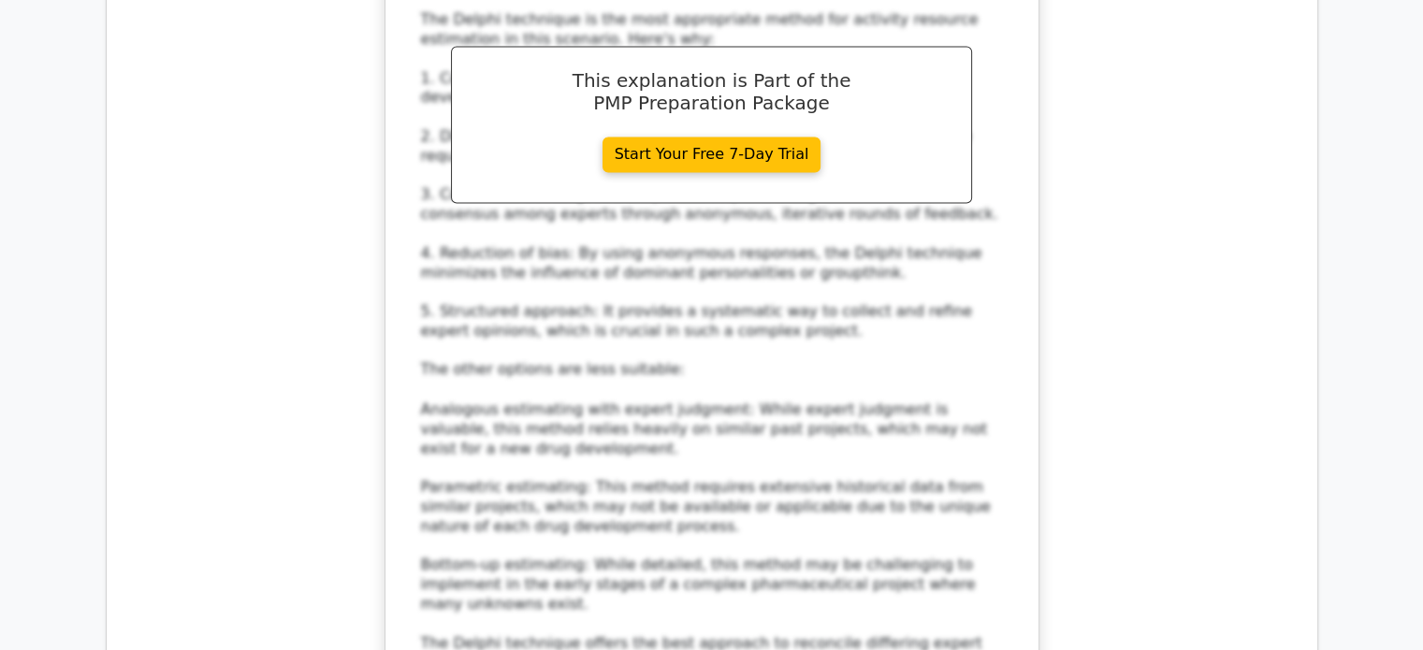
scroll to position [10476, 0]
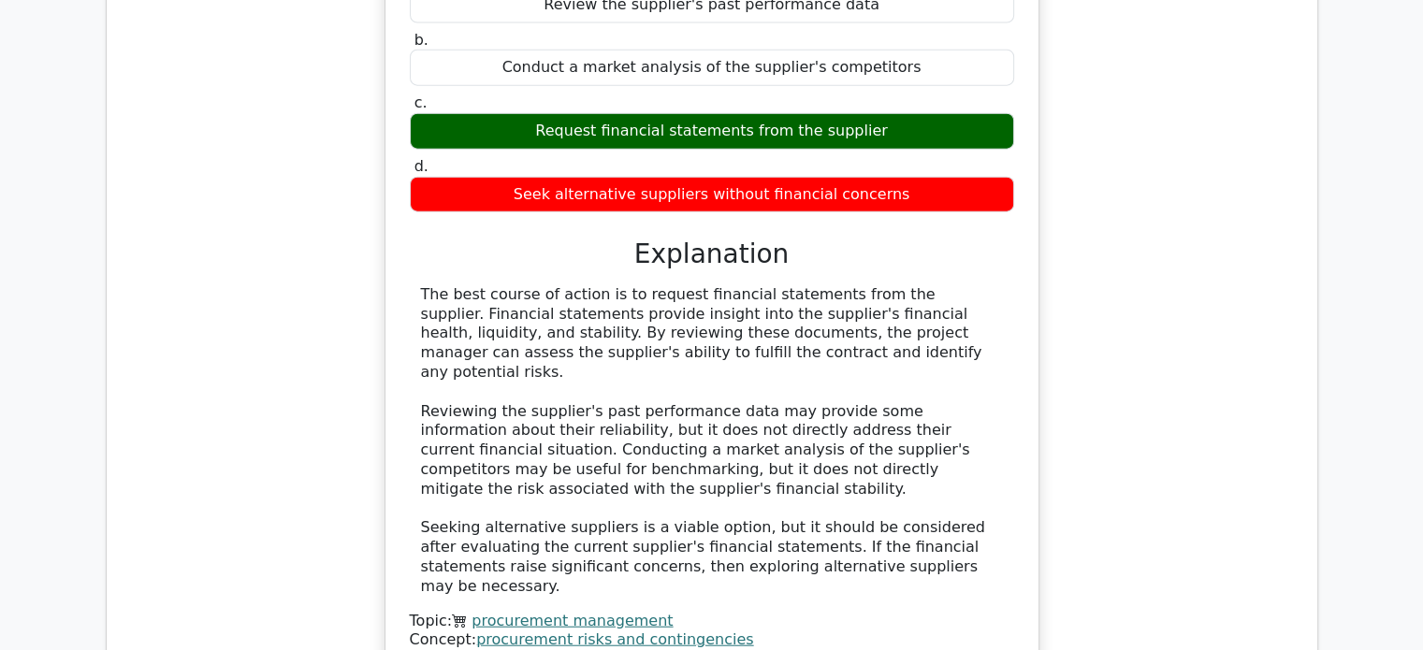
scroll to position [11598, 0]
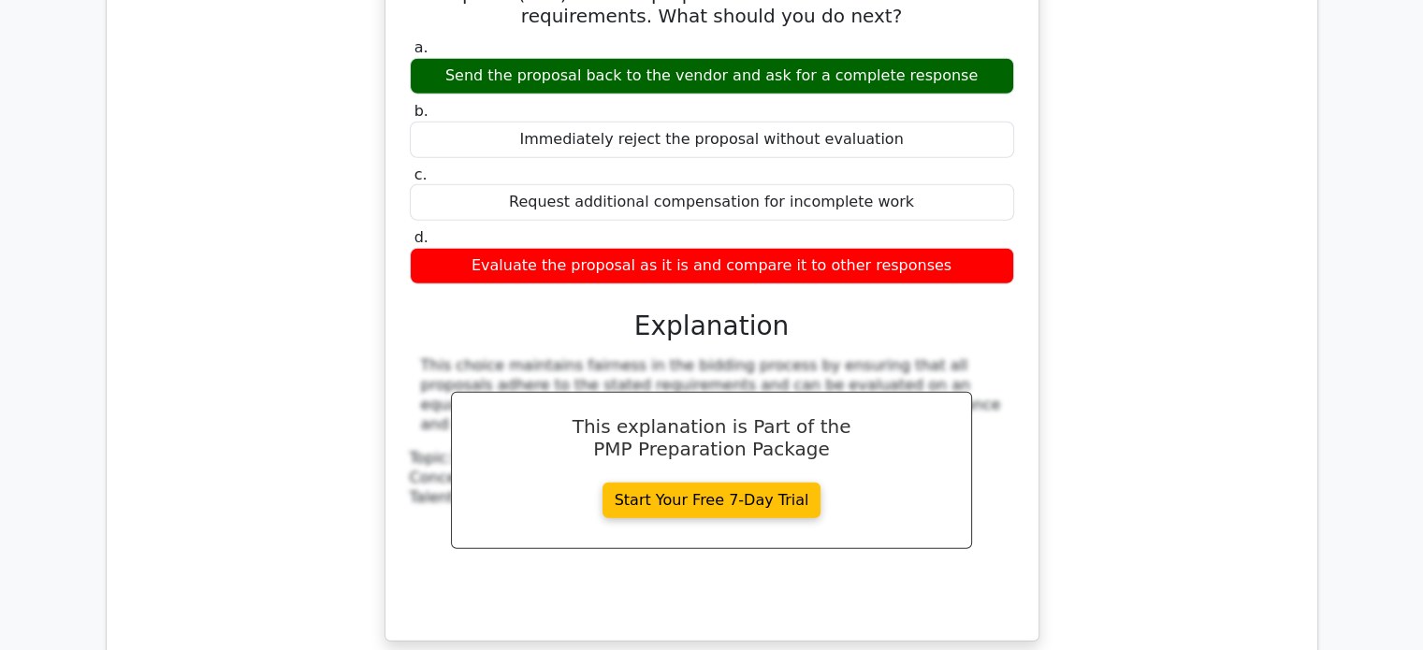
scroll to position [12440, 0]
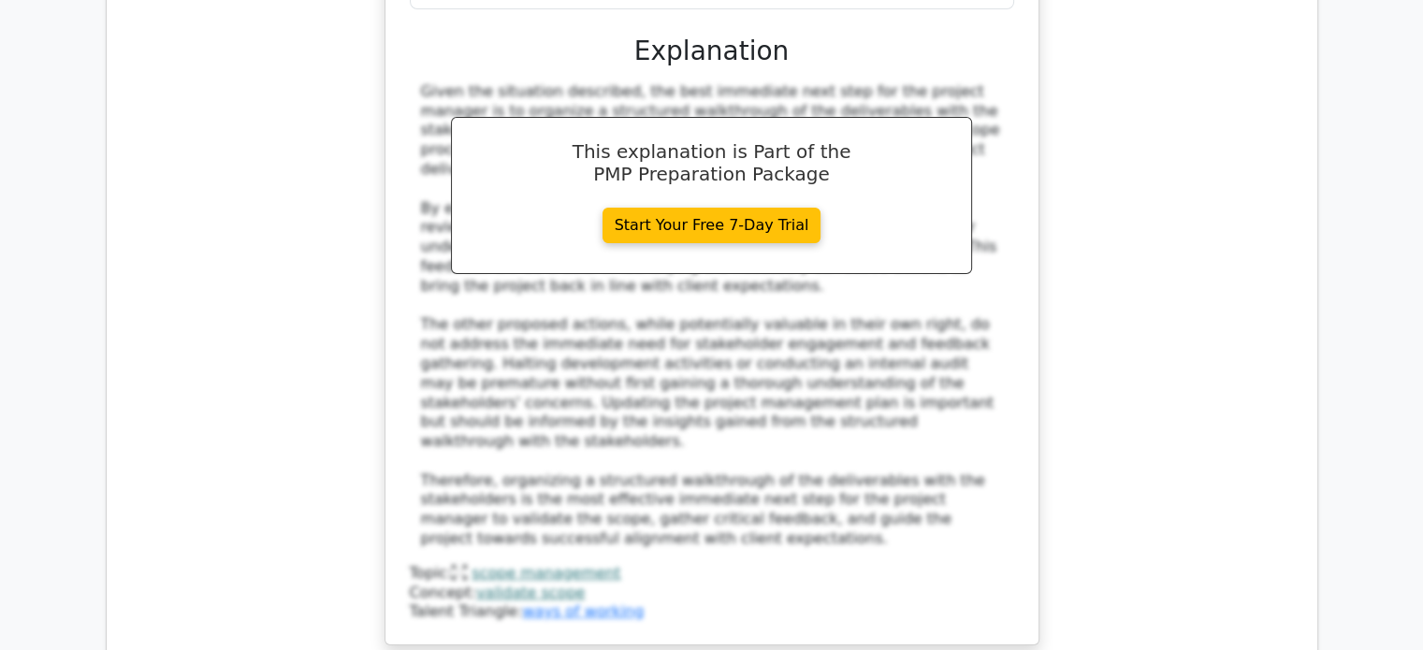
scroll to position [14124, 0]
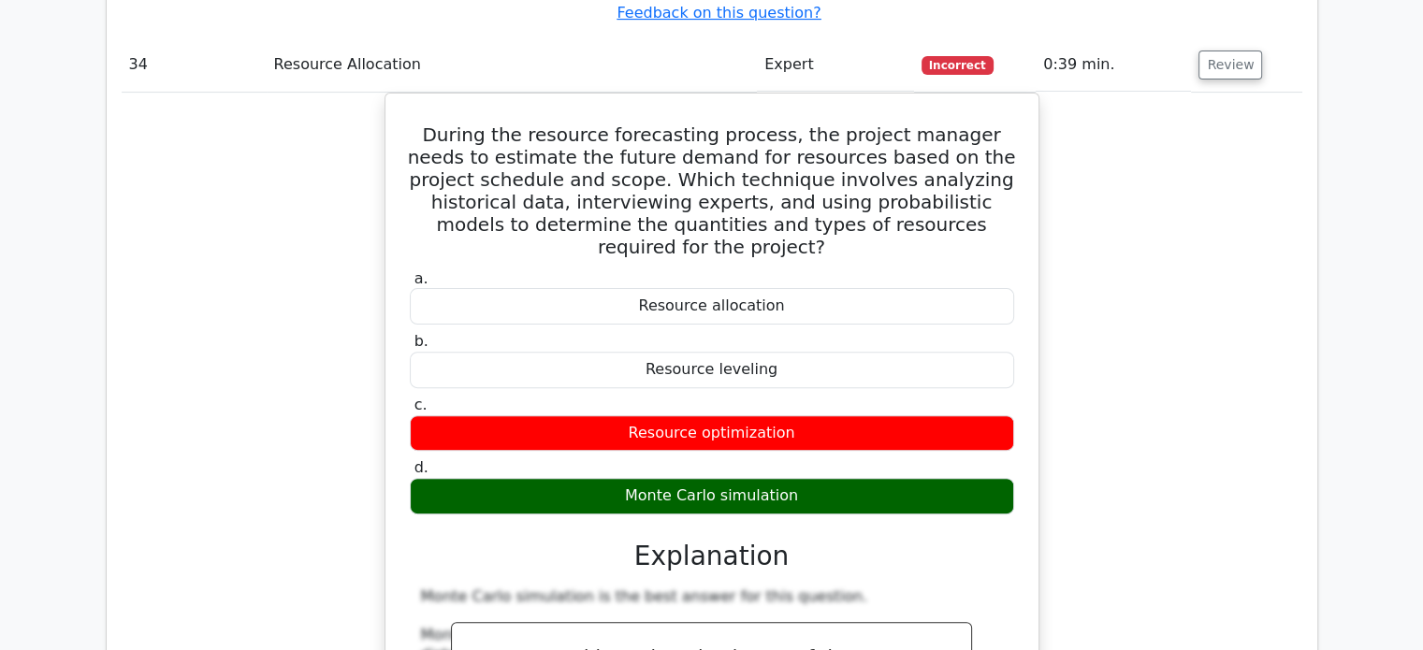
scroll to position [14778, 0]
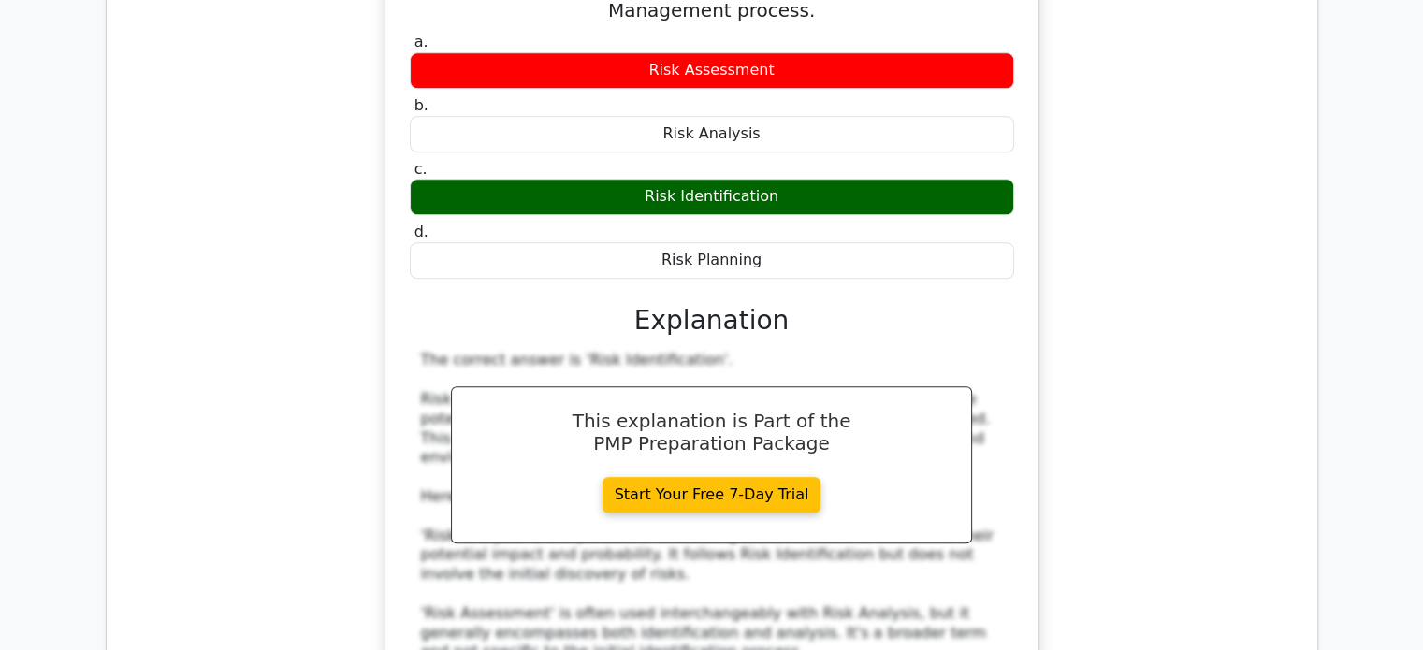
scroll to position [16088, 0]
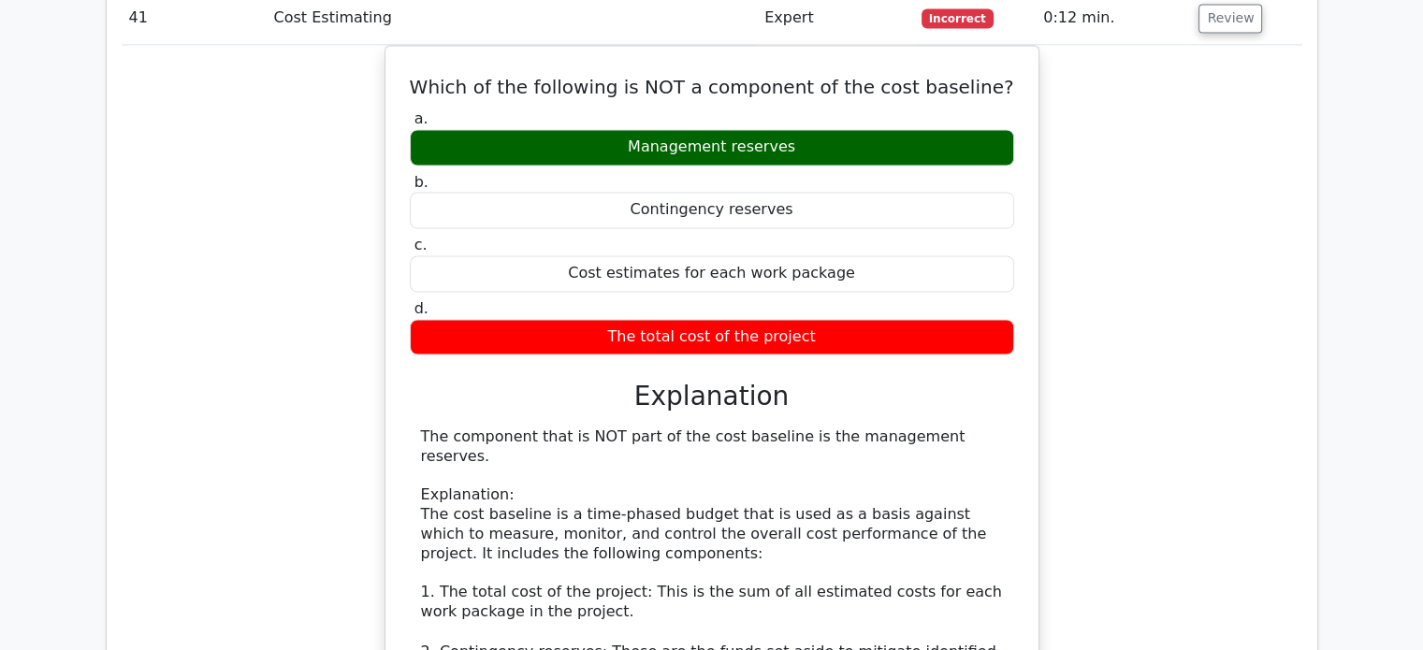
scroll to position [17210, 0]
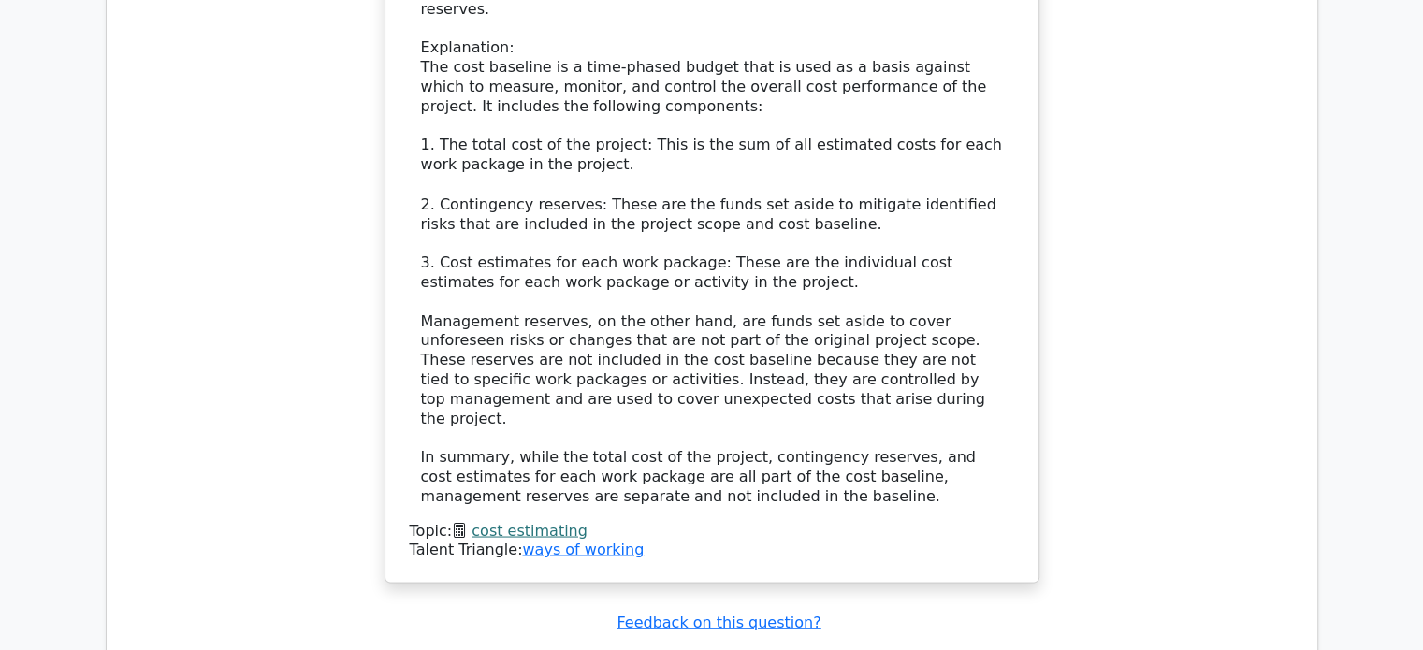
scroll to position [17678, 0]
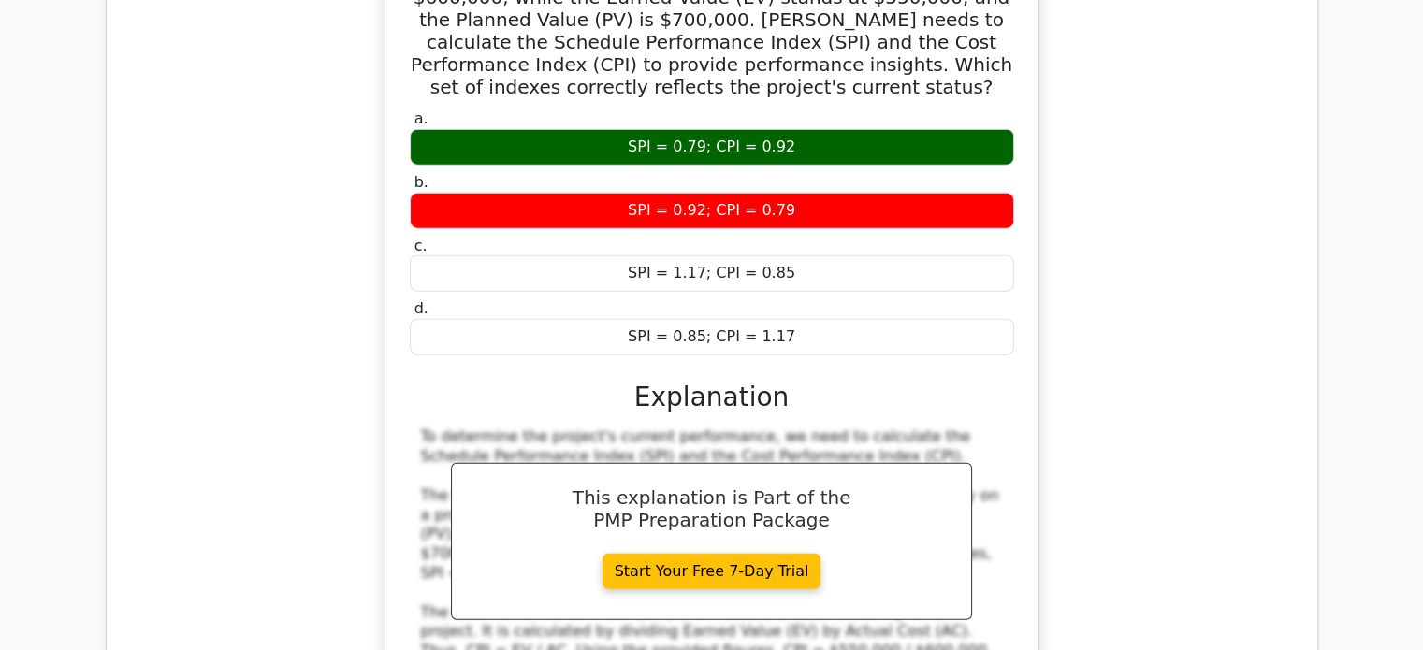
scroll to position [18707, 0]
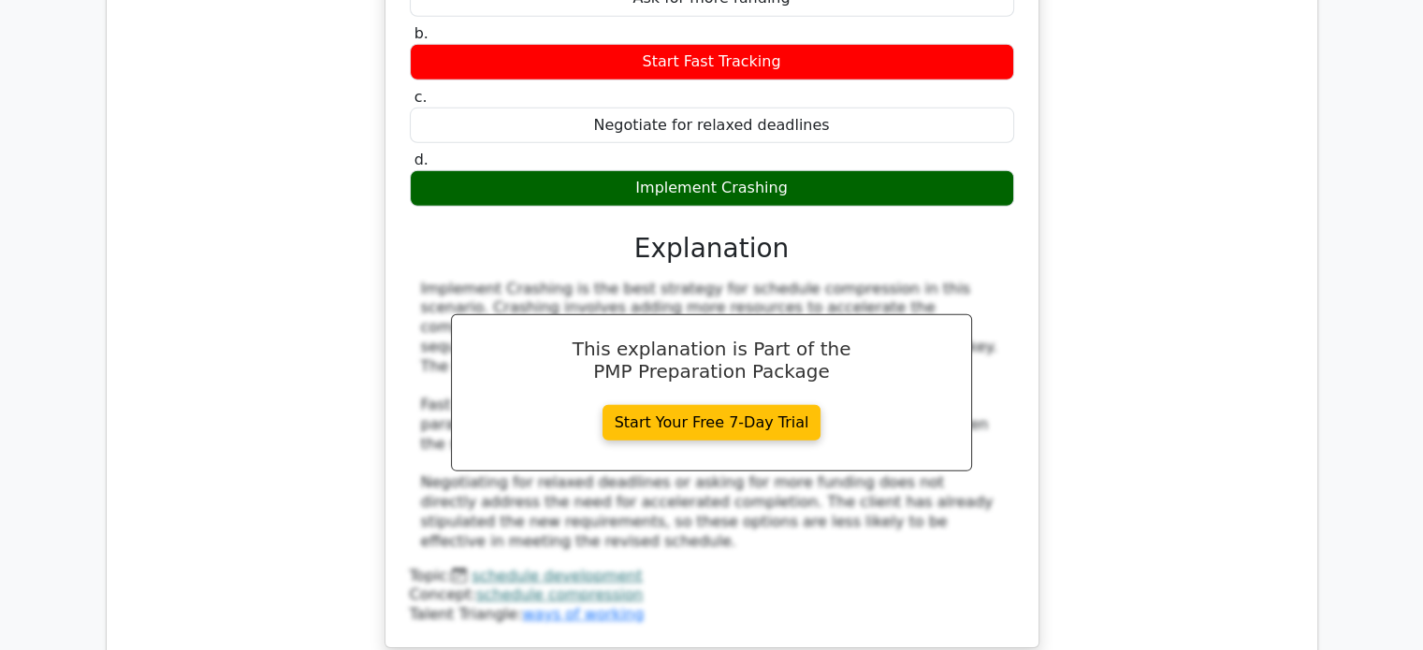
scroll to position [19829, 0]
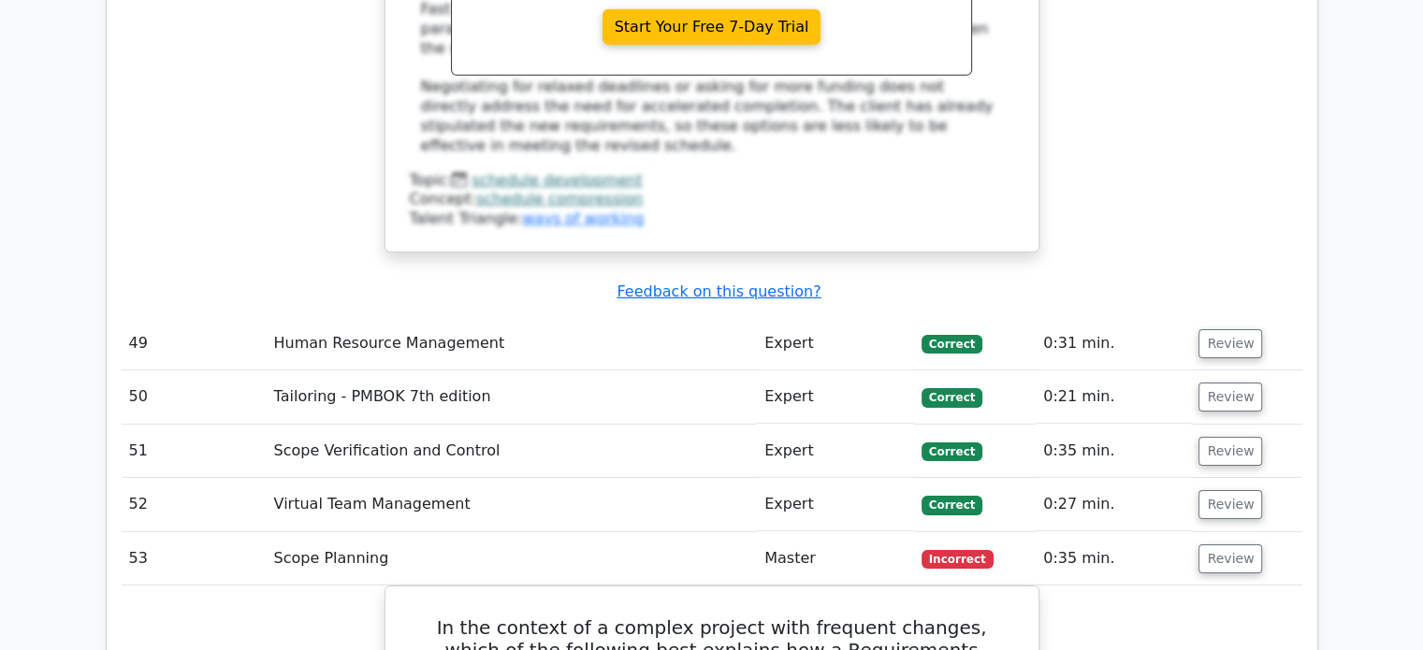
scroll to position [20297, 0]
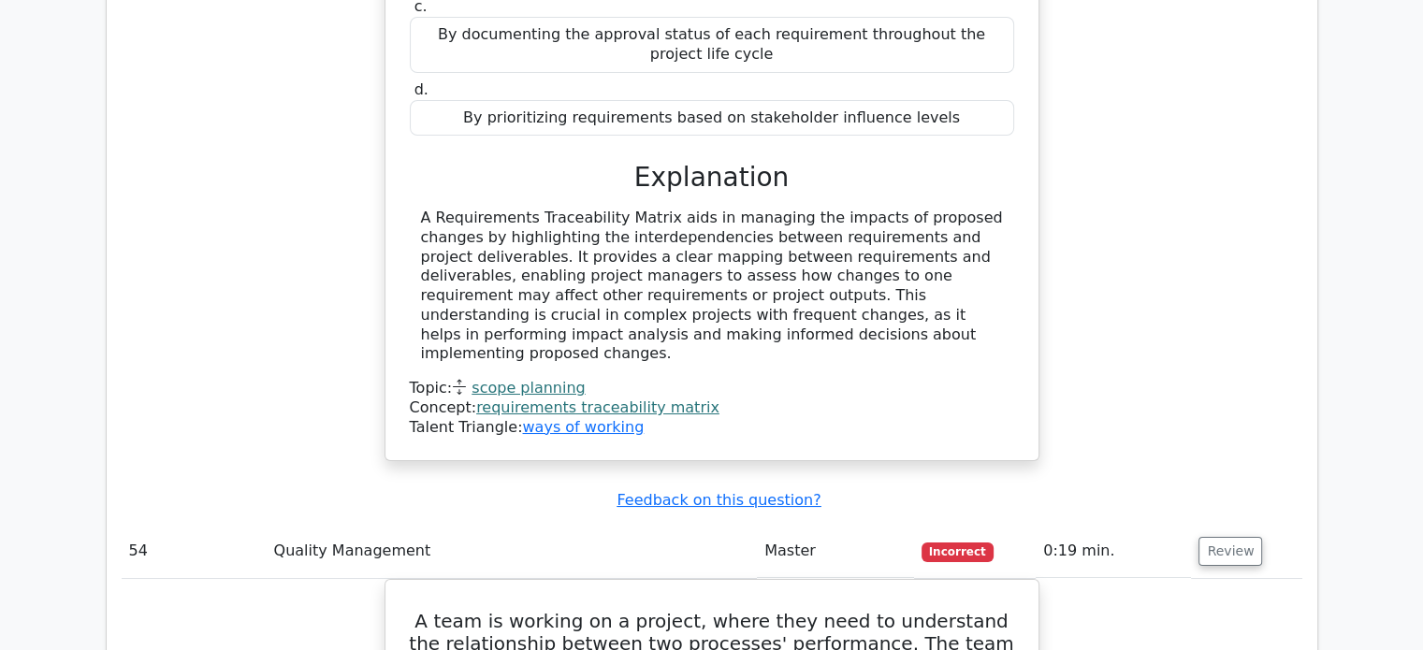
scroll to position [21139, 0]
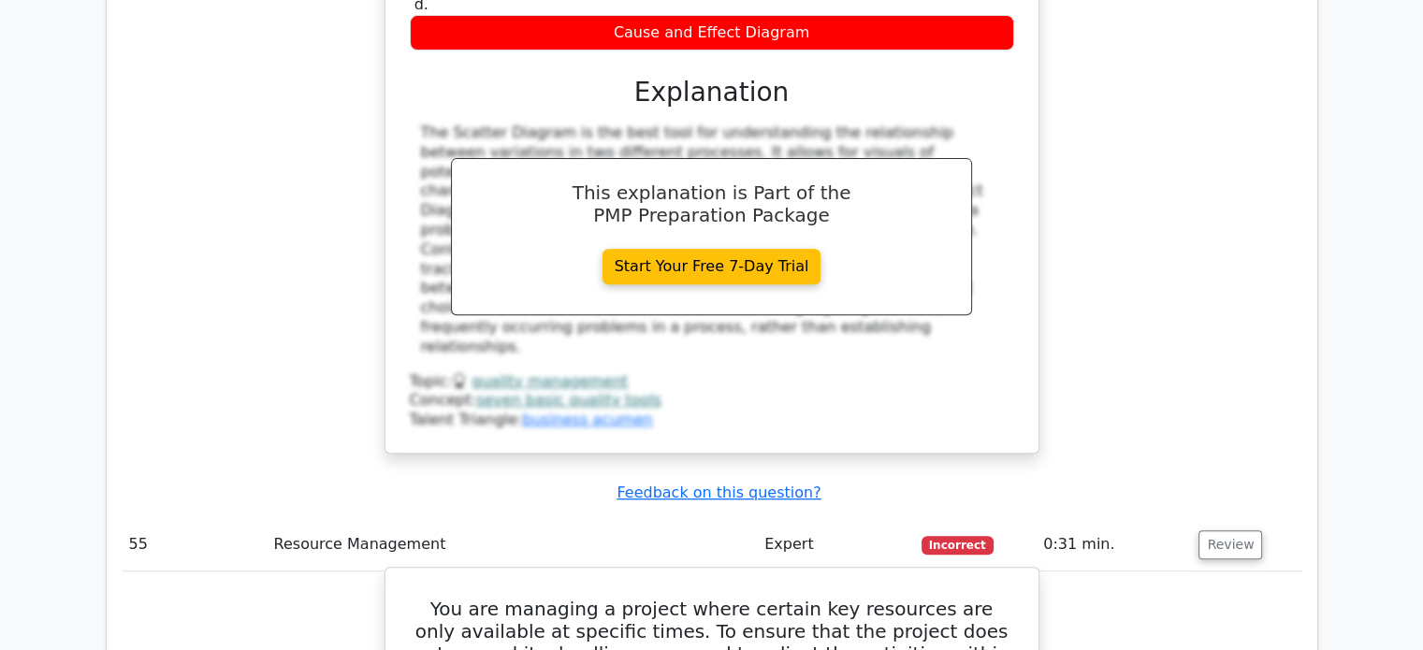
scroll to position [22168, 0]
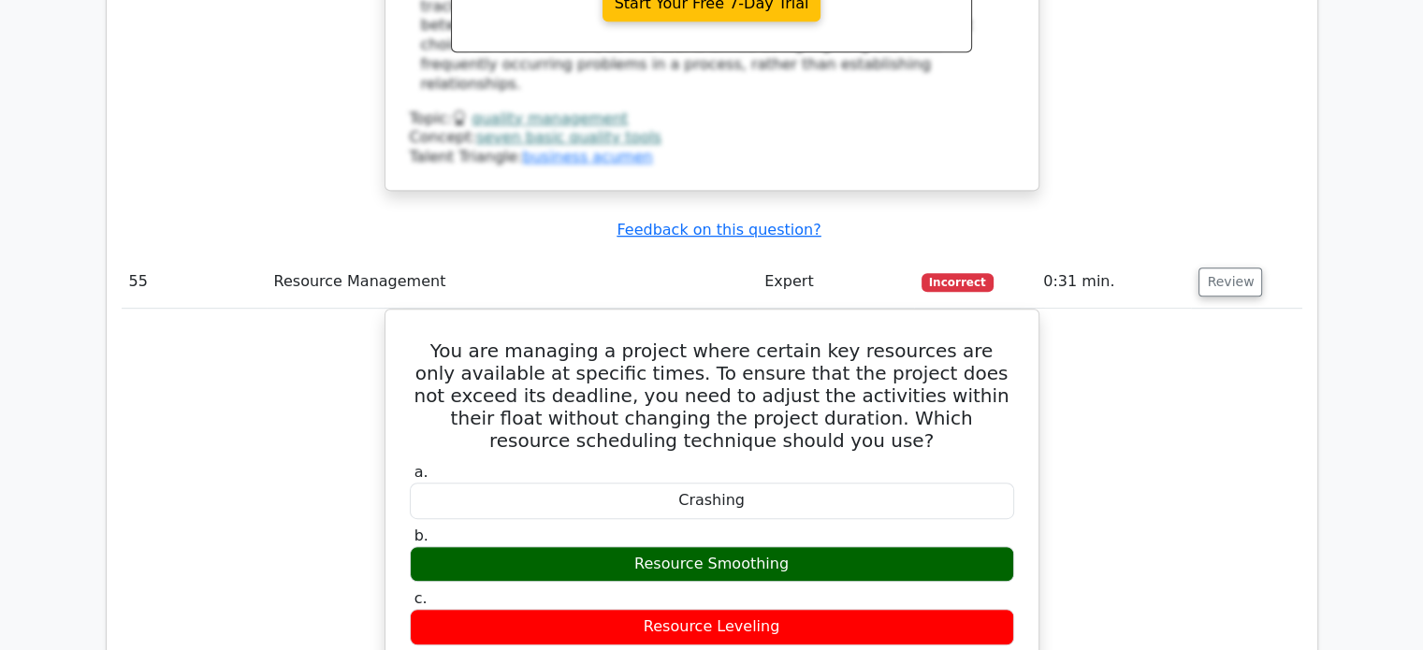
scroll to position [22355, 0]
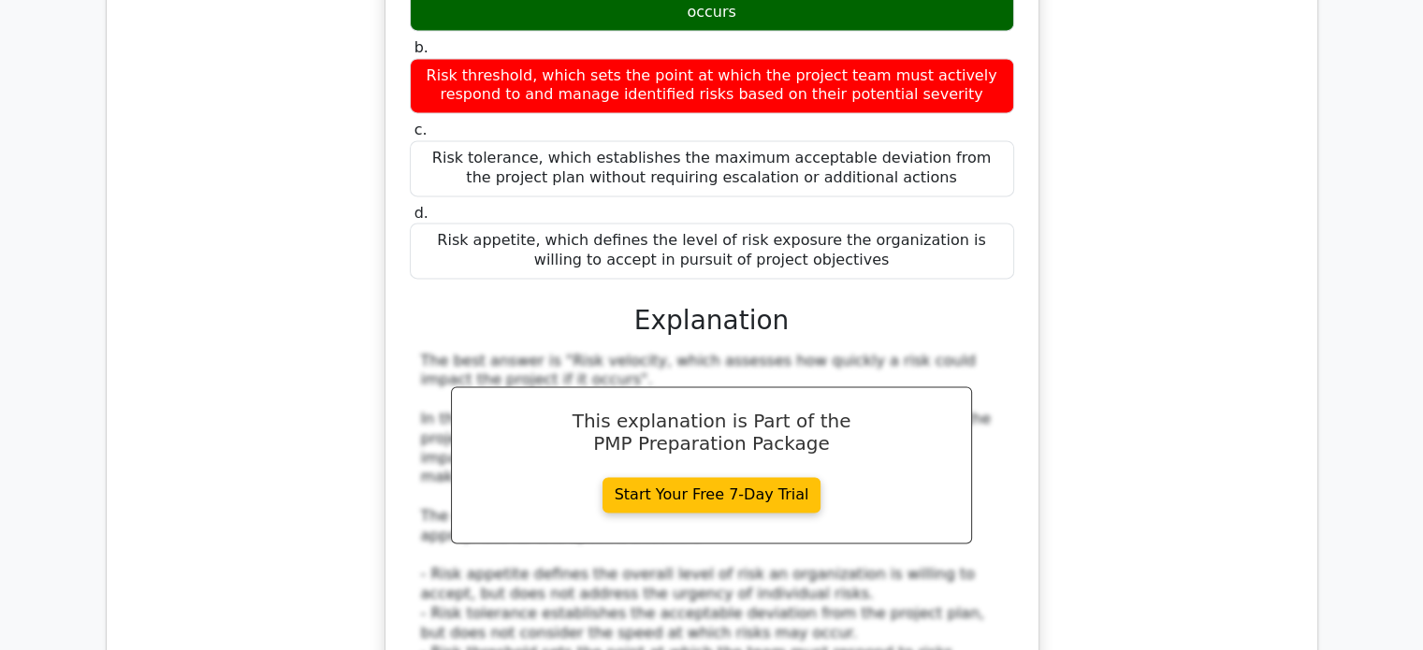
scroll to position [24212, 0]
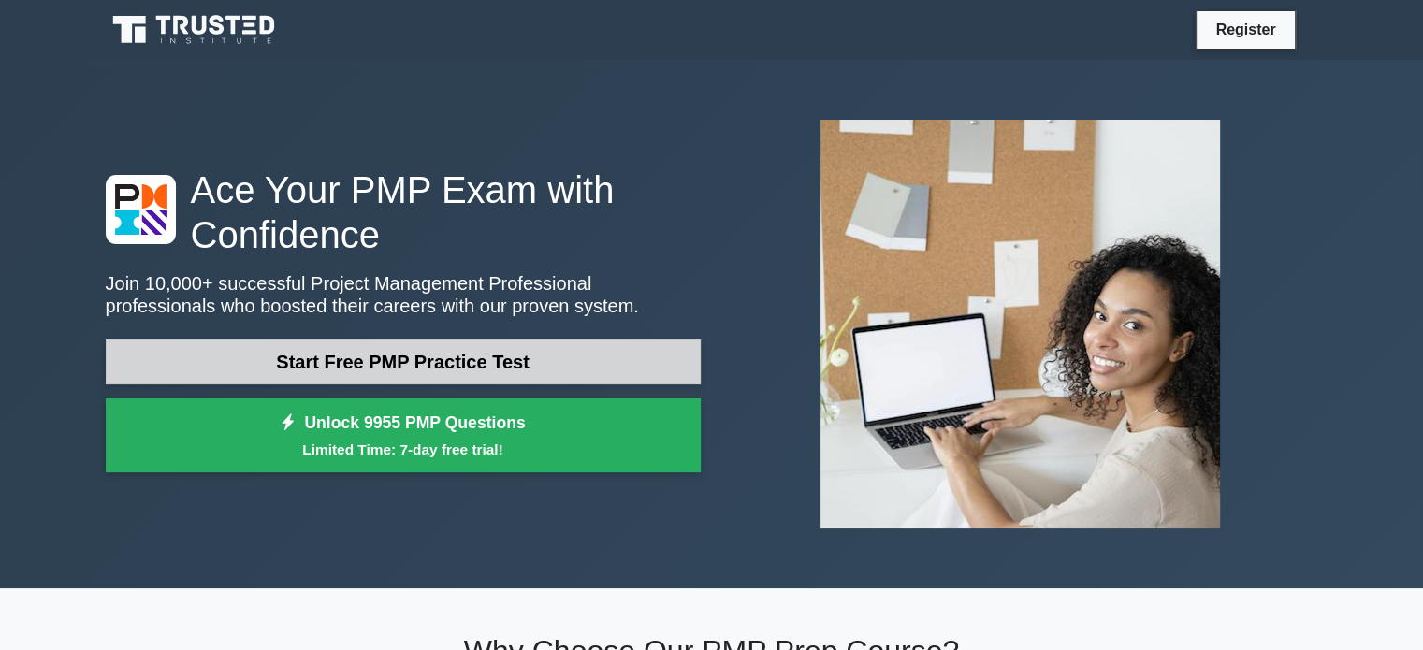
click at [614, 373] on link "Start Free PMP Practice Test" at bounding box center [403, 362] width 595 height 45
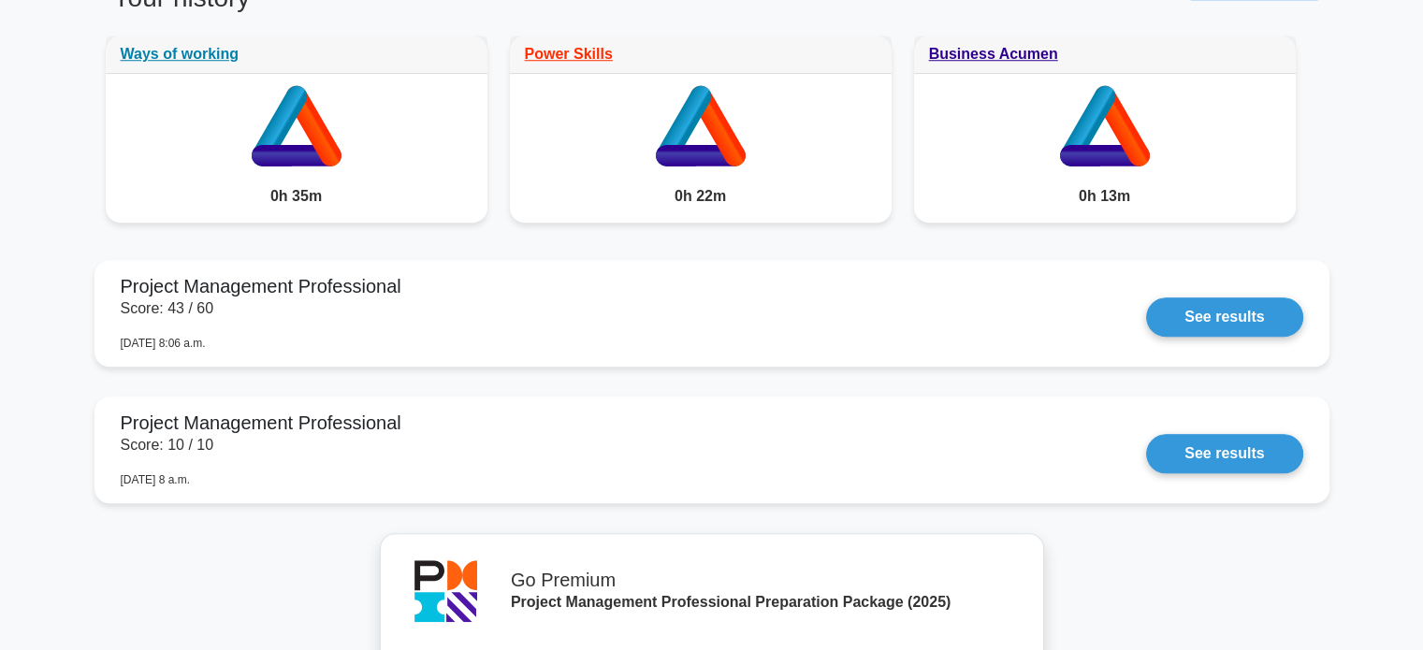
scroll to position [1508, 0]
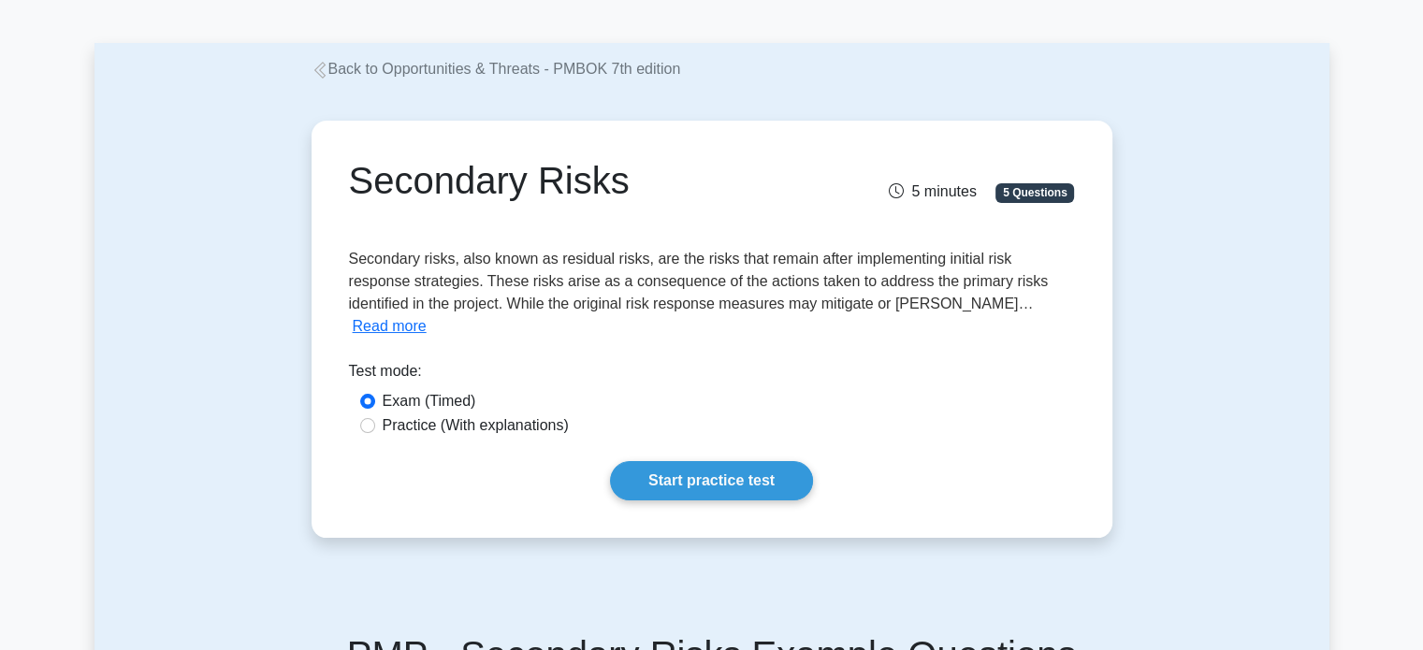
scroll to position [94, 0]
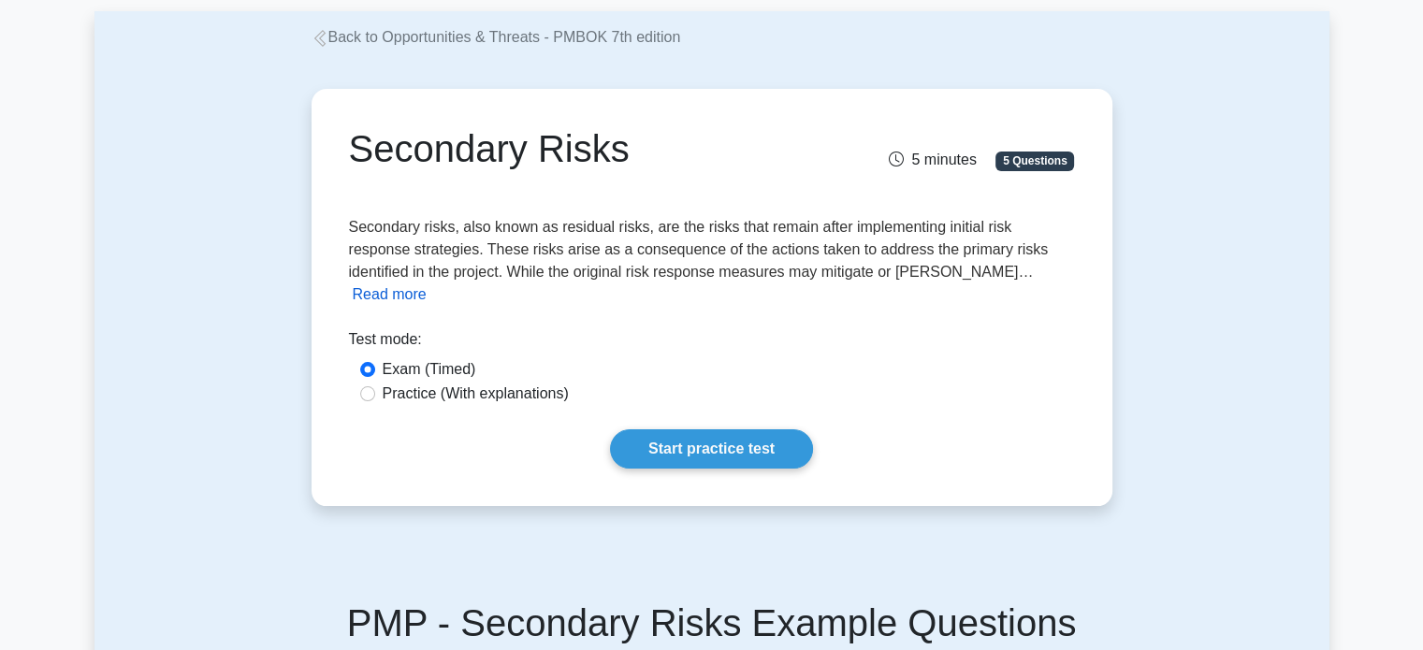
click at [427, 283] on button "Read more" at bounding box center [390, 294] width 74 height 22
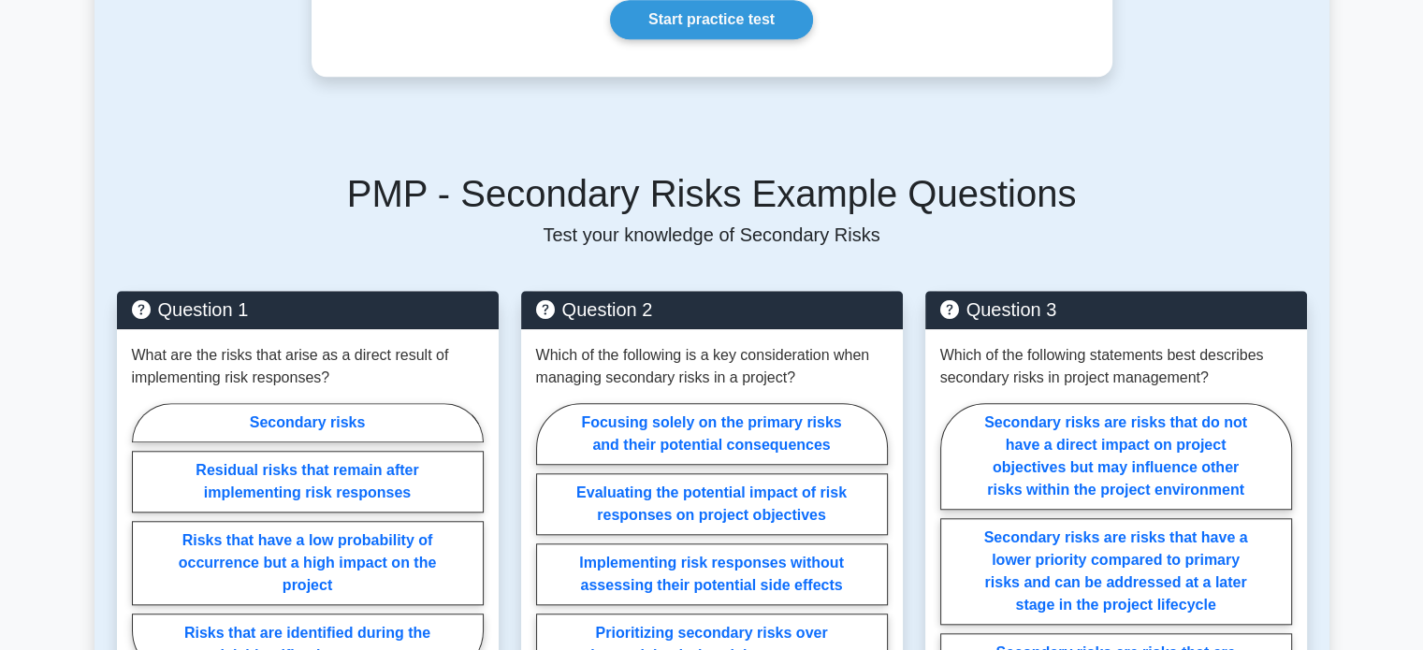
scroll to position [1684, 0]
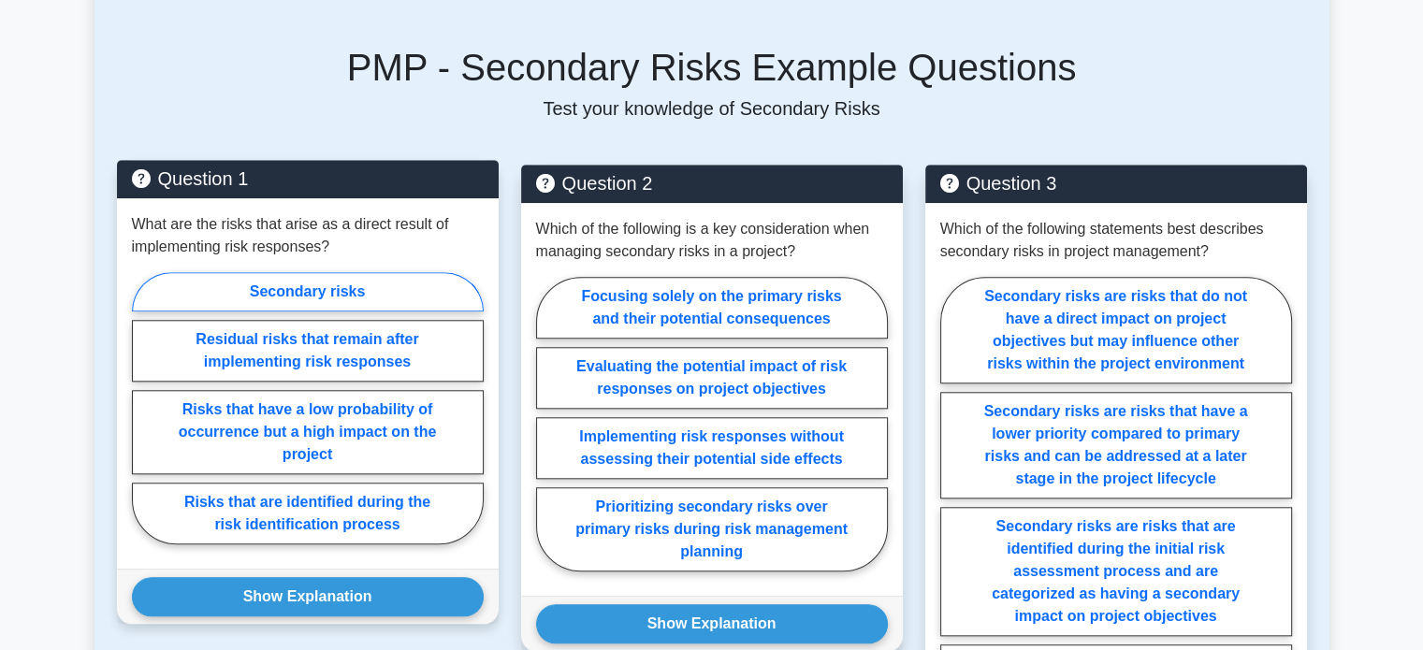
click at [384, 272] on label "Secondary risks" at bounding box center [308, 291] width 352 height 39
click at [144, 408] on input "Secondary risks" at bounding box center [138, 414] width 12 height 12
radio input "true"
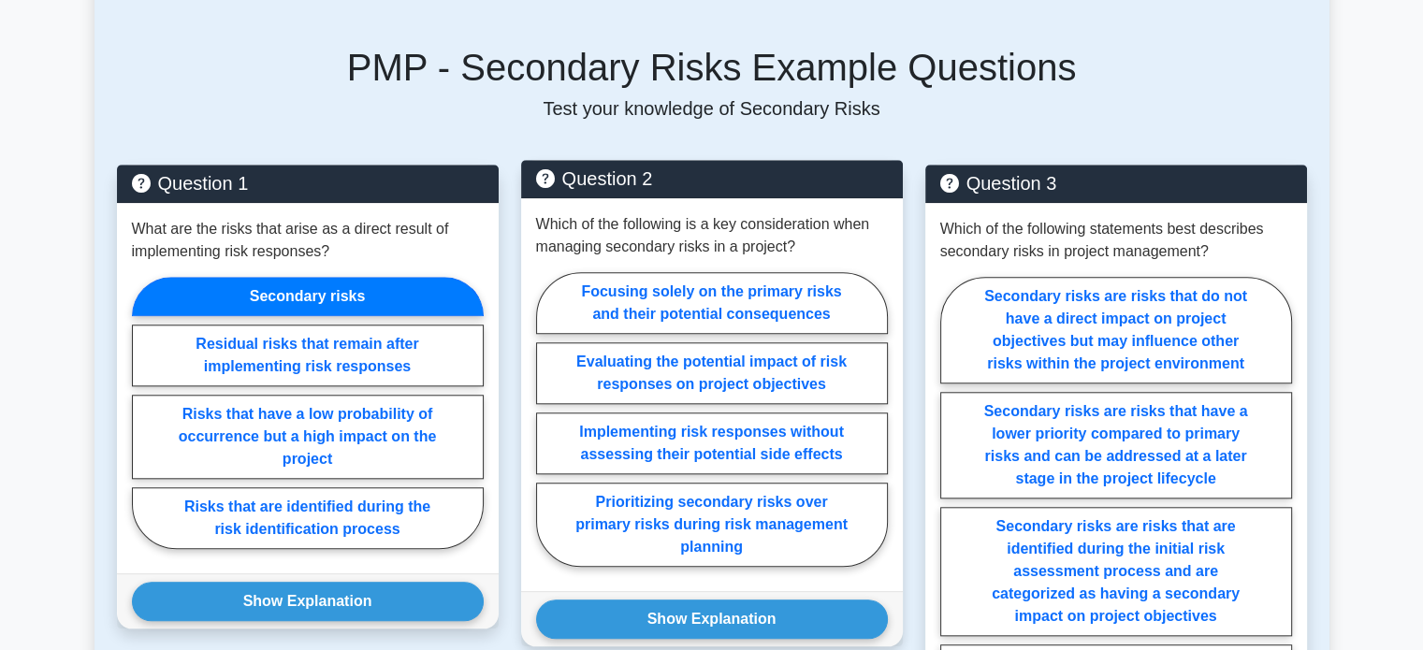
scroll to position [1777, 0]
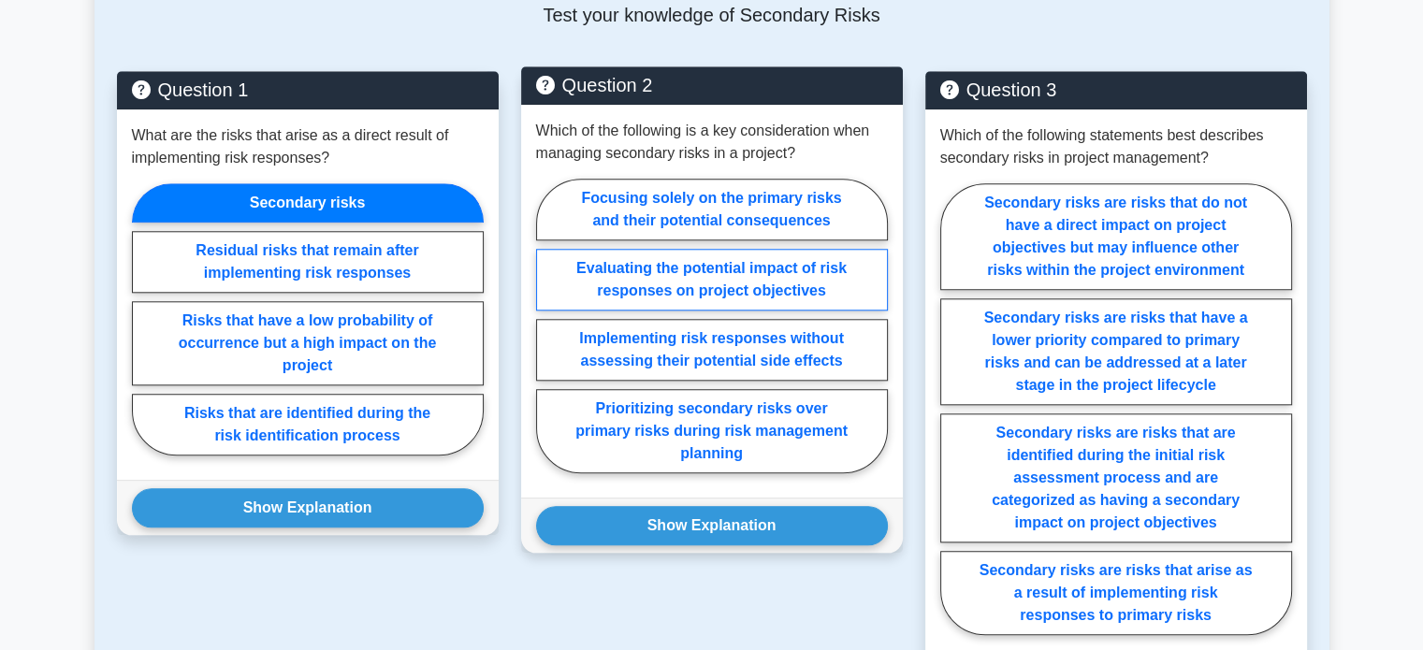
click at [824, 259] on label "Evaluating the potential impact of risk responses on project objectives" at bounding box center [712, 280] width 352 height 62
click at [548, 325] on input "Evaluating the potential impact of risk responses on project objectives" at bounding box center [542, 331] width 12 height 12
radio input "true"
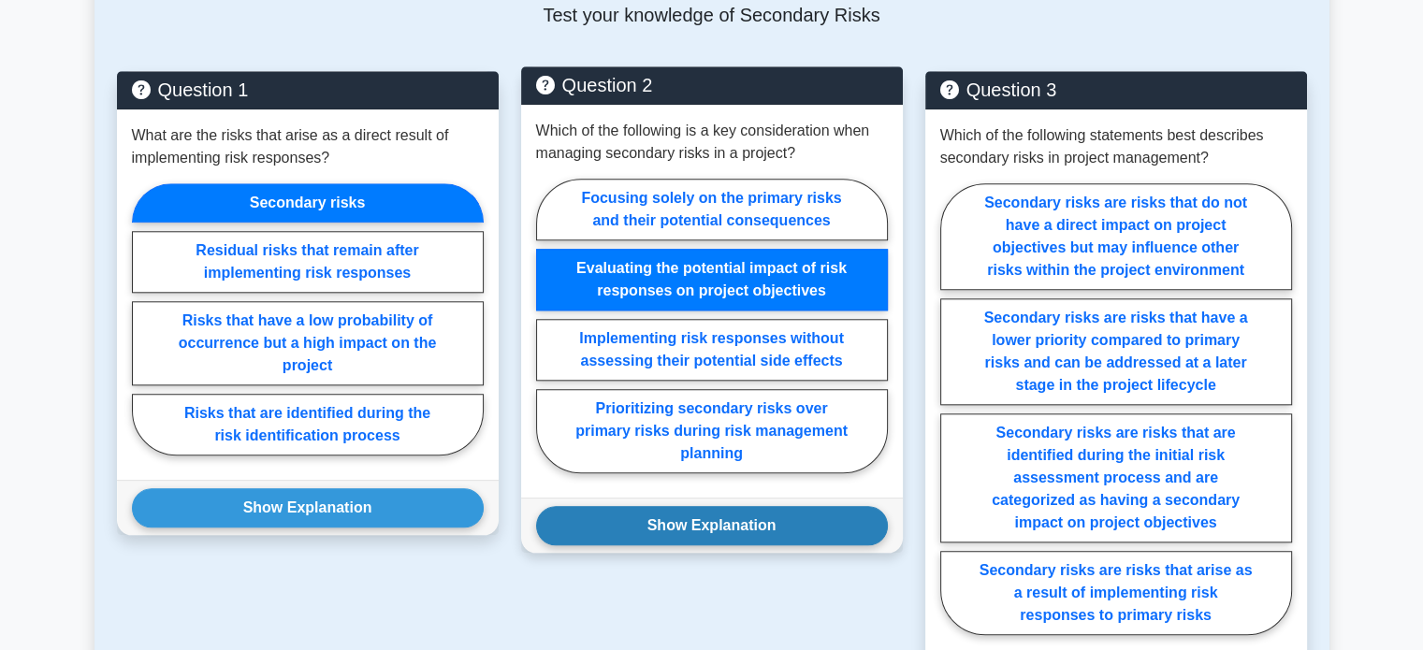
click at [758, 506] on button "Show Explanation" at bounding box center [712, 525] width 352 height 39
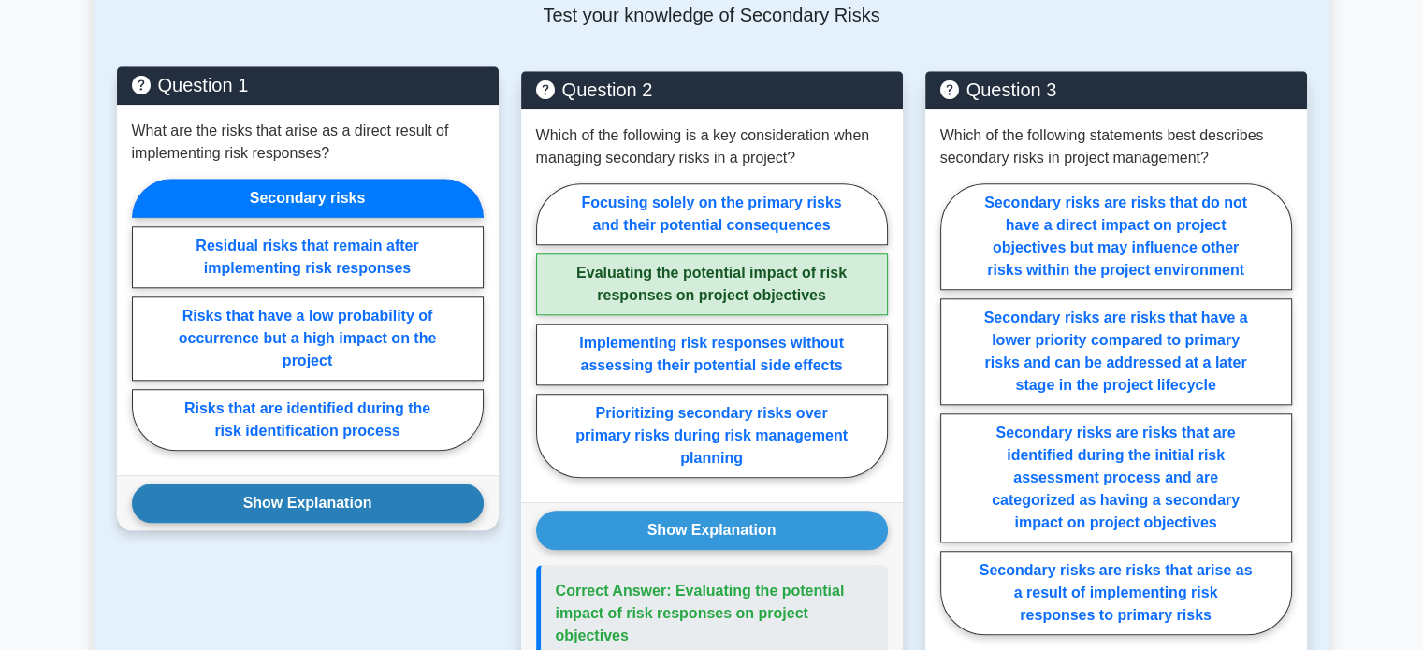
click at [276, 497] on button "Show Explanation" at bounding box center [308, 503] width 352 height 39
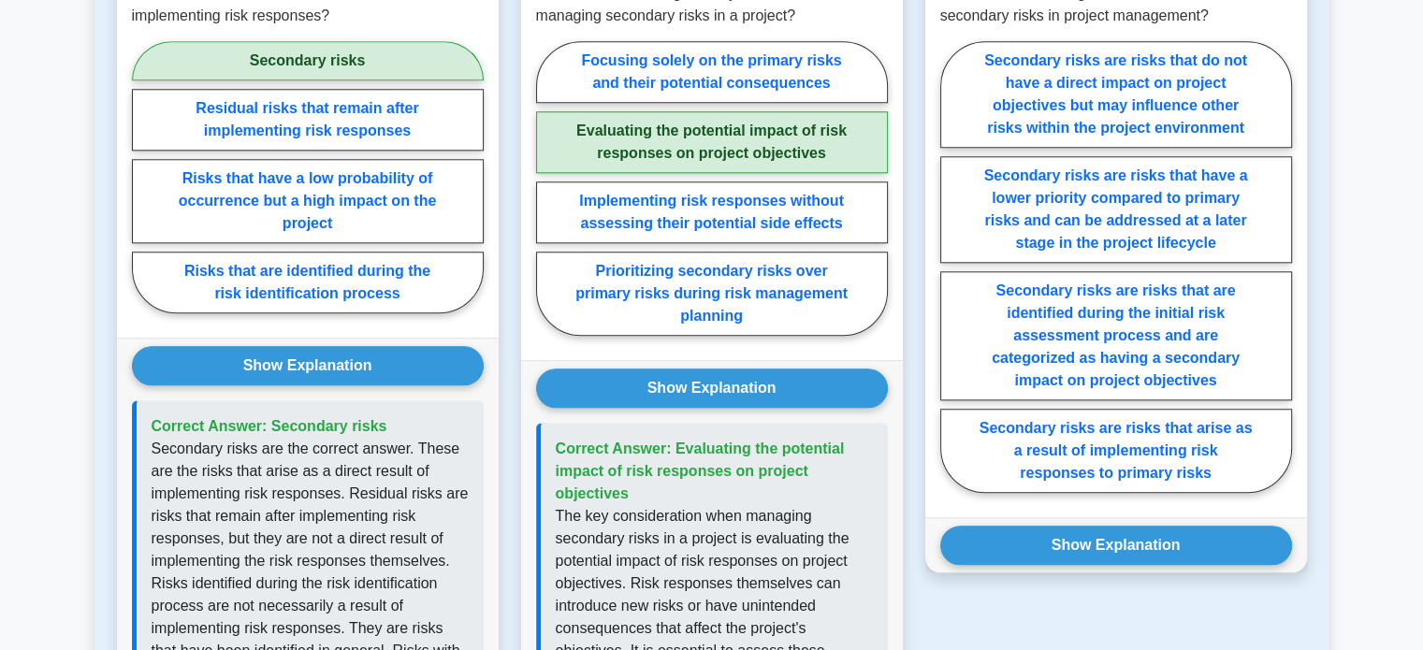
scroll to position [1964, 0]
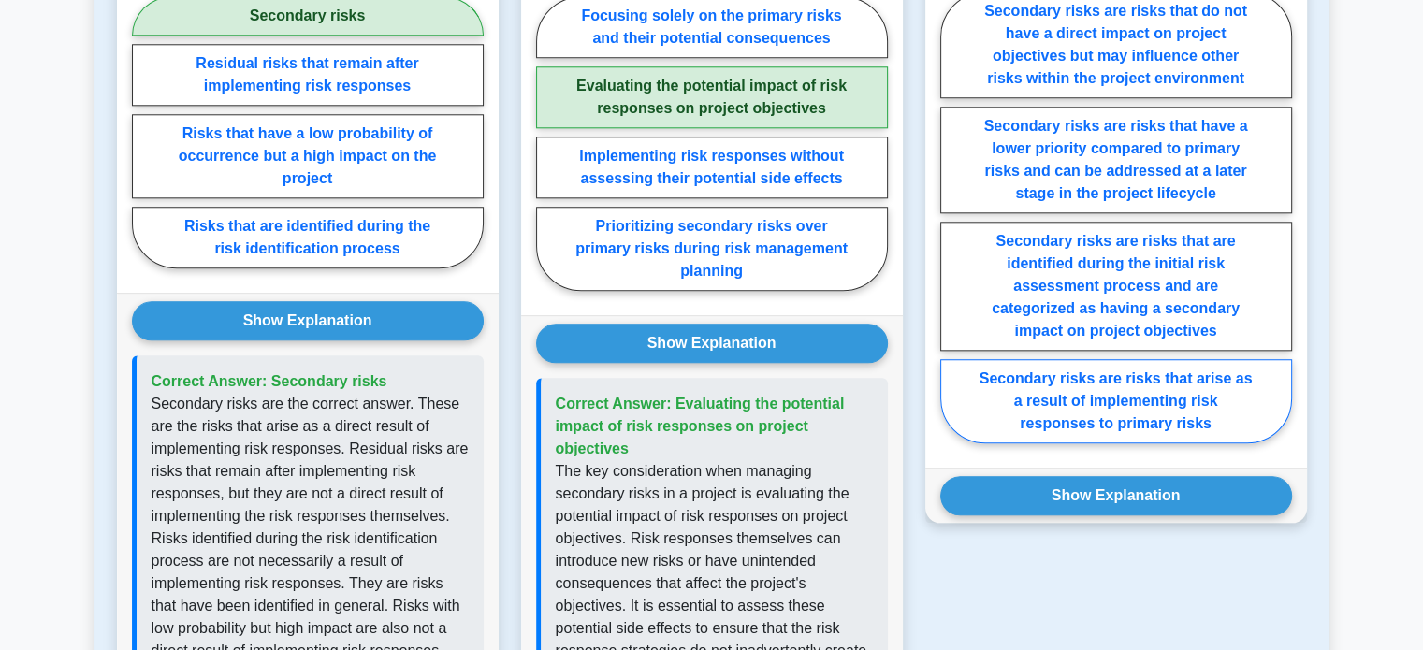
click at [1190, 380] on label "Secondary risks are risks that arise as a result of implementing risk responses…" at bounding box center [1116, 401] width 352 height 84
click at [952, 229] on input "Secondary risks are risks that arise as a result of implementing risk responses…" at bounding box center [946, 223] width 12 height 12
radio input "true"
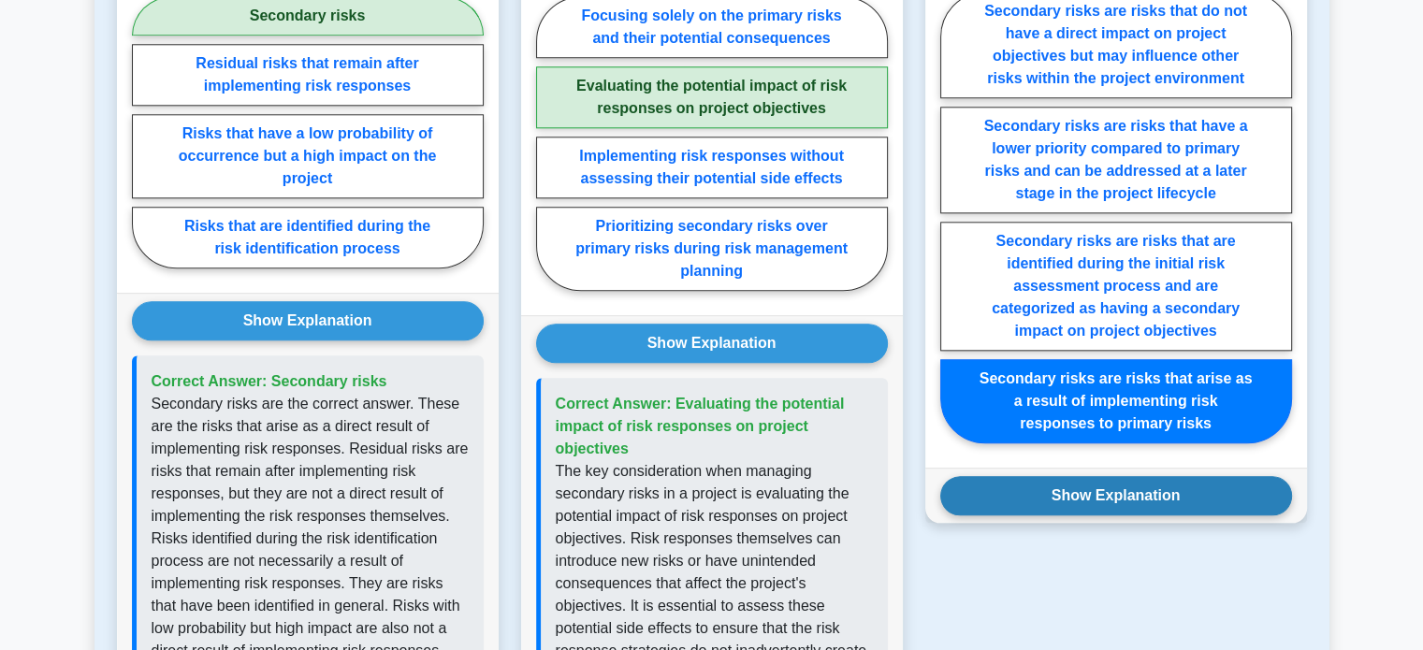
click at [1149, 476] on button "Show Explanation" at bounding box center [1116, 495] width 352 height 39
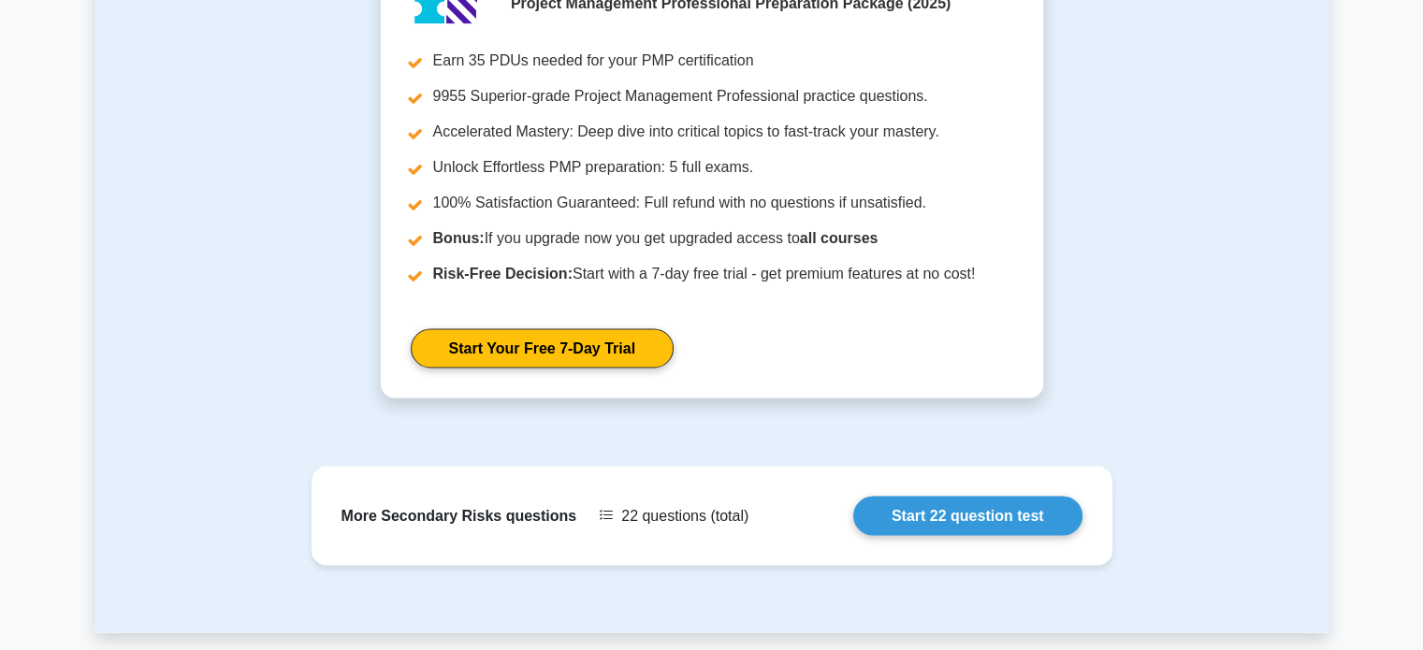
scroll to position [3460, 0]
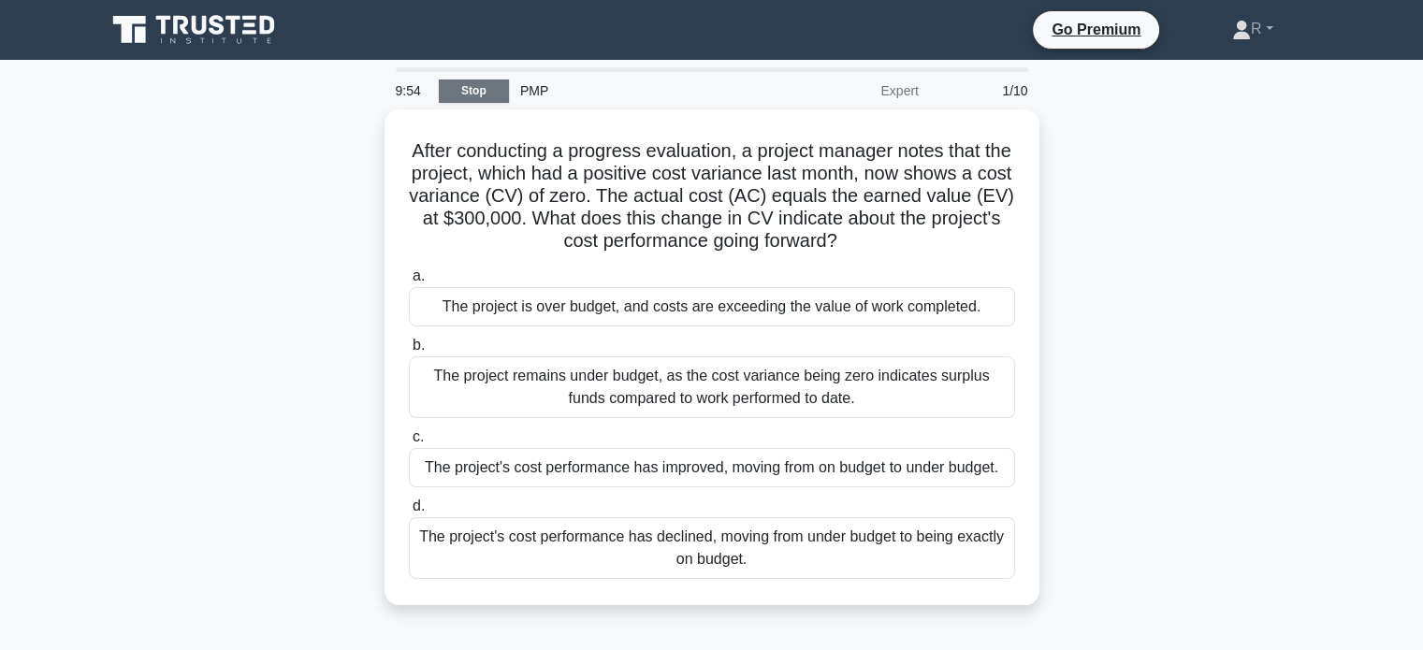
click at [479, 85] on link "Stop" at bounding box center [474, 91] width 70 height 23
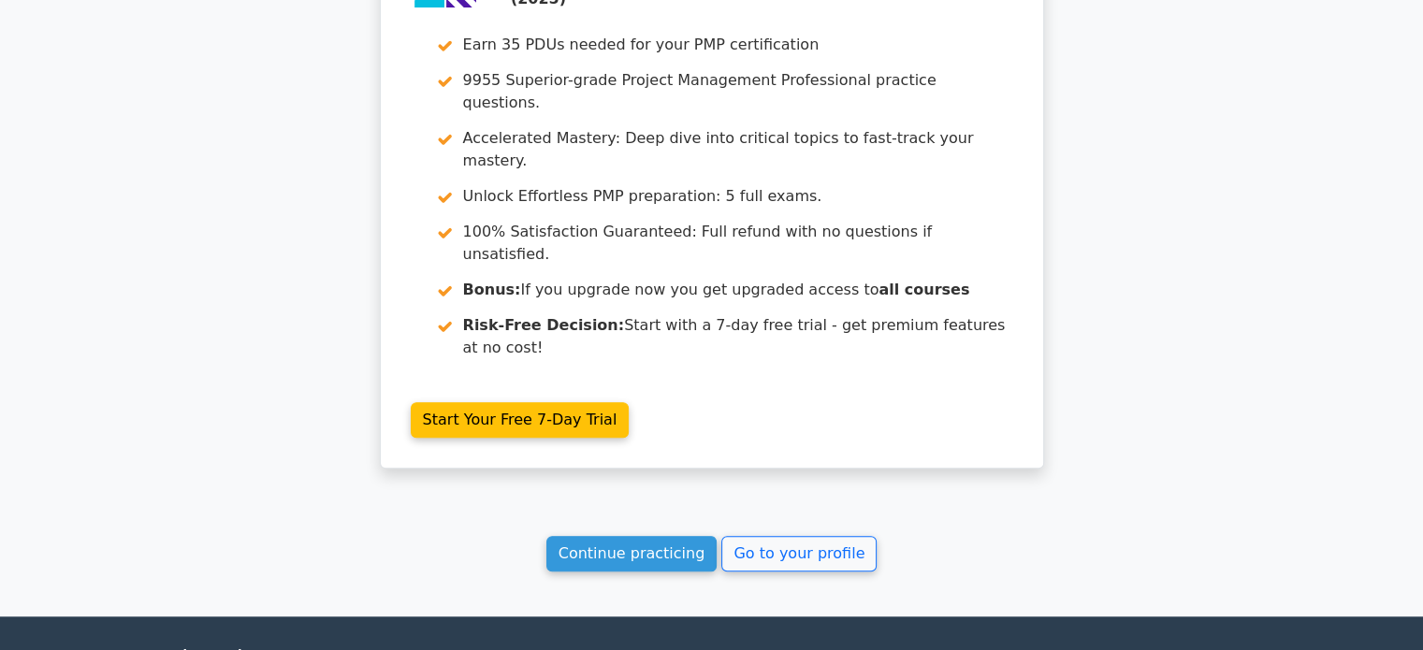
scroll to position [1717, 0]
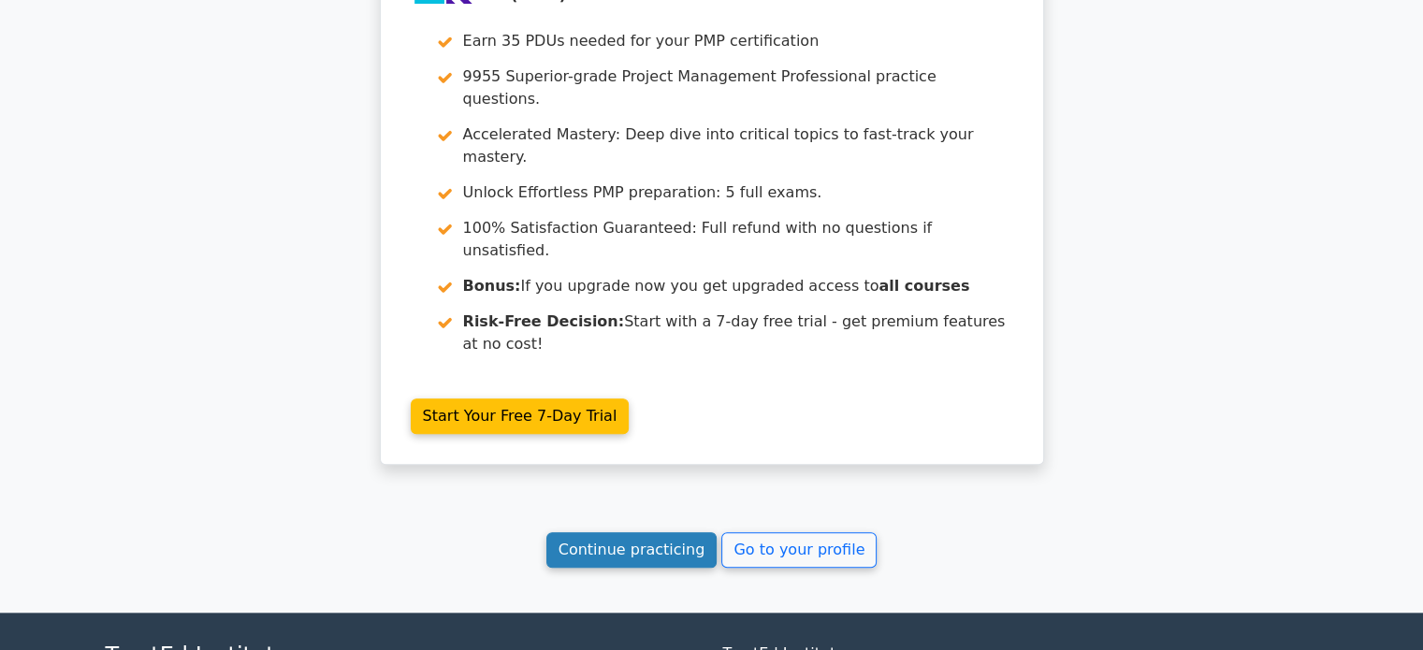
click at [639, 532] on link "Continue practicing" at bounding box center [631, 550] width 171 height 36
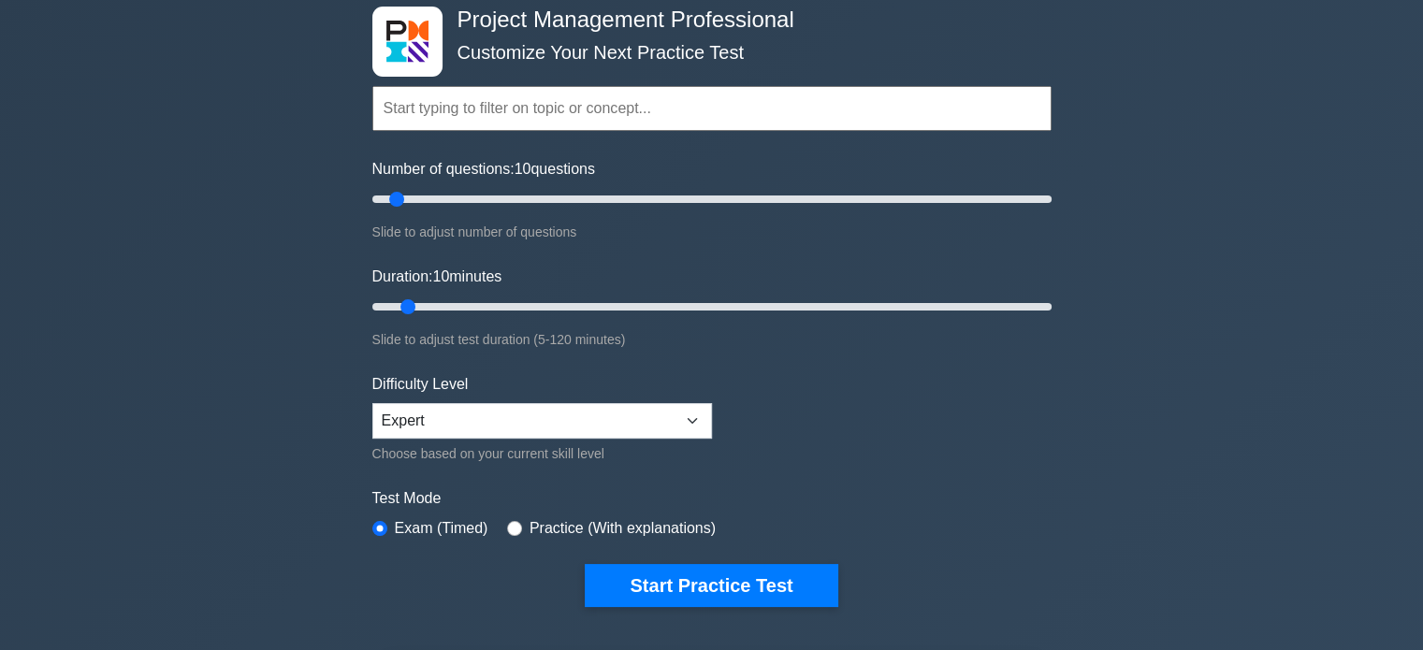
scroll to position [94, 0]
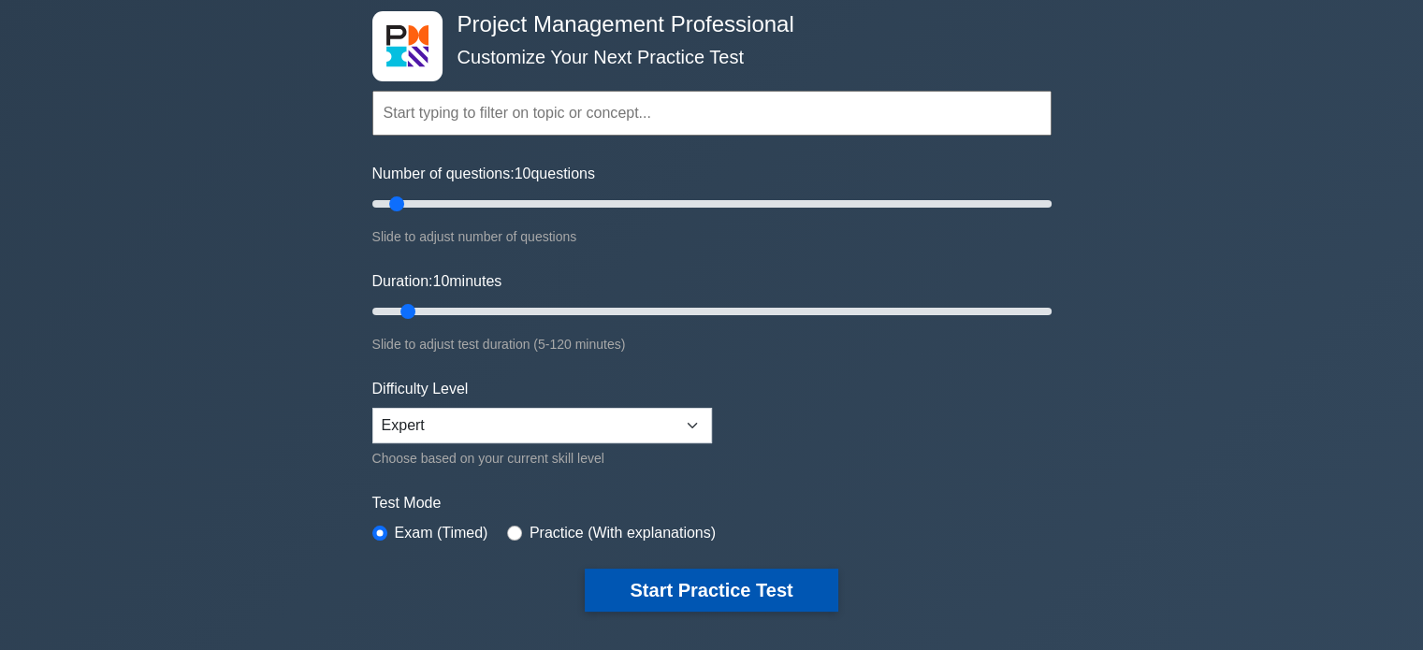
click at [695, 584] on button "Start Practice Test" at bounding box center [711, 590] width 253 height 43
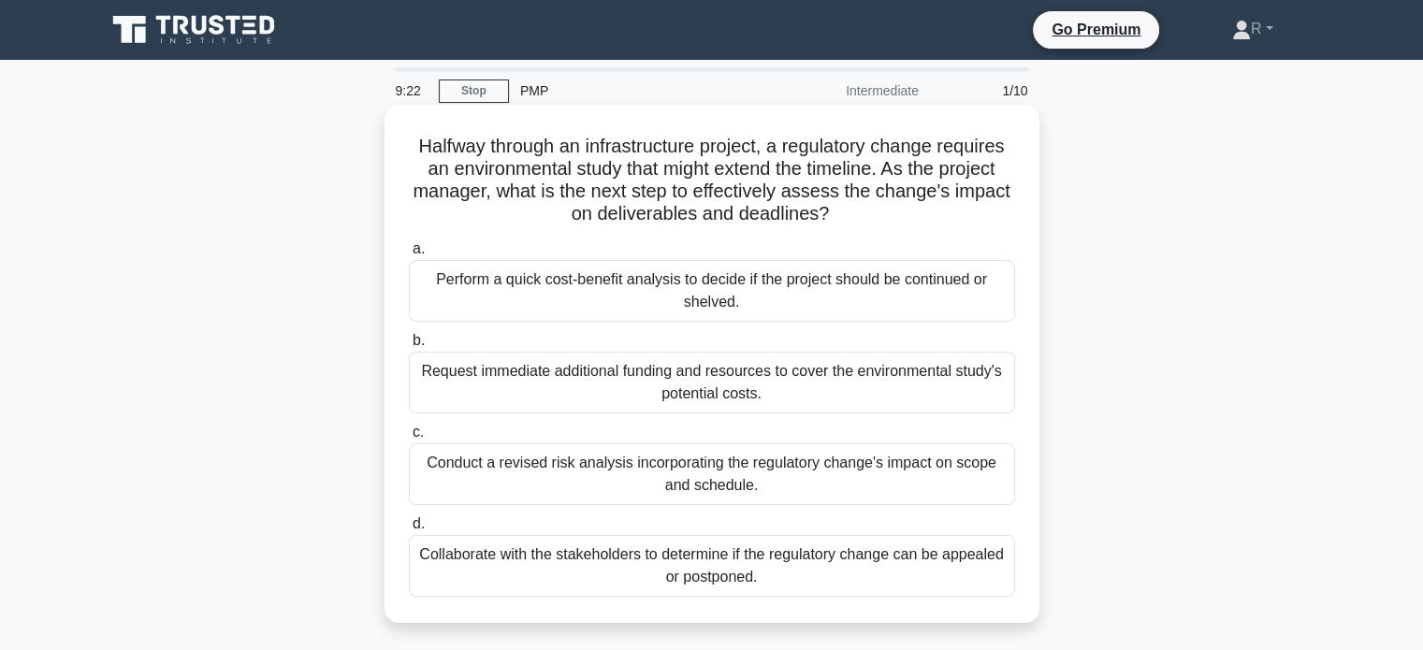
click at [748, 476] on div "Conduct a revised risk analysis incorporating the regulatory change's impact on…" at bounding box center [712, 474] width 606 height 62
click at [409, 439] on input "c. Conduct a revised risk analysis incorporating the regulatory change's impact…" at bounding box center [409, 433] width 0 height 12
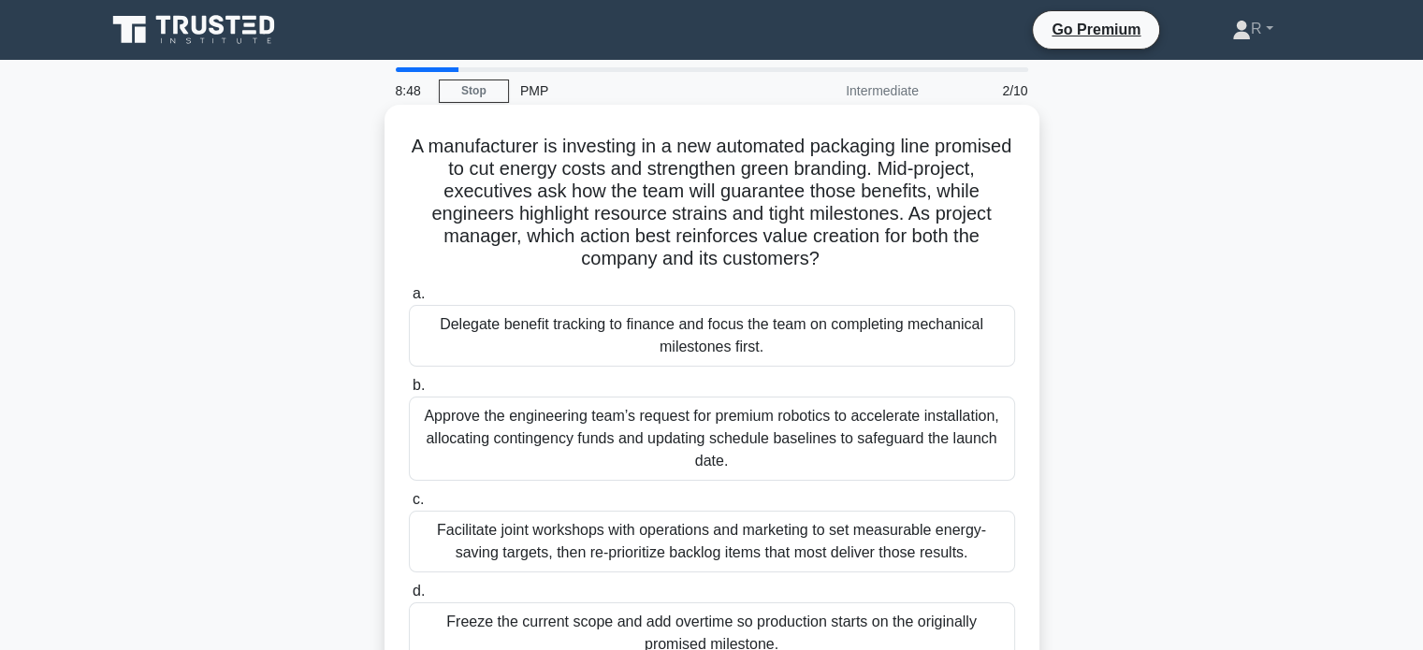
click at [609, 540] on div "Facilitate joint workshops with operations and marketing to set measurable ener…" at bounding box center [712, 542] width 606 height 62
click at [409, 506] on input "c. Facilitate joint workshops with operations and marketing to set measurable e…" at bounding box center [409, 500] width 0 height 12
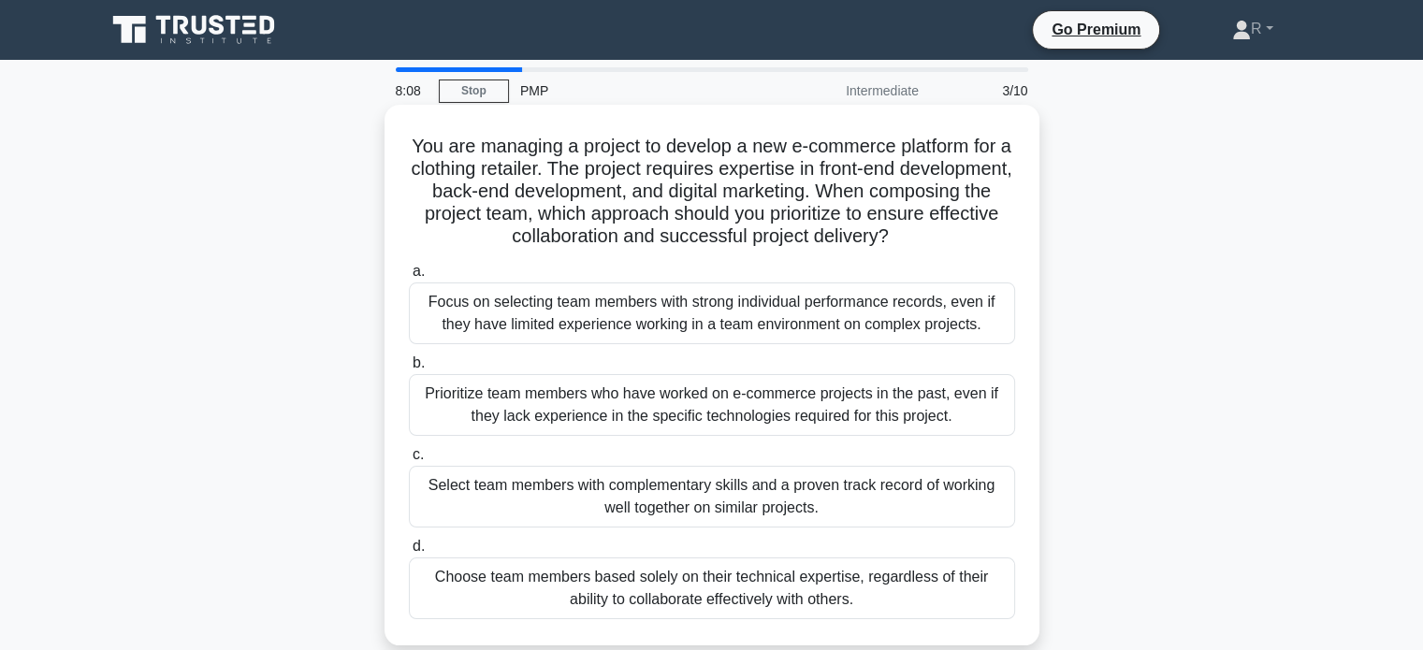
click at [629, 499] on div "Select team members with complementary skills and a proven track record of work…" at bounding box center [712, 497] width 606 height 62
click at [409, 461] on input "c. Select team members with complementary skills and a proven track record of w…" at bounding box center [409, 455] width 0 height 12
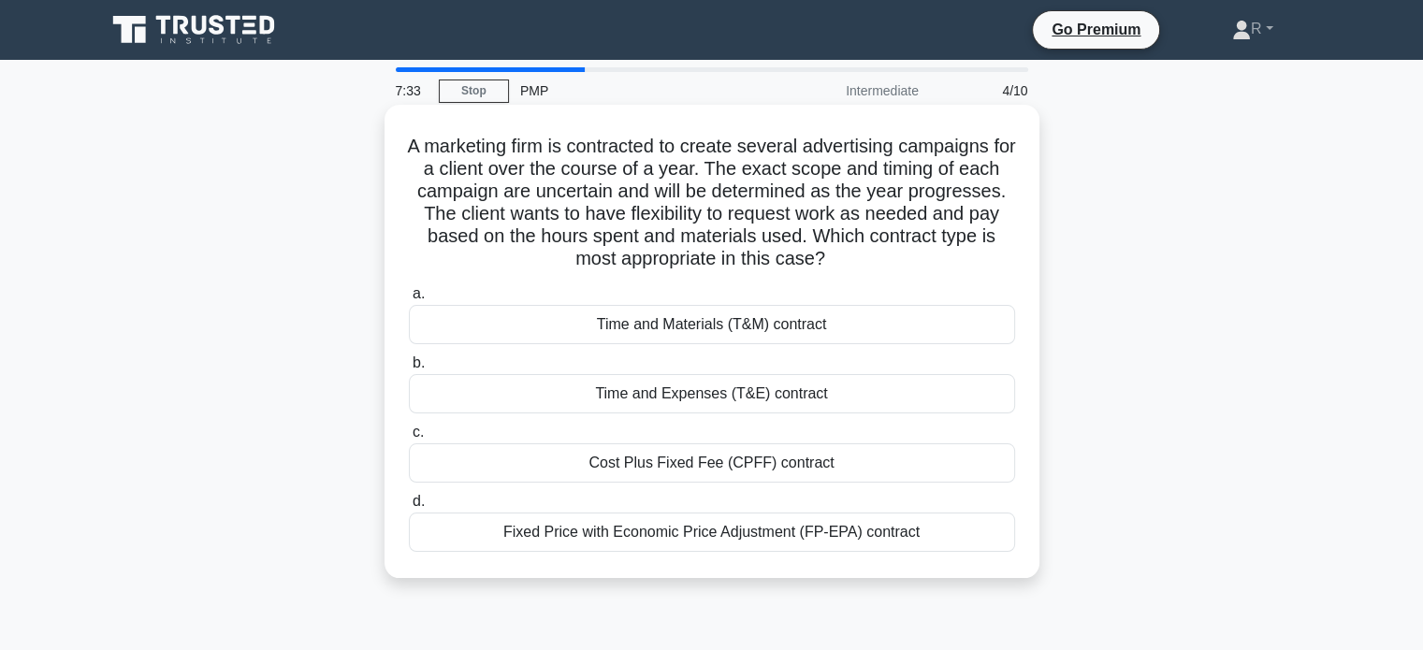
click at [670, 333] on div "Time and Materials (T&M) contract" at bounding box center [712, 324] width 606 height 39
click at [409, 300] on input "a. Time and Materials (T&M) contract" at bounding box center [409, 294] width 0 height 12
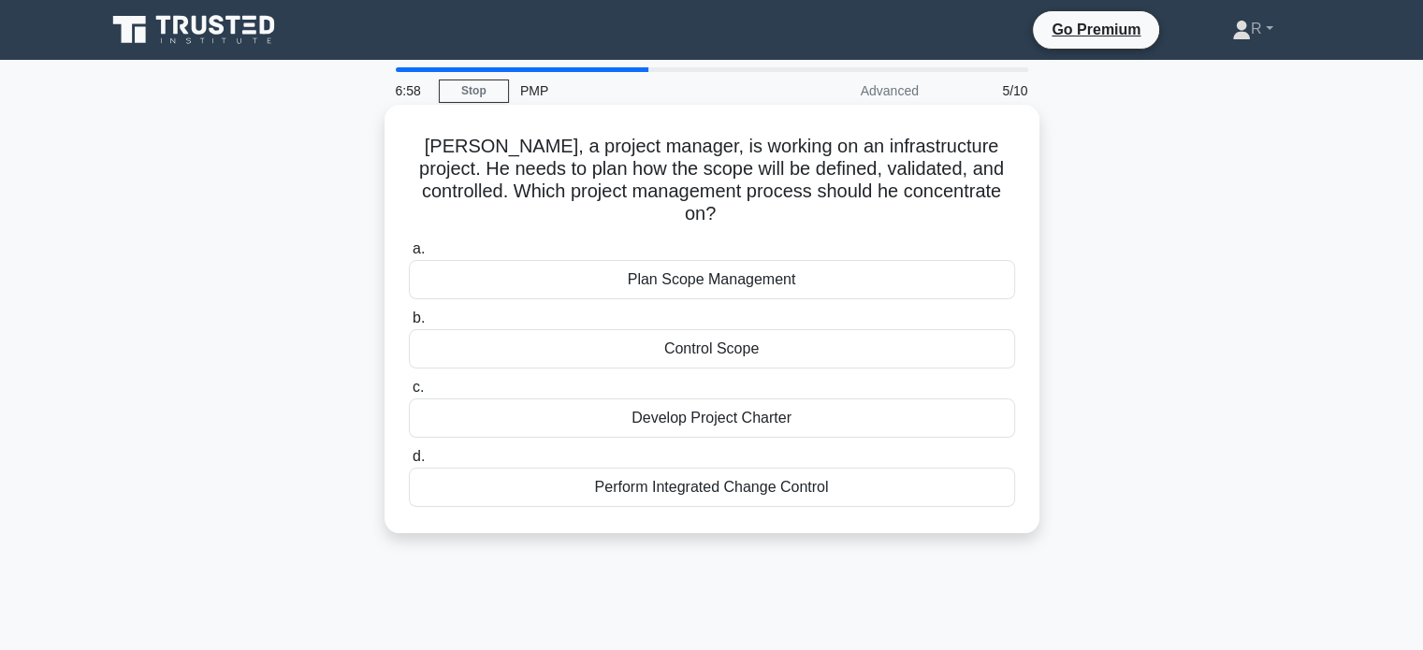
click at [688, 272] on div "Plan Scope Management" at bounding box center [712, 279] width 606 height 39
click at [409, 255] on input "a. Plan Scope Management" at bounding box center [409, 249] width 0 height 12
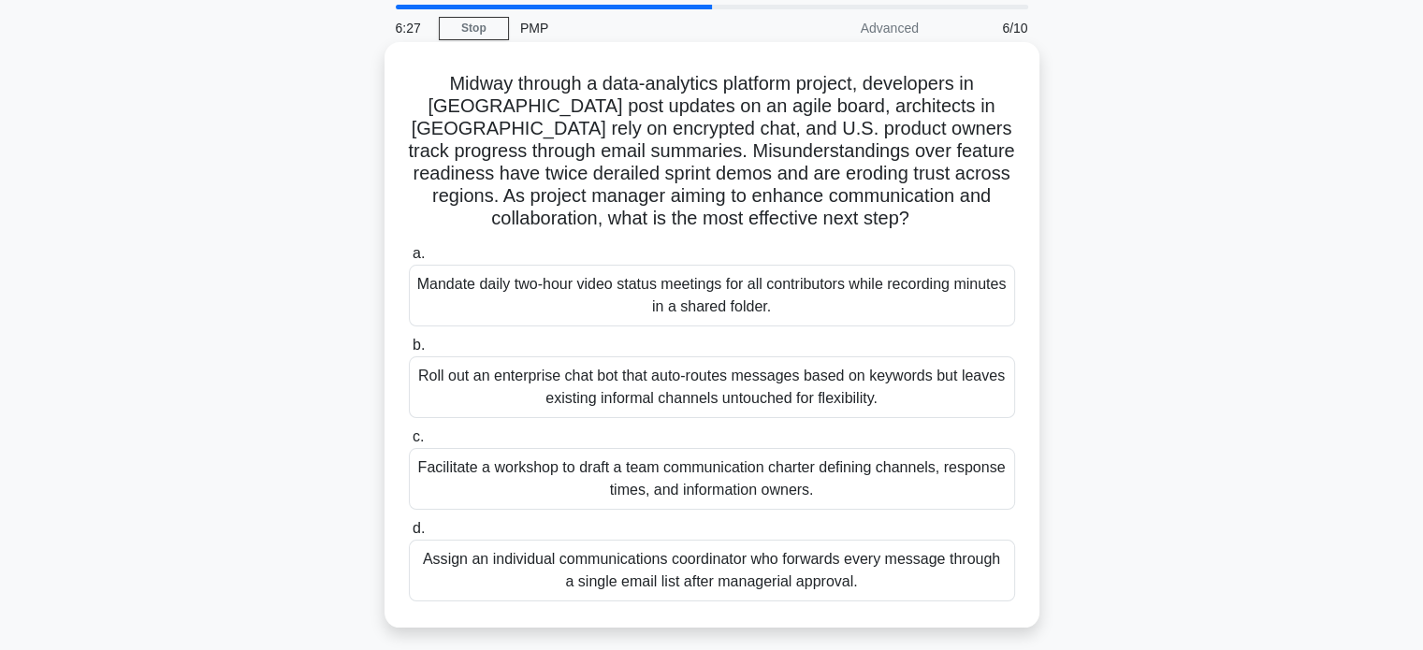
scroll to position [94, 0]
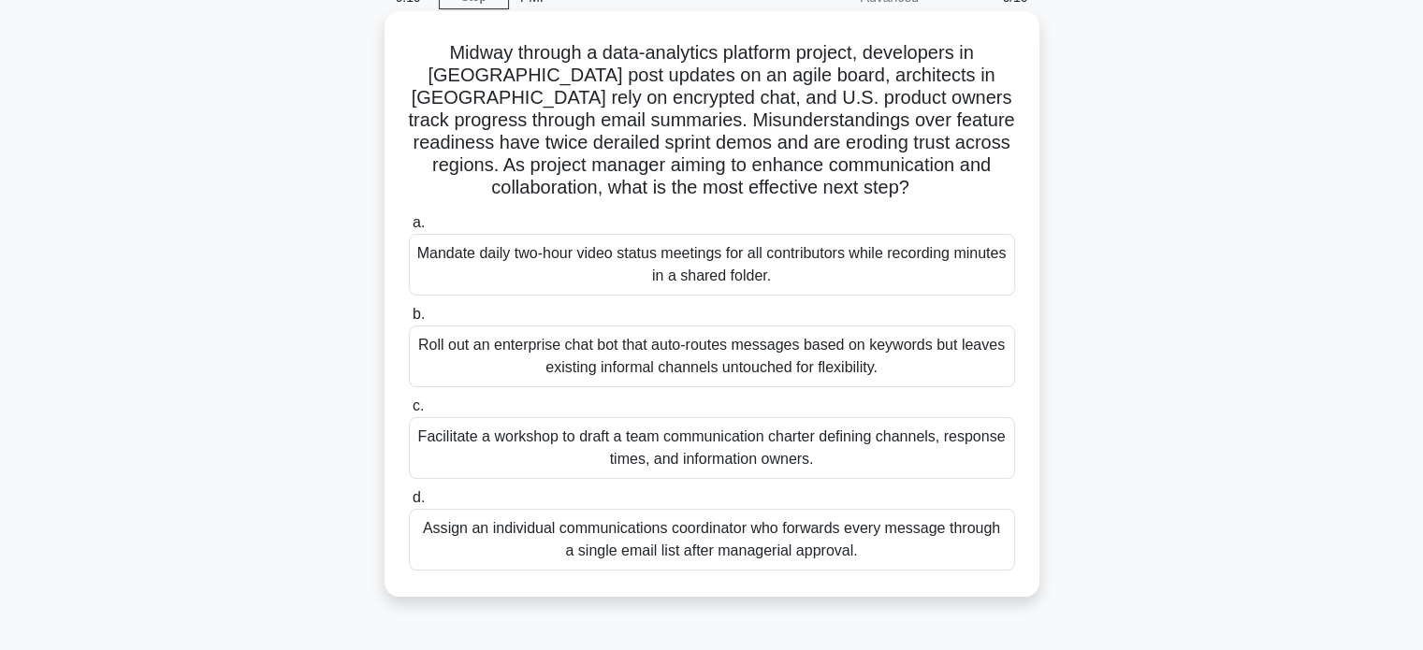
click at [883, 452] on div "Facilitate a workshop to draft a team communication charter defining channels, …" at bounding box center [712, 448] width 606 height 62
click at [409, 412] on input "c. Facilitate a workshop to draft a team communication charter defining channel…" at bounding box center [409, 406] width 0 height 12
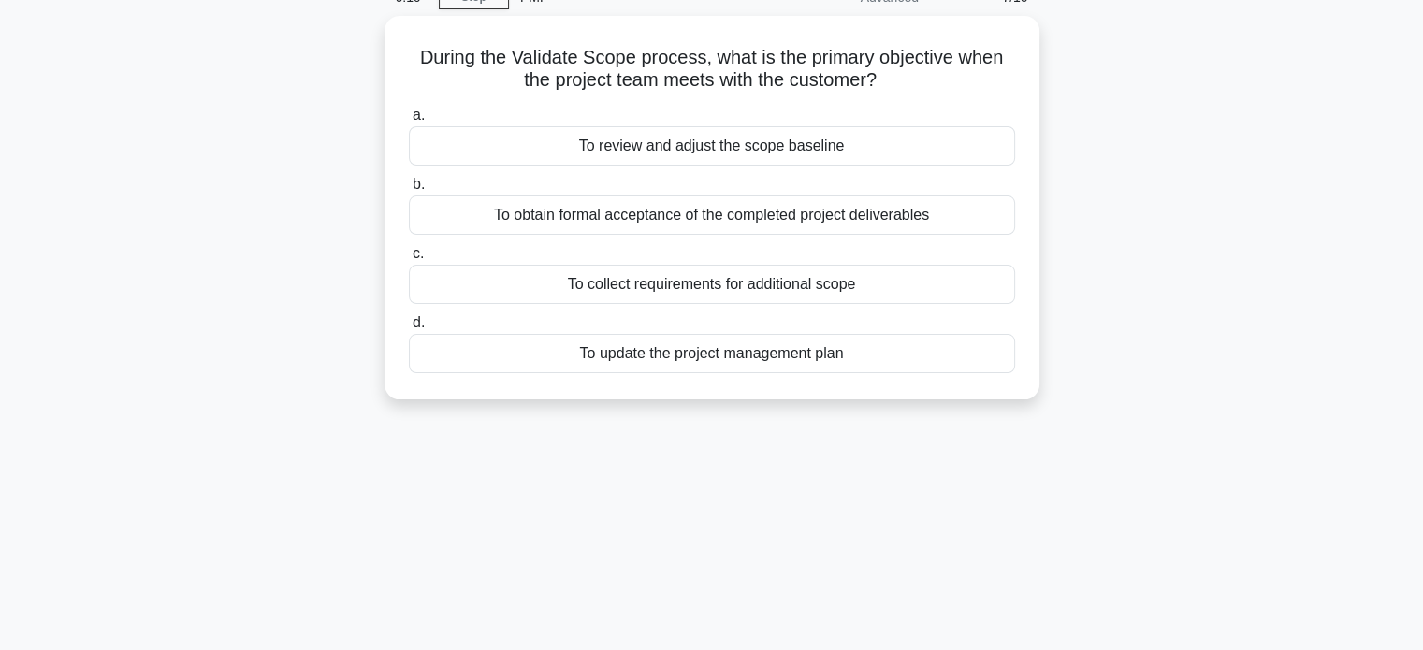
scroll to position [0, 0]
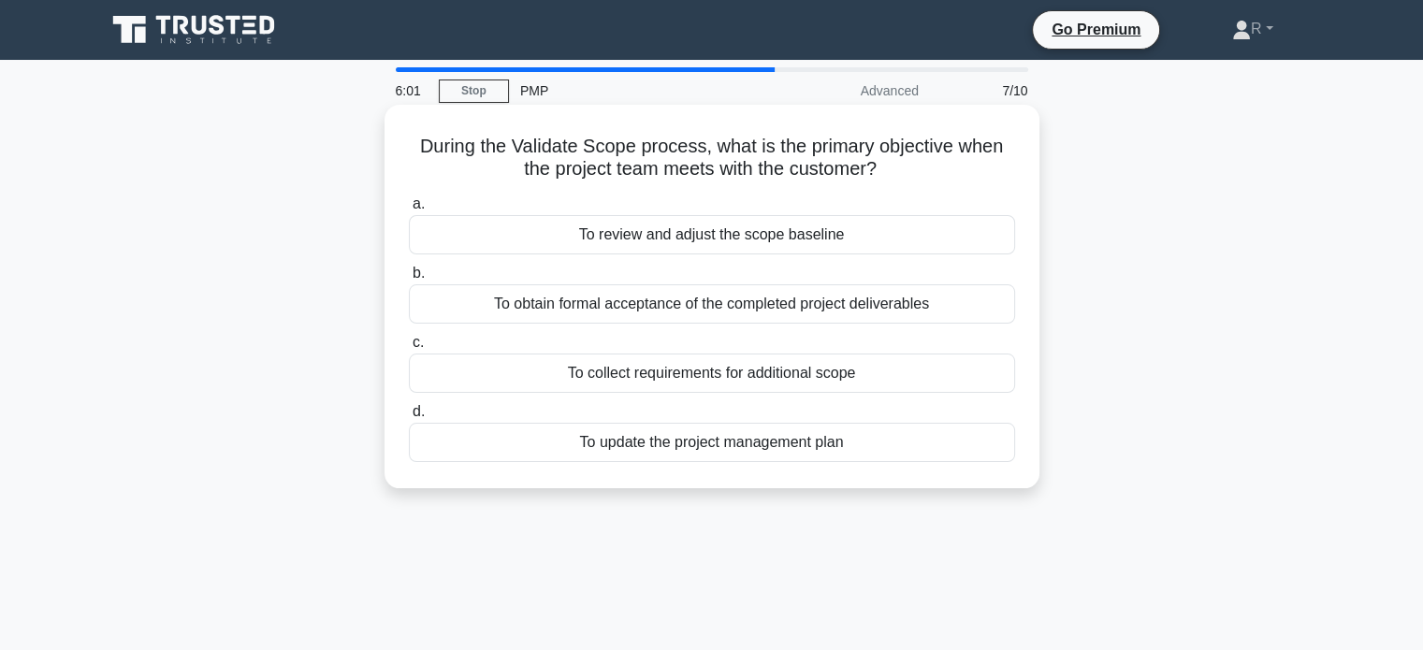
click at [887, 231] on div "To review and adjust the scope baseline" at bounding box center [712, 234] width 606 height 39
click at [409, 210] on input "a. To review and adjust the scope baseline" at bounding box center [409, 204] width 0 height 12
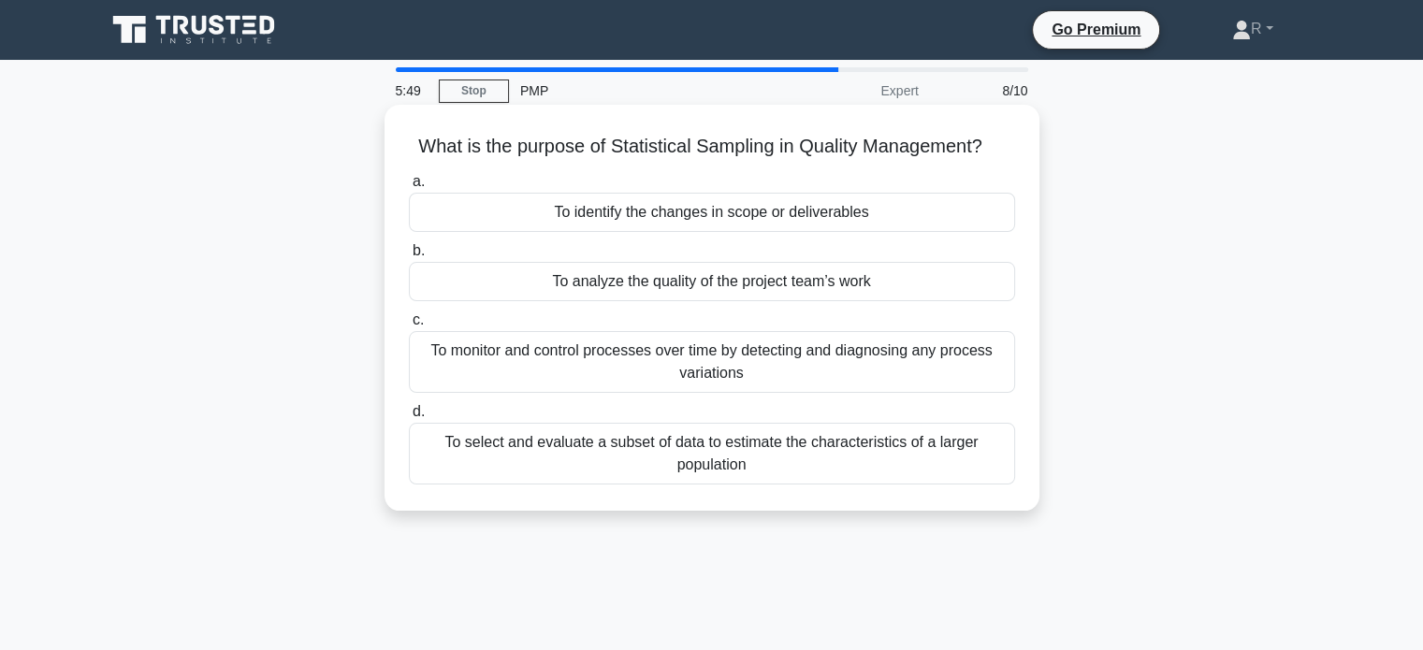
click at [883, 369] on div "To monitor and control processes over time by detecting and diagnosing any proc…" at bounding box center [712, 362] width 606 height 62
click at [409, 326] on input "c. To monitor and control processes over time by detecting and diagnosing any p…" at bounding box center [409, 320] width 0 height 12
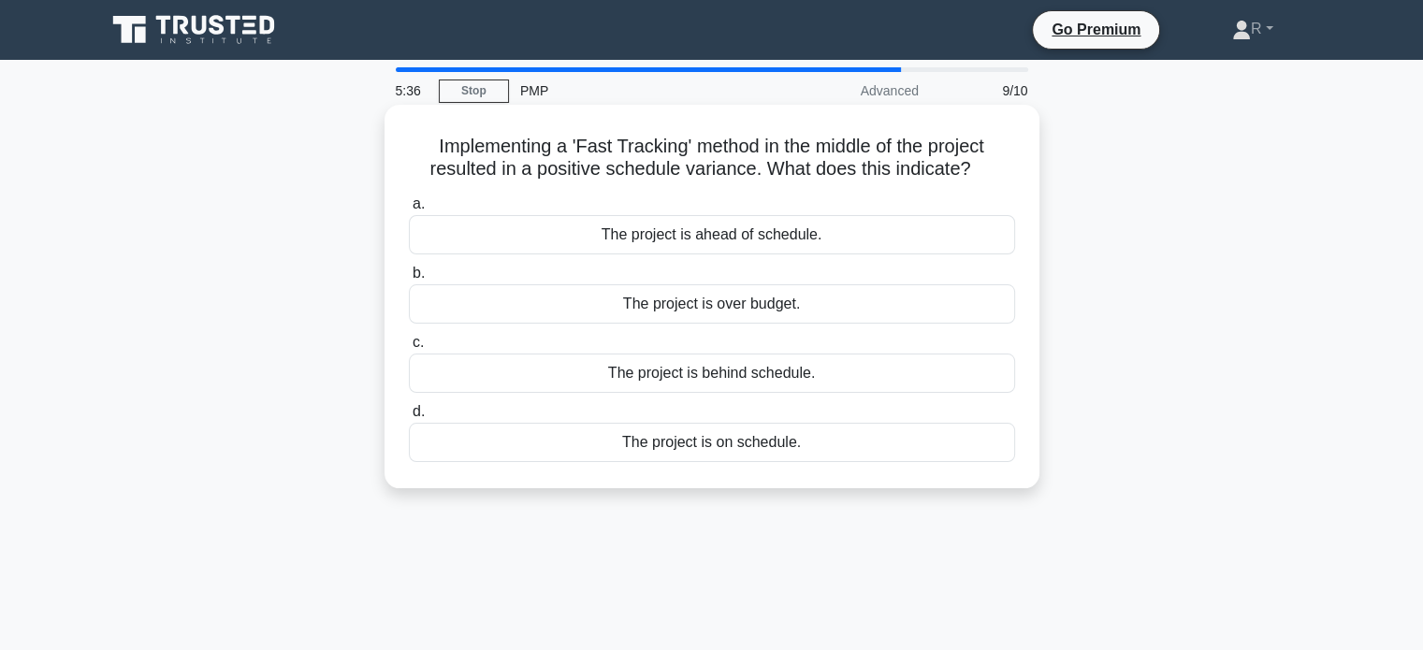
click at [797, 241] on div "The project is ahead of schedule." at bounding box center [712, 234] width 606 height 39
click at [409, 210] on input "a. The project is ahead of schedule." at bounding box center [409, 204] width 0 height 12
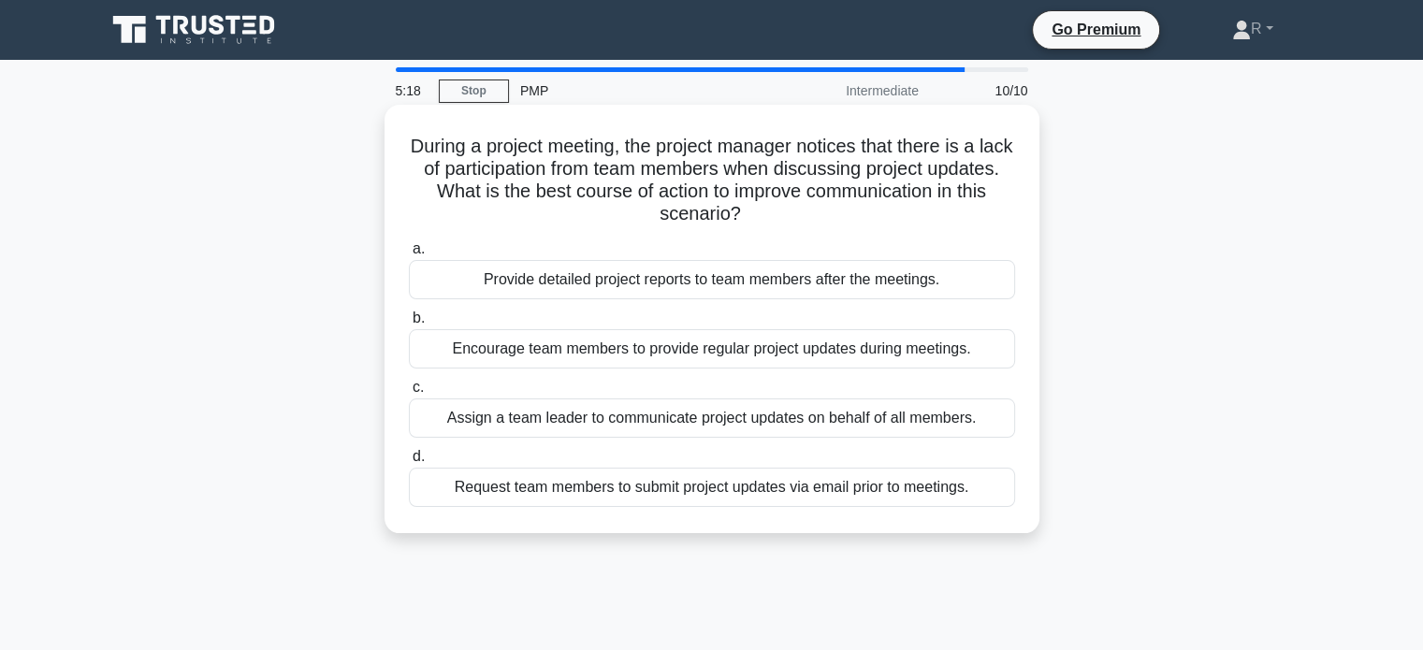
click at [810, 352] on div "Encourage team members to provide regular project updates during meetings." at bounding box center [712, 348] width 606 height 39
click at [409, 325] on input "b. Encourage team members to provide regular project updates during meetings." at bounding box center [409, 318] width 0 height 12
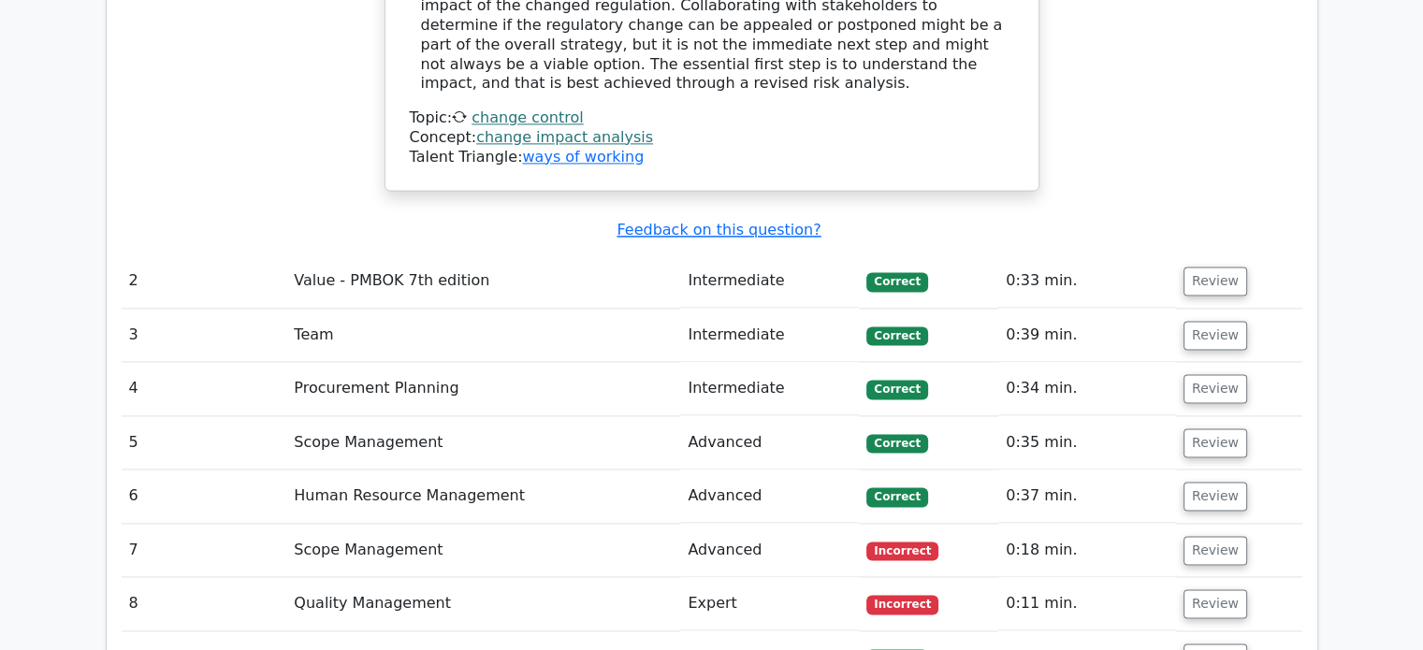
scroll to position [2619, 0]
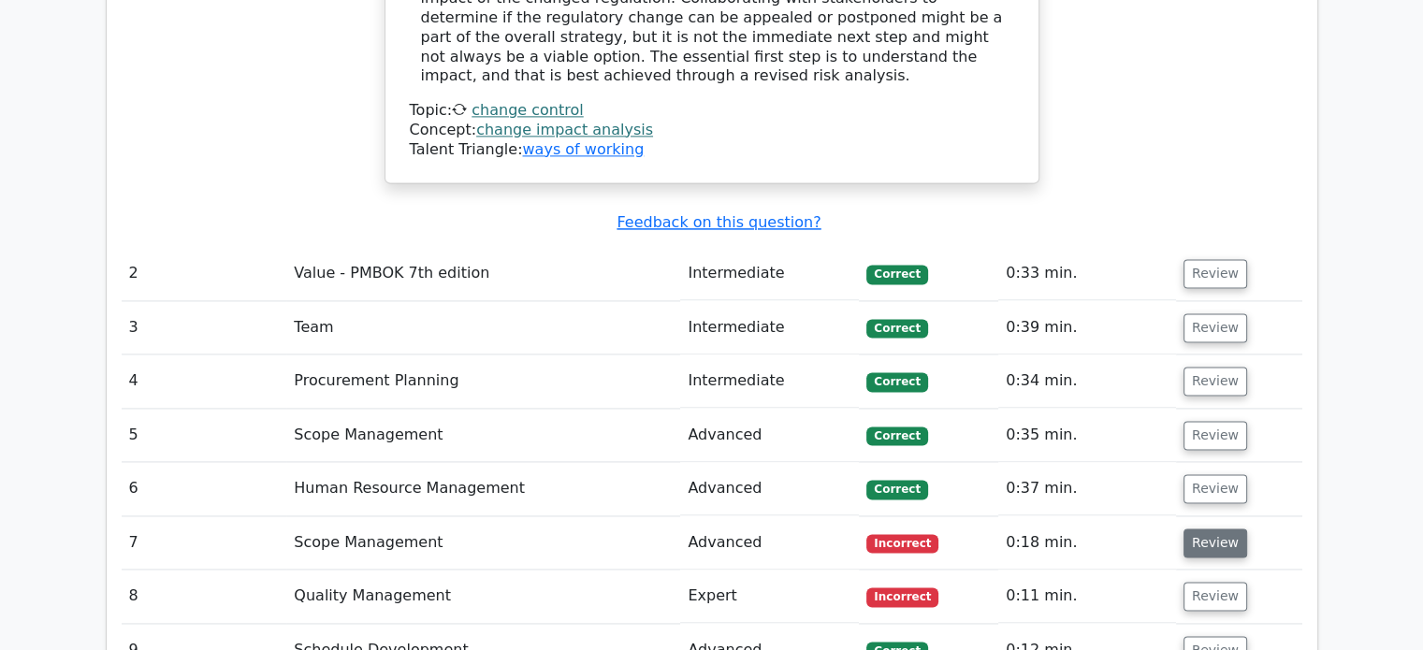
click at [1196, 528] on button "Review" at bounding box center [1215, 542] width 64 height 29
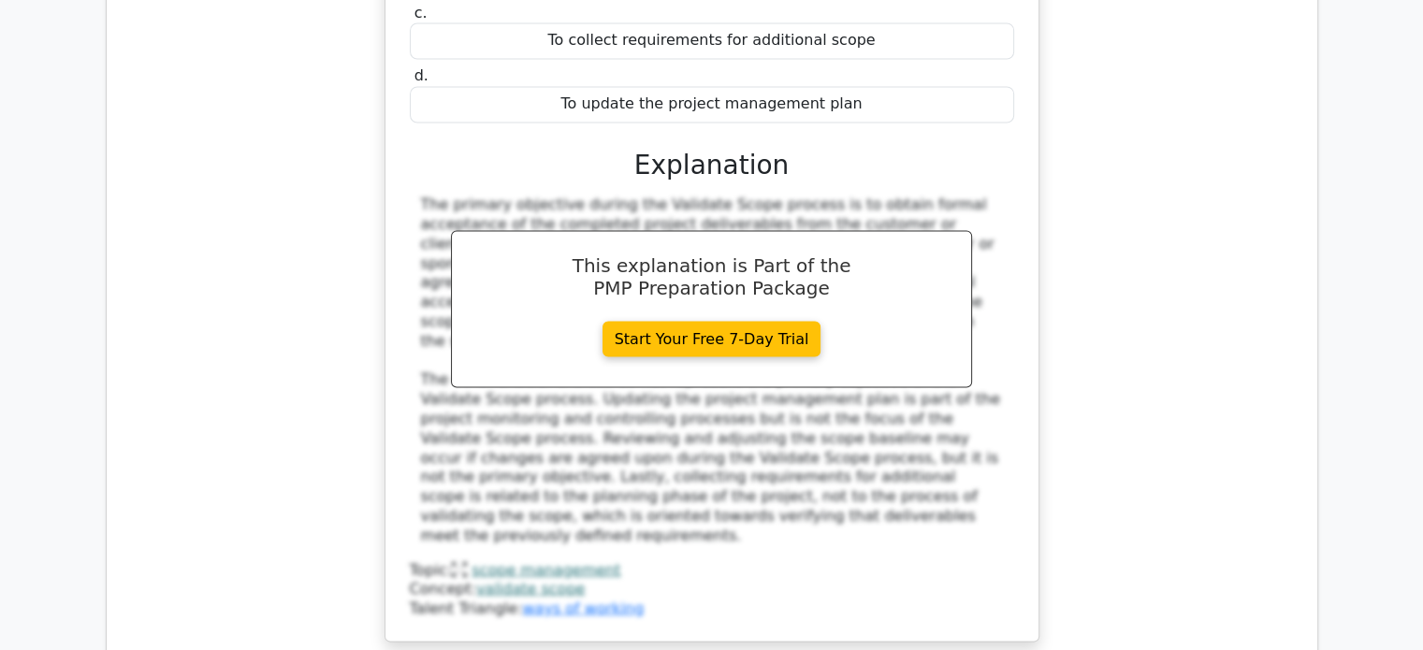
scroll to position [3554, 0]
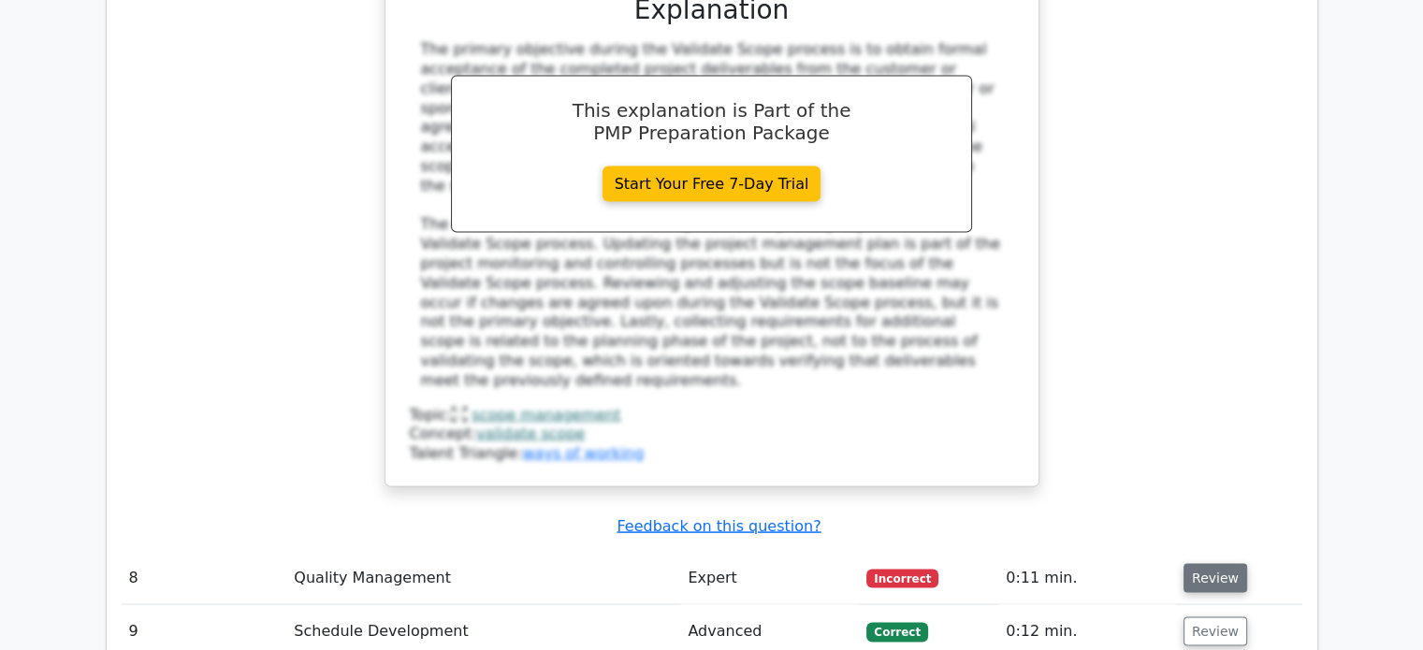
click at [1227, 563] on button "Review" at bounding box center [1215, 577] width 64 height 29
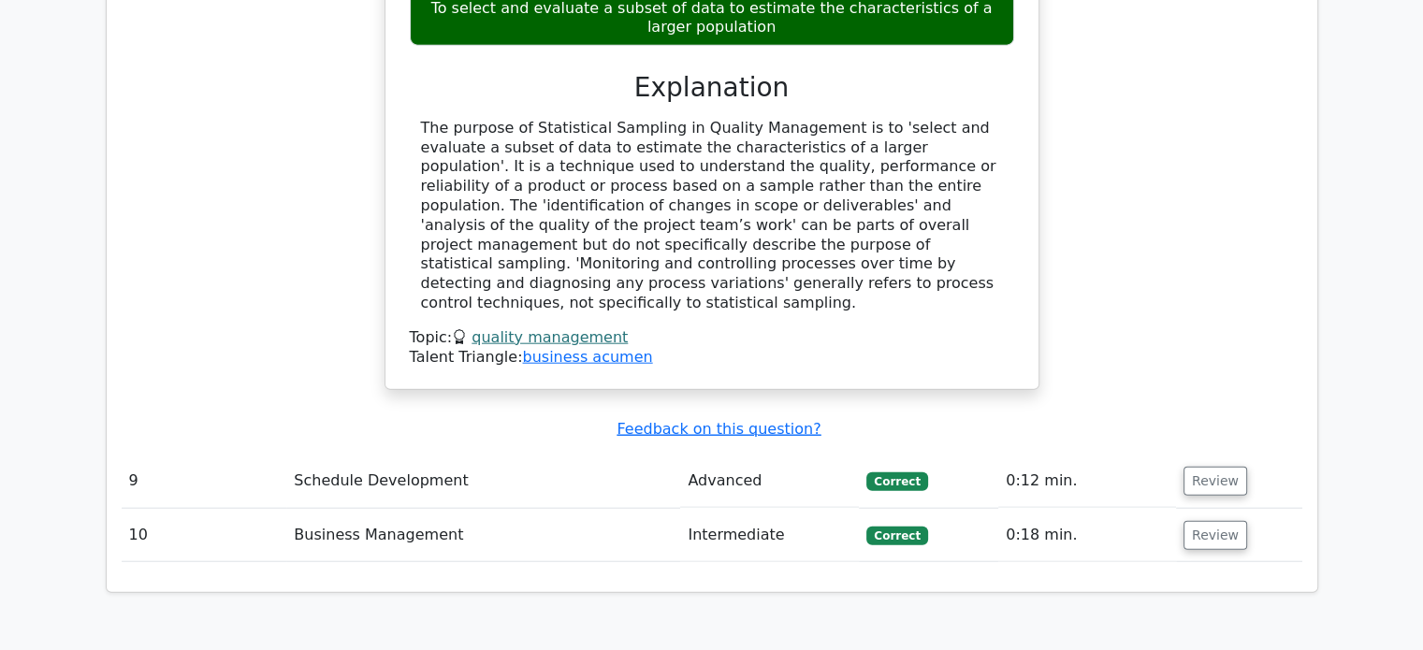
scroll to position [4490, 0]
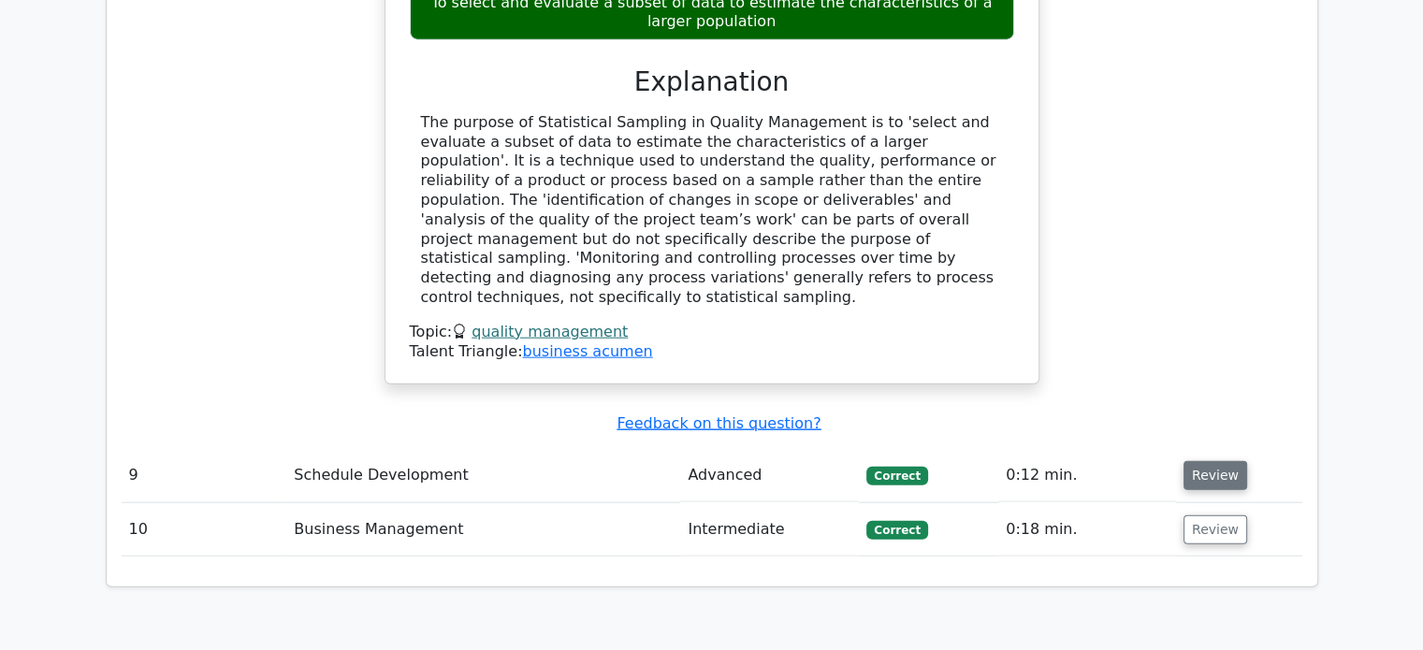
click at [1220, 461] on button "Review" at bounding box center [1215, 475] width 64 height 29
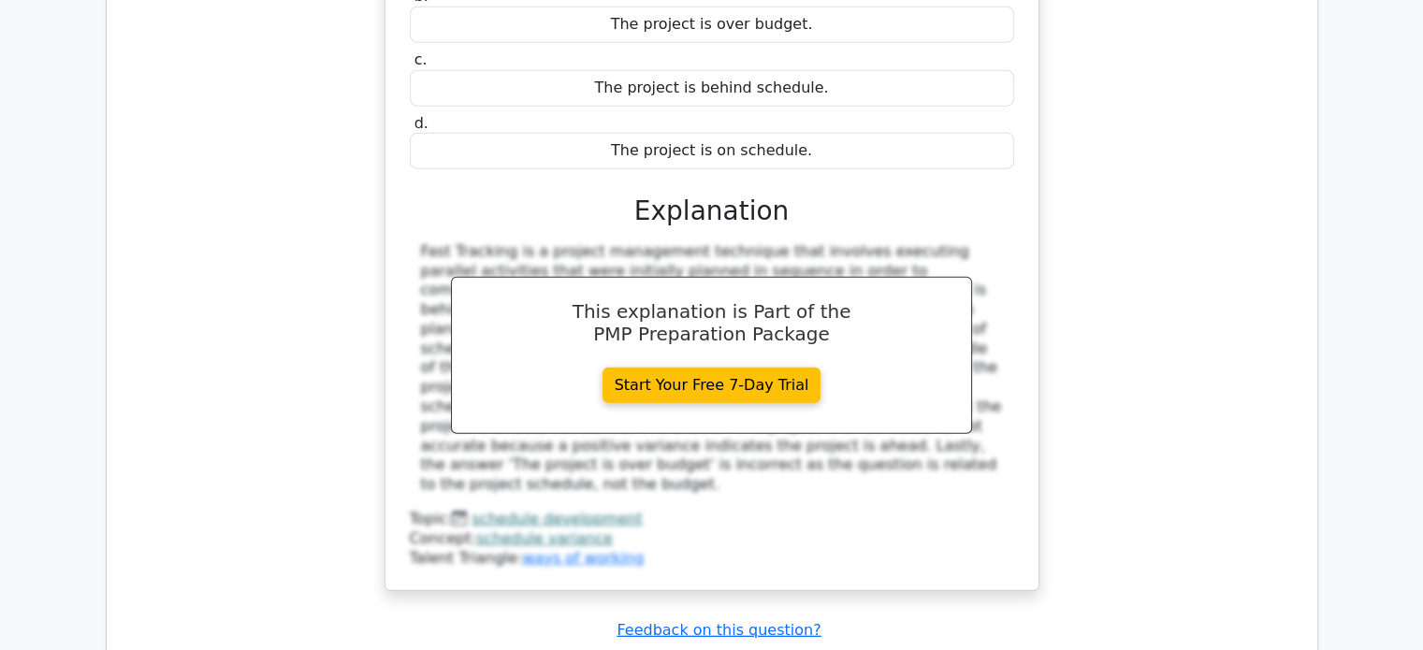
scroll to position [5238, 0]
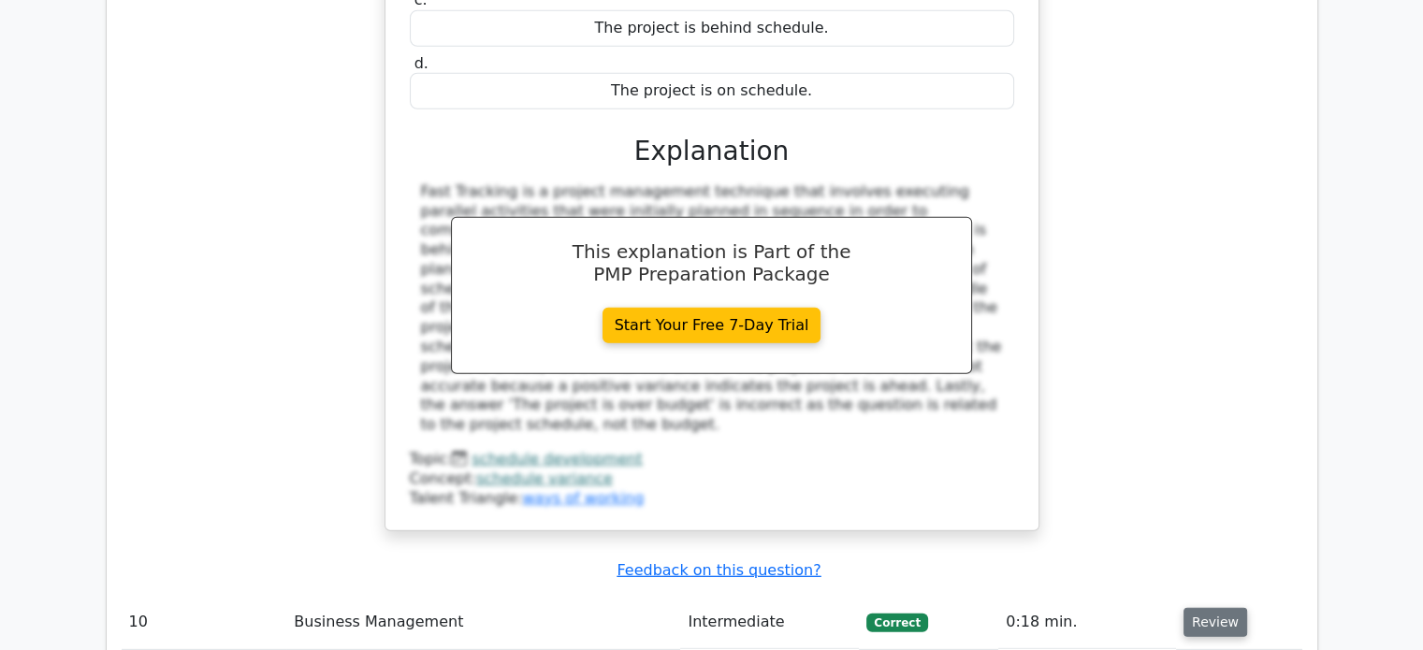
click at [1197, 608] on button "Review" at bounding box center [1215, 622] width 64 height 29
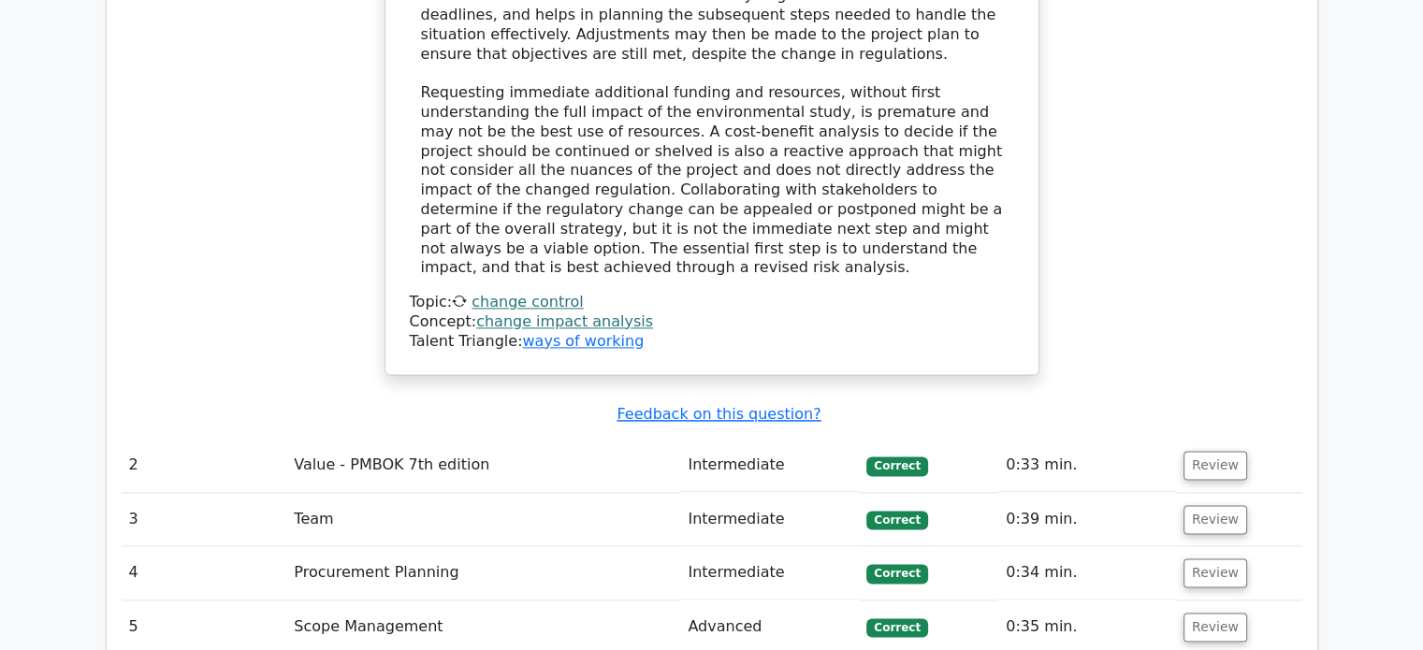
scroll to position [2432, 0]
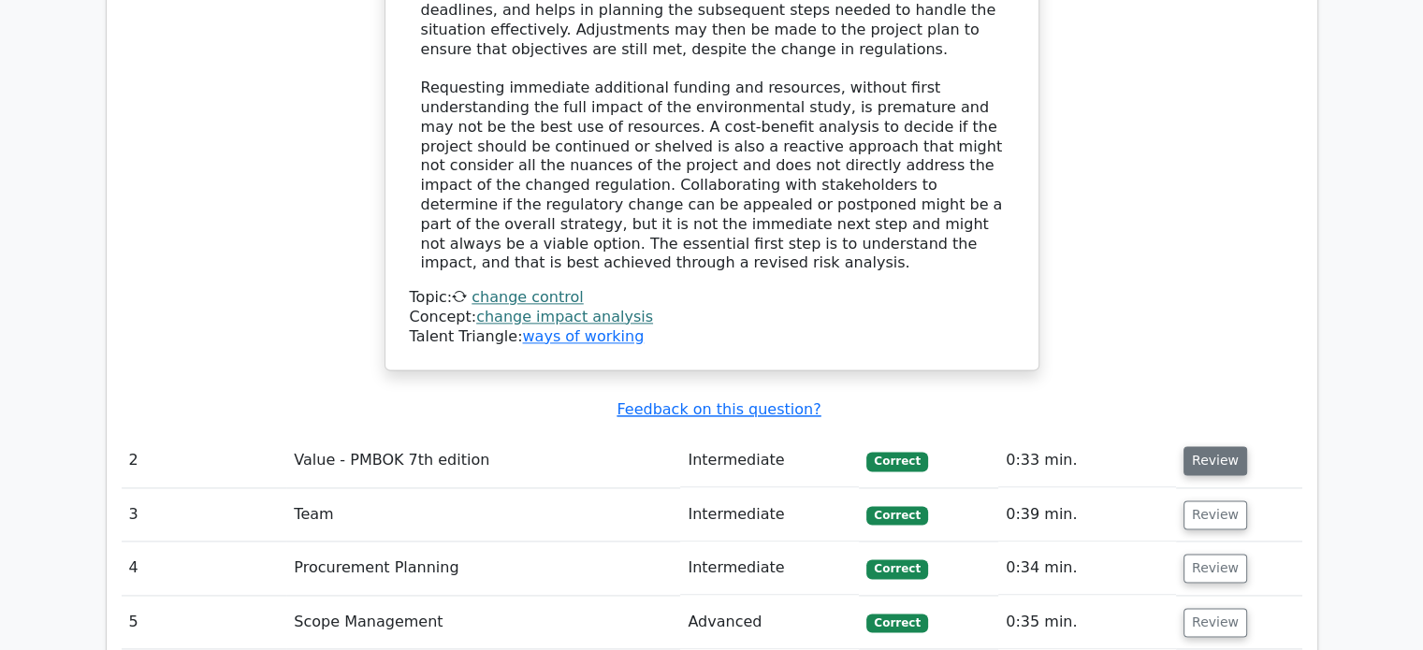
click at [1186, 446] on button "Review" at bounding box center [1215, 460] width 64 height 29
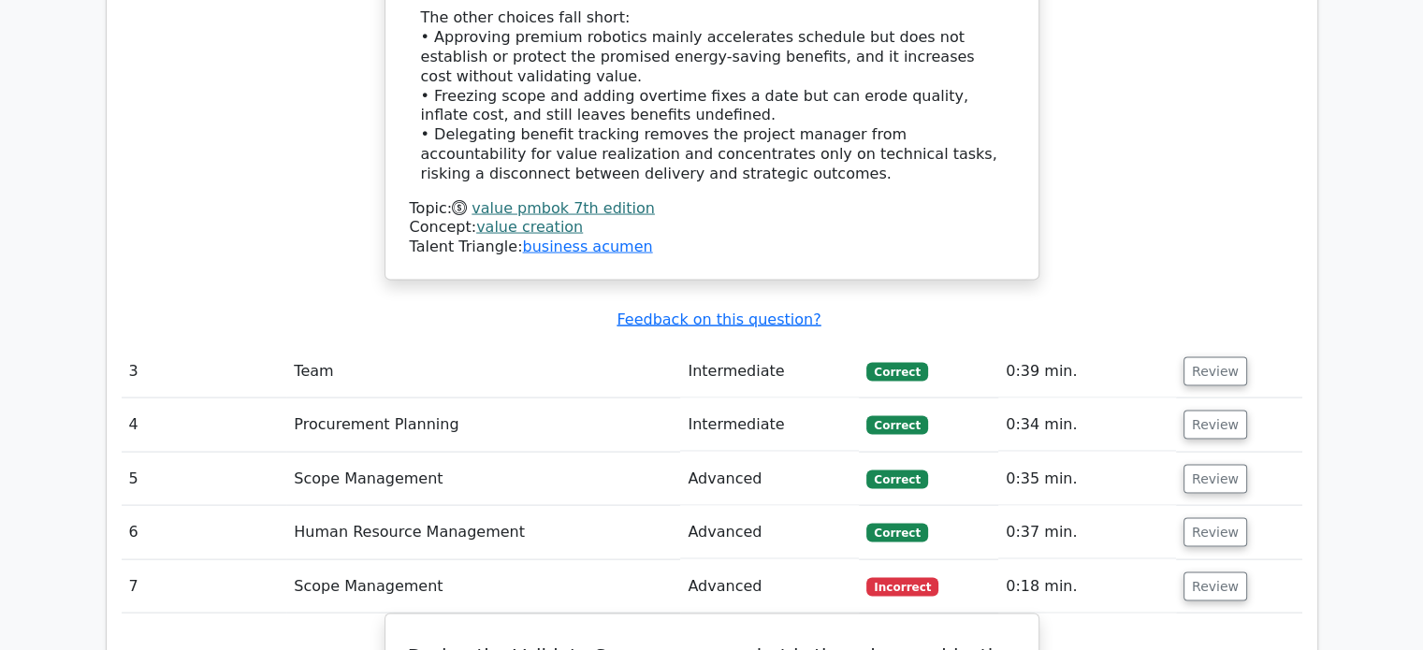
scroll to position [3741, 0]
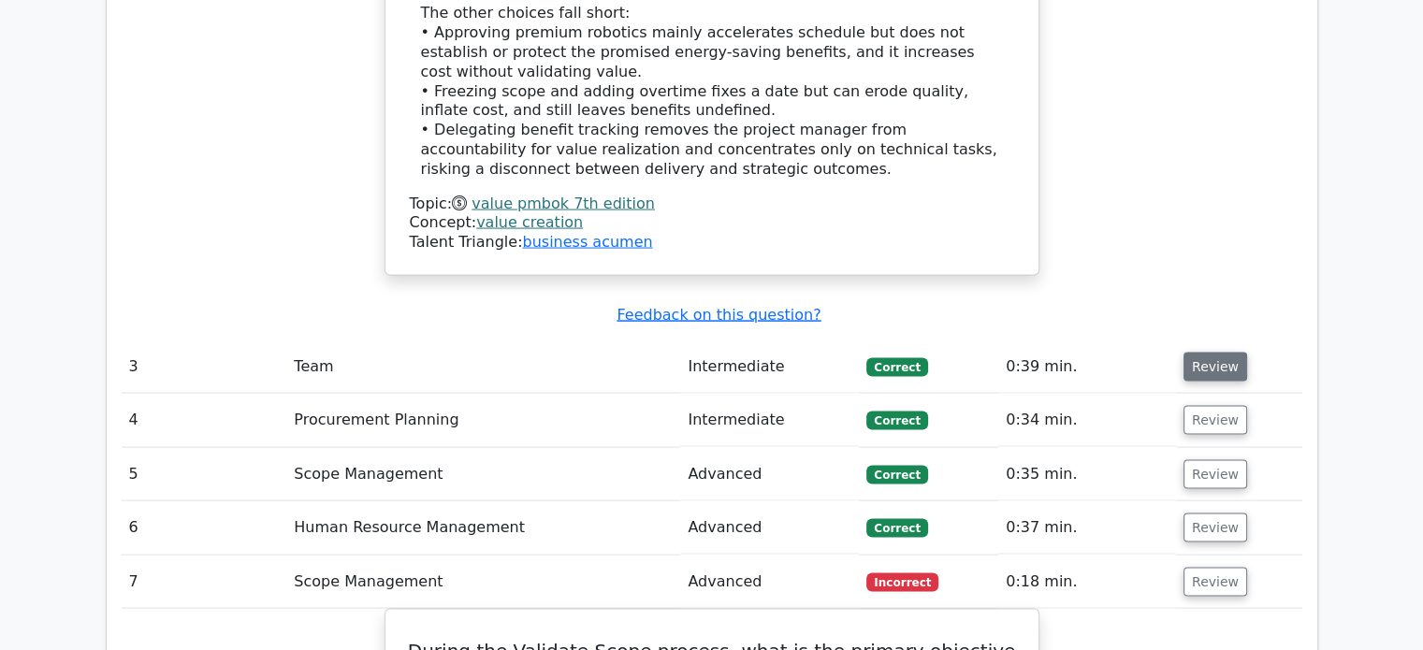
click at [1214, 353] on button "Review" at bounding box center [1215, 367] width 64 height 29
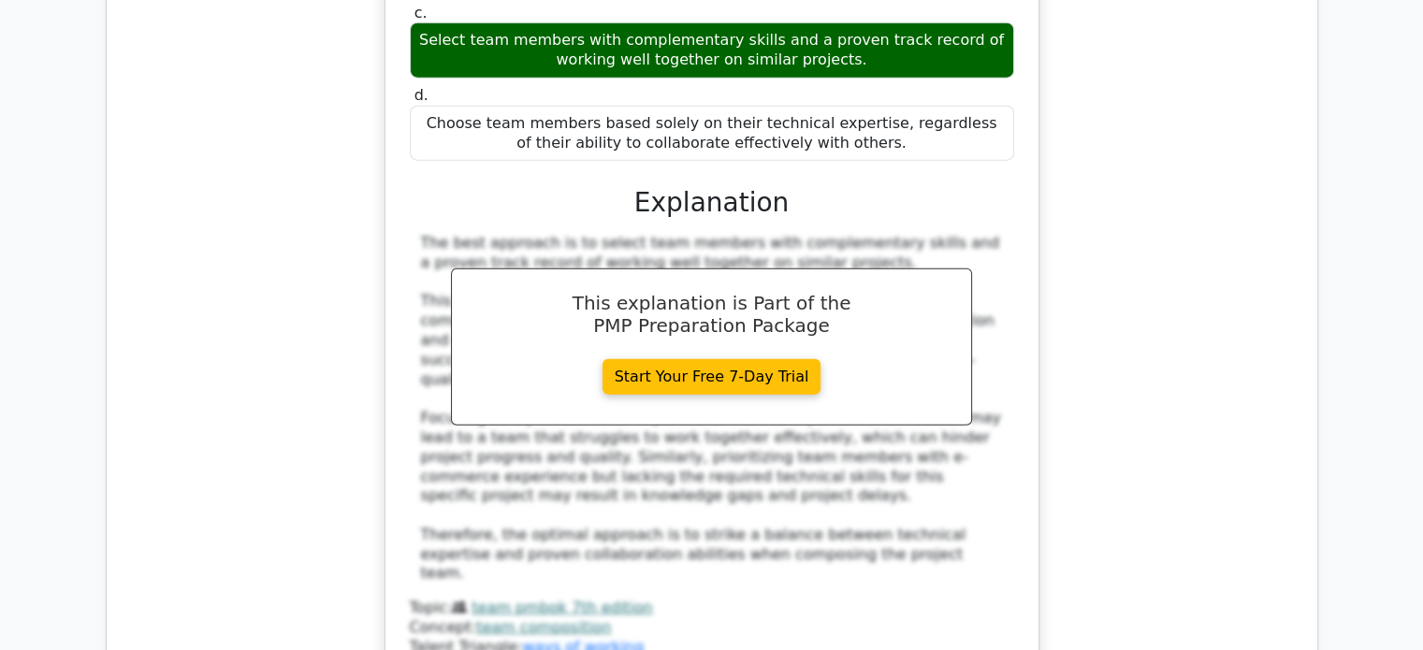
scroll to position [4583, 0]
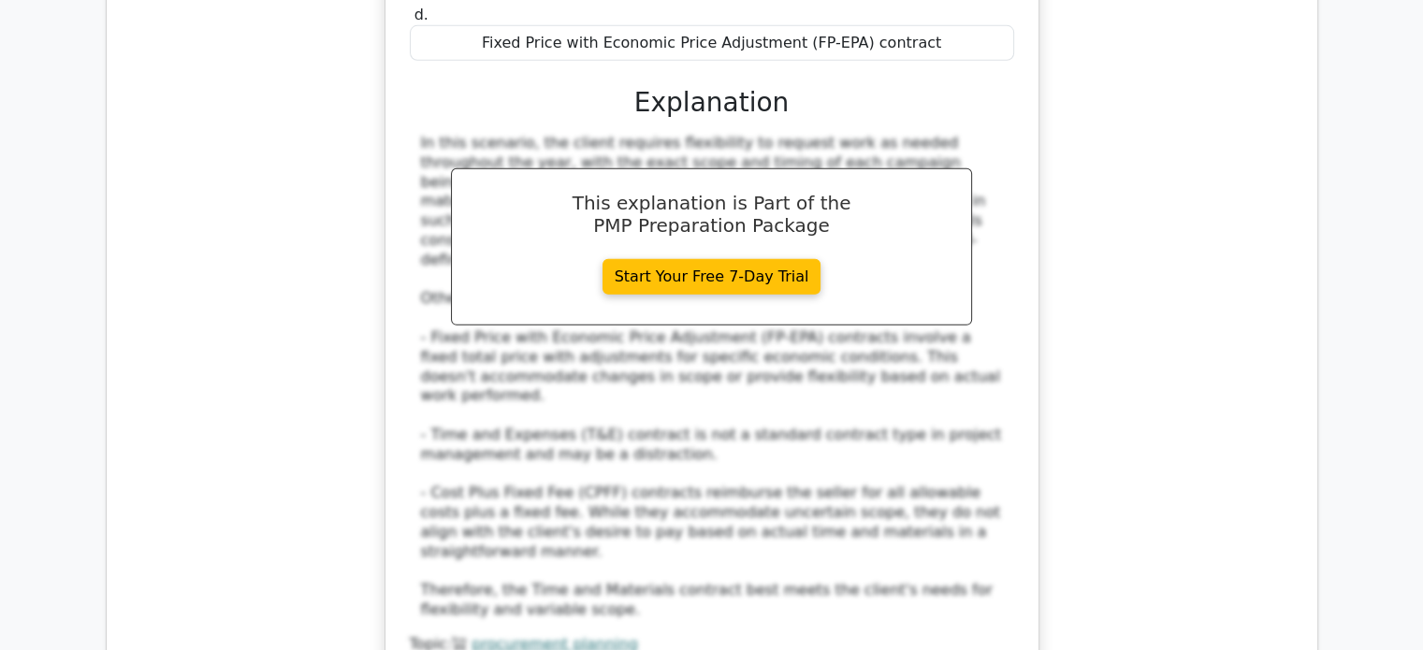
scroll to position [5799, 0]
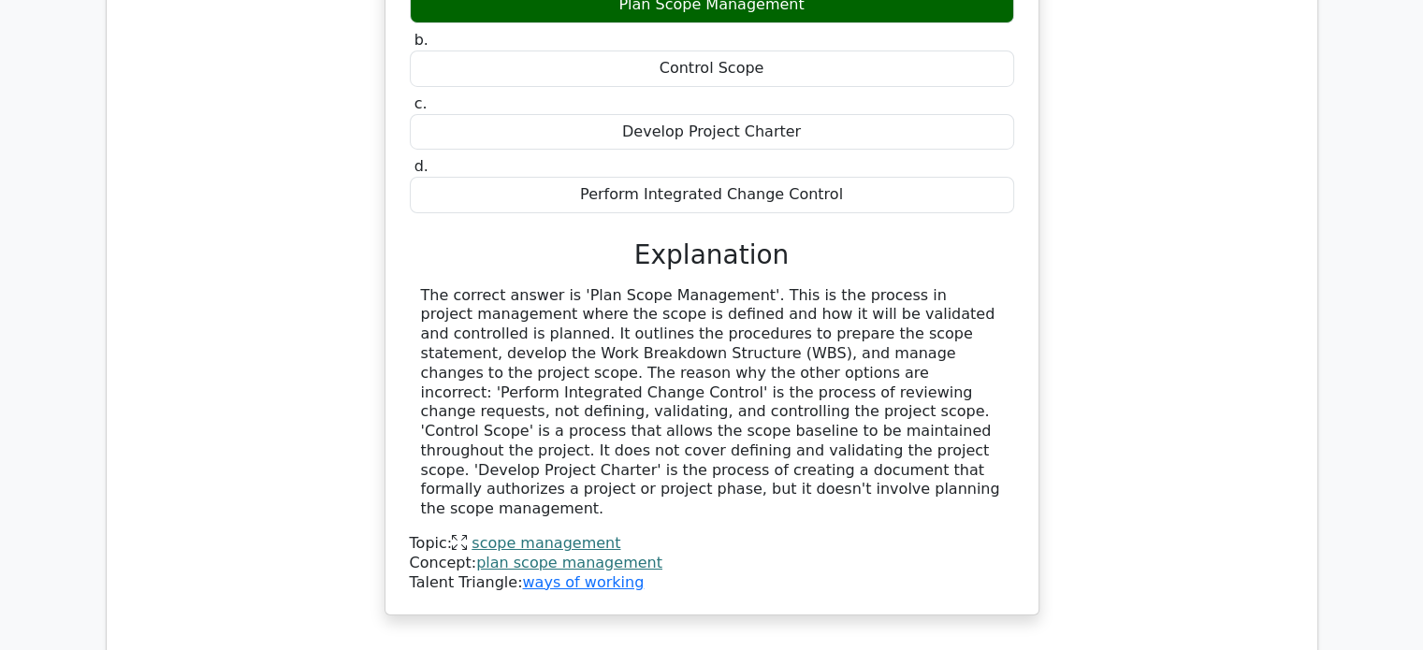
scroll to position [6734, 0]
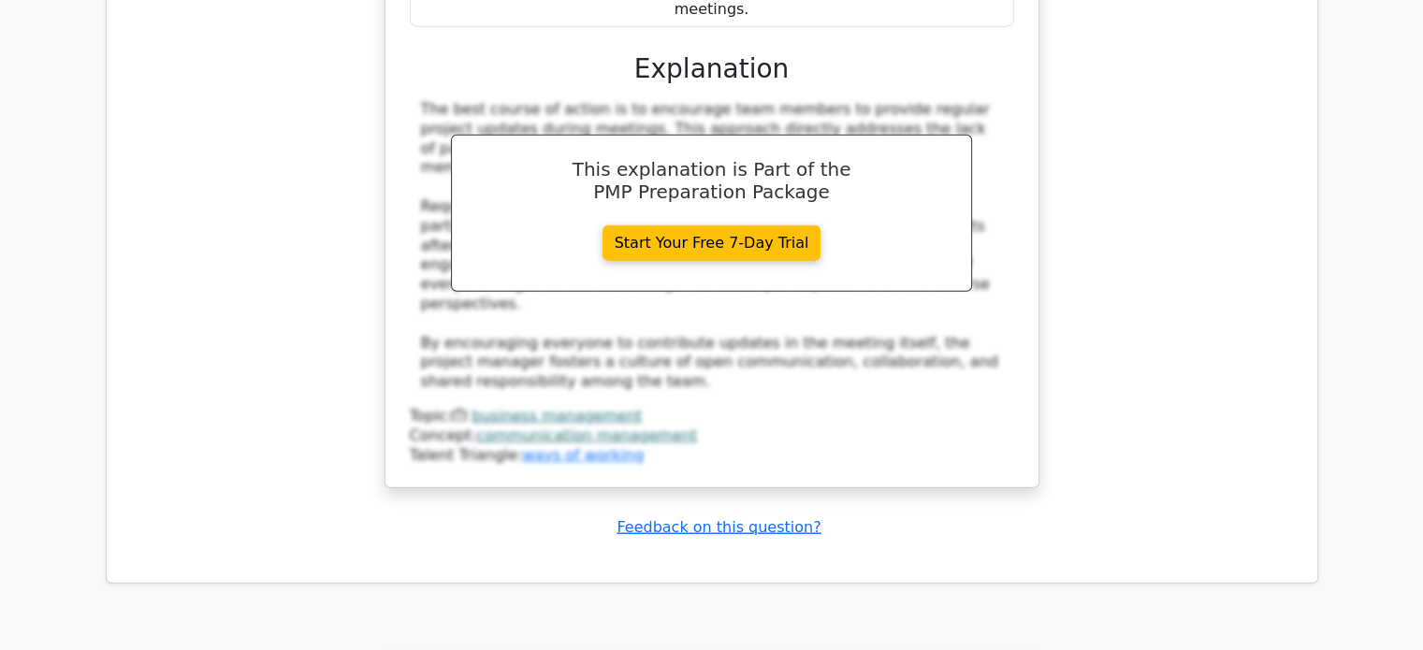
scroll to position [11831, 0]
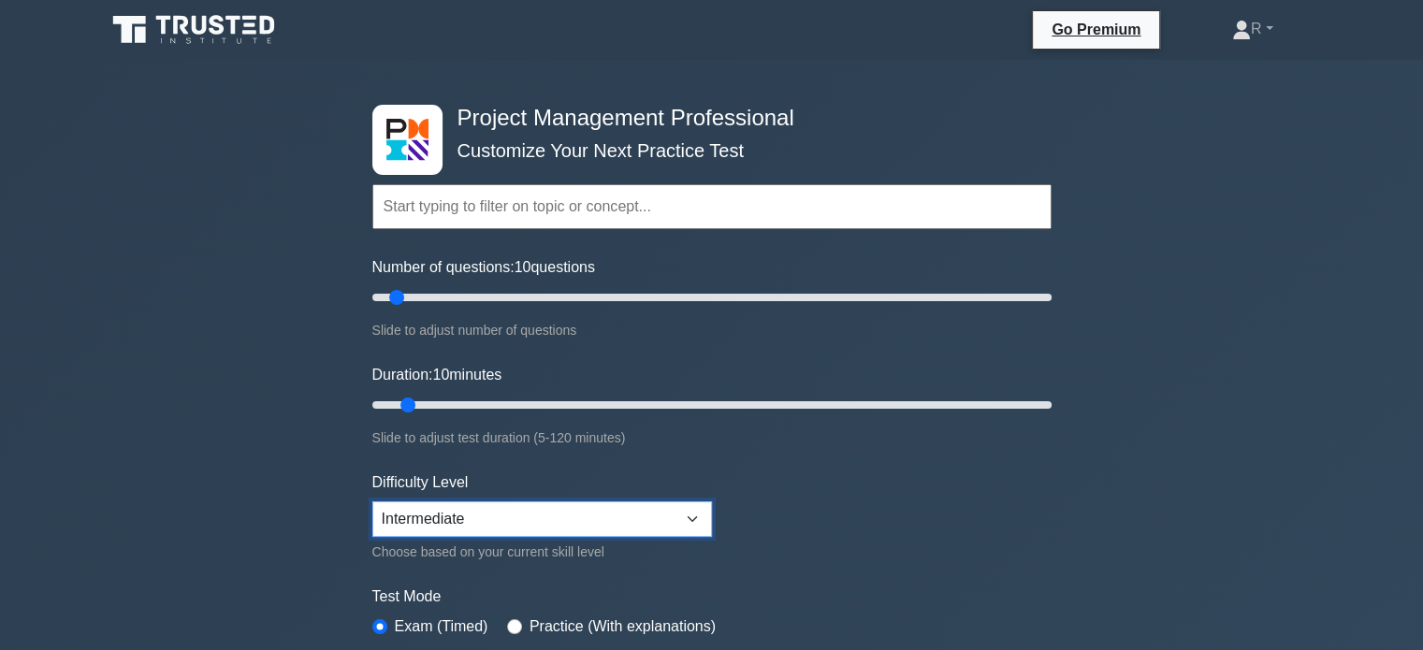
click at [503, 520] on select "Beginner Intermediate Expert" at bounding box center [542, 519] width 340 height 36
select select "expert"
click at [372, 501] on select "Beginner Intermediate Expert" at bounding box center [542, 519] width 340 height 36
click at [65, 383] on div "Project Management Professional Customize Your Next Practice Test Topics Scope …" at bounding box center [711, 648] width 1423 height 1177
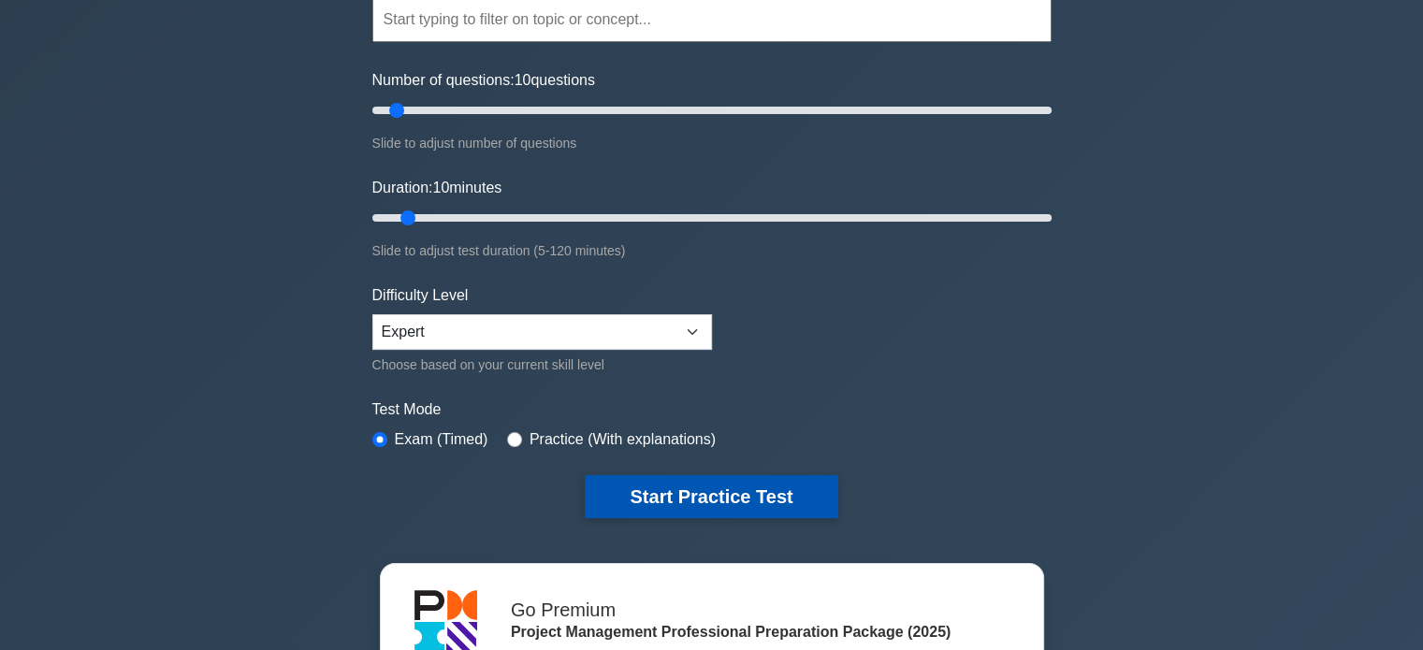
click at [725, 498] on button "Start Practice Test" at bounding box center [711, 496] width 253 height 43
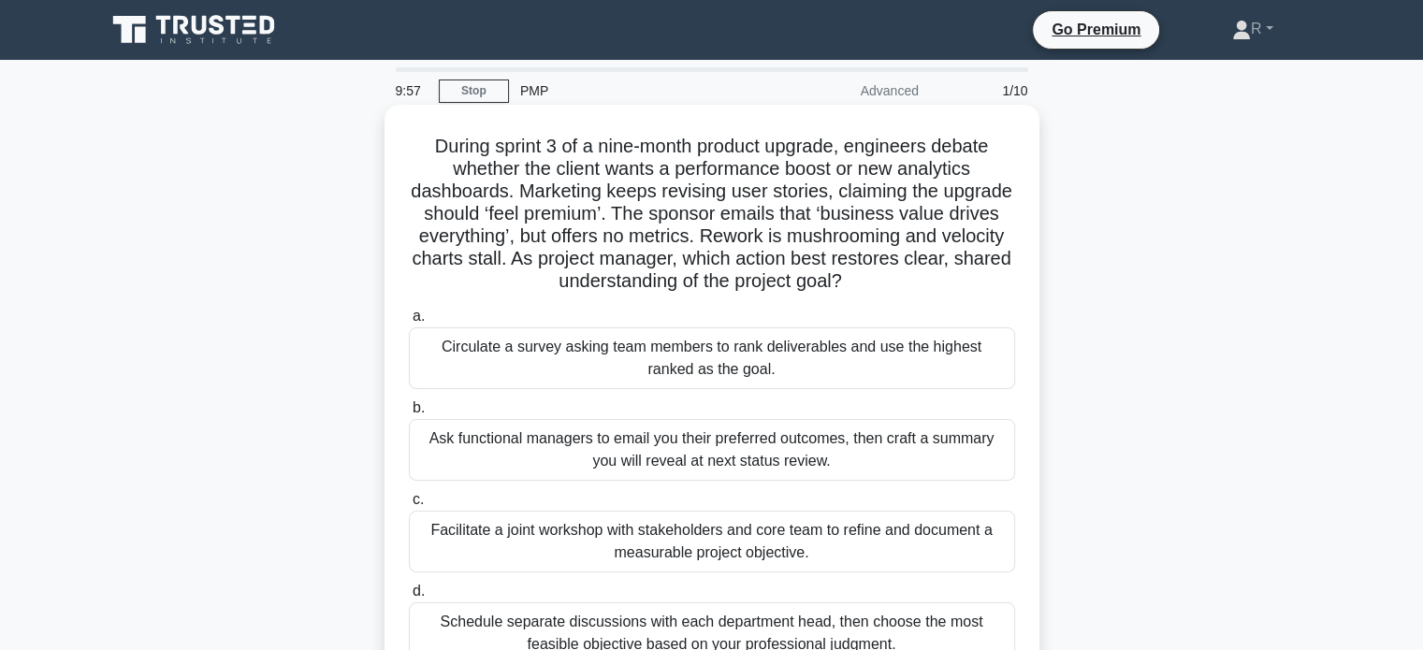
drag, startPoint x: 544, startPoint y: 141, endPoint x: 947, endPoint y: 293, distance: 429.8
click at [947, 293] on h5 "During sprint 3 of a nine-month product upgrade, engineers debate whether the c…" at bounding box center [712, 214] width 610 height 159
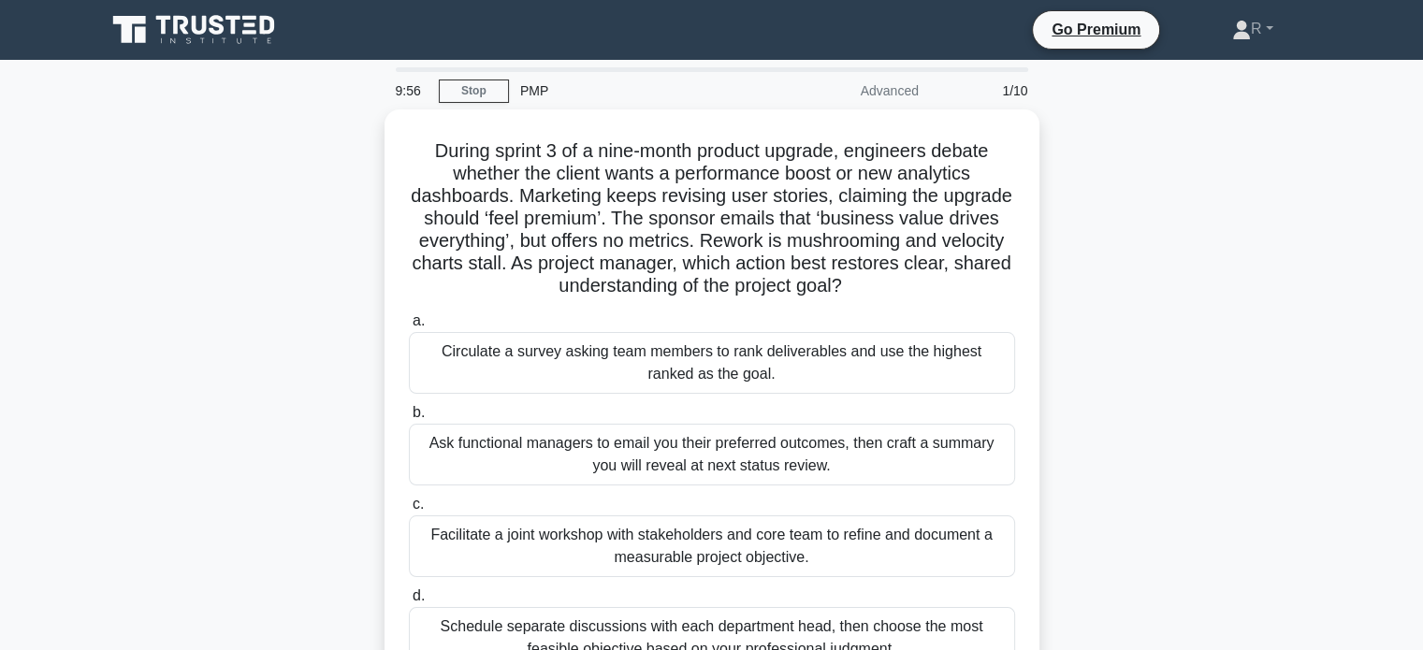
click at [1085, 243] on div "During sprint 3 of a nine-month product upgrade, engineers debate whether the c…" at bounding box center [711, 413] width 1235 height 608
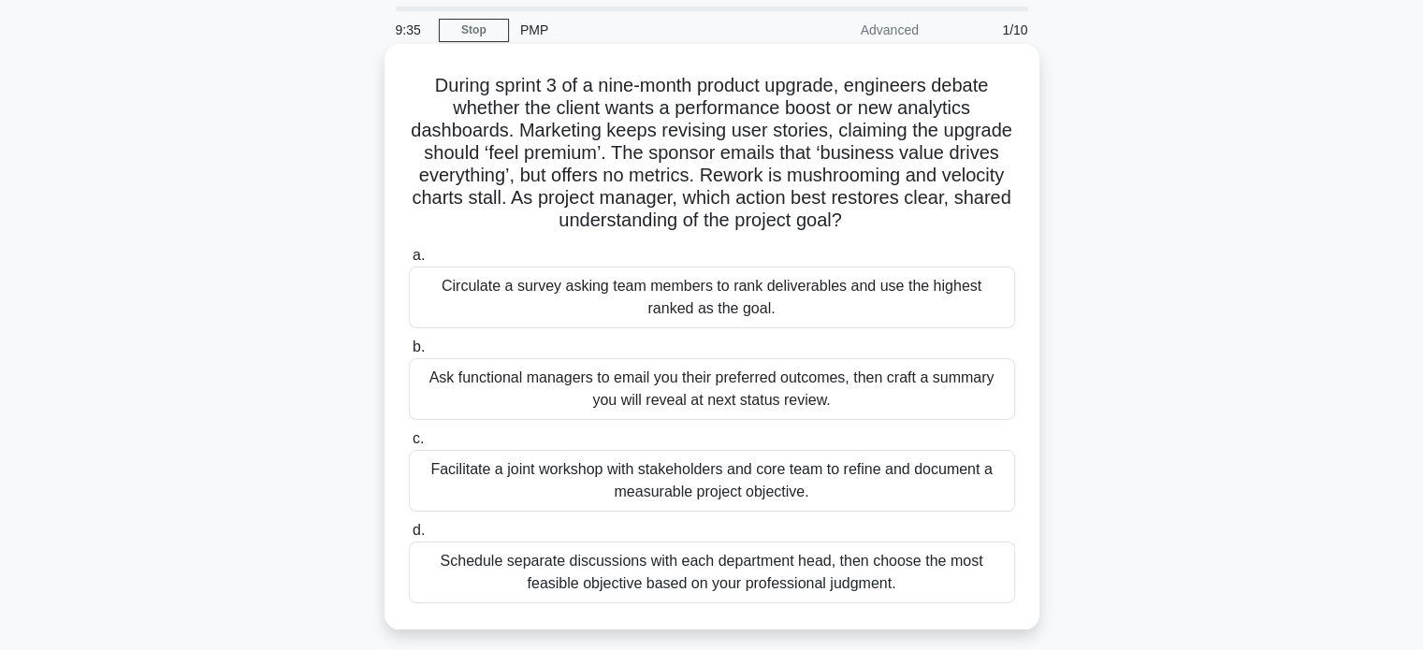
scroll to position [94, 0]
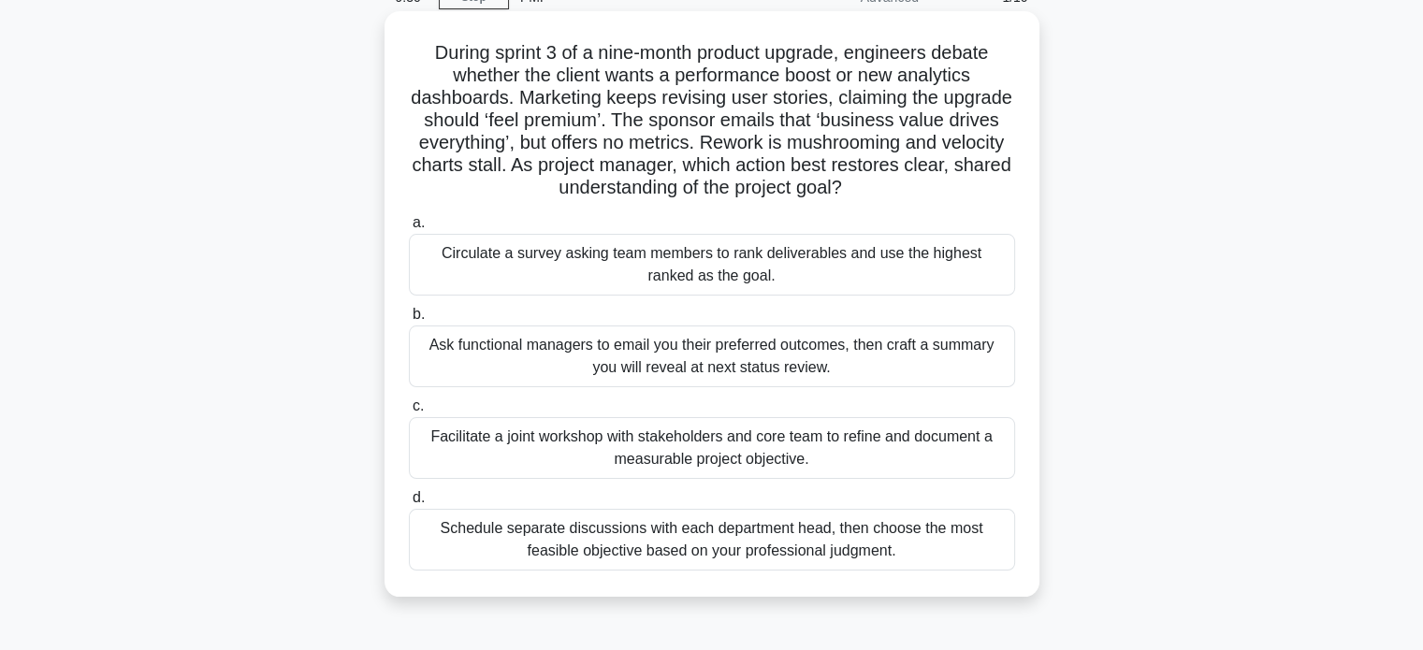
click at [973, 455] on div "Facilitate a joint workshop with stakeholders and core team to refine and docum…" at bounding box center [712, 448] width 606 height 62
click at [409, 412] on input "c. Facilitate a joint workshop with stakeholders and core team to refine and do…" at bounding box center [409, 406] width 0 height 12
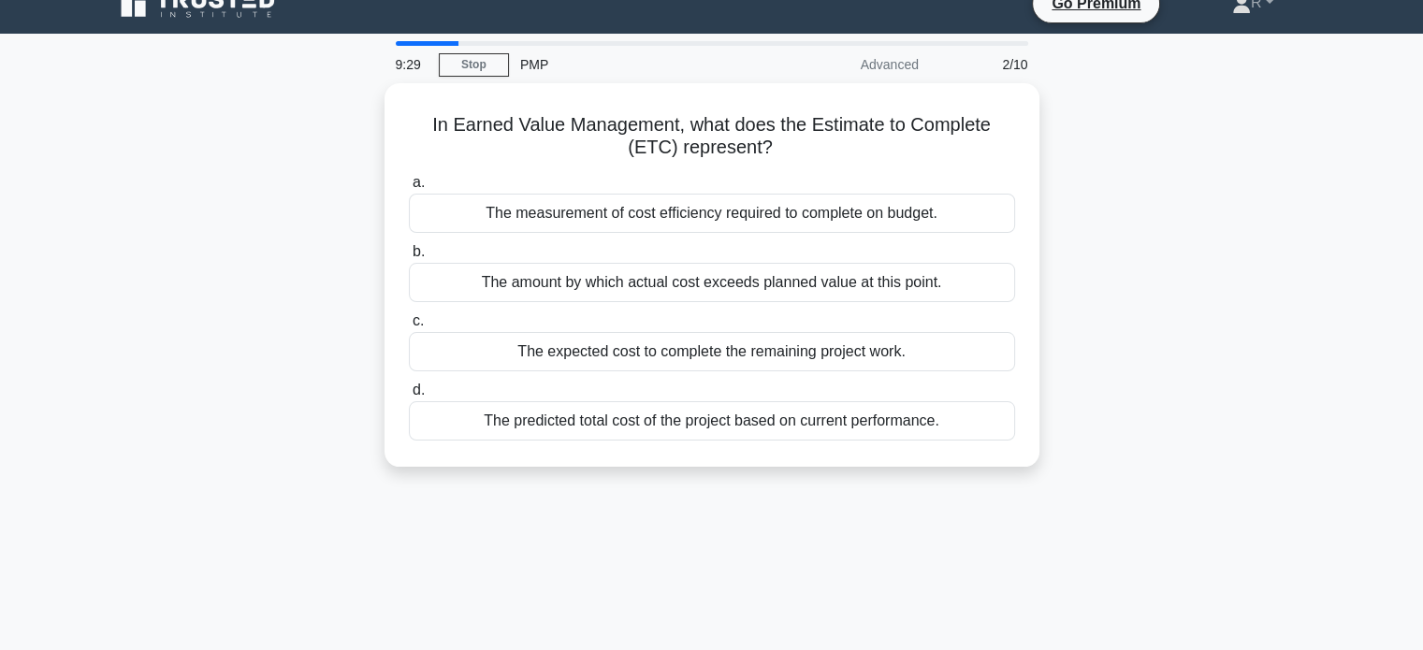
scroll to position [0, 0]
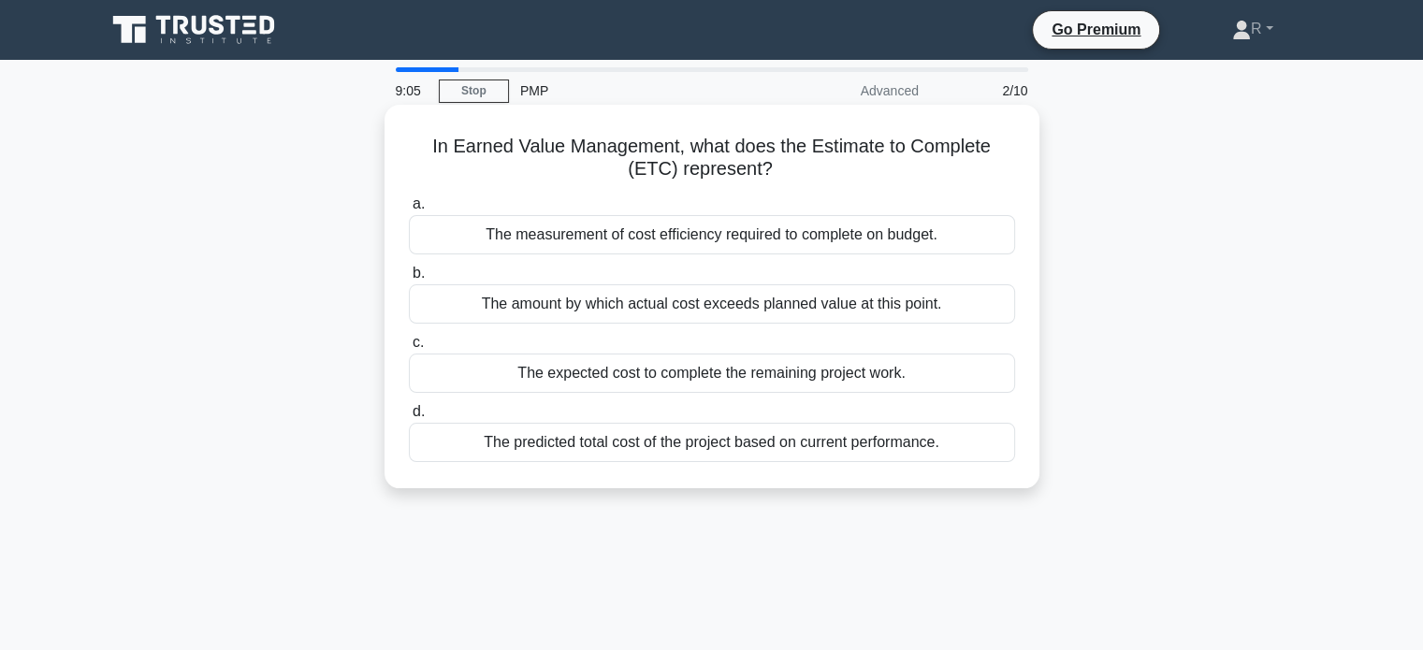
click at [892, 387] on div "The expected cost to complete the remaining project work." at bounding box center [712, 373] width 606 height 39
click at [409, 349] on input "c. The expected cost to complete the remaining project work." at bounding box center [409, 343] width 0 height 12
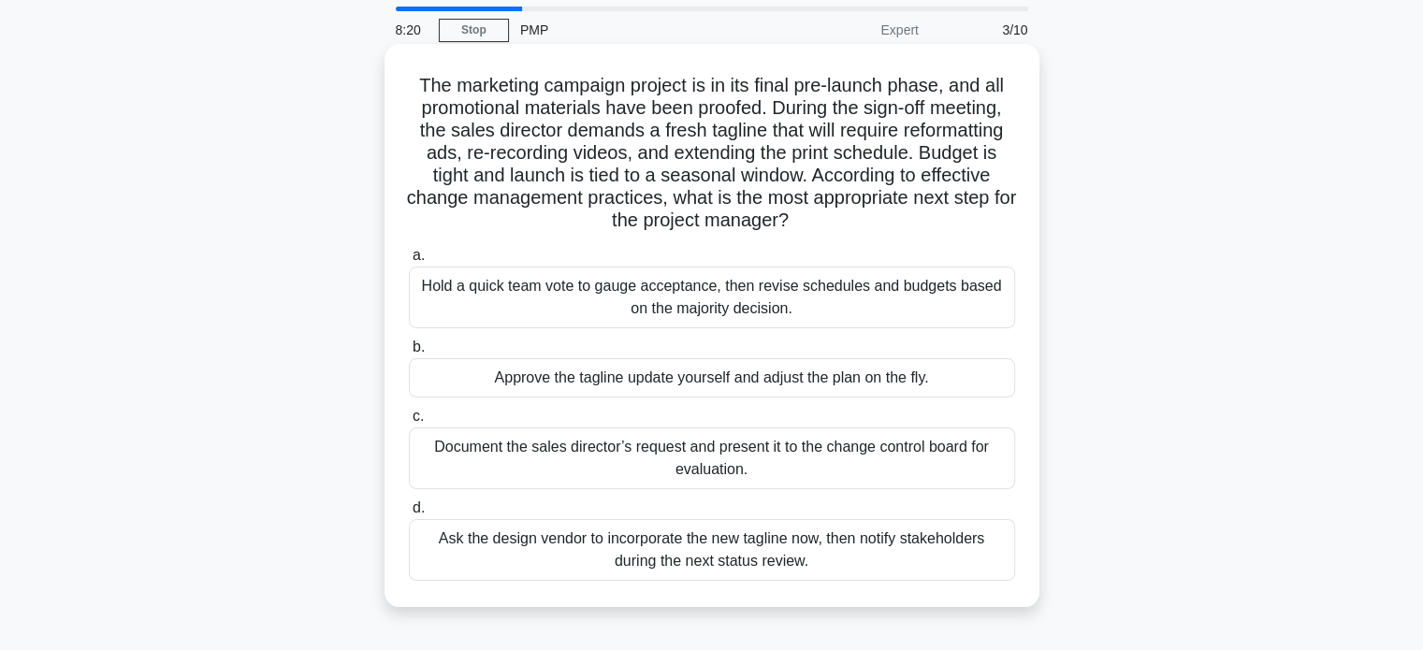
scroll to position [94, 0]
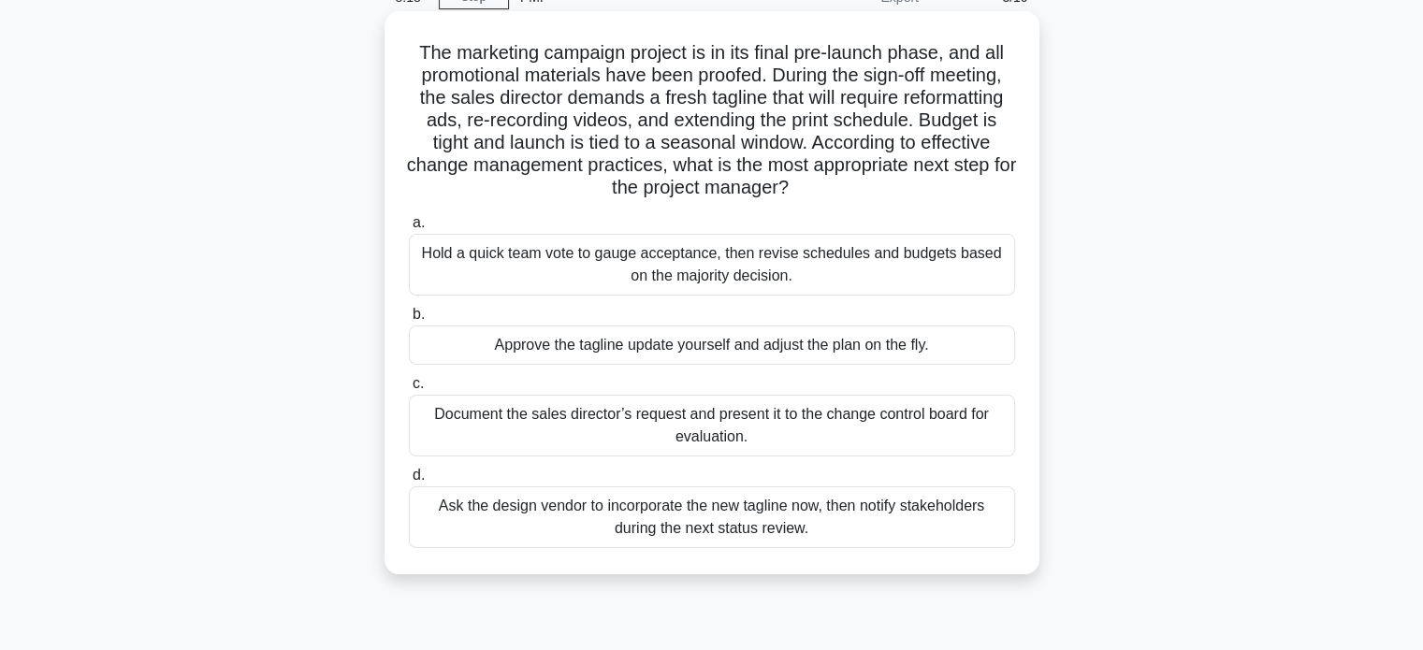
click at [677, 427] on div "Document the sales director’s request and present it to the change control boar…" at bounding box center [712, 426] width 606 height 62
click at [409, 390] on input "c. Document the sales director’s request and present it to the change control b…" at bounding box center [409, 384] width 0 height 12
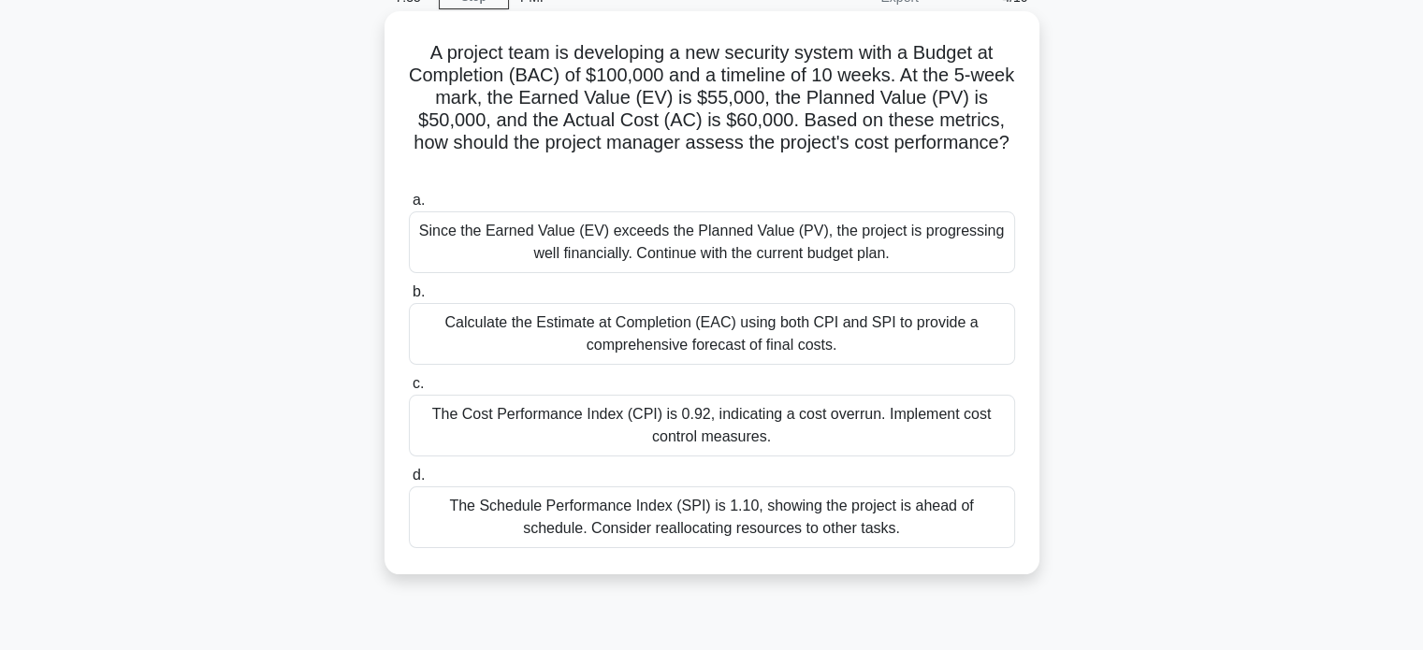
click at [891, 340] on div "Calculate the Estimate at Completion (EAC) using both CPI and SPI to provide a …" at bounding box center [712, 334] width 606 height 62
click at [409, 298] on input "b. Calculate the Estimate at Completion (EAC) using both CPI and SPI to provide…" at bounding box center [409, 292] width 0 height 12
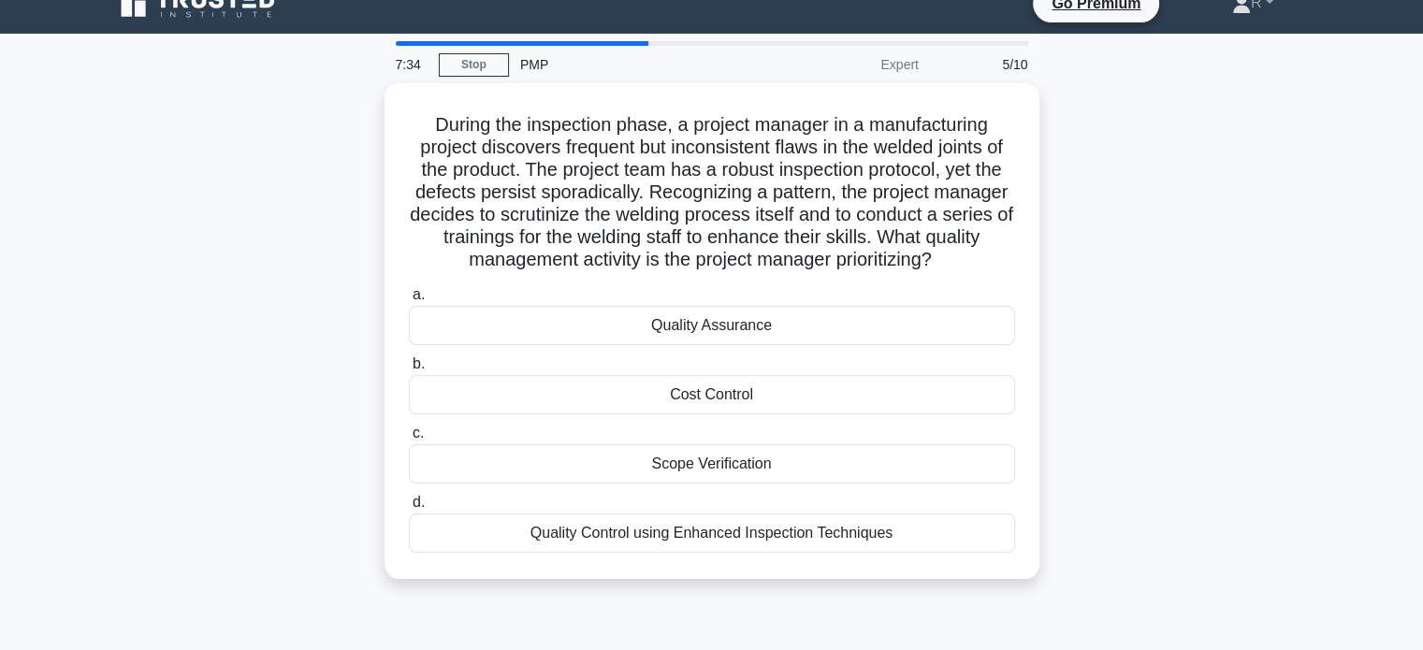
scroll to position [0, 0]
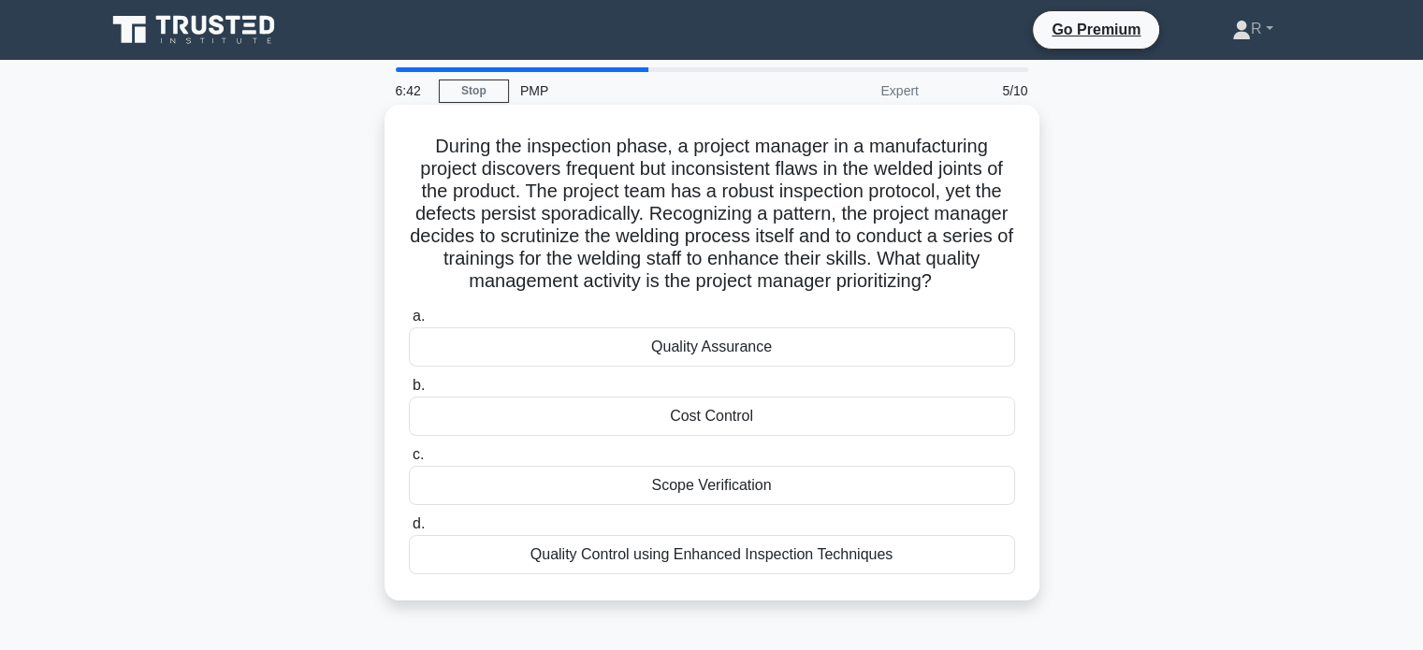
click at [666, 562] on div "Quality Control using Enhanced Inspection Techniques" at bounding box center [712, 554] width 606 height 39
click at [409, 530] on input "d. Quality Control using Enhanced Inspection Techniques" at bounding box center [409, 524] width 0 height 12
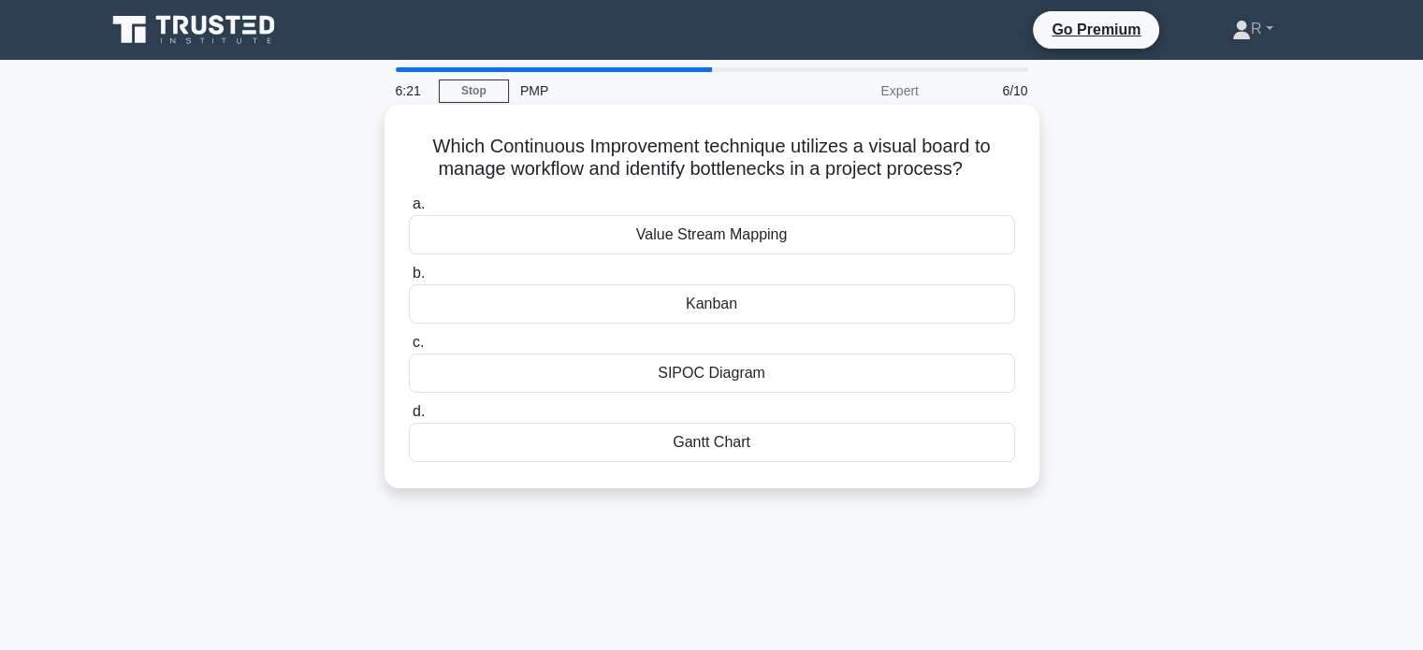
click at [899, 303] on div "Kanban" at bounding box center [712, 303] width 606 height 39
click at [409, 280] on input "b. Kanban" at bounding box center [409, 274] width 0 height 12
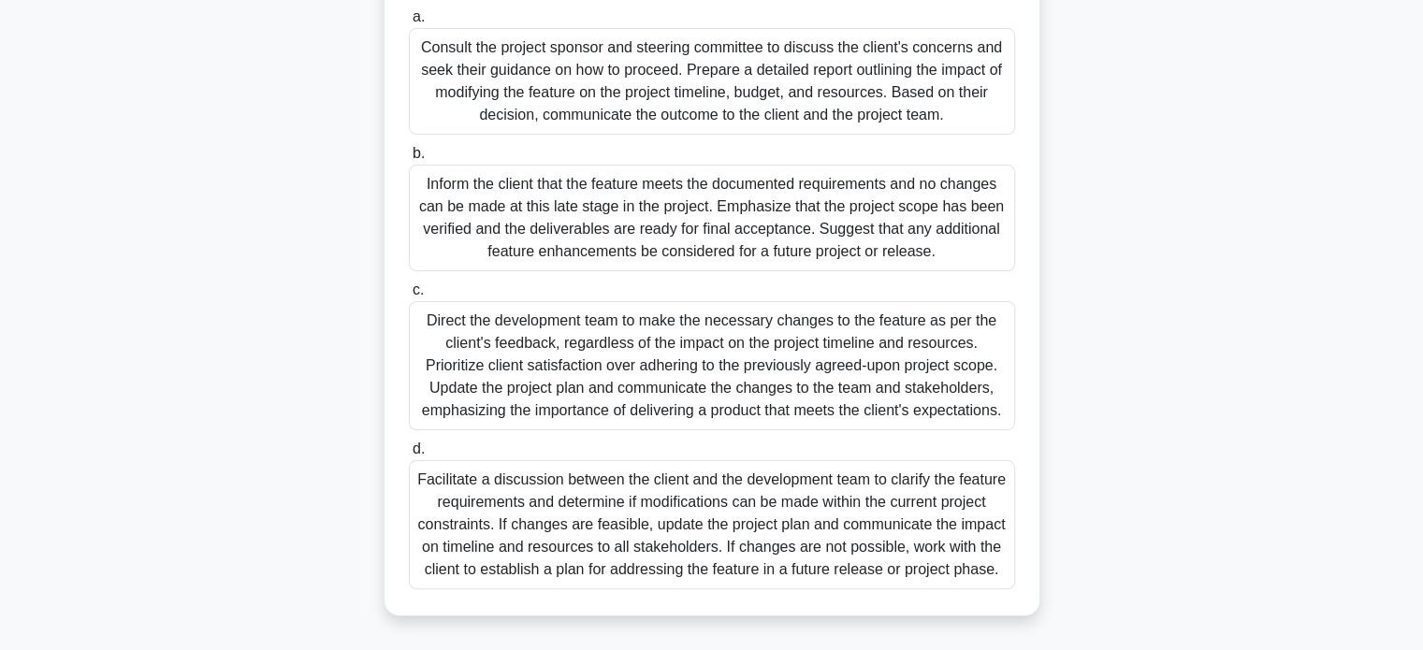
scroll to position [434, 0]
click at [849, 478] on div "Facilitate a discussion between the client and the development team to clarify …" at bounding box center [712, 524] width 606 height 129
click at [409, 456] on input "d. Facilitate a discussion between the client and the development team to clari…" at bounding box center [409, 449] width 0 height 12
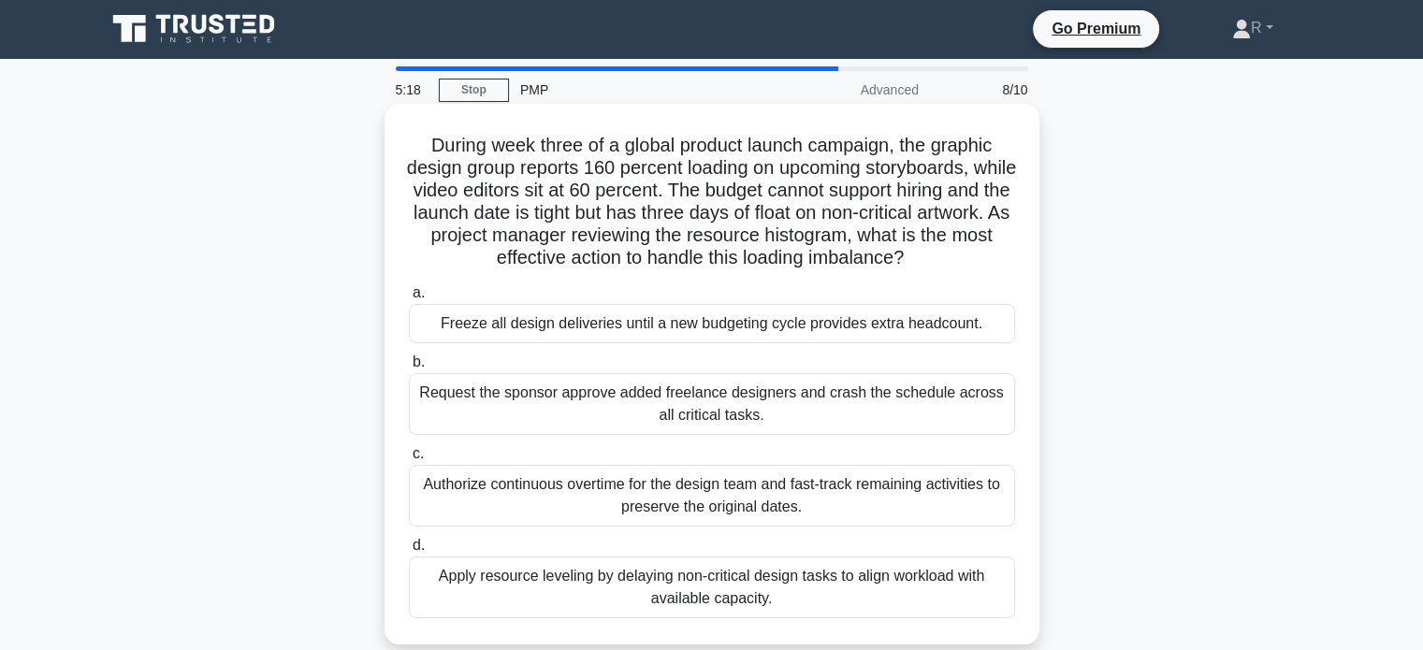
scroll to position [0, 0]
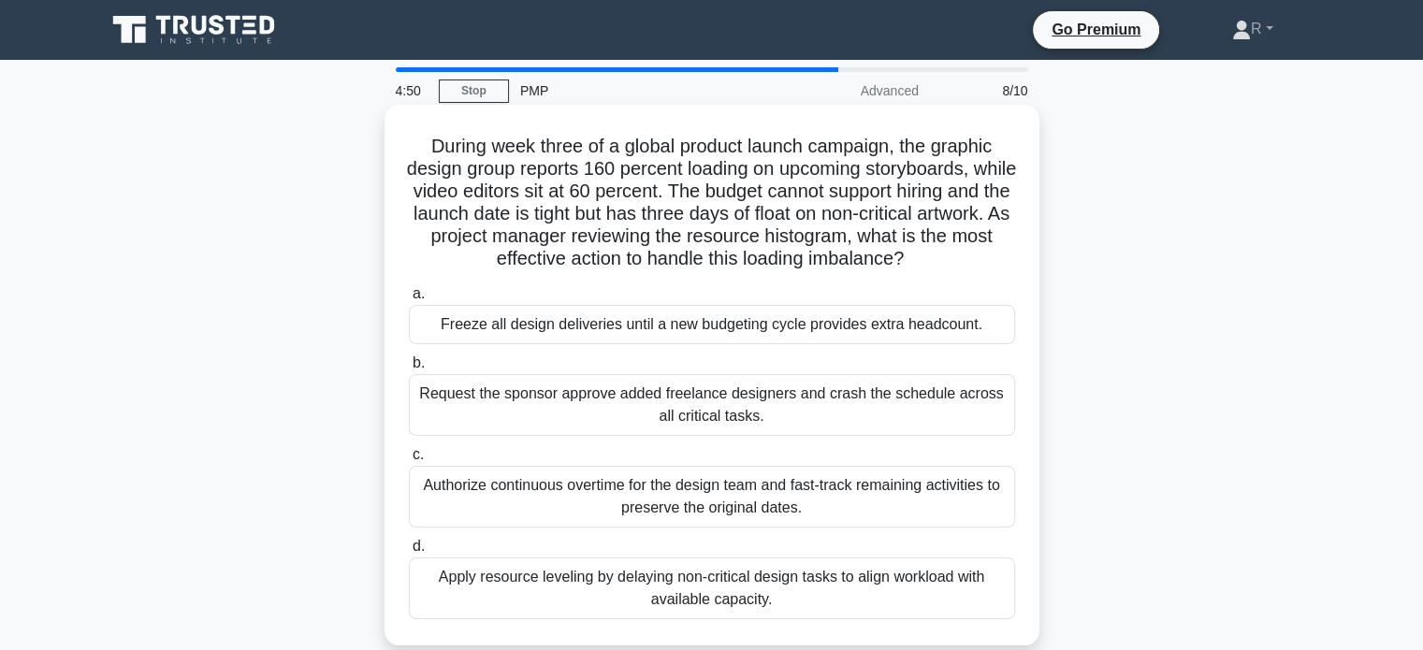
click at [803, 594] on div "Apply resource leveling by delaying non-critical design tasks to align workload…" at bounding box center [712, 588] width 606 height 62
click at [409, 553] on input "d. Apply resource leveling by delaying non-critical design tasks to align workl…" at bounding box center [409, 547] width 0 height 12
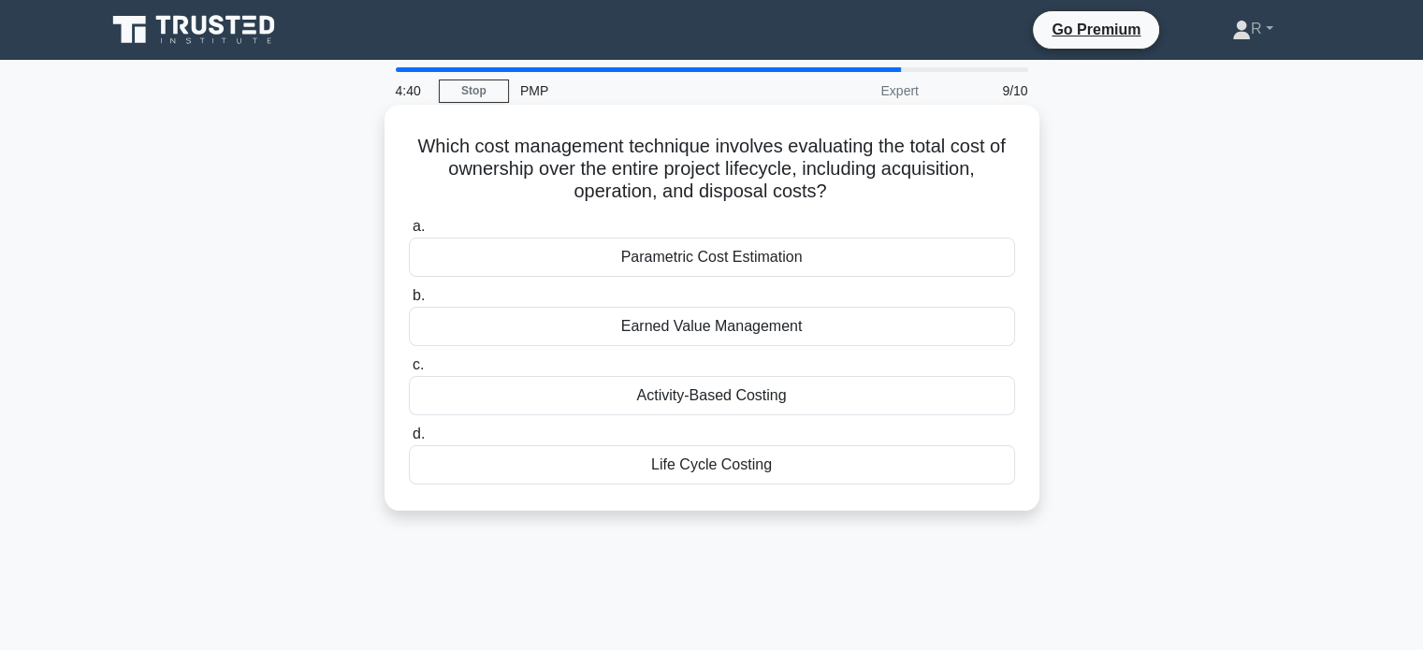
click at [784, 469] on div "Life Cycle Costing" at bounding box center [712, 464] width 606 height 39
click at [409, 441] on input "d. Life Cycle Costing" at bounding box center [409, 434] width 0 height 12
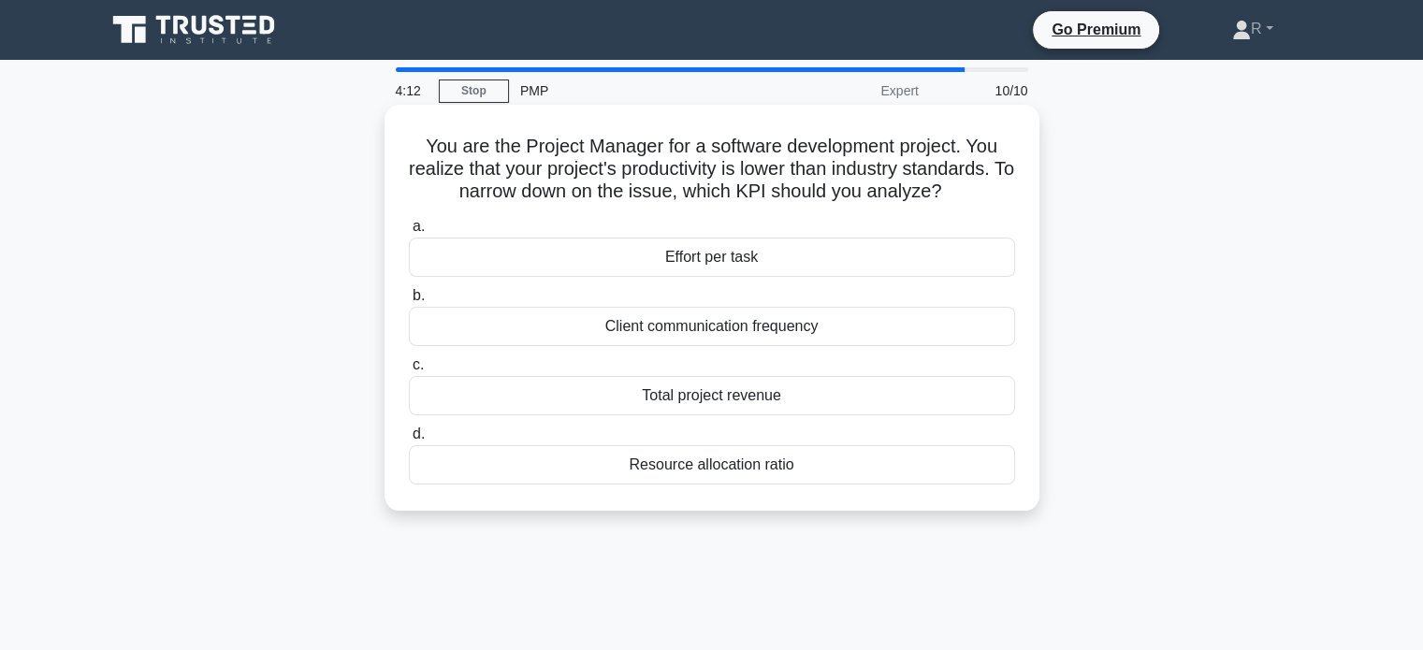
click at [763, 461] on div "Resource allocation ratio" at bounding box center [712, 464] width 606 height 39
click at [409, 441] on input "d. Resource allocation ratio" at bounding box center [409, 434] width 0 height 12
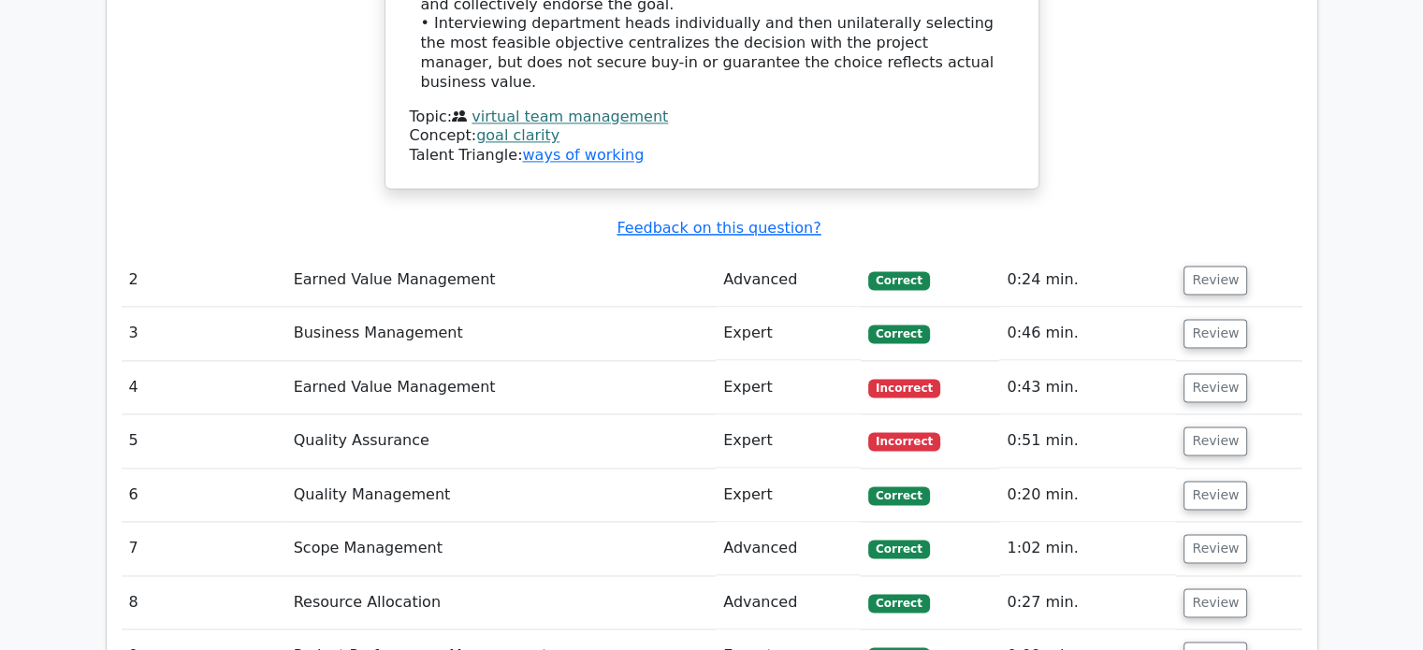
scroll to position [2712, 0]
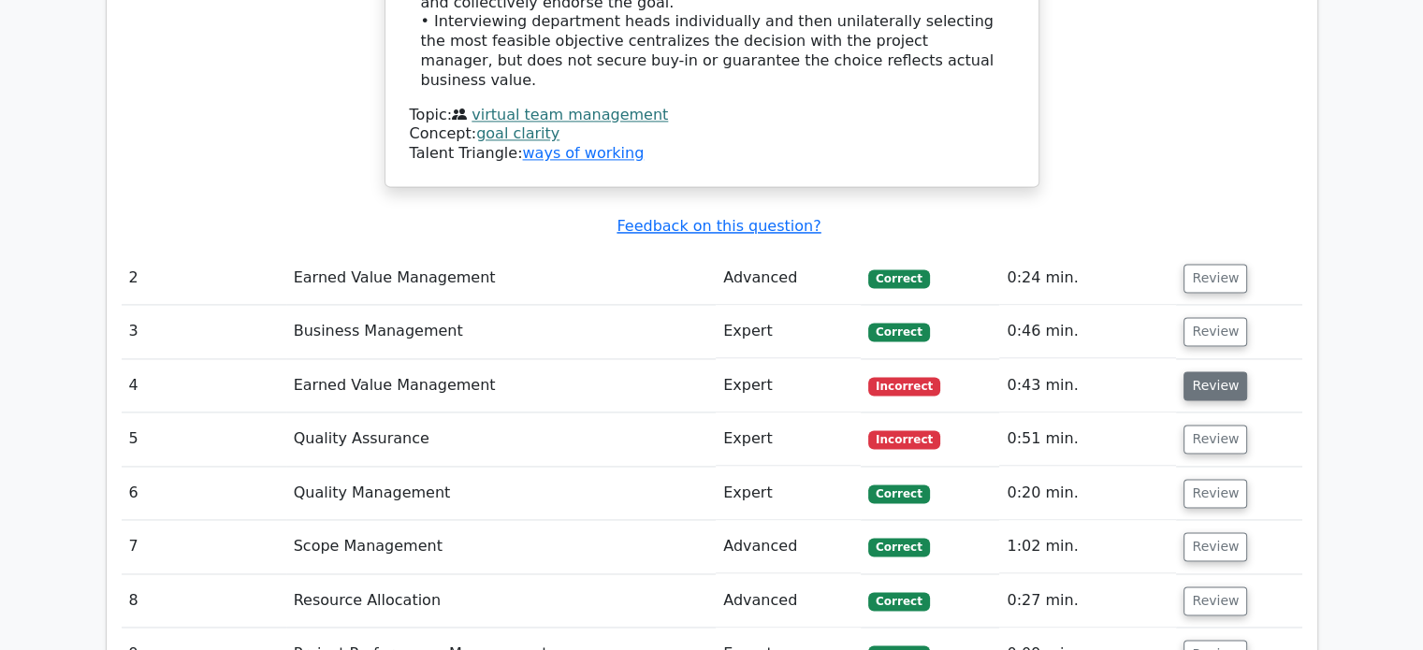
click at [1203, 371] on button "Review" at bounding box center [1215, 385] width 64 height 29
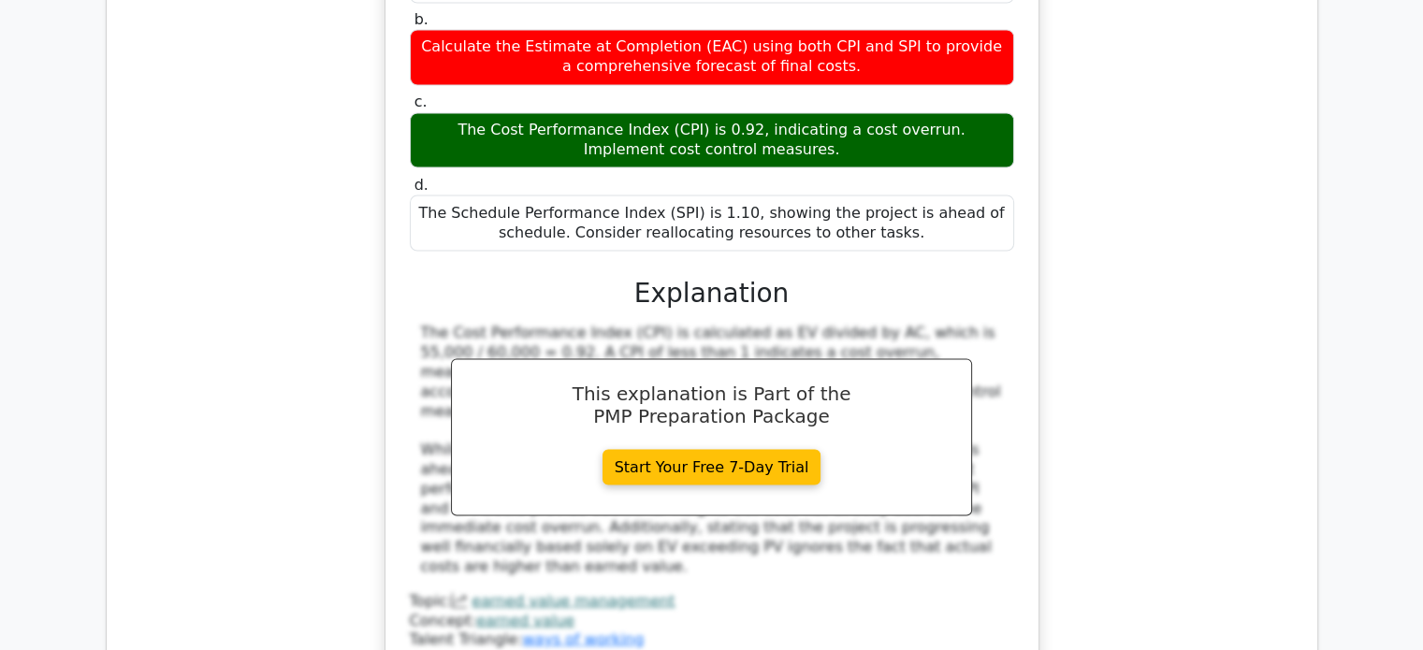
scroll to position [3461, 0]
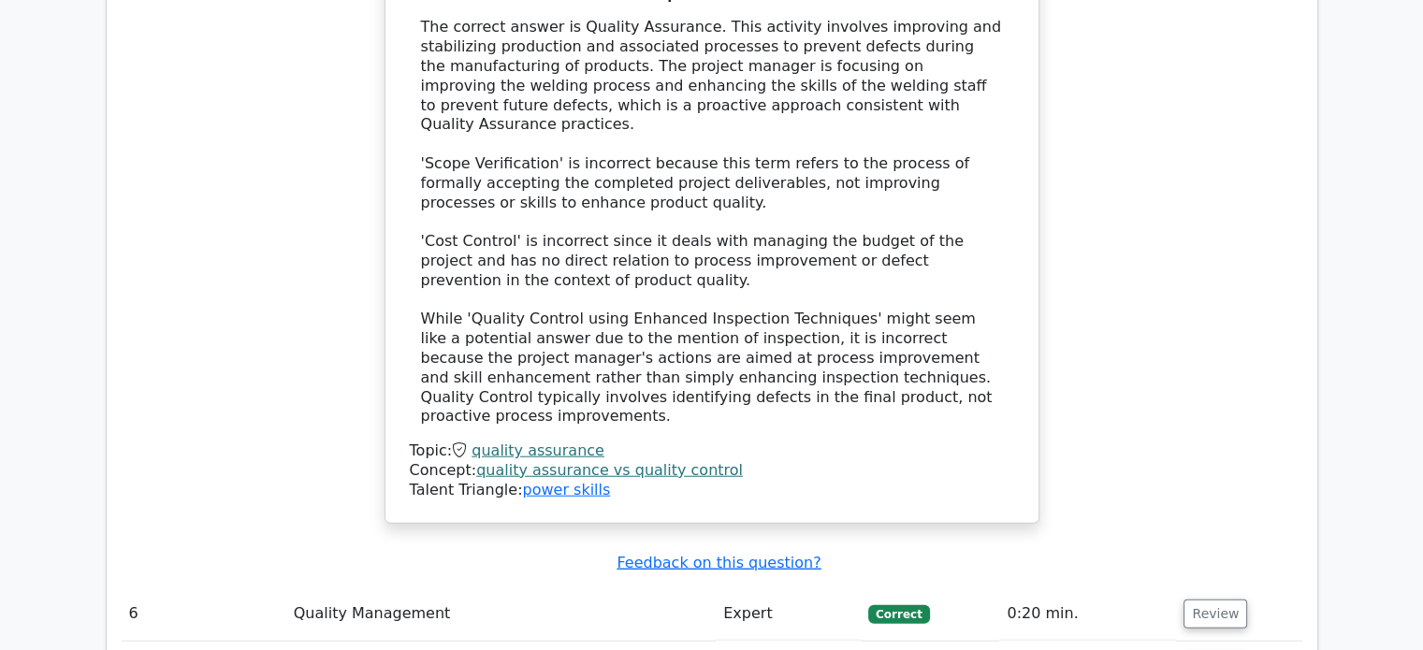
scroll to position [4770, 0]
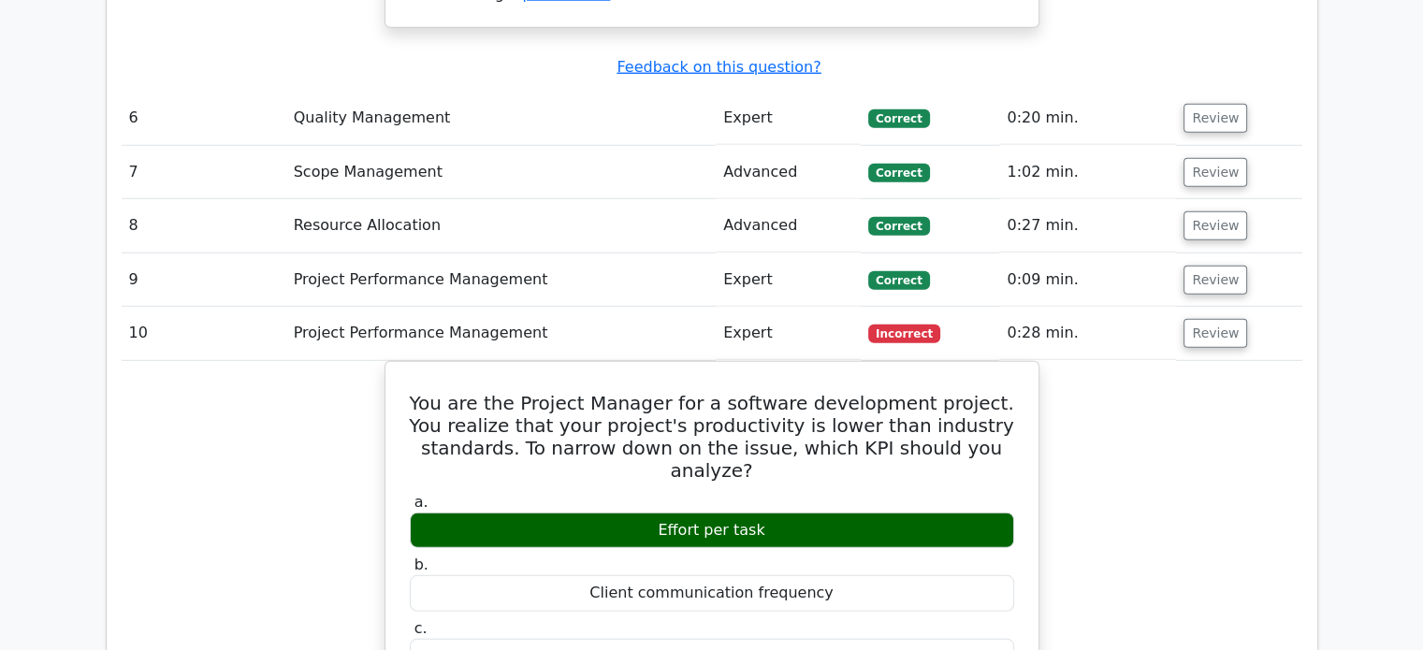
scroll to position [5144, 0]
